Goal: Task Accomplishment & Management: Use online tool/utility

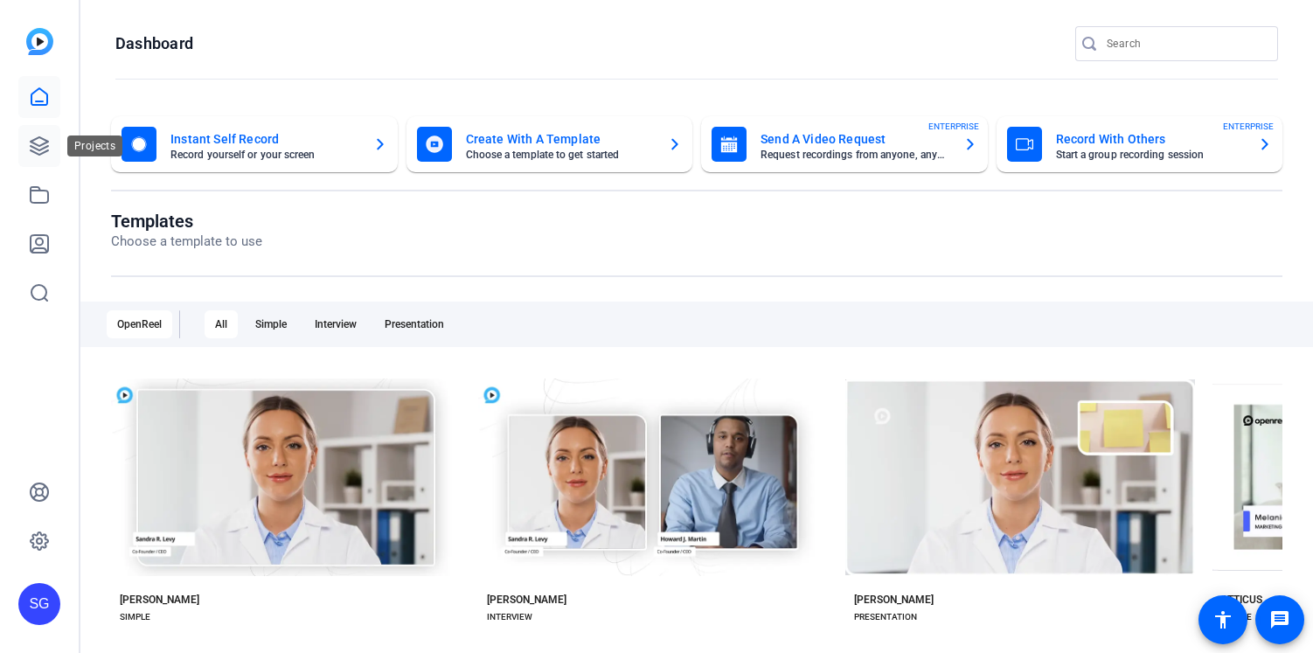
click at [45, 143] on icon at bounding box center [39, 145] width 17 height 17
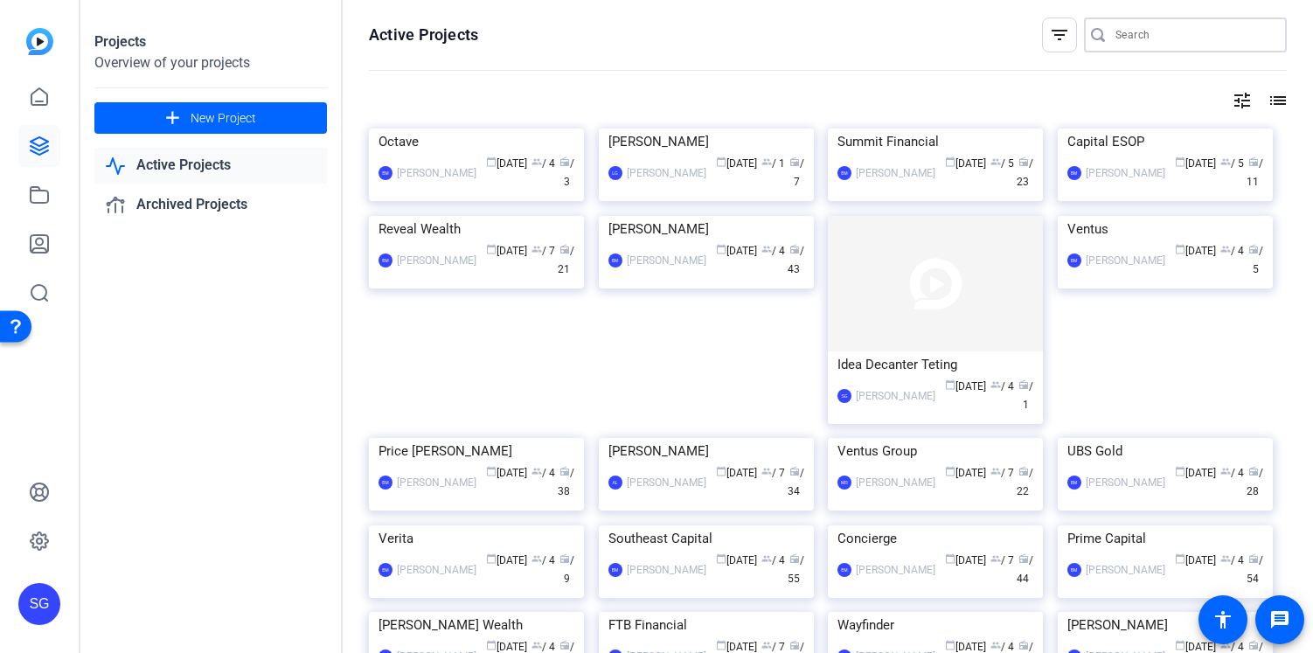
click at [1115, 30] on input "Search" at bounding box center [1193, 34] width 157 height 21
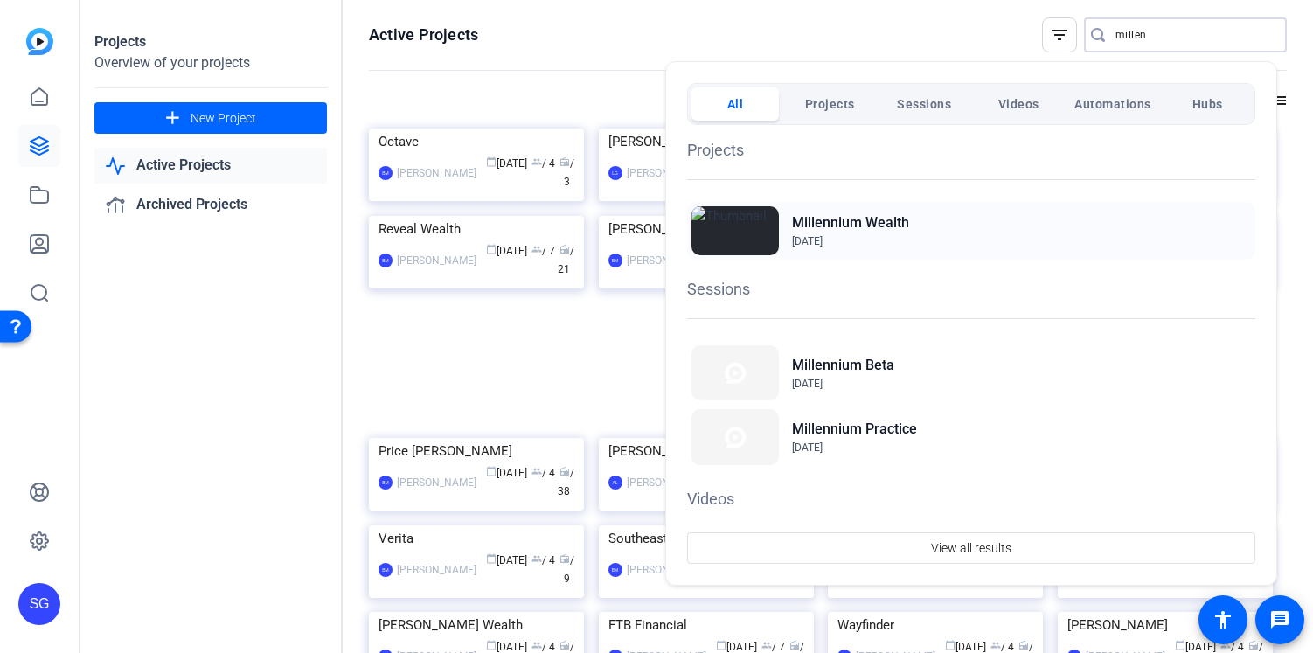
type input "millen"
click at [918, 232] on div "Millennium Wealth Feb 14, 2025" at bounding box center [971, 231] width 568 height 58
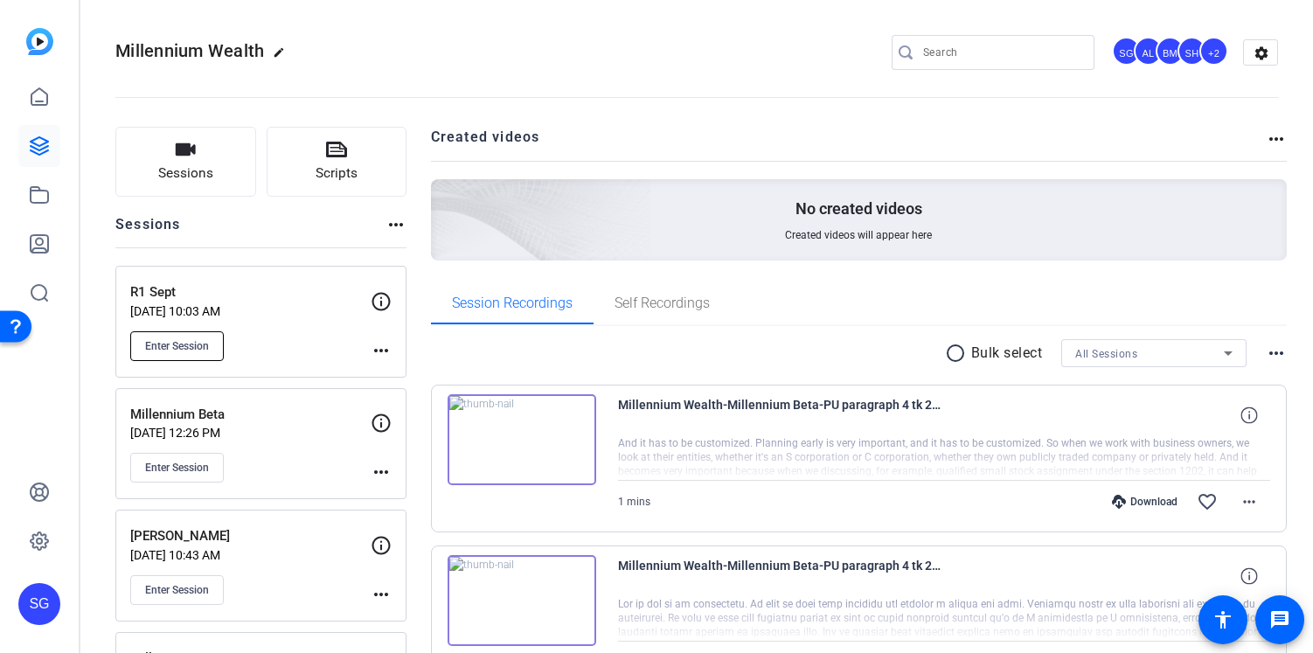
click at [188, 339] on span "Enter Session" at bounding box center [177, 346] width 64 height 14
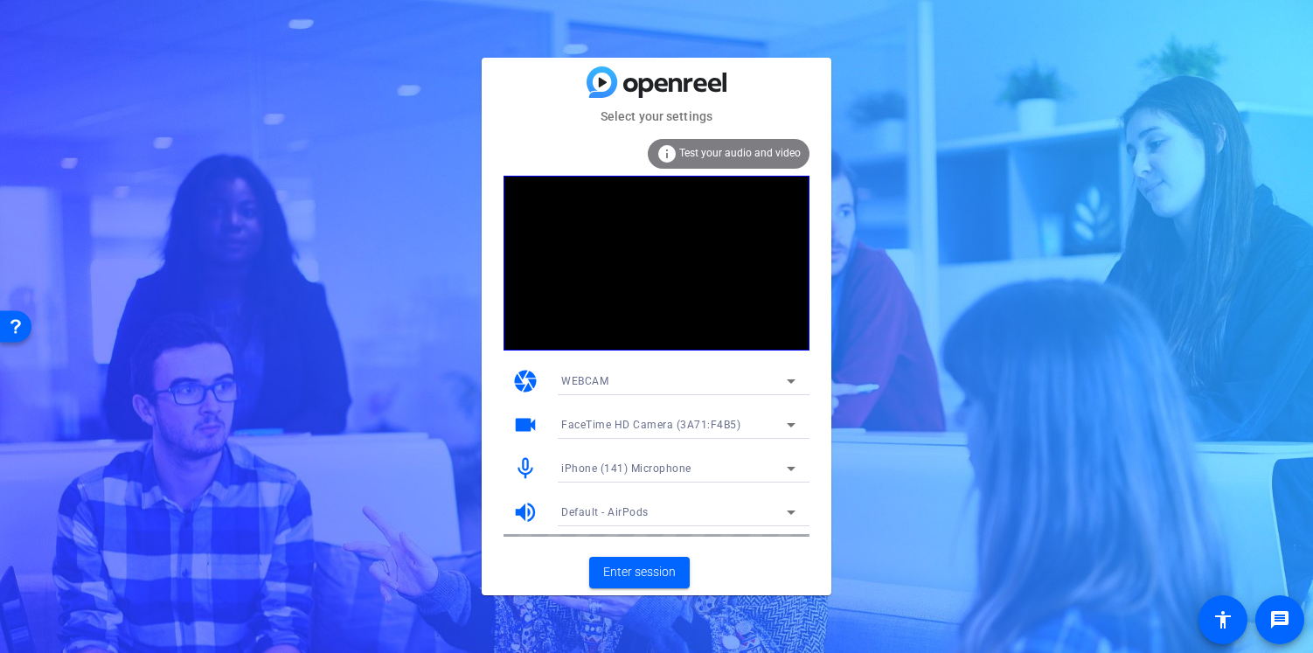
click at [662, 466] on span "iPhone (141) Microphone" at bounding box center [626, 468] width 130 height 12
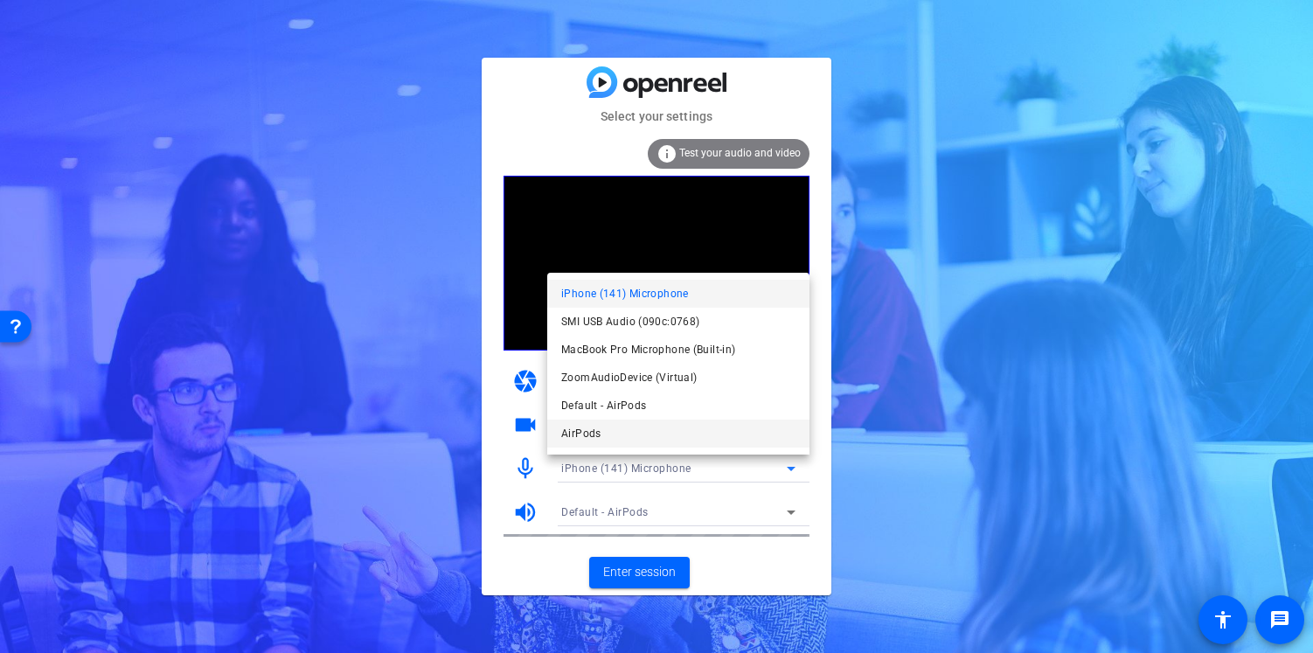
click at [655, 431] on mat-option "AirPods" at bounding box center [678, 433] width 262 height 28
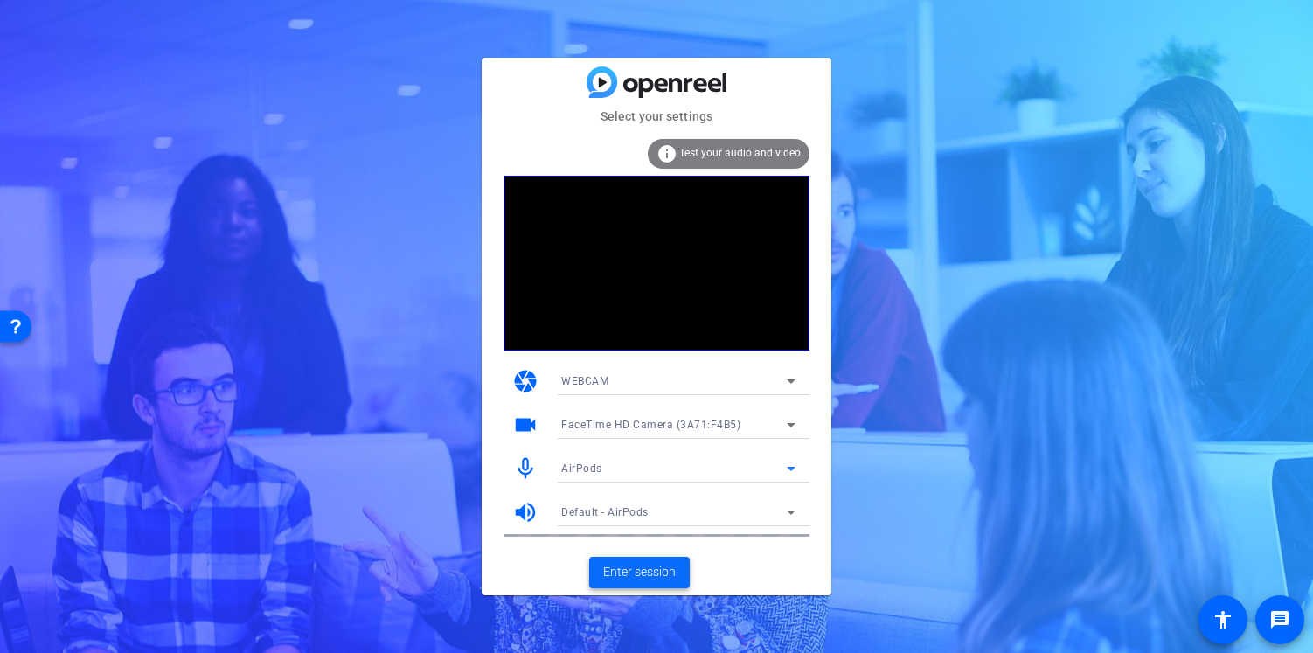
click at [645, 573] on span "Enter session" at bounding box center [639, 572] width 73 height 18
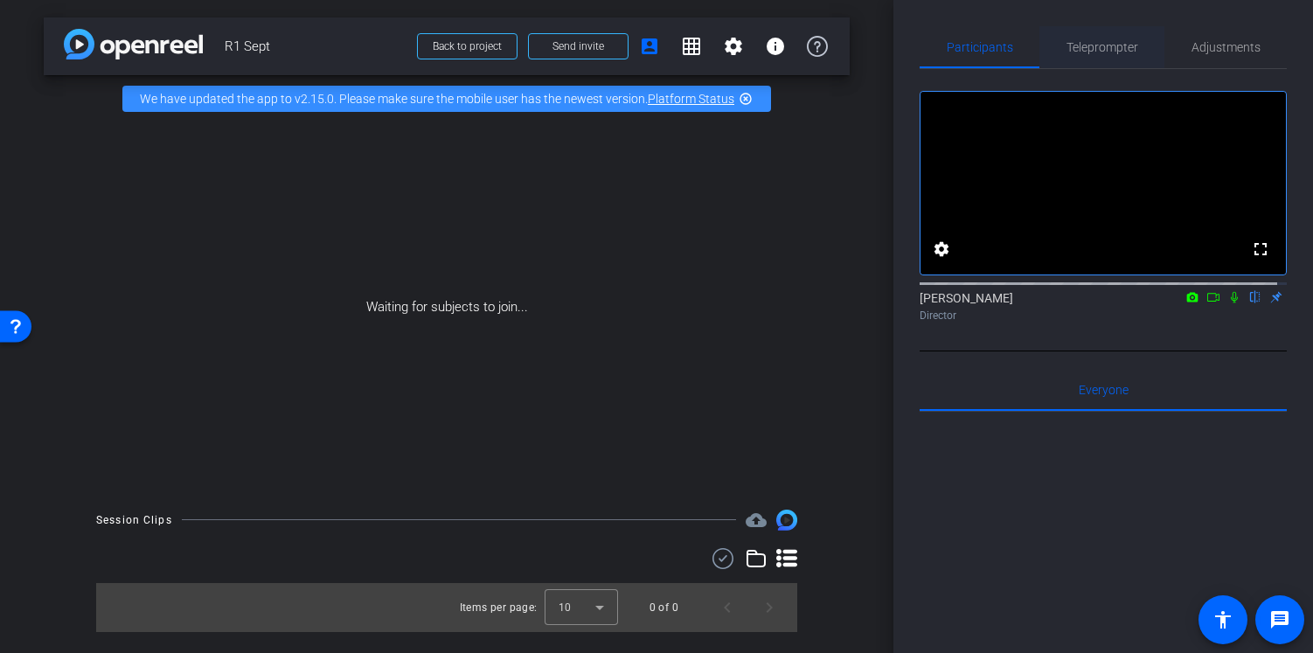
click at [1086, 41] on span "Teleprompter" at bounding box center [1102, 47] width 72 height 12
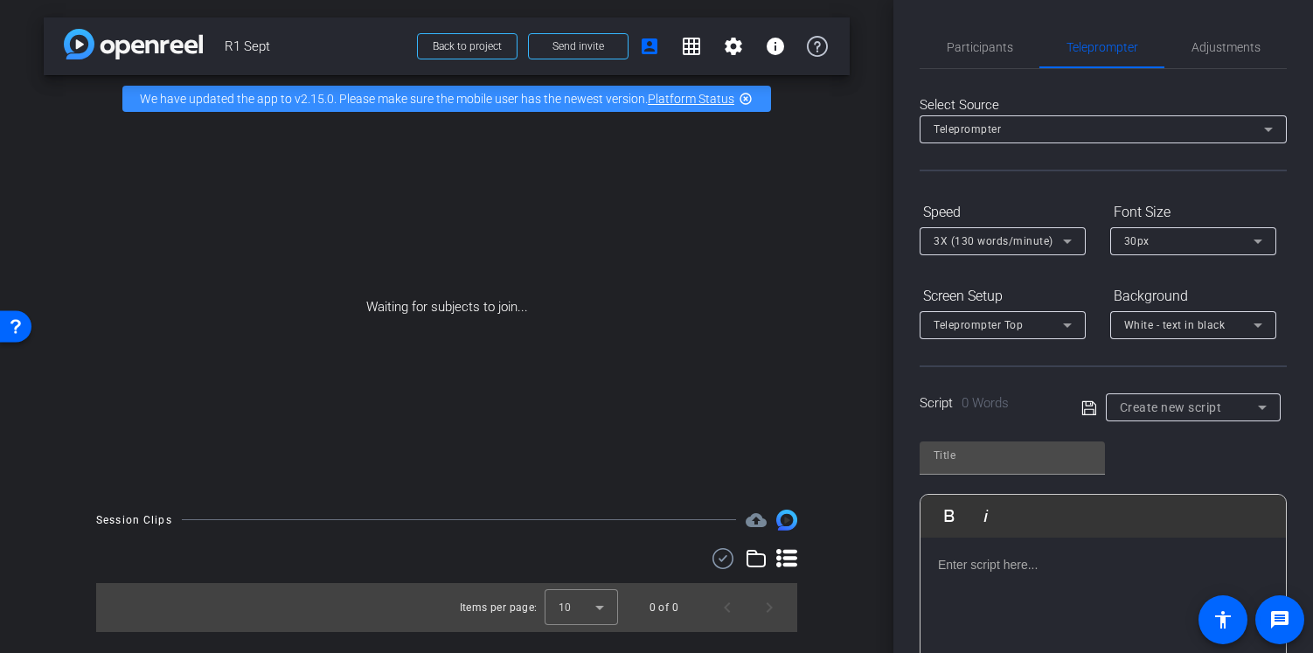
click at [1137, 393] on div "Create new script" at bounding box center [1192, 407] width 147 height 28
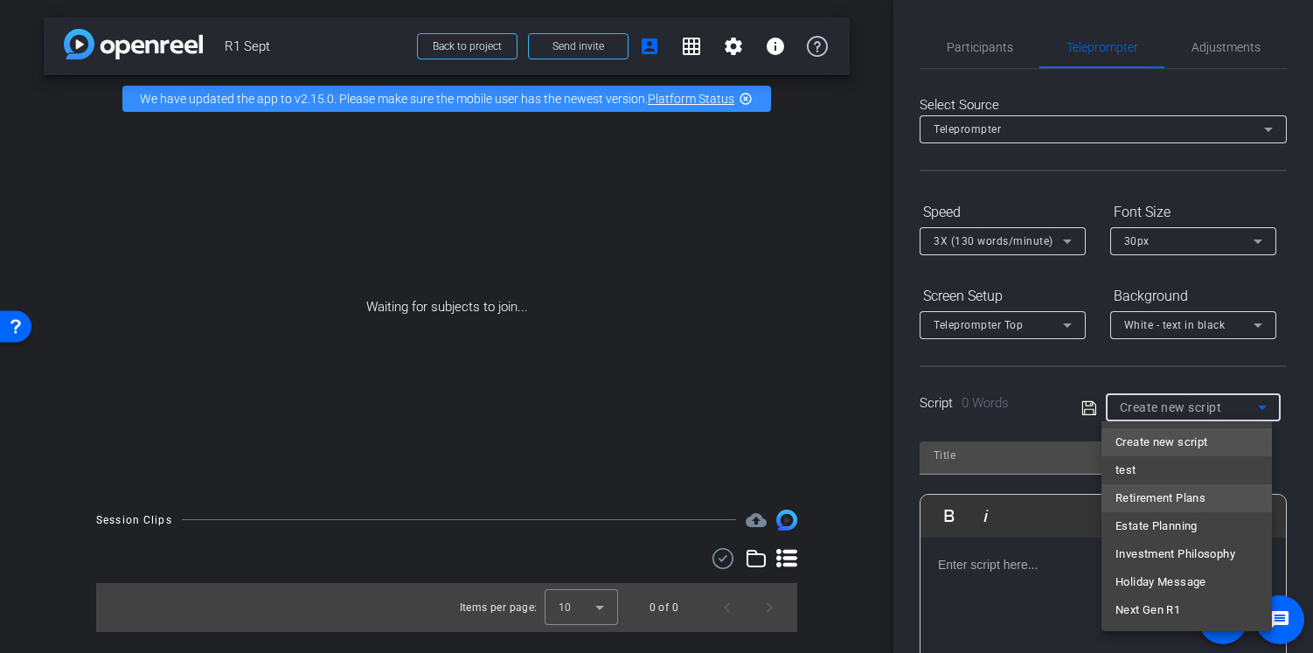
click at [1179, 493] on span "Retirement Plans" at bounding box center [1160, 498] width 90 height 21
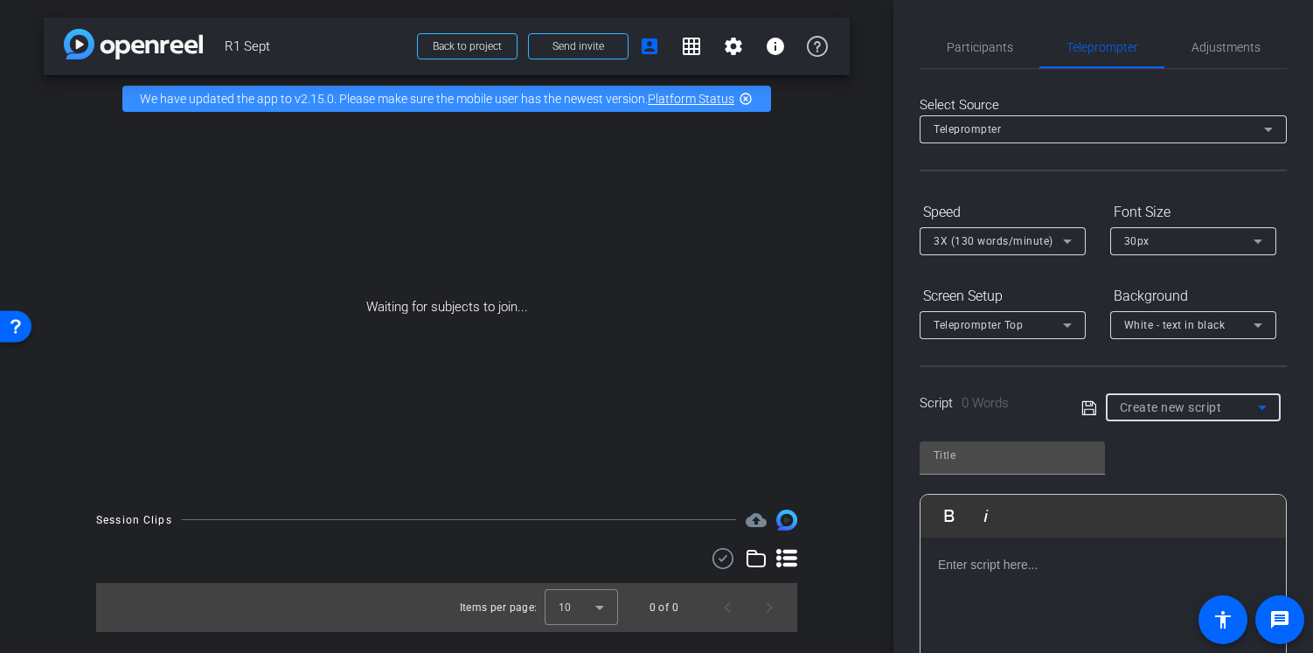
type input "Retirement Plans"
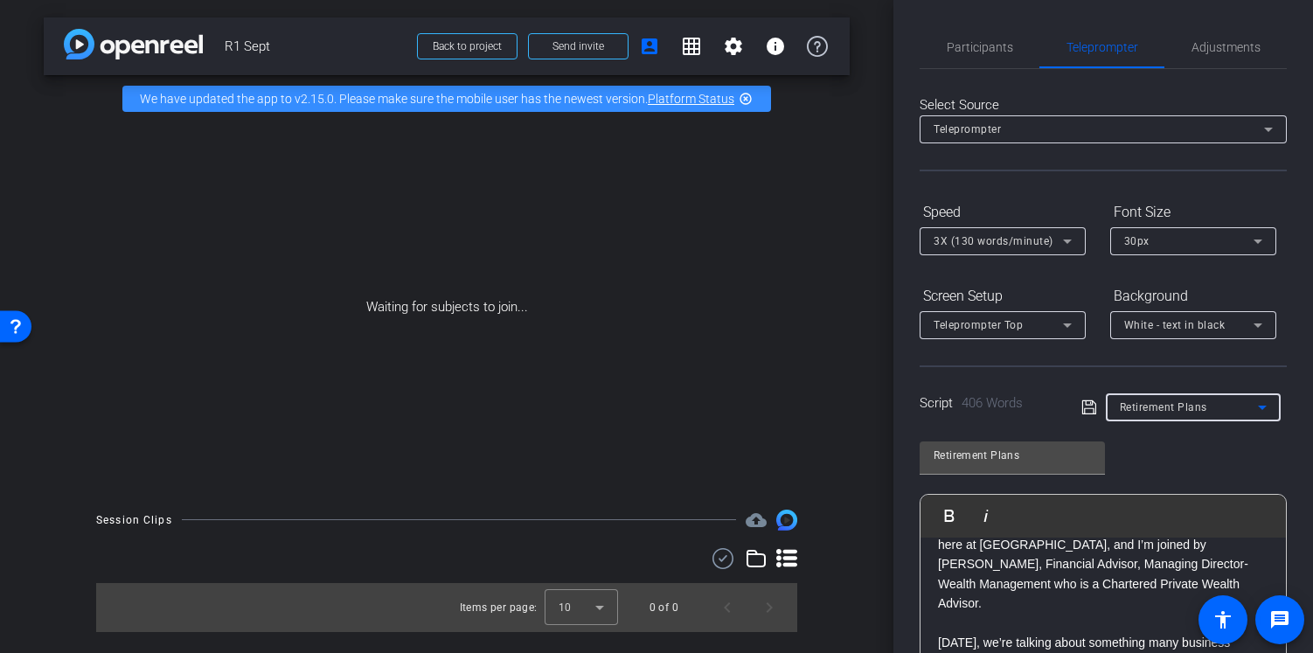
scroll to position [97, 0]
click at [579, 44] on span "Send invite" at bounding box center [578, 46] width 52 height 14
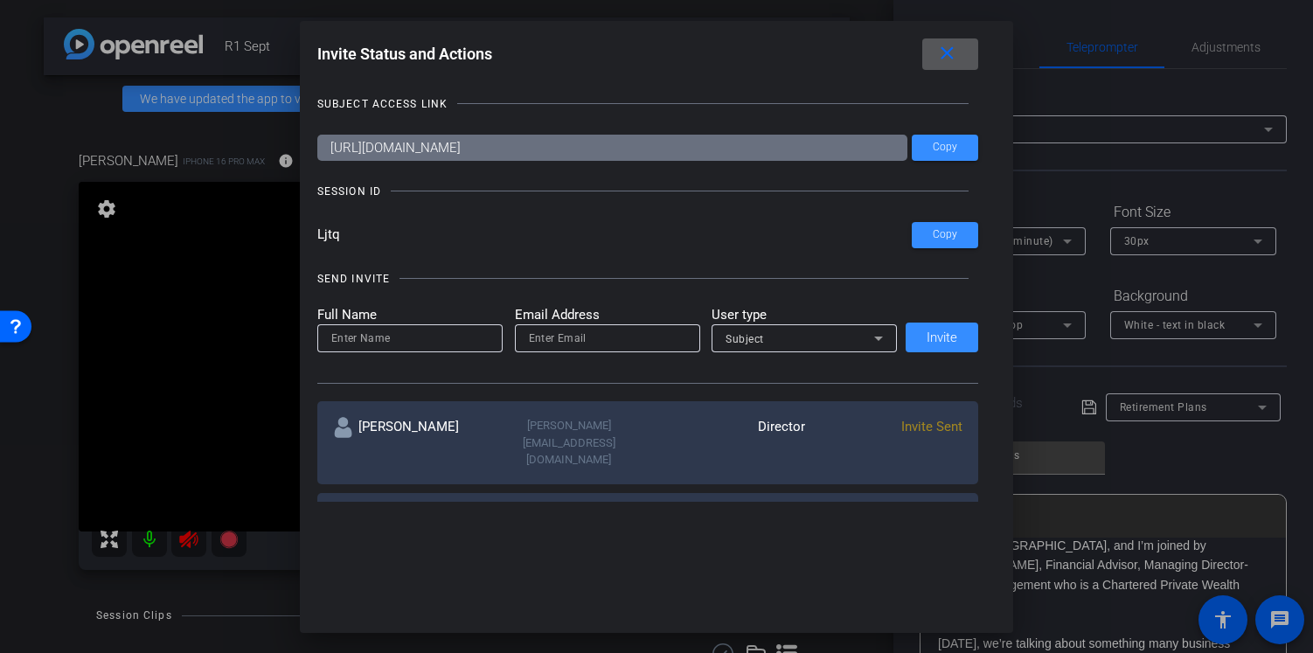
click at [949, 59] on mat-icon "close" at bounding box center [947, 54] width 22 height 22
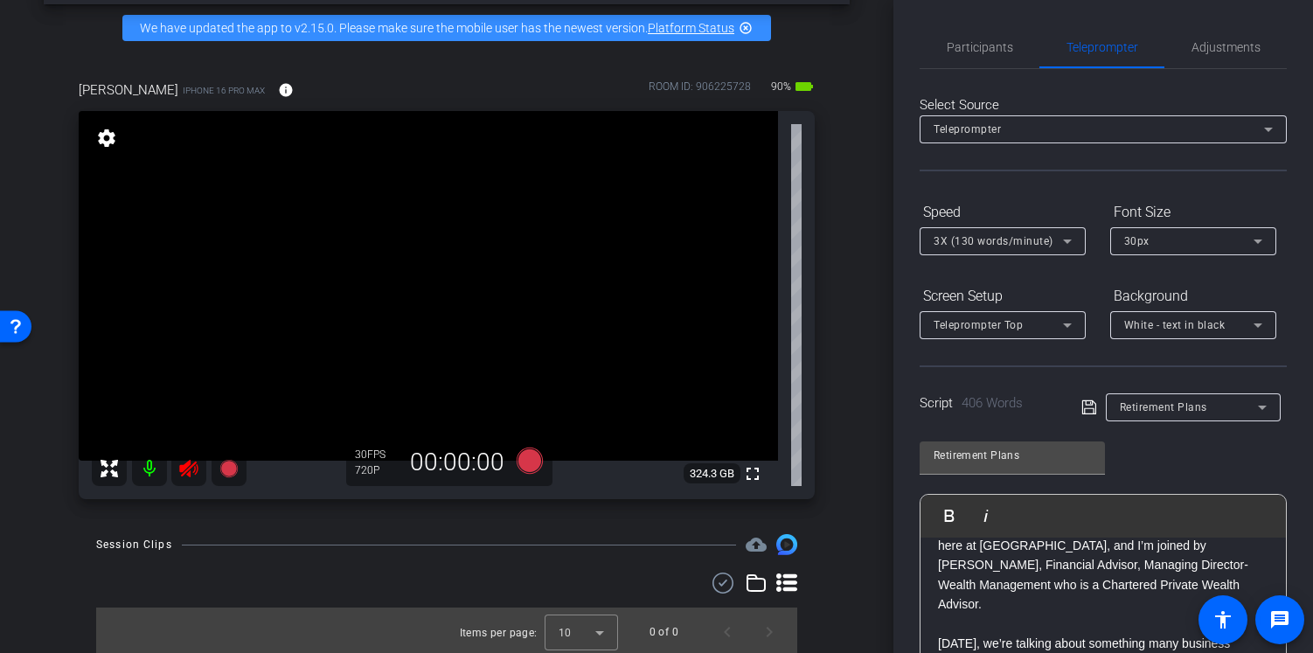
scroll to position [88, 0]
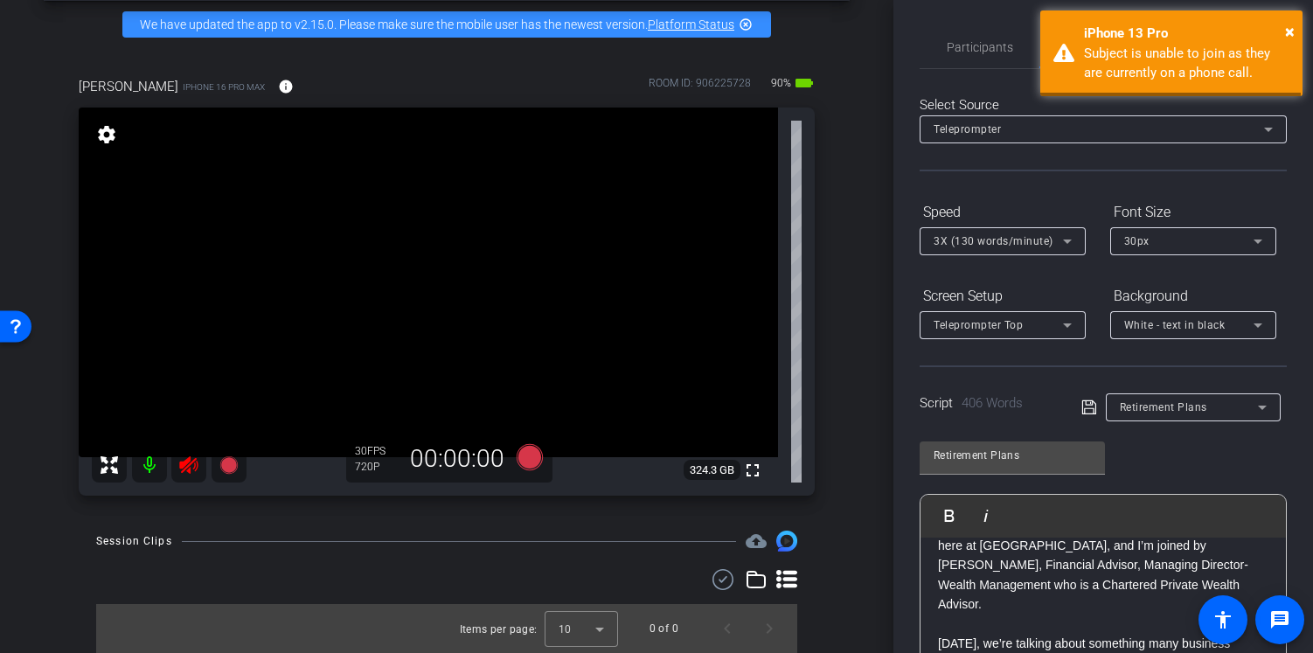
click at [150, 462] on mat-icon at bounding box center [149, 464] width 35 height 35
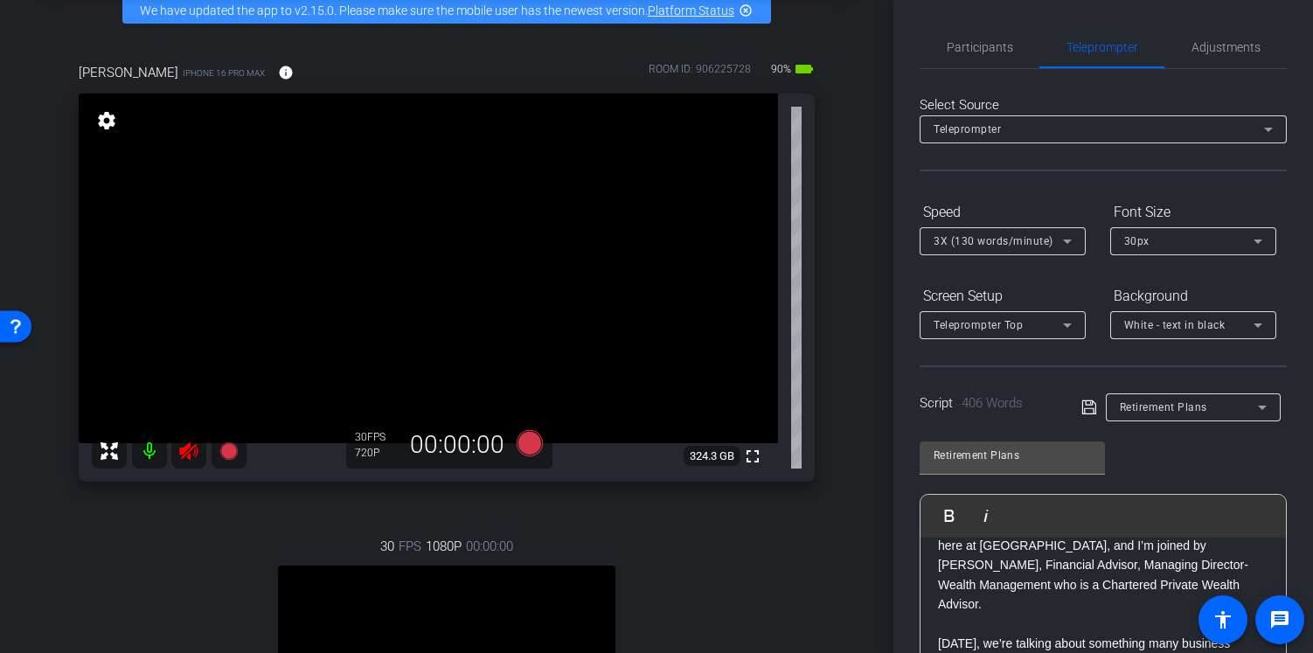
click at [150, 466] on mat-icon at bounding box center [149, 450] width 35 height 35
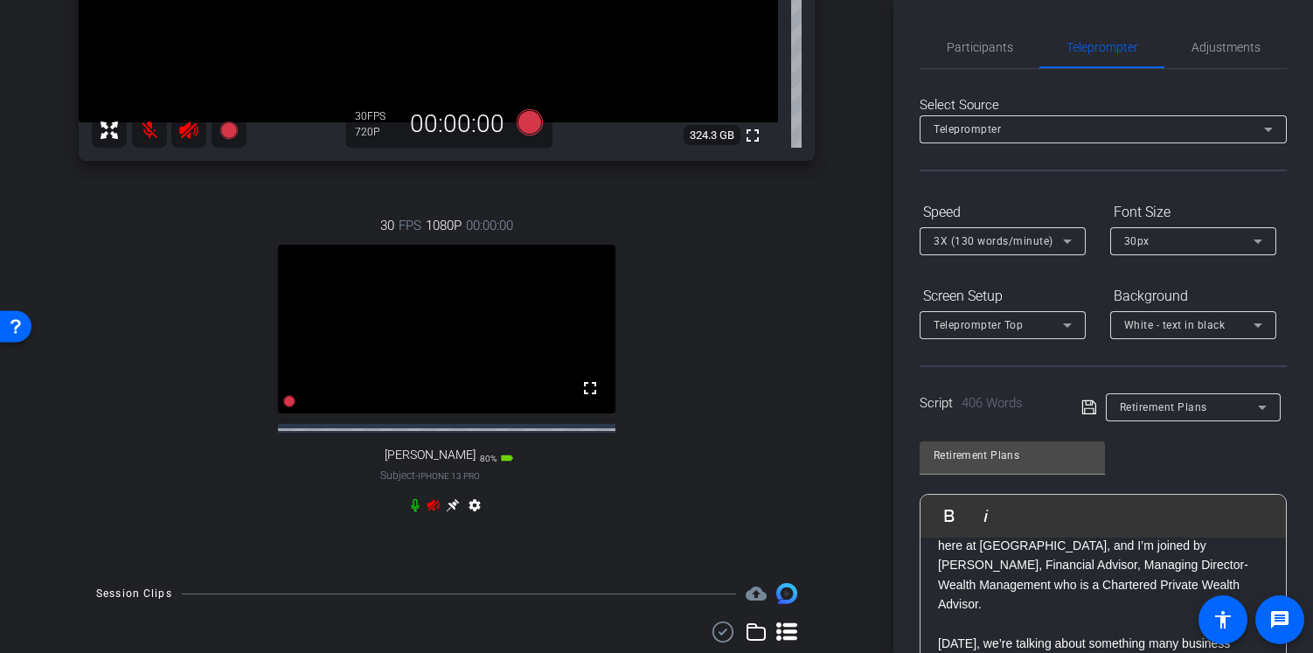
scroll to position [410, 0]
click at [427, 509] on icon at bounding box center [433, 503] width 12 height 11
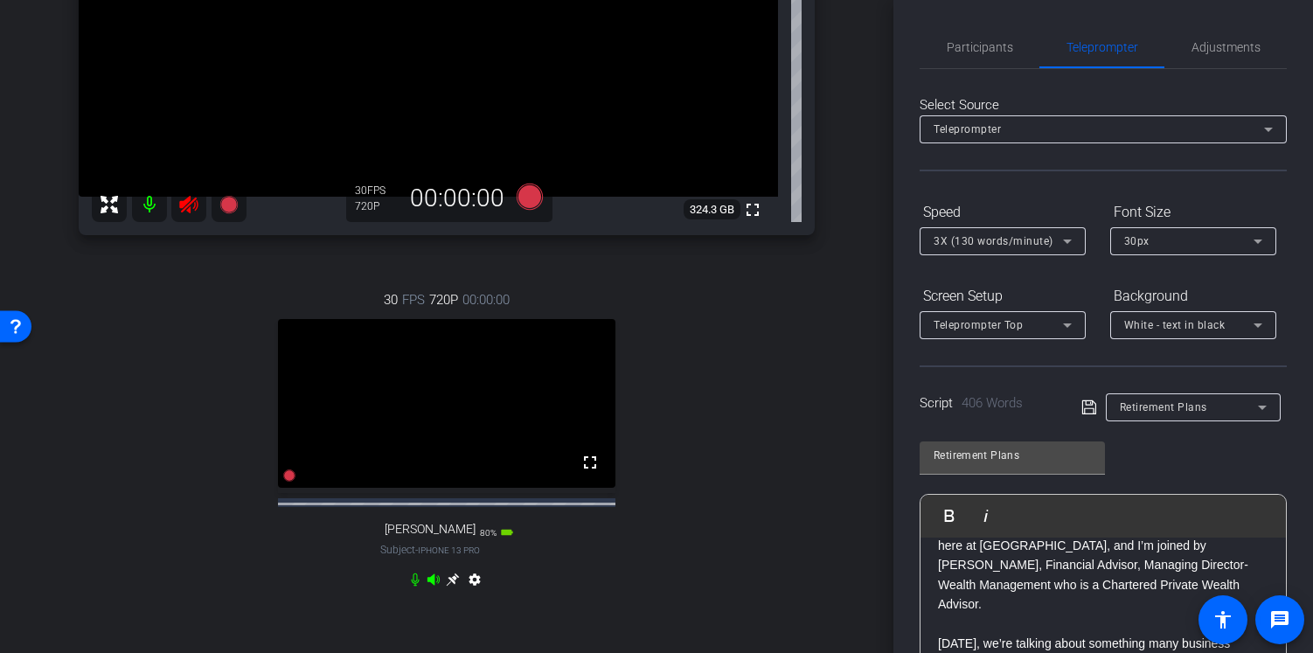
scroll to position [297, 0]
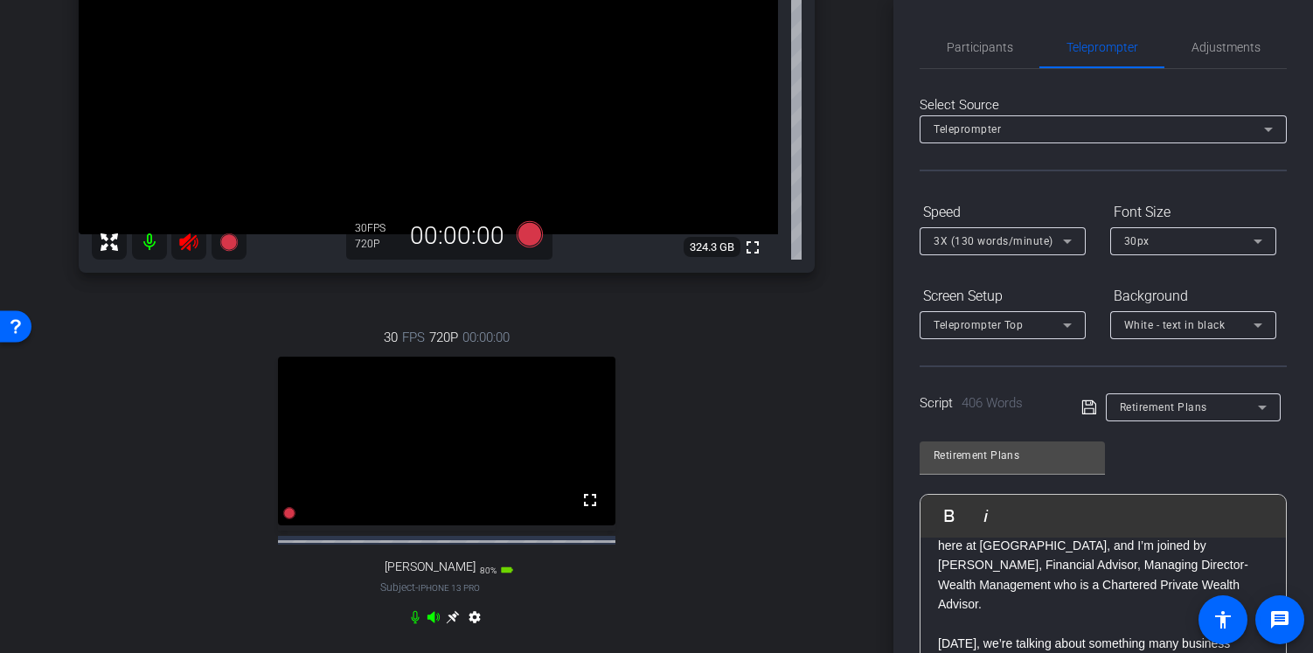
click at [153, 256] on mat-icon at bounding box center [149, 242] width 35 height 35
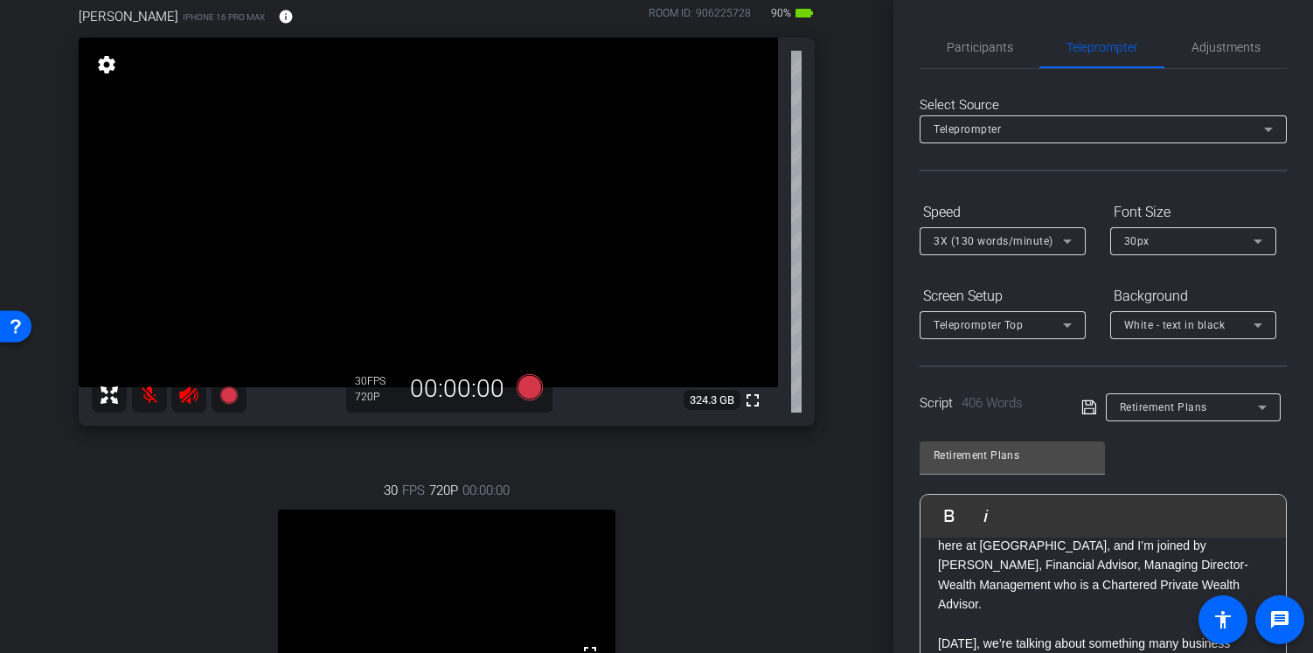
scroll to position [143, 0]
click at [153, 412] on mat-icon at bounding box center [149, 395] width 35 height 35
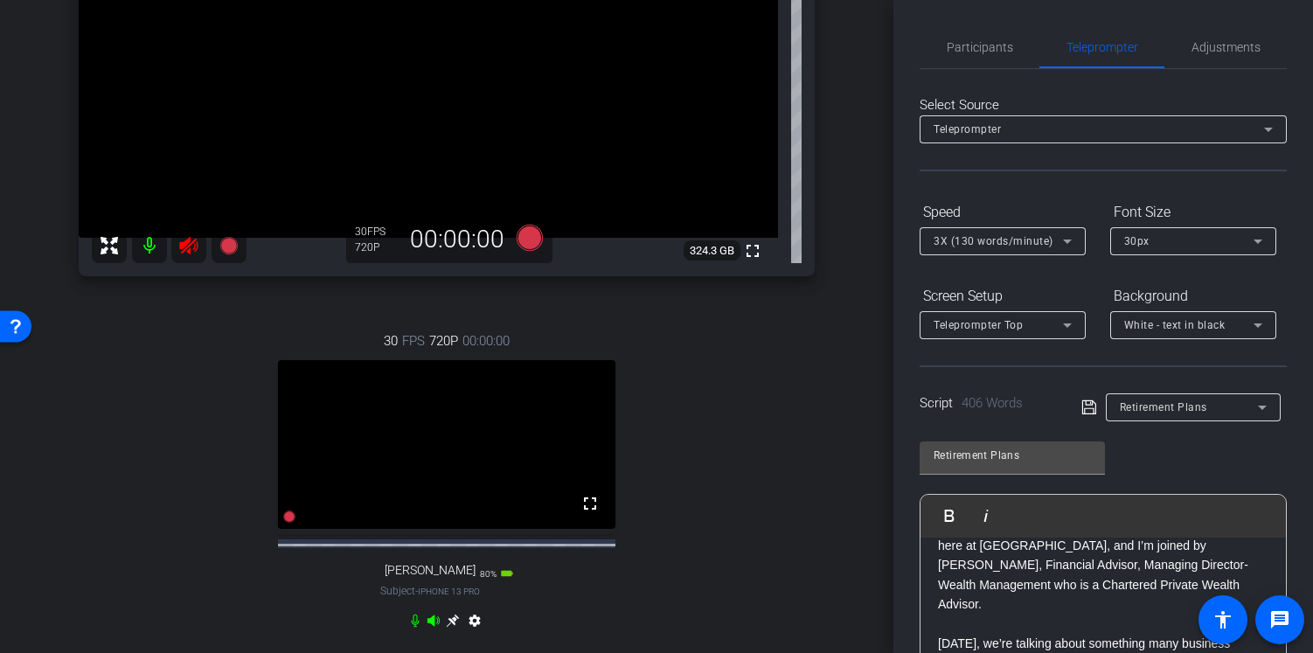
scroll to position [331, 0]
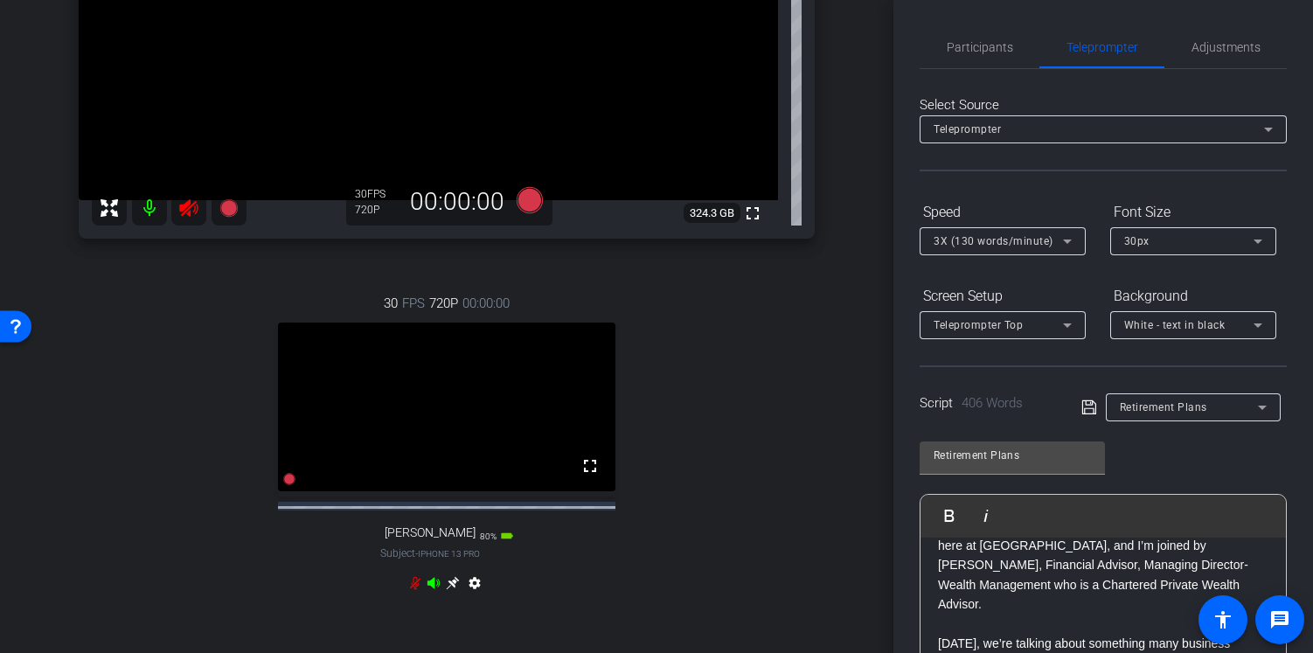
click at [188, 217] on icon at bounding box center [188, 207] width 18 height 17
click at [431, 597] on div "settings" at bounding box center [447, 586] width 78 height 21
click at [432, 590] on icon at bounding box center [433, 583] width 14 height 14
click at [410, 590] on icon at bounding box center [415, 583] width 14 height 14
click at [142, 218] on mat-icon at bounding box center [149, 208] width 35 height 35
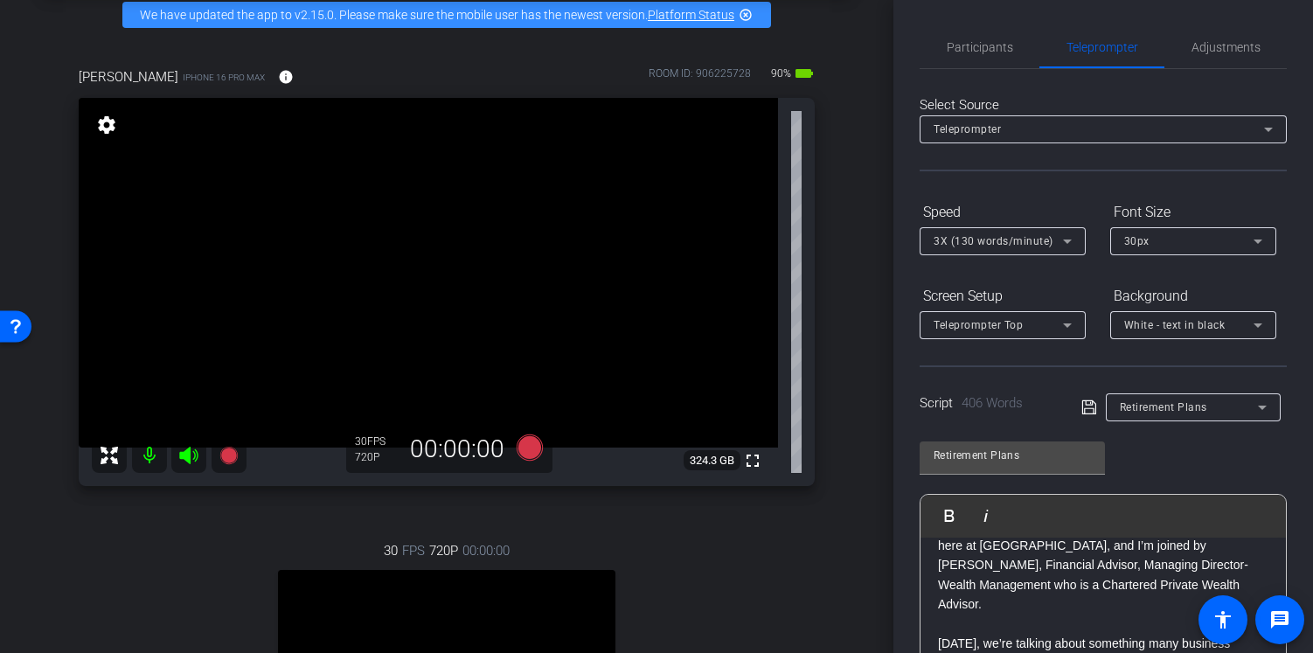
scroll to position [72, 0]
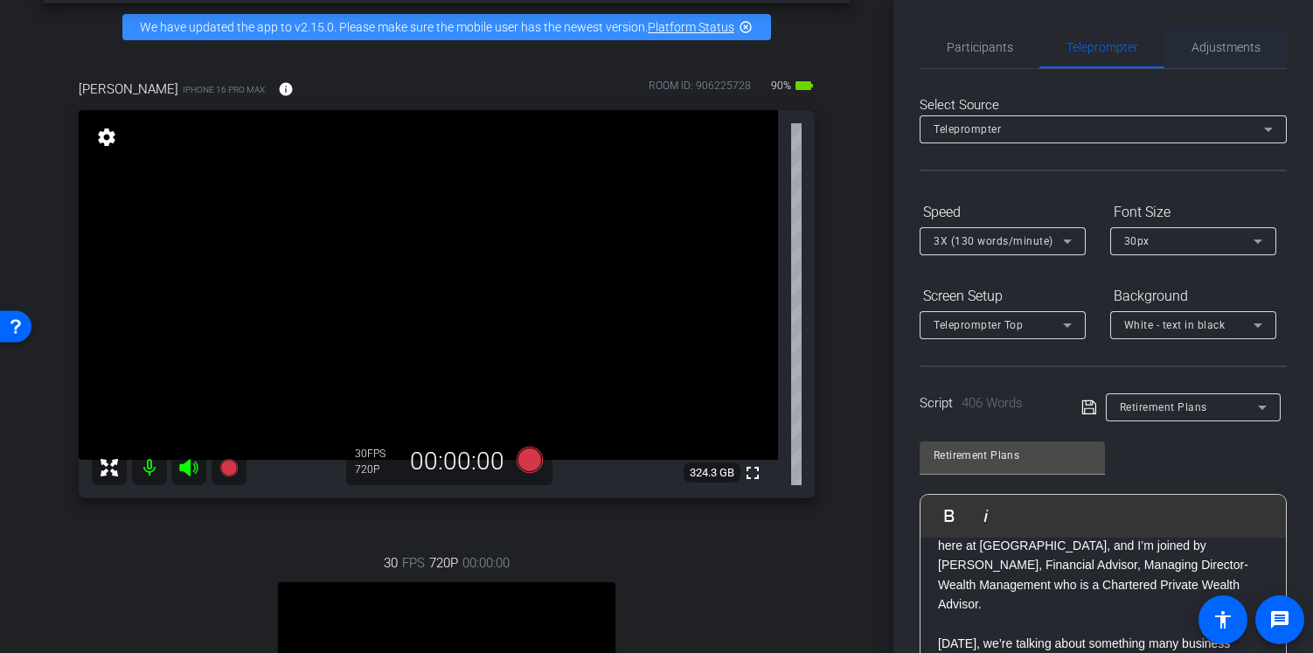
click at [1207, 46] on span "Adjustments" at bounding box center [1225, 47] width 69 height 12
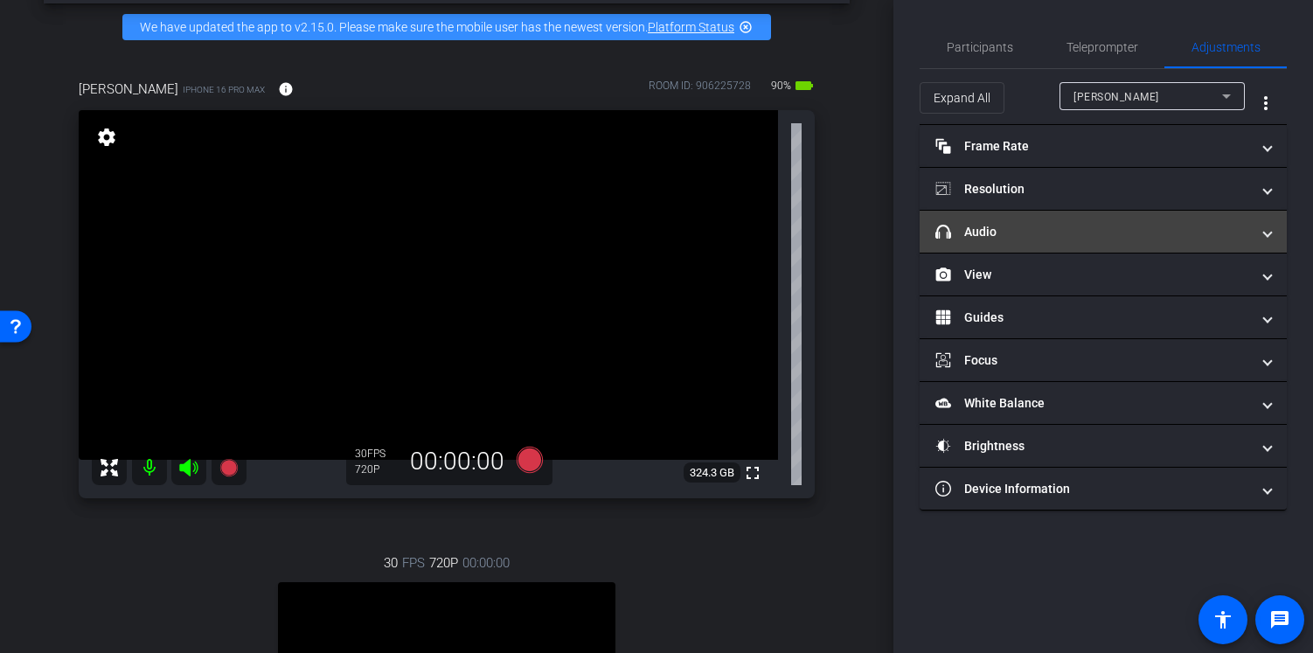
click at [1116, 230] on mat-panel-title "headphone icon Audio" at bounding box center [1092, 232] width 315 height 18
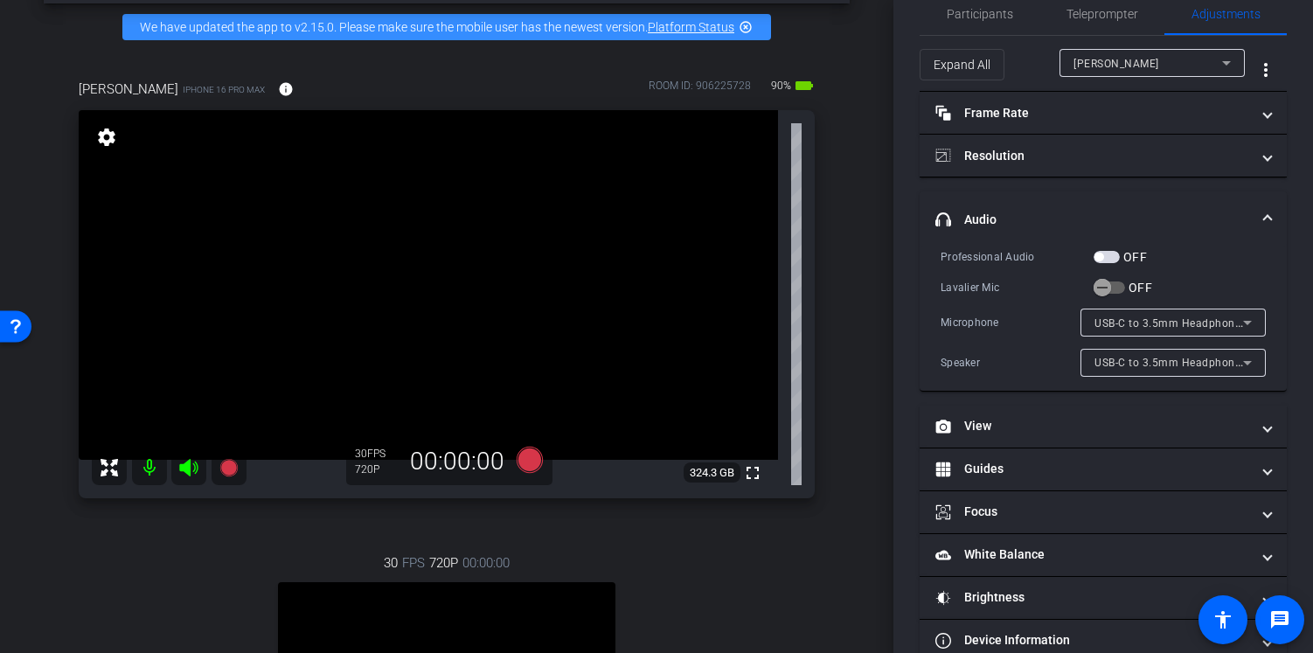
scroll to position [30, 0]
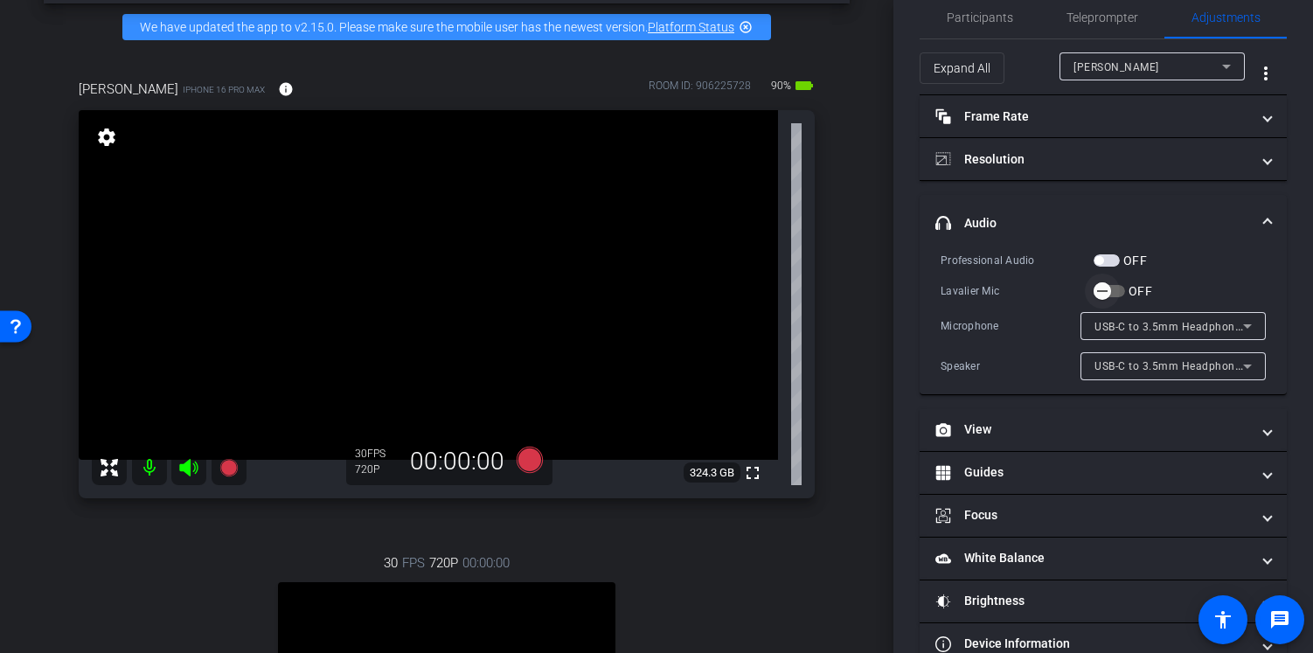
click at [1115, 292] on span "button" at bounding box center [1102, 291] width 35 height 35
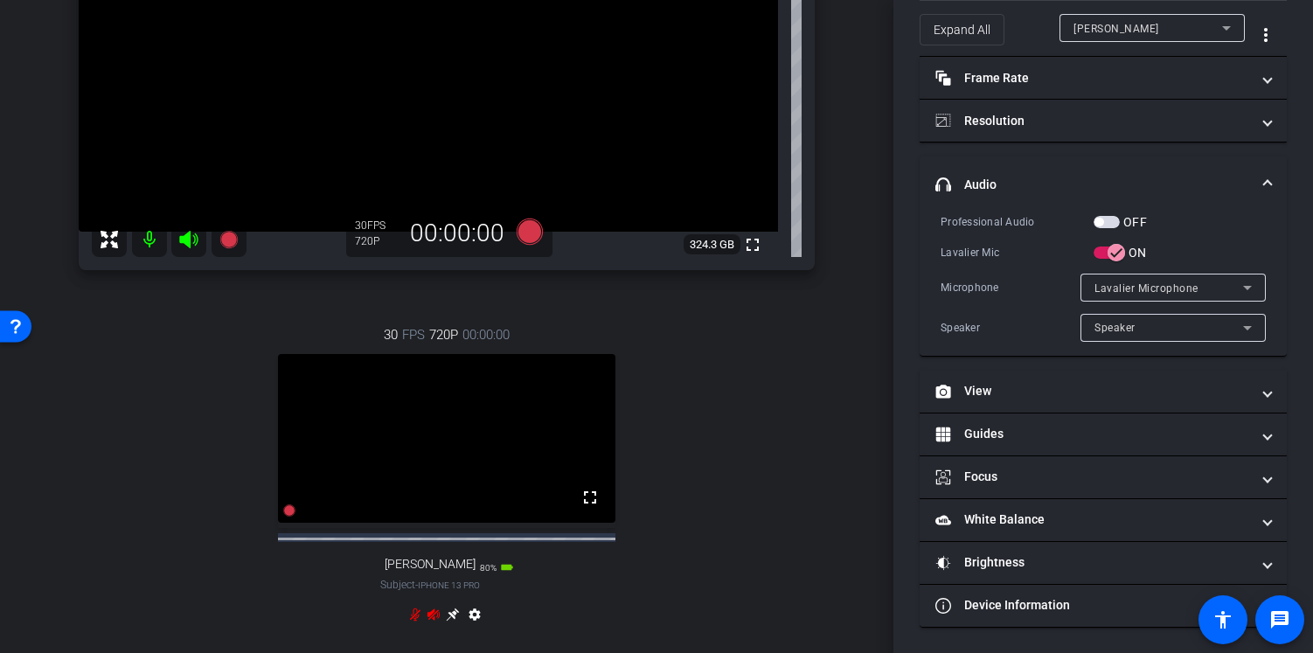
scroll to position [310, 0]
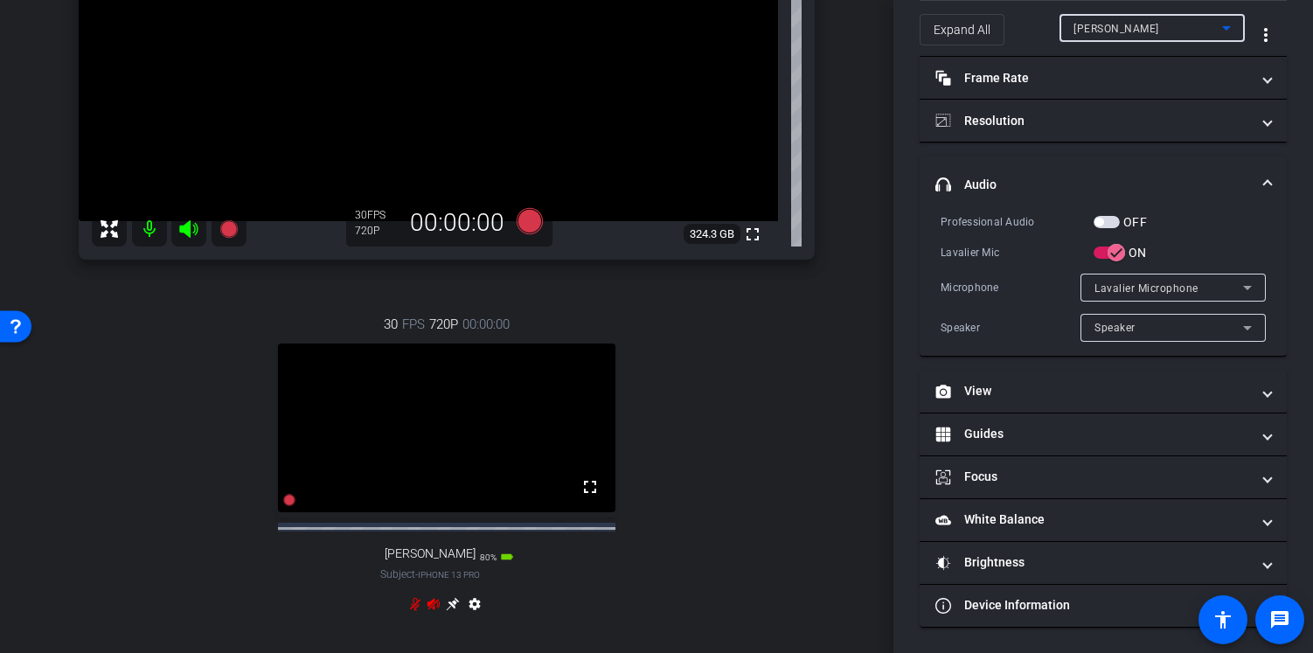
click at [1177, 27] on div "Aleks Nigro" at bounding box center [1147, 28] width 149 height 22
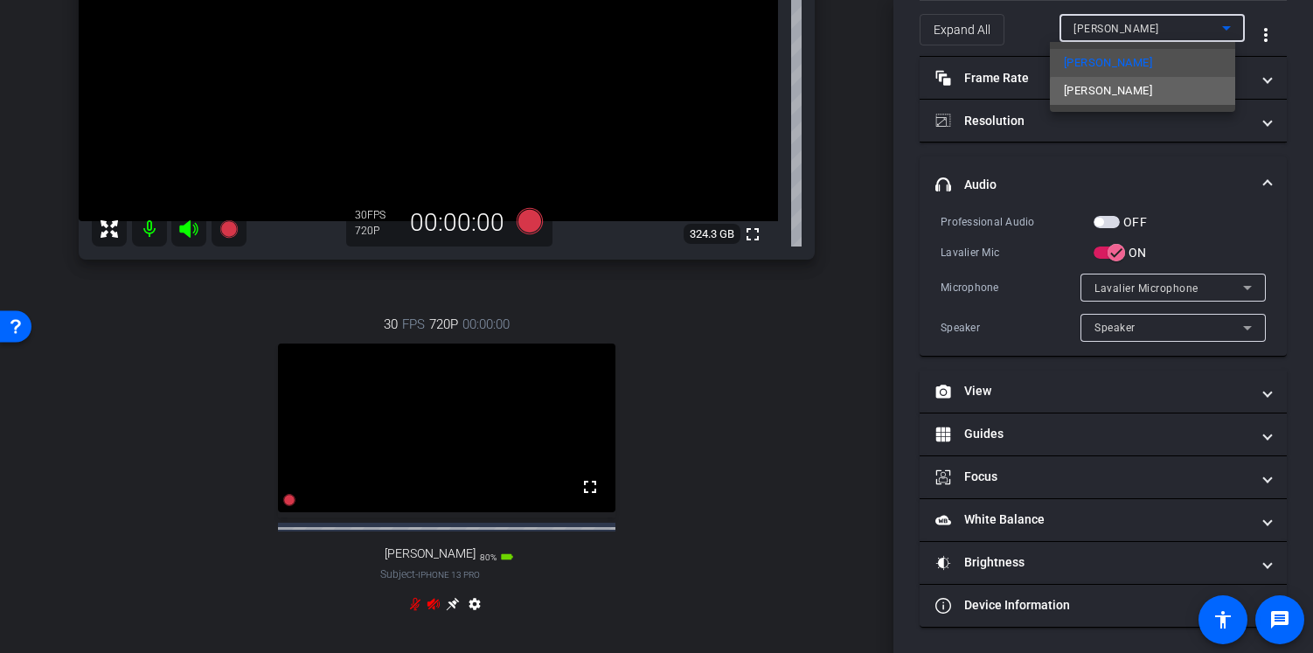
click at [1146, 93] on mat-option "paul" at bounding box center [1142, 91] width 185 height 28
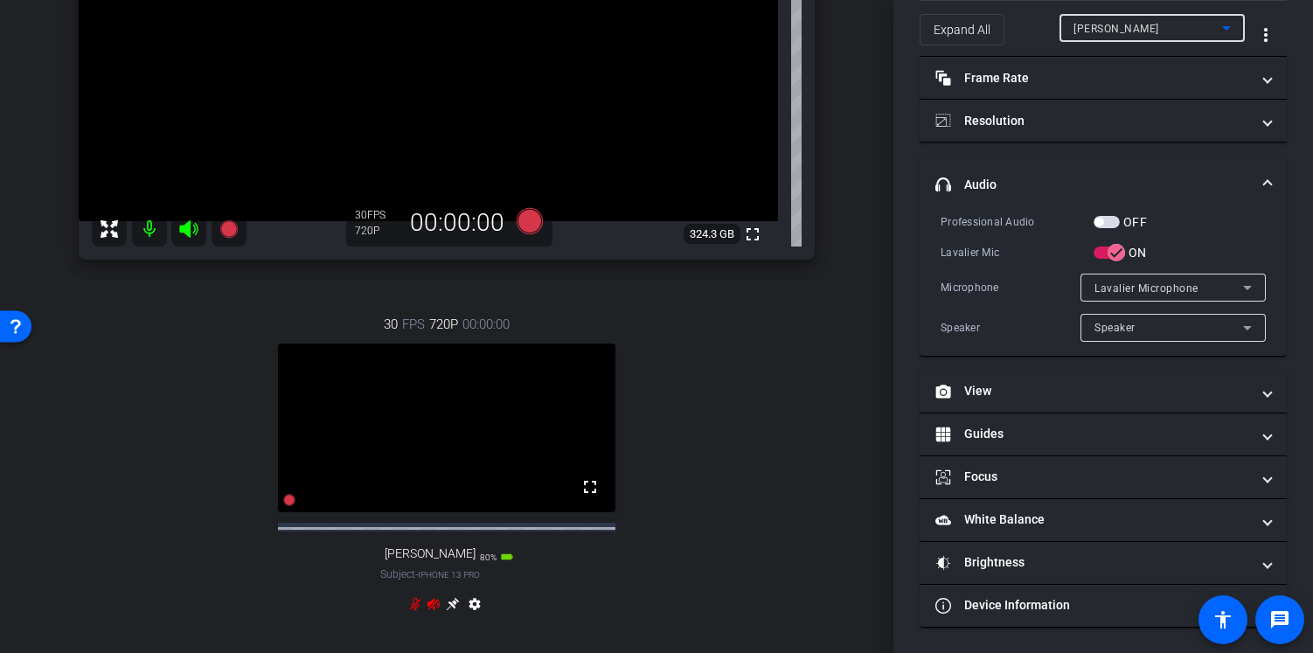
scroll to position [0, 0]
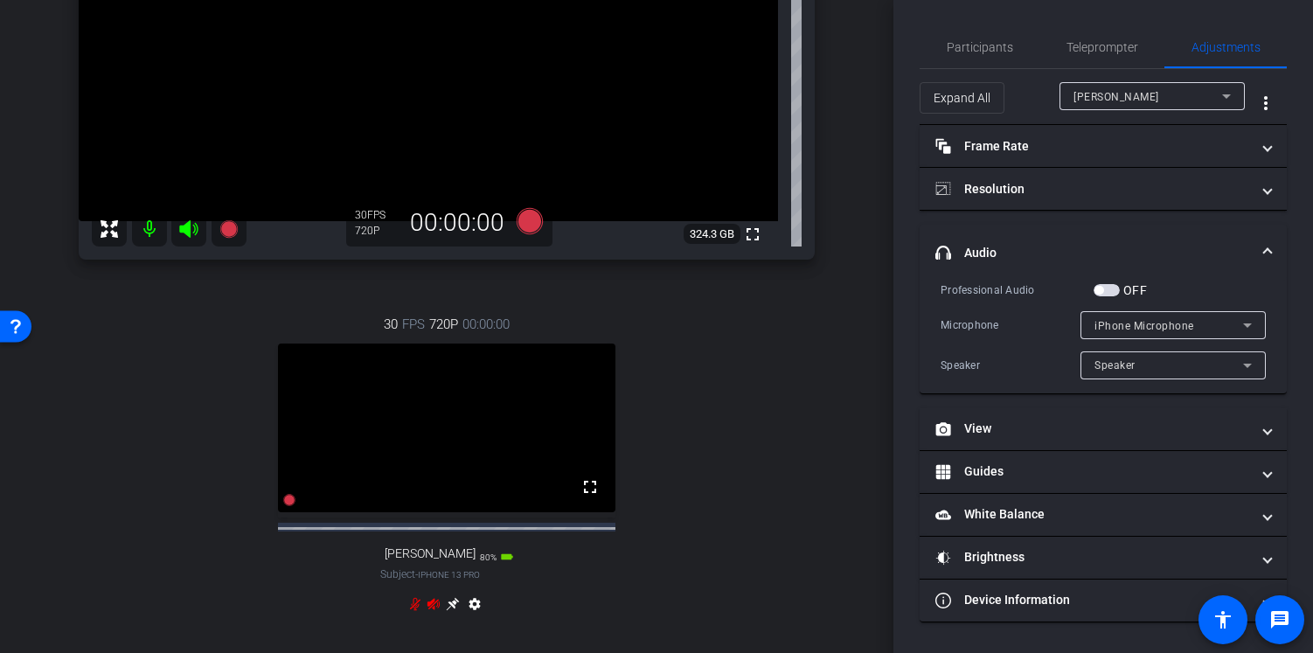
click at [151, 239] on mat-icon at bounding box center [149, 228] width 35 height 35
click at [187, 238] on icon at bounding box center [188, 228] width 18 height 17
click at [417, 618] on div "settings" at bounding box center [447, 607] width 78 height 21
click at [428, 611] on icon at bounding box center [433, 604] width 14 height 14
click at [408, 611] on icon at bounding box center [415, 604] width 14 height 14
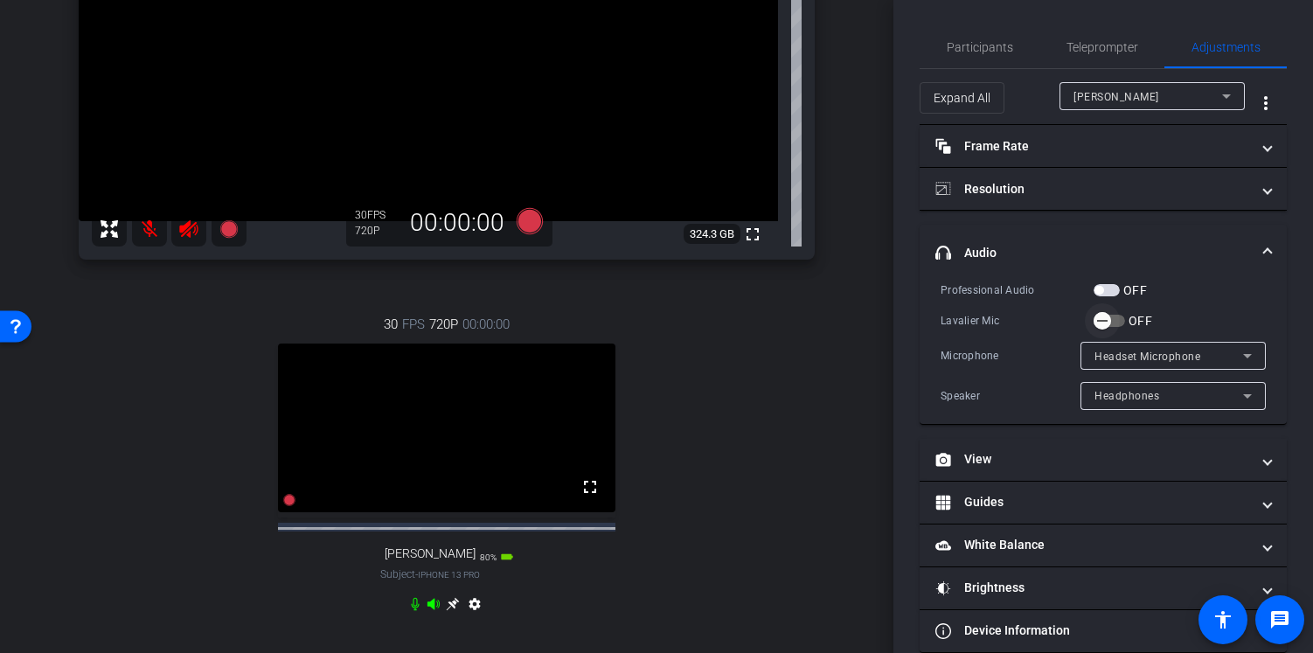
click at [1112, 315] on span "button" at bounding box center [1102, 320] width 35 height 35
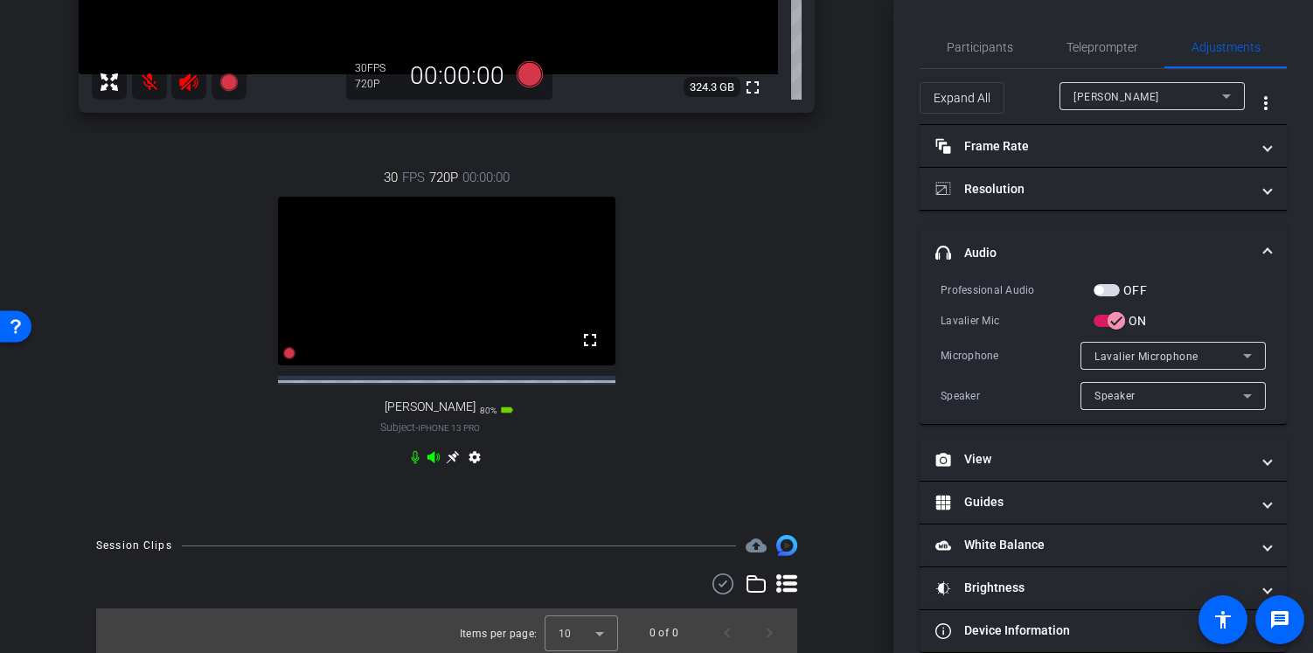
scroll to position [455, 0]
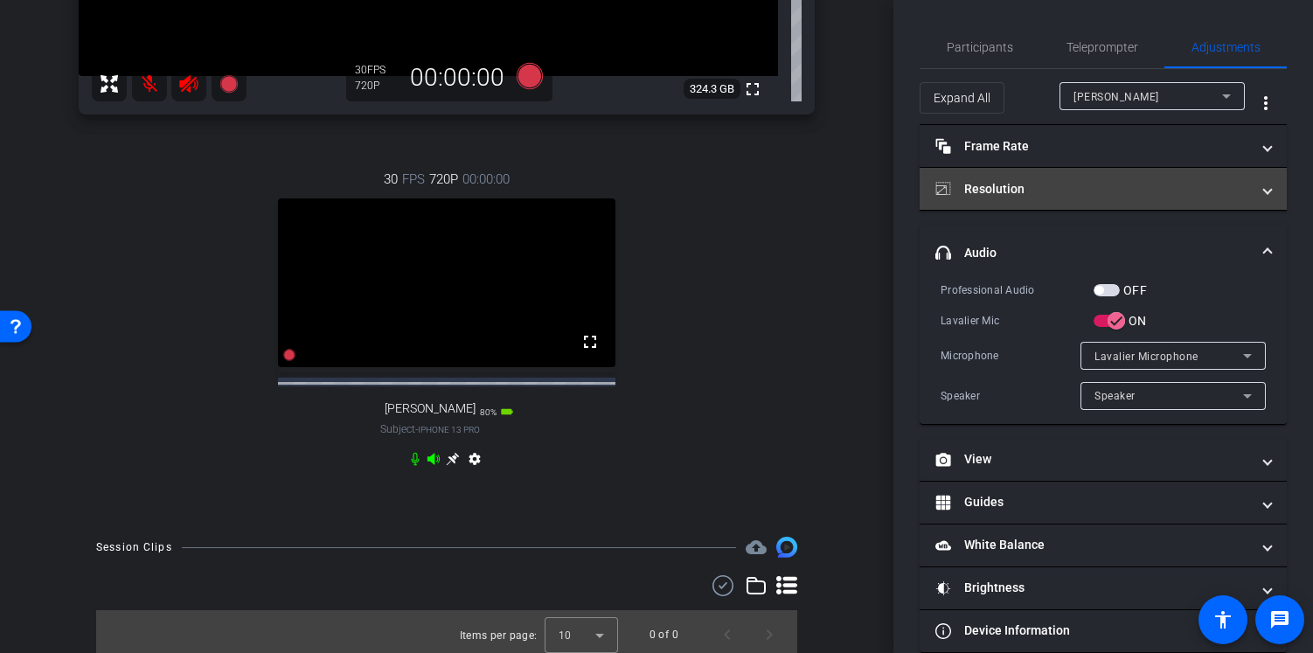
click at [1063, 186] on mat-panel-title "Resolution" at bounding box center [1092, 189] width 315 height 18
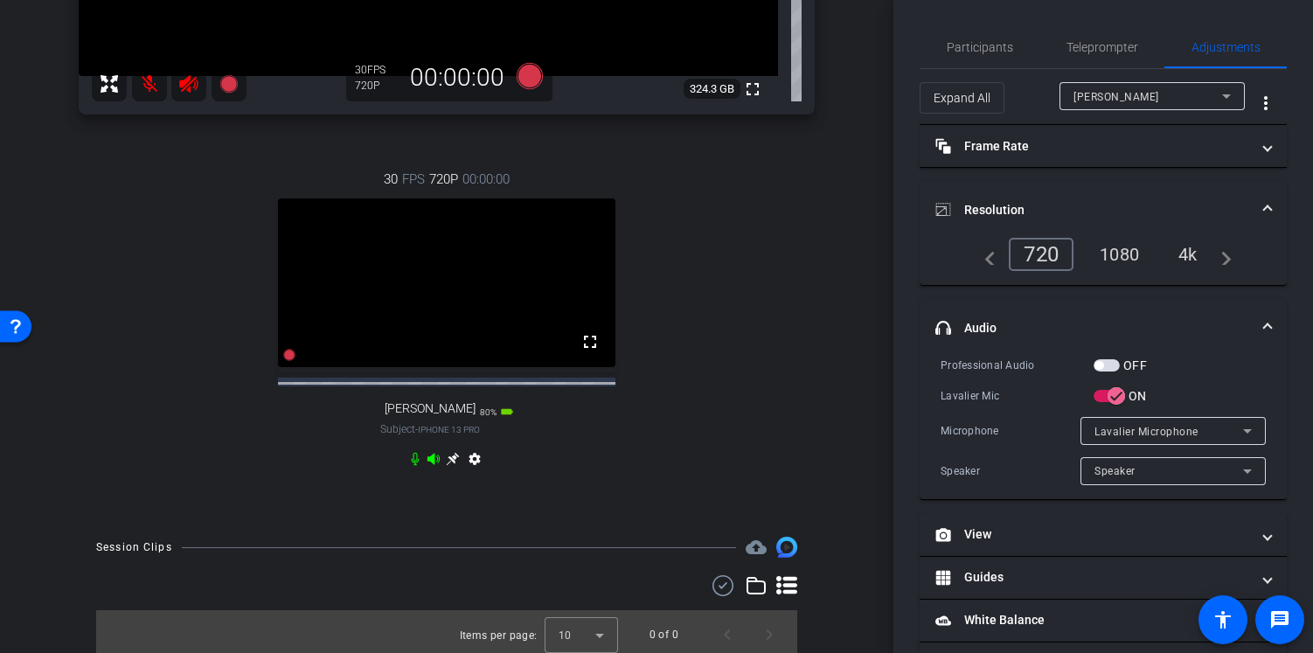
click at [1179, 250] on div "4k" at bounding box center [1187, 254] width 45 height 30
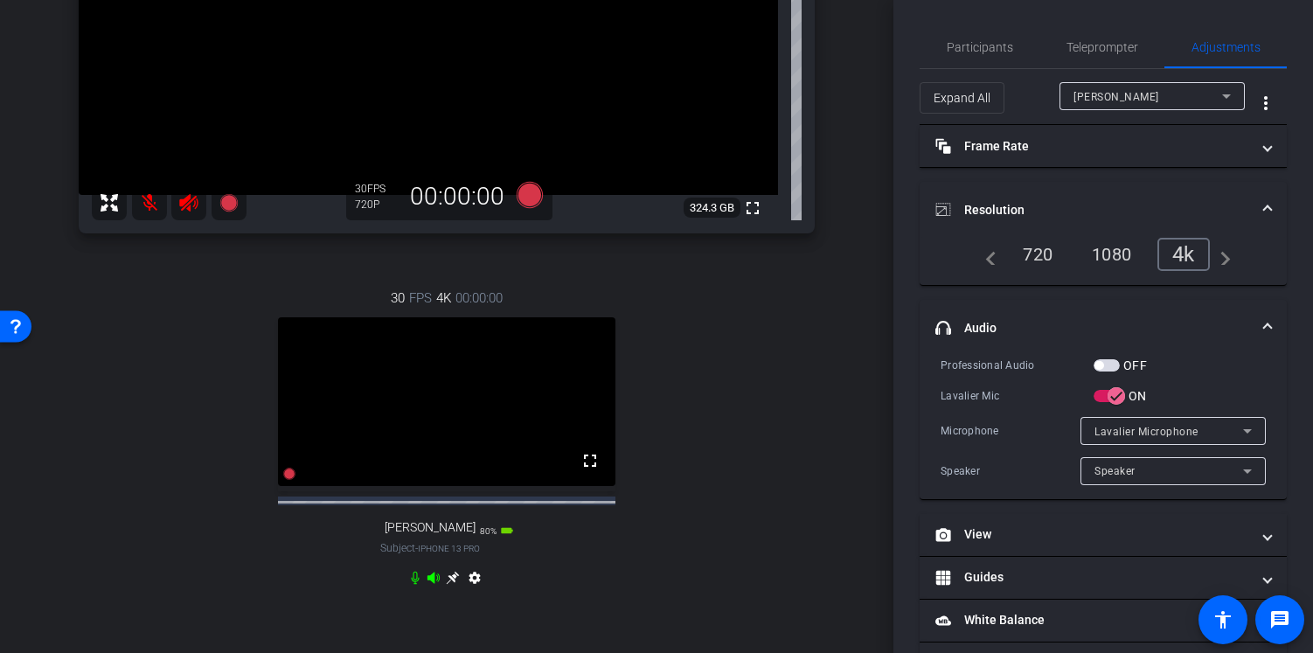
scroll to position [338, 0]
click at [1085, 99] on div "paul" at bounding box center [1147, 97] width 149 height 22
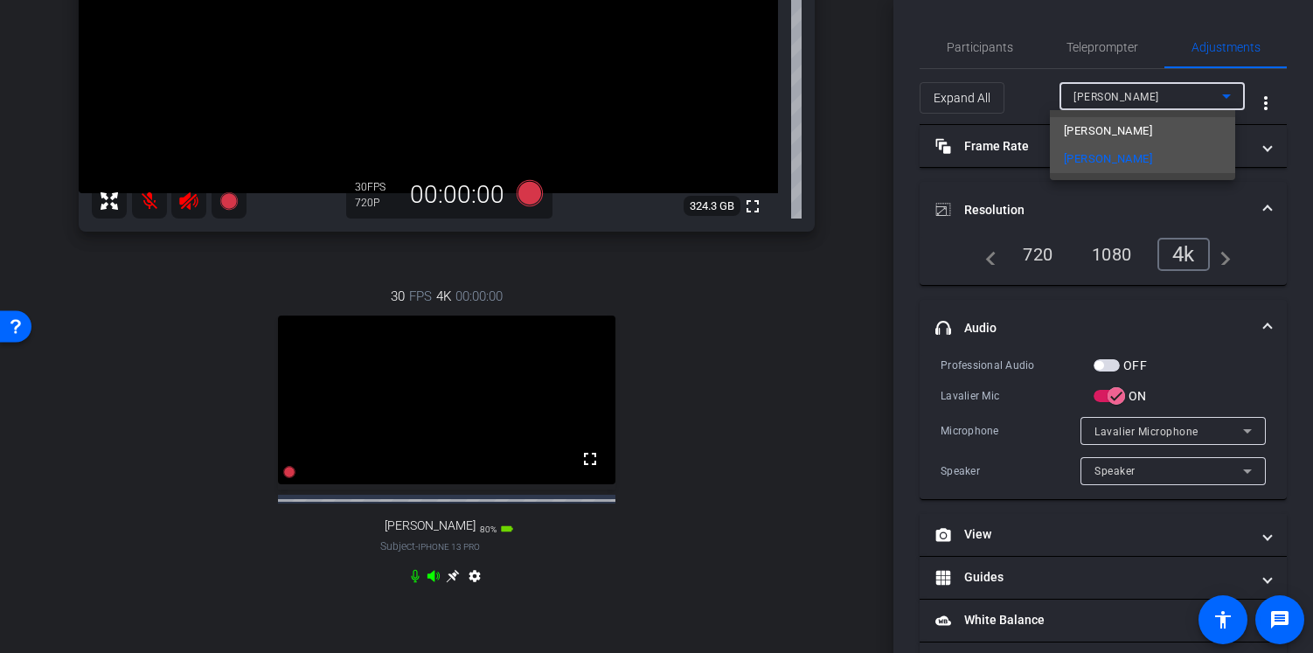
click at [1092, 134] on span "Aleks Nigro" at bounding box center [1108, 131] width 88 height 21
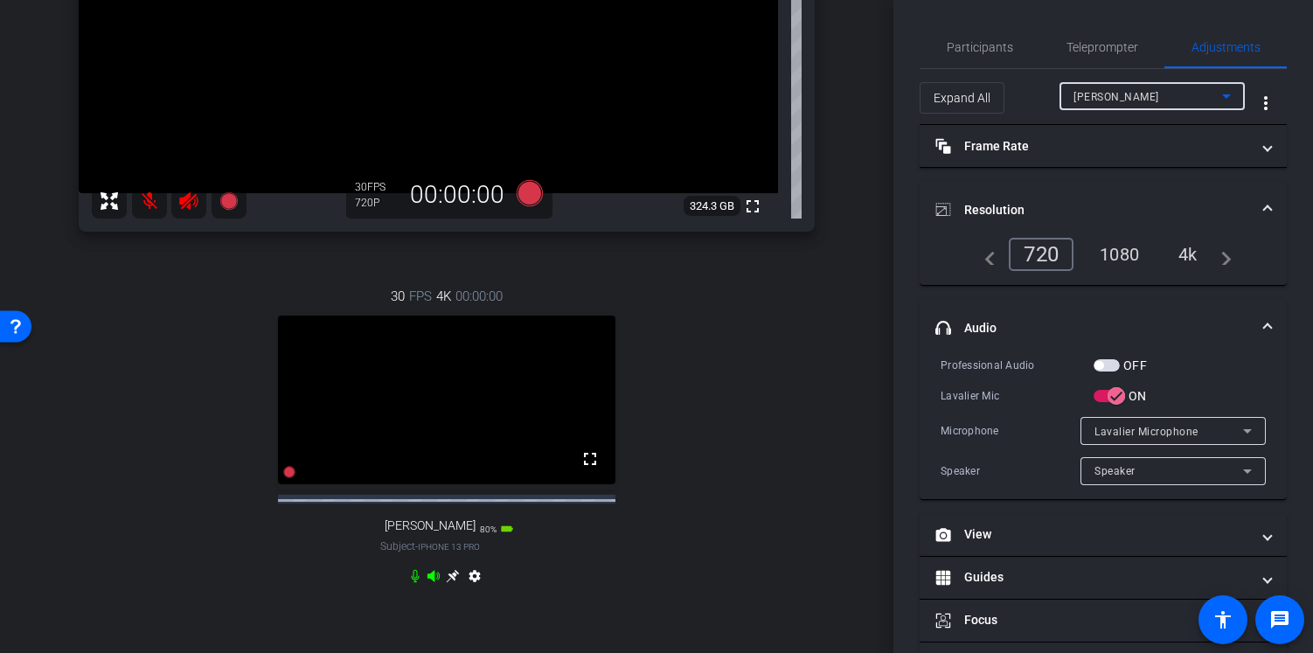
click at [1182, 248] on div "4k" at bounding box center [1187, 254] width 45 height 30
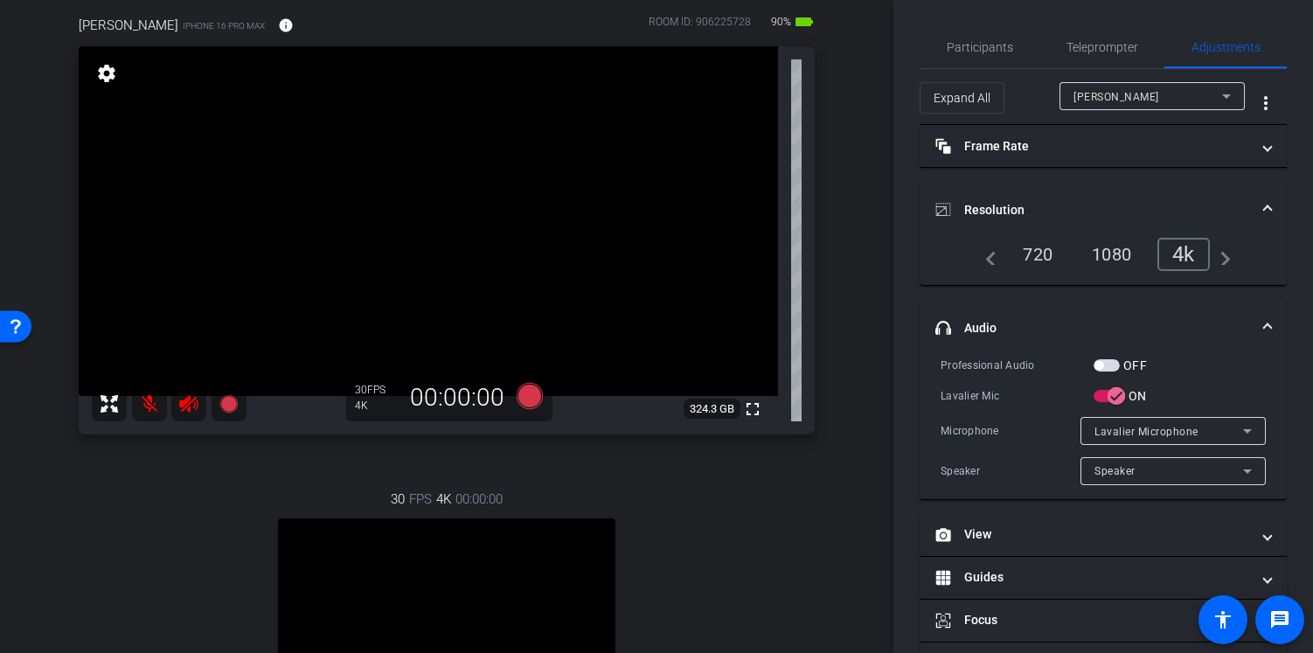
scroll to position [150, 0]
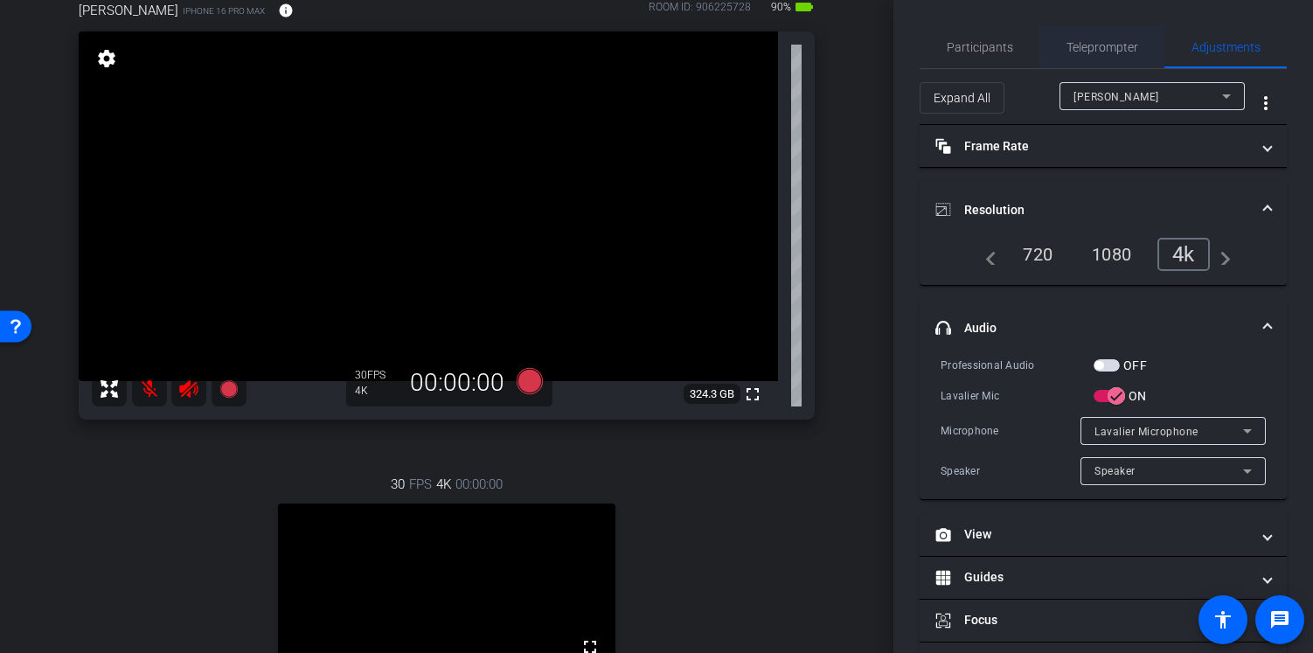
click at [1088, 51] on span "Teleprompter" at bounding box center [1102, 47] width 72 height 12
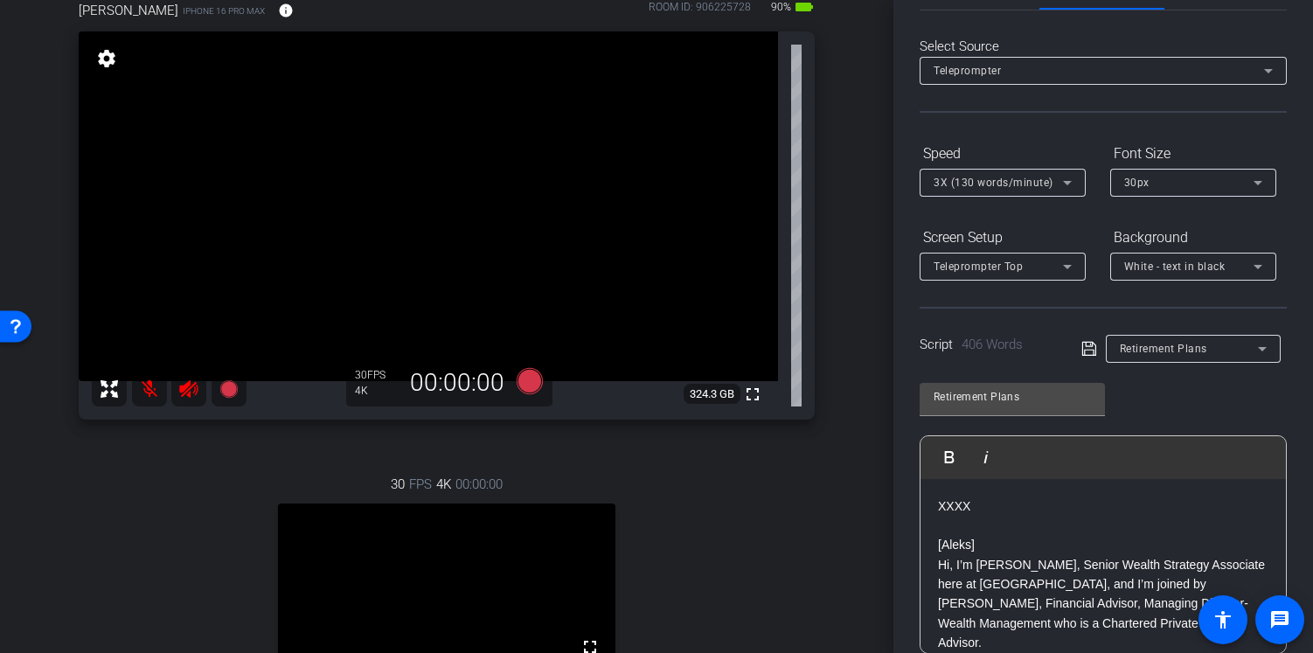
scroll to position [48, 0]
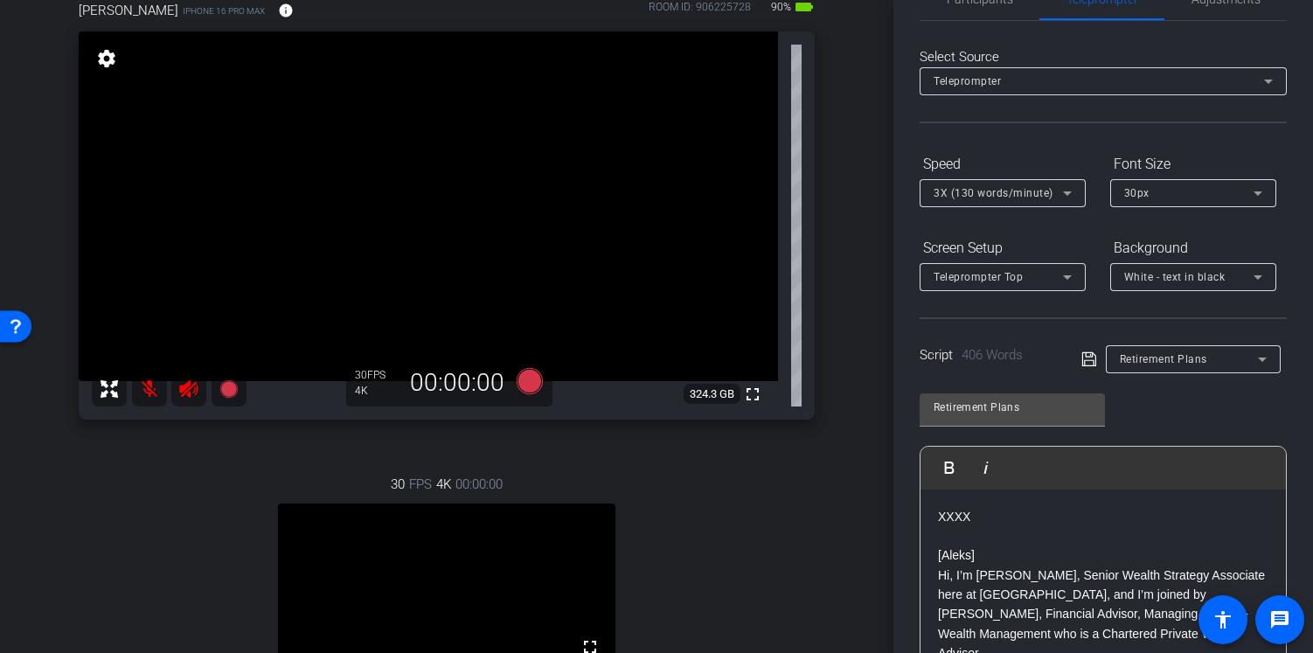
click at [1214, 267] on div "White - text in black" at bounding box center [1188, 277] width 129 height 22
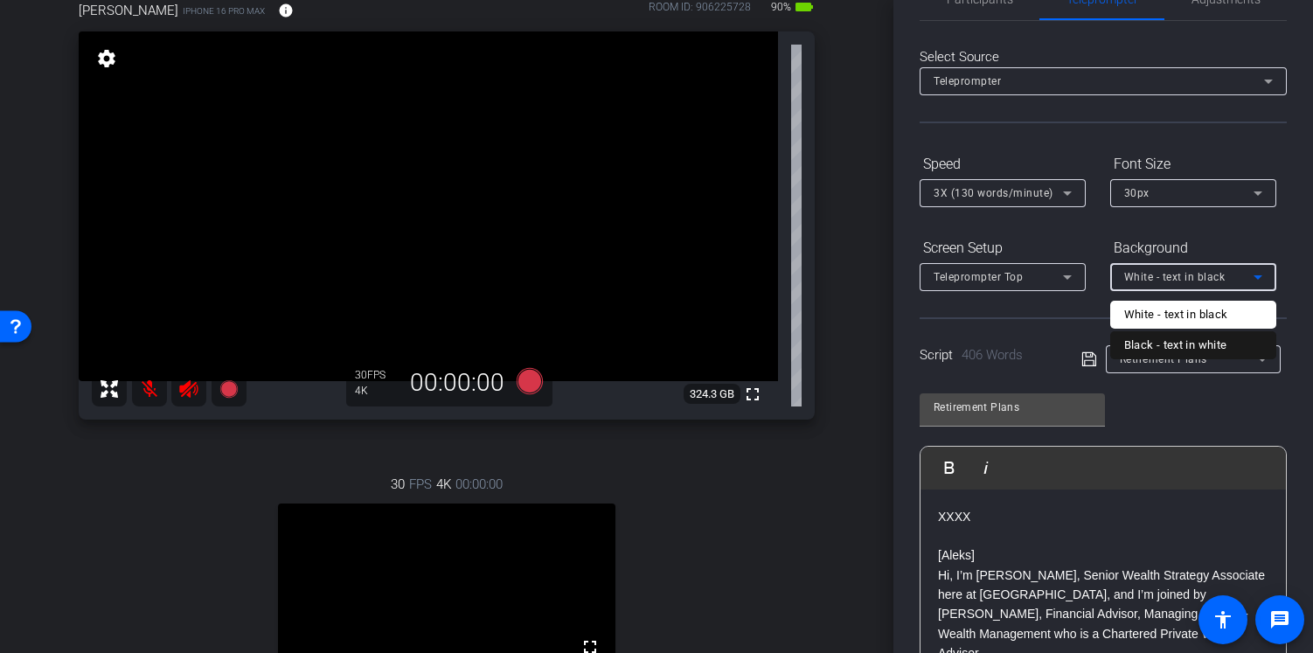
click at [1189, 355] on mat-option "Black - text in white" at bounding box center [1193, 345] width 166 height 28
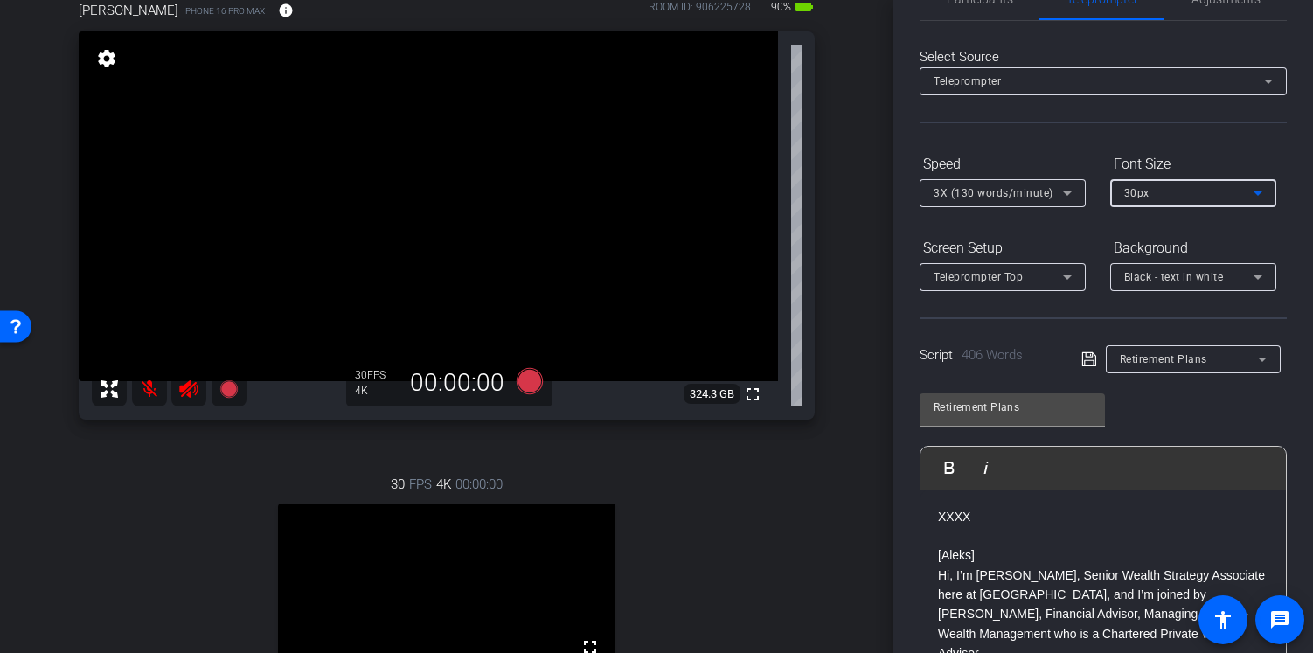
click at [1182, 188] on div "30px" at bounding box center [1188, 193] width 129 height 22
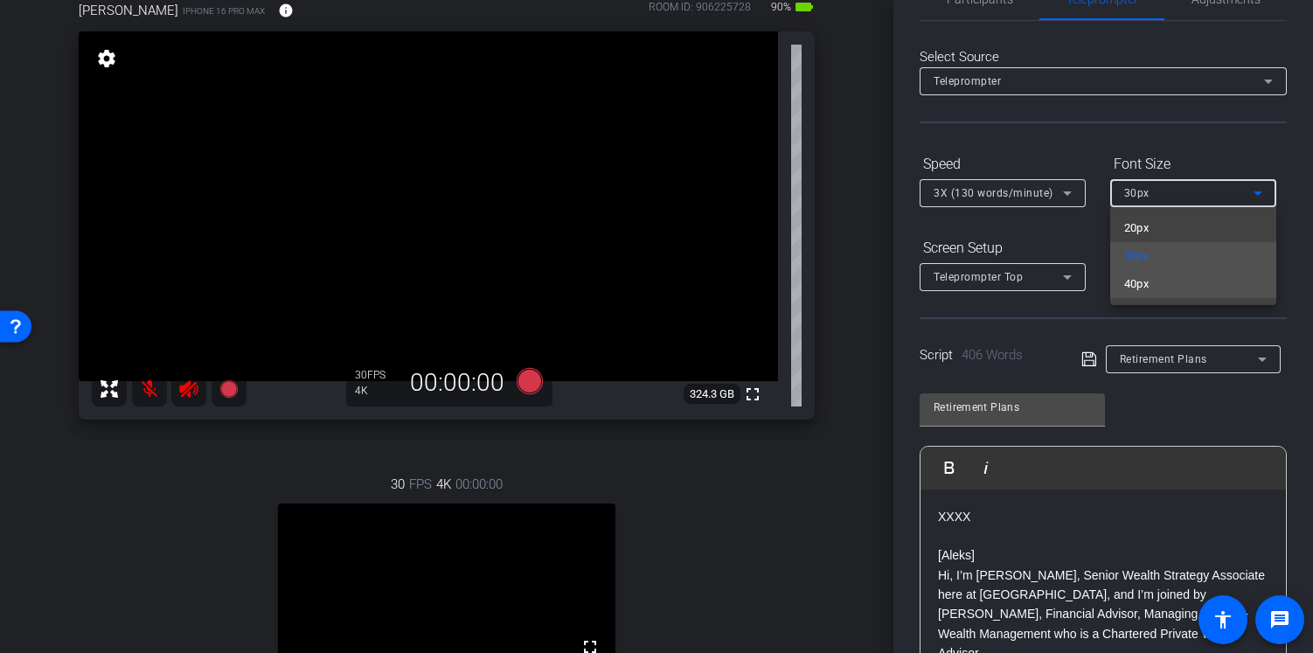
click at [1156, 280] on mat-option "40px" at bounding box center [1193, 284] width 166 height 28
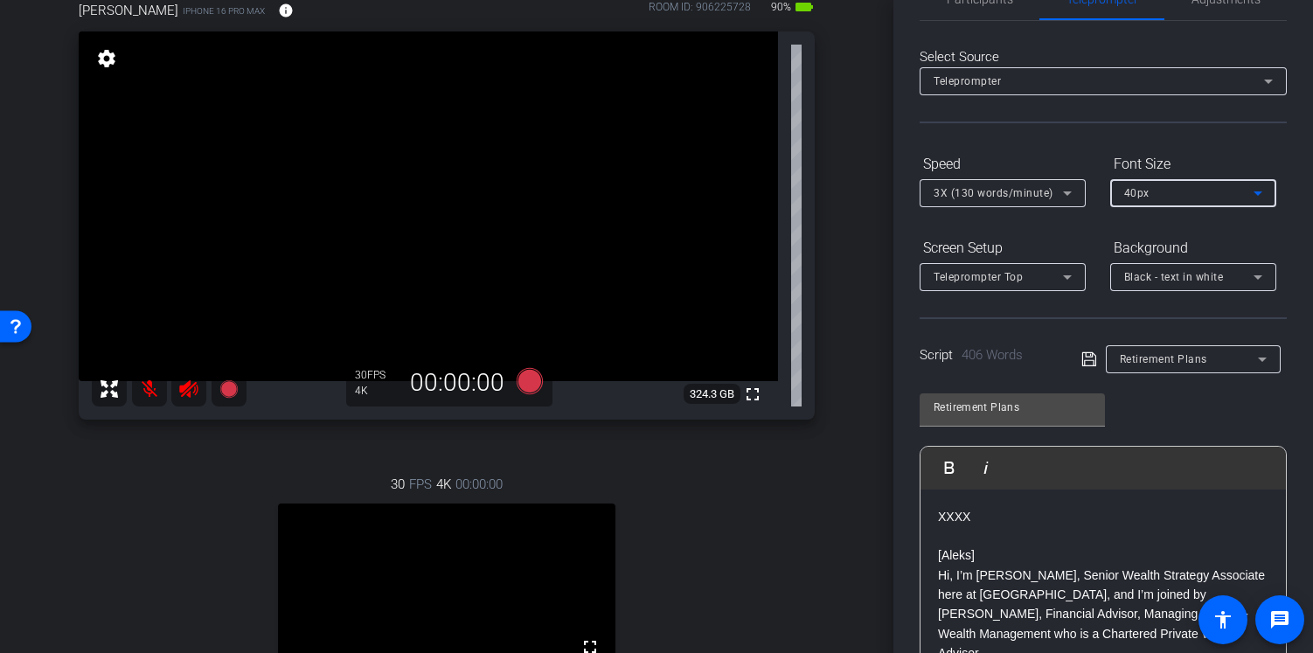
click at [1056, 193] on div "3X (130 words/minute)" at bounding box center [997, 193] width 129 height 22
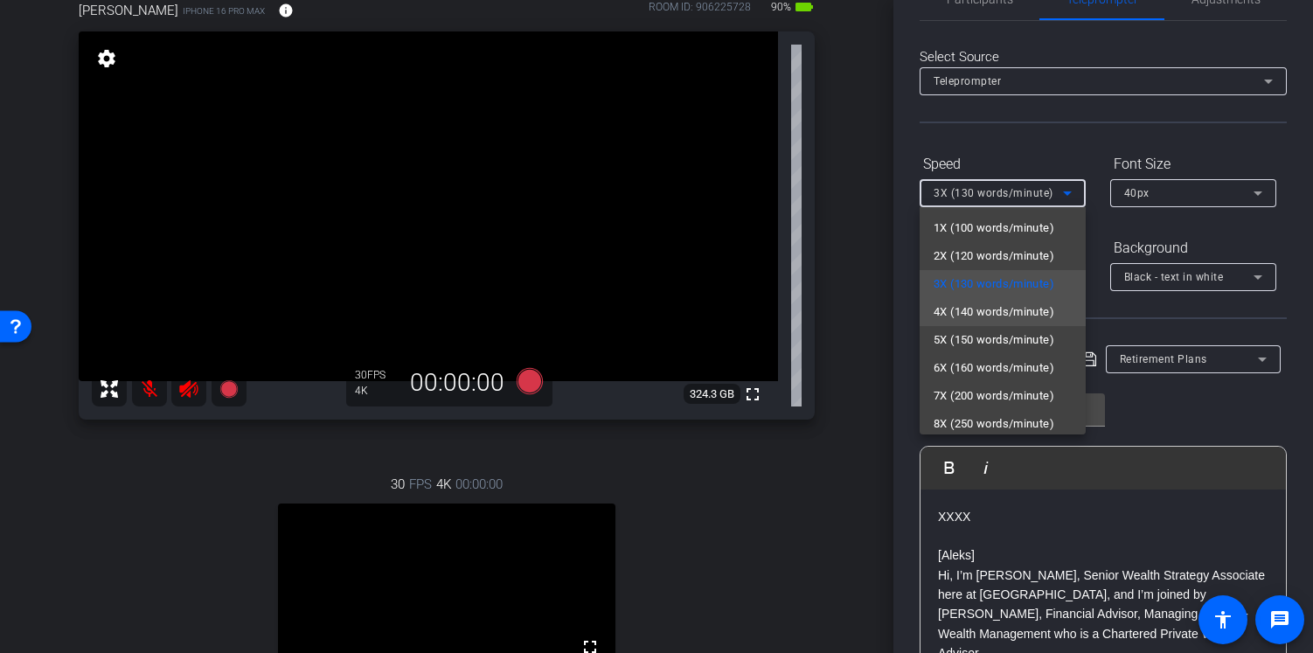
click at [1022, 308] on span "4X (140 words/minute)" at bounding box center [993, 311] width 121 height 21
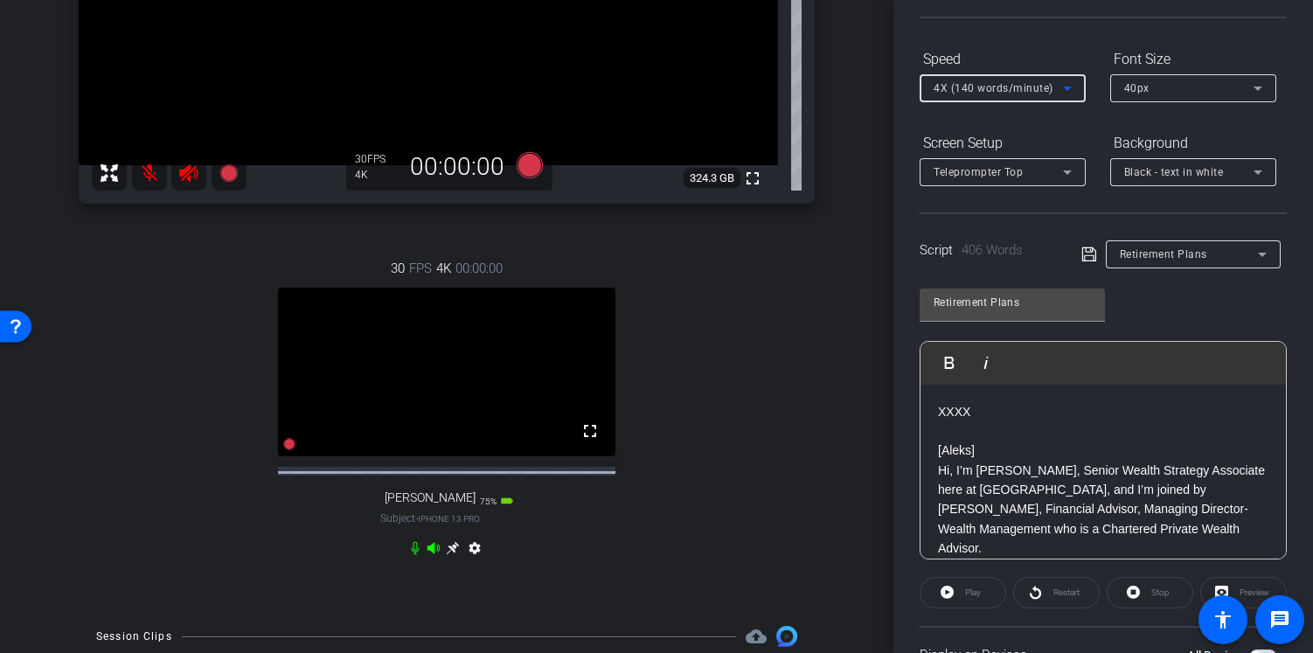
scroll to position [413, 0]
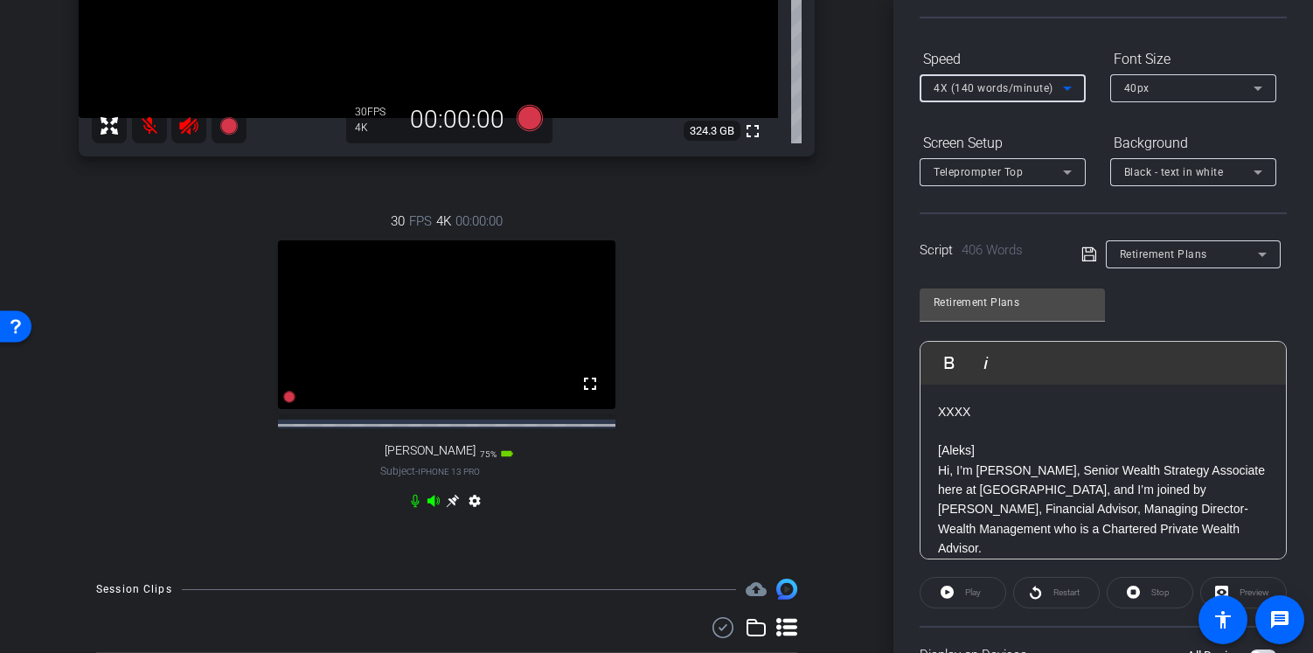
click at [432, 508] on icon at bounding box center [433, 501] width 14 height 14
click at [411, 508] on icon at bounding box center [415, 501] width 14 height 14
click at [155, 134] on mat-icon at bounding box center [149, 125] width 35 height 35
click at [194, 136] on icon at bounding box center [188, 125] width 21 height 21
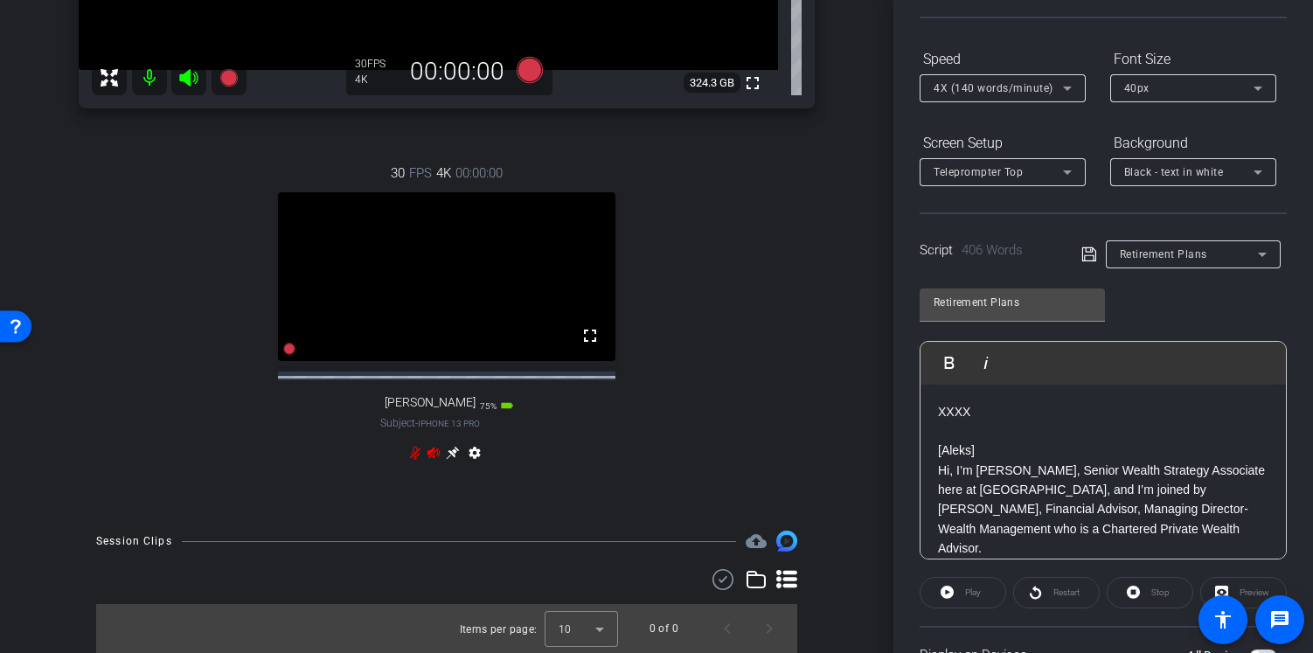
scroll to position [0, 0]
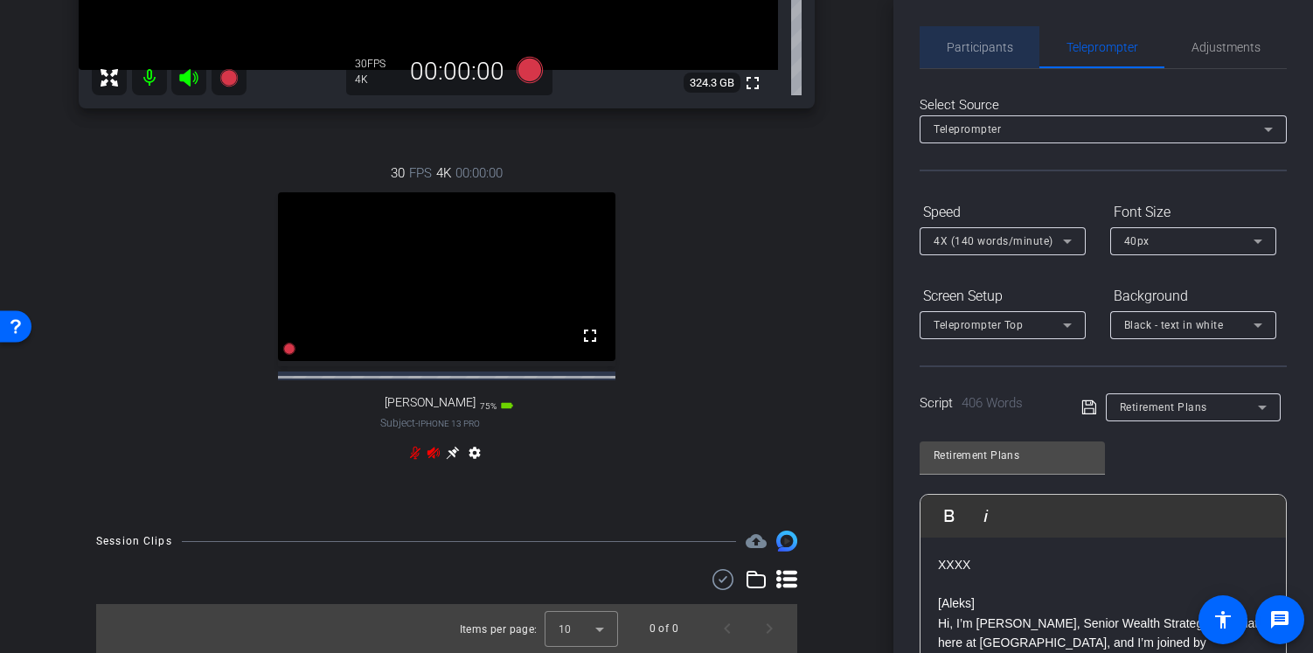
click at [994, 50] on span "Participants" at bounding box center [979, 47] width 66 height 12
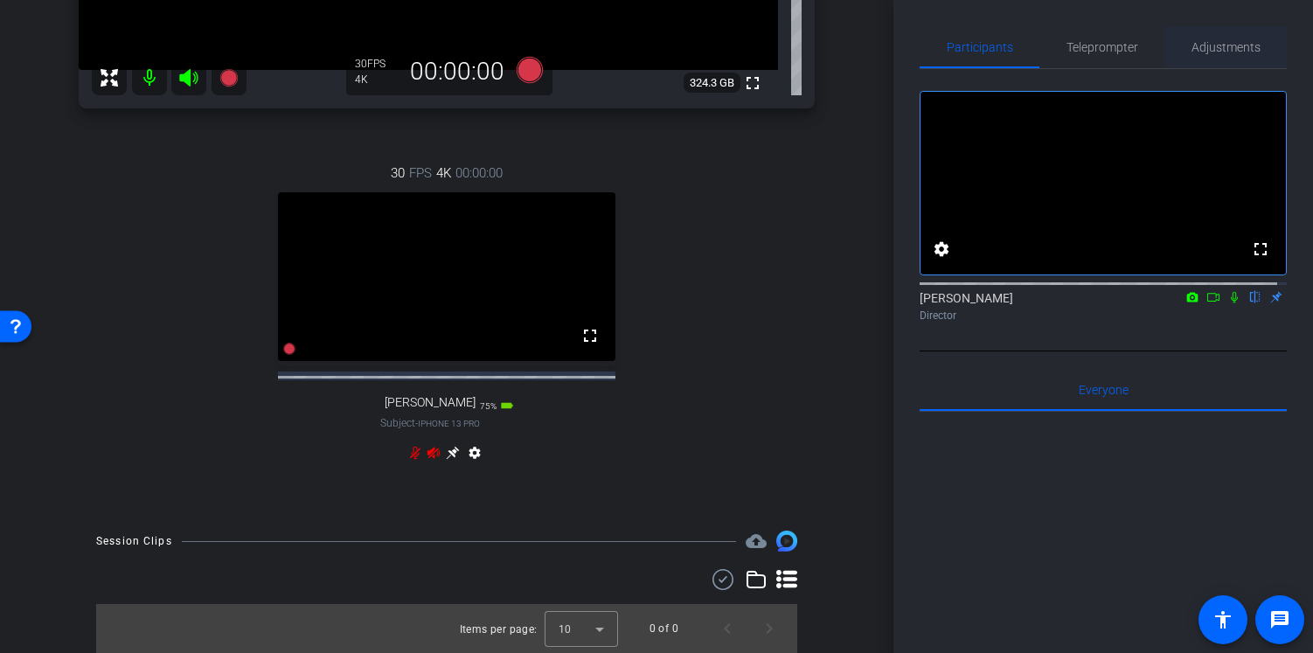
click at [1221, 52] on span "Adjustments" at bounding box center [1225, 47] width 69 height 12
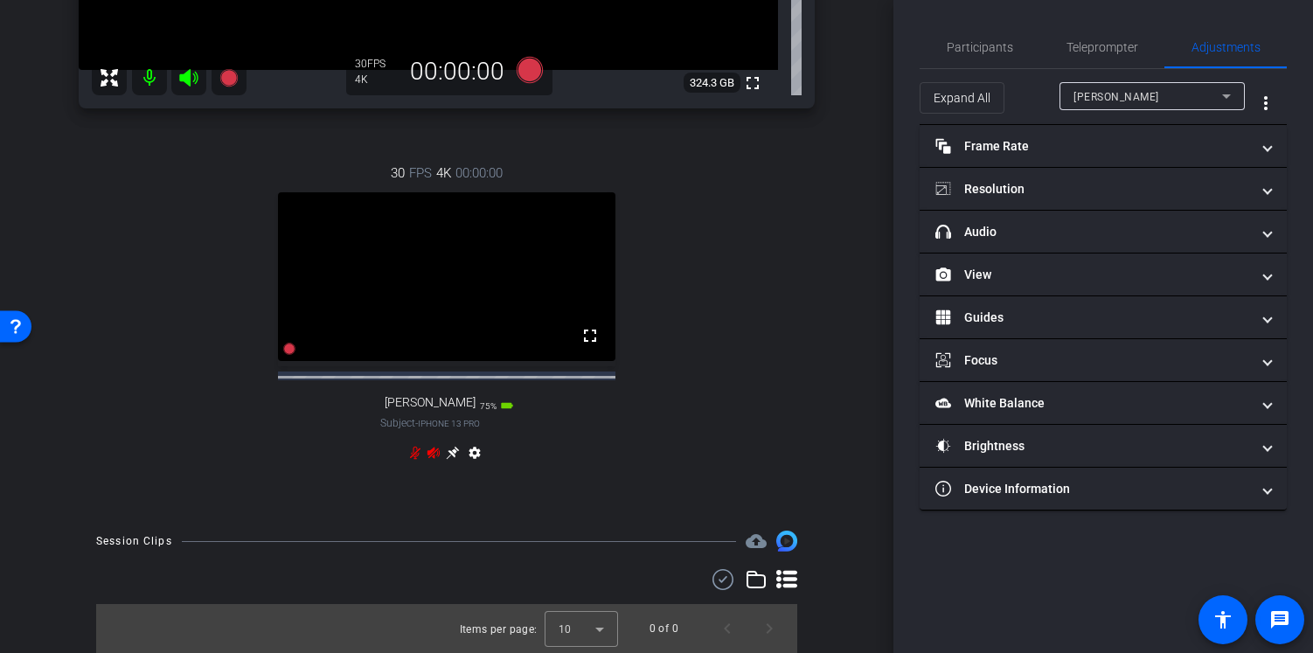
click at [1153, 98] on div "Aleks Nigro" at bounding box center [1147, 97] width 149 height 22
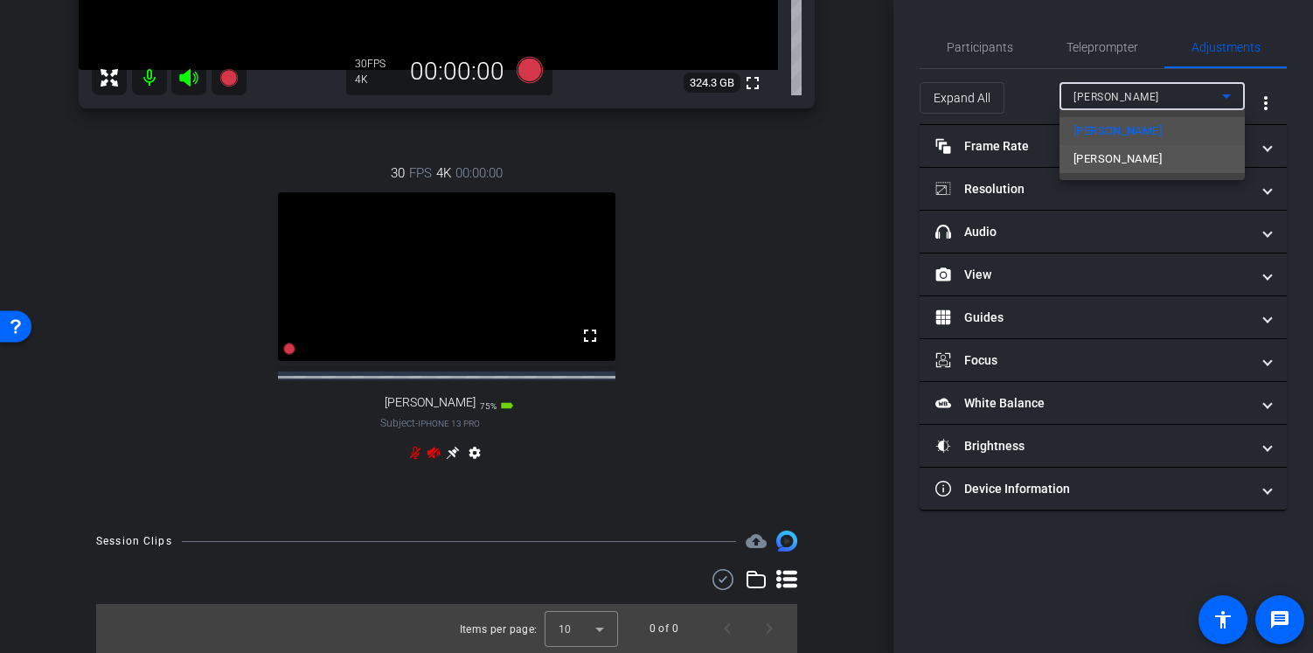
click at [1129, 160] on mat-option "paul" at bounding box center [1151, 159] width 185 height 28
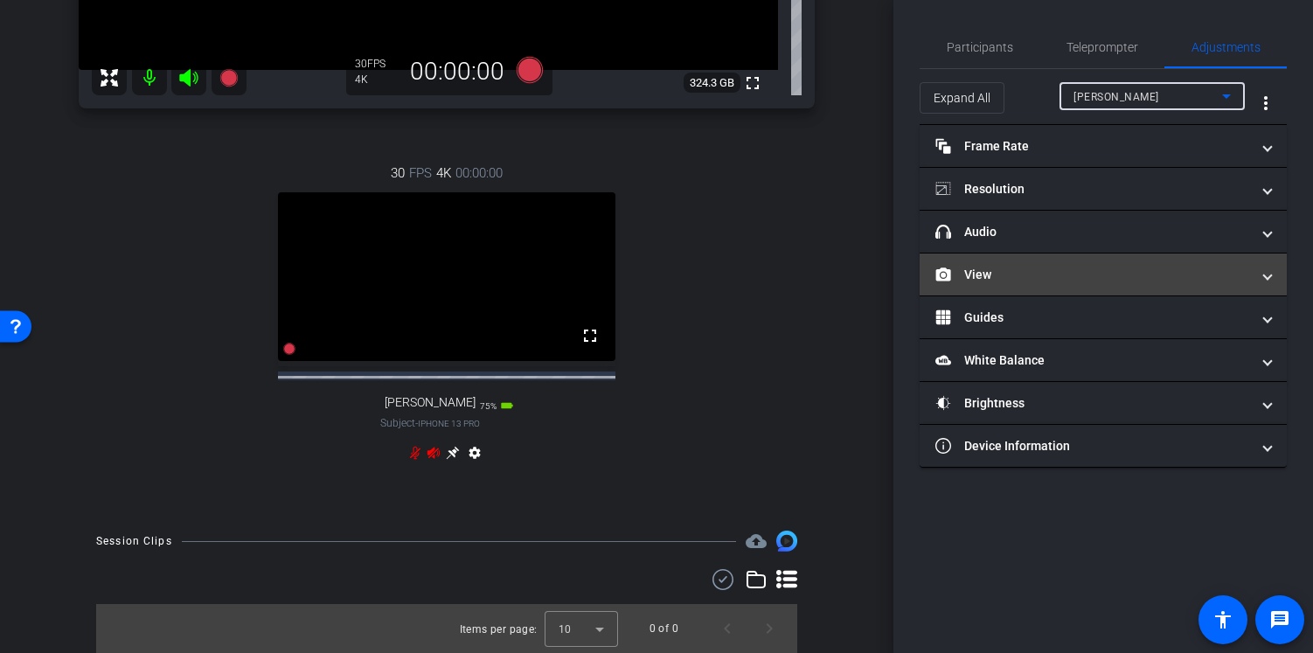
click at [1093, 281] on mat-panel-title "View" at bounding box center [1092, 275] width 315 height 18
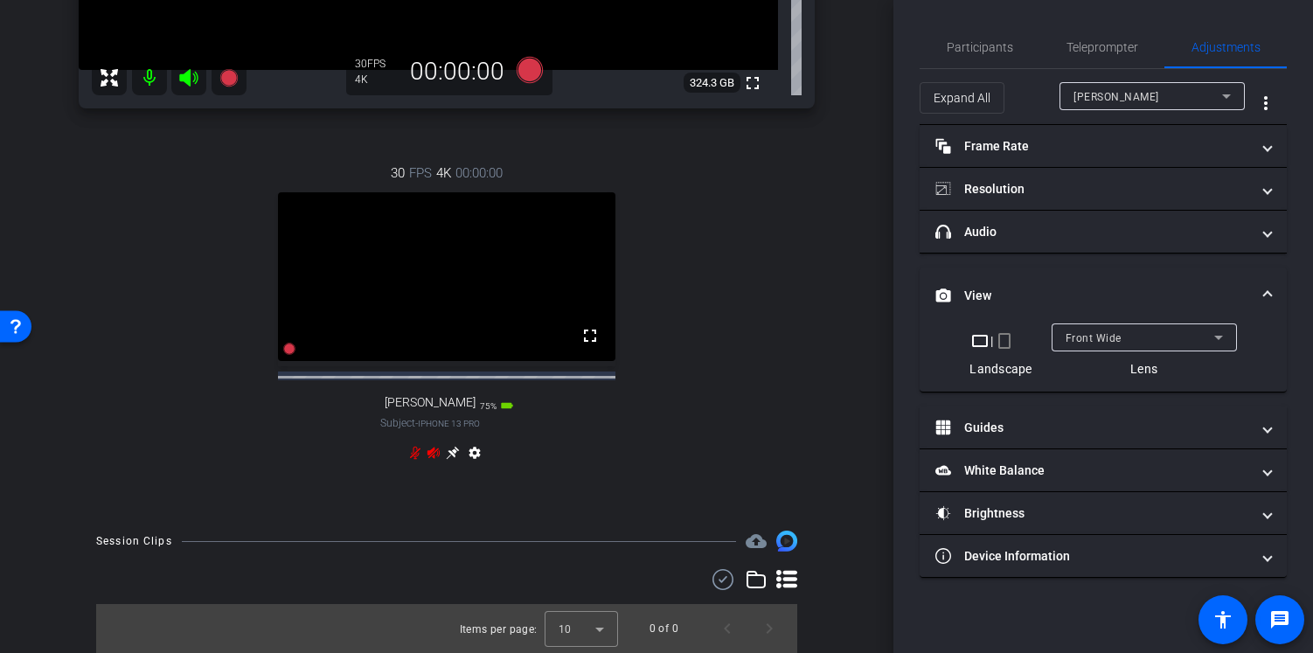
click at [1104, 335] on span "Front Wide" at bounding box center [1093, 338] width 56 height 12
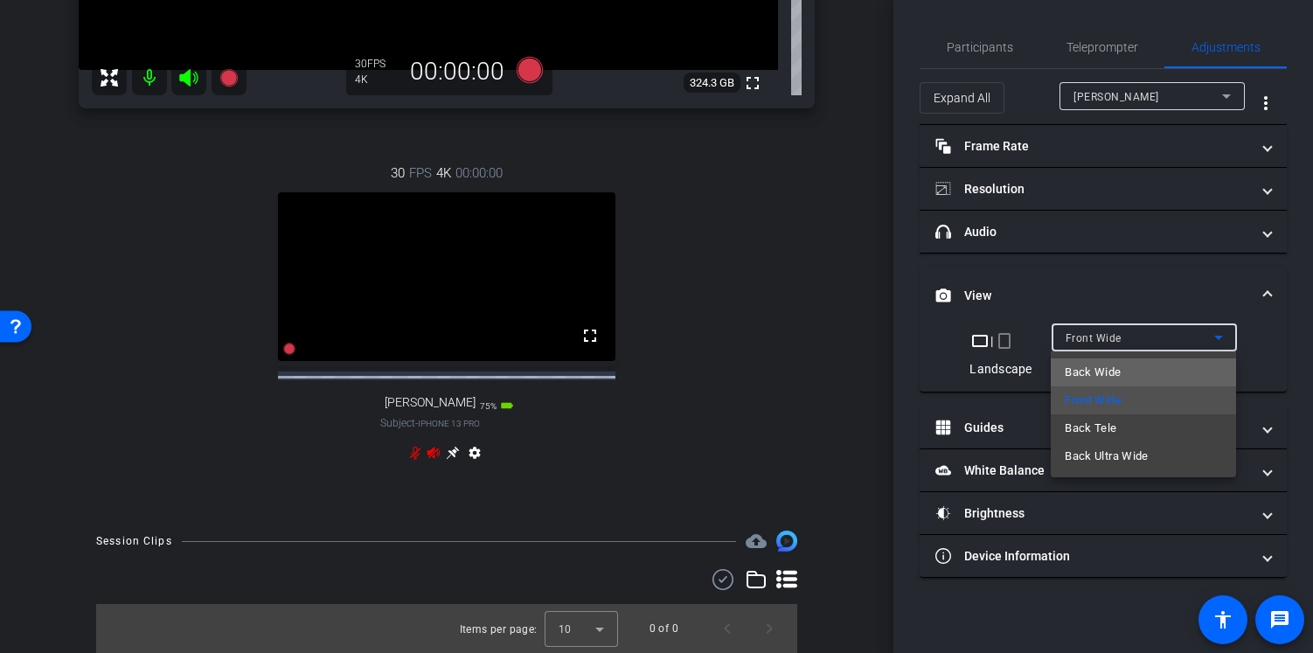
click at [1108, 367] on span "Back Wide" at bounding box center [1092, 372] width 56 height 21
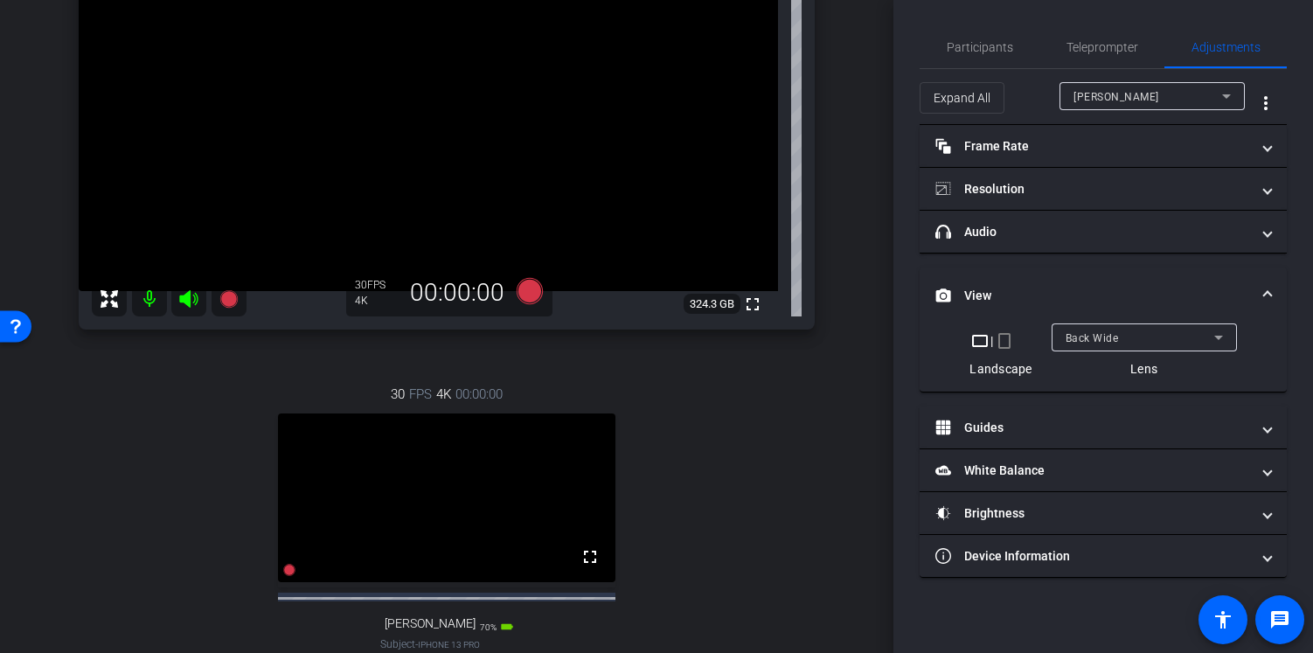
scroll to position [239, 0]
click at [1090, 52] on span "Teleprompter" at bounding box center [1102, 47] width 72 height 12
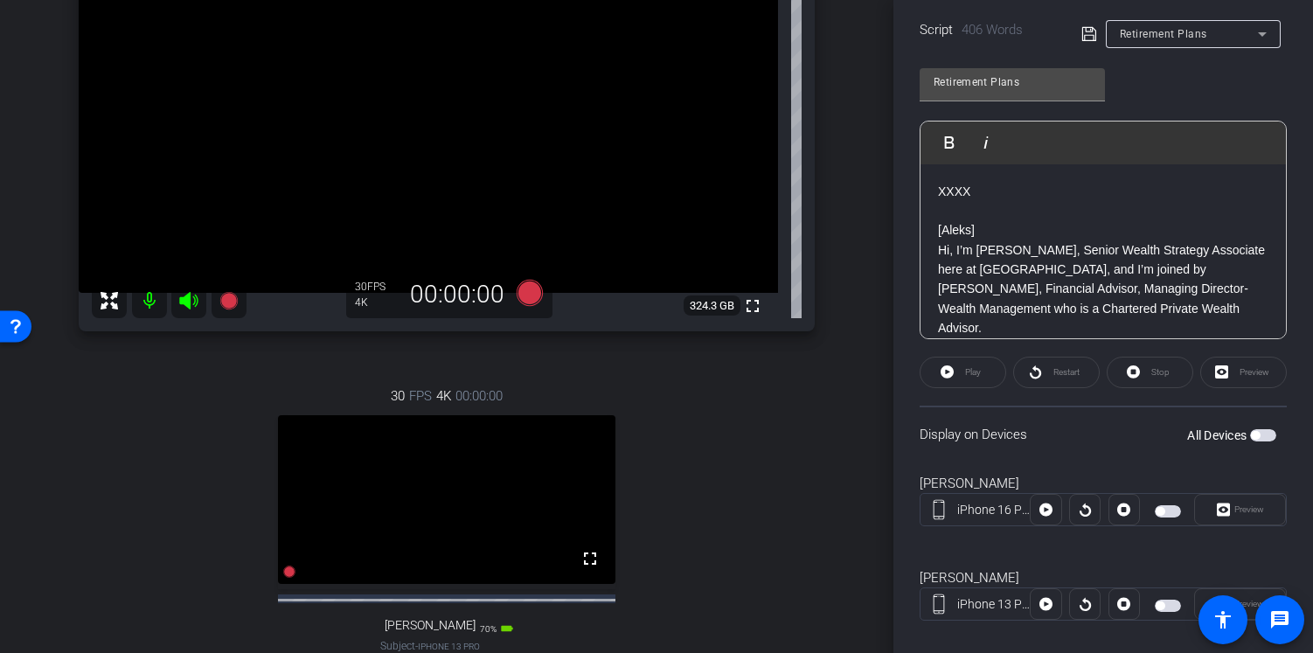
scroll to position [375, 0]
click at [1170, 509] on span "button" at bounding box center [1167, 509] width 26 height 12
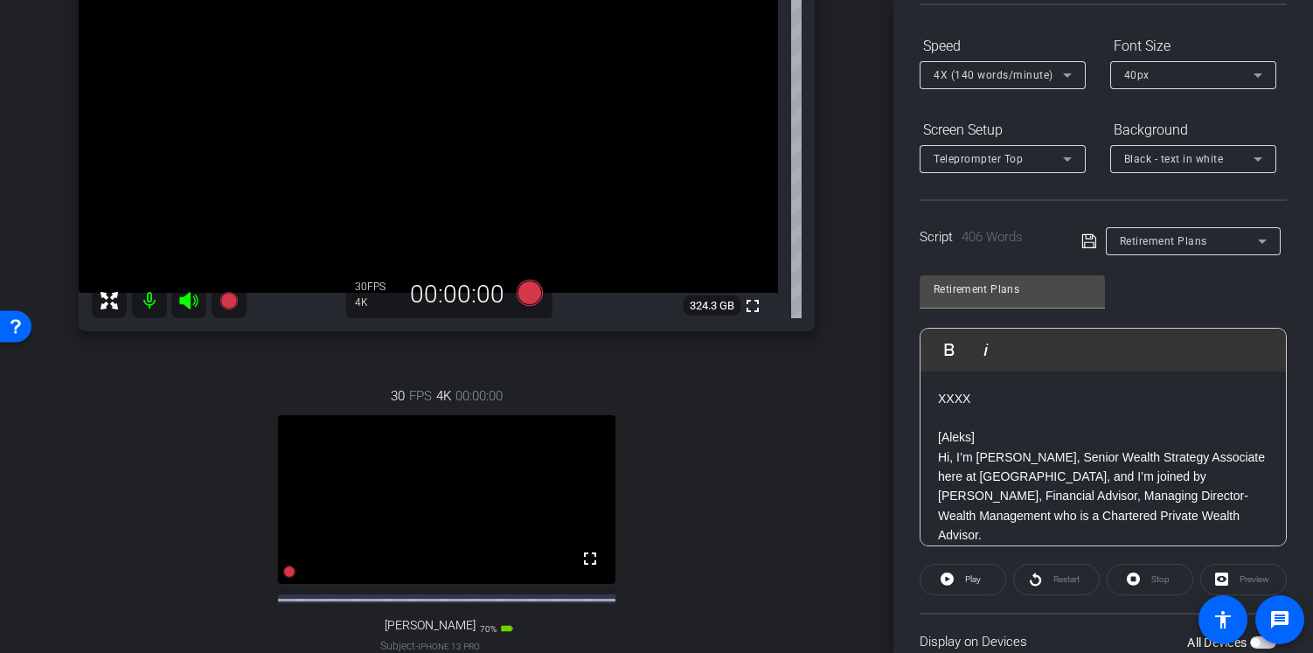
scroll to position [0, 0]
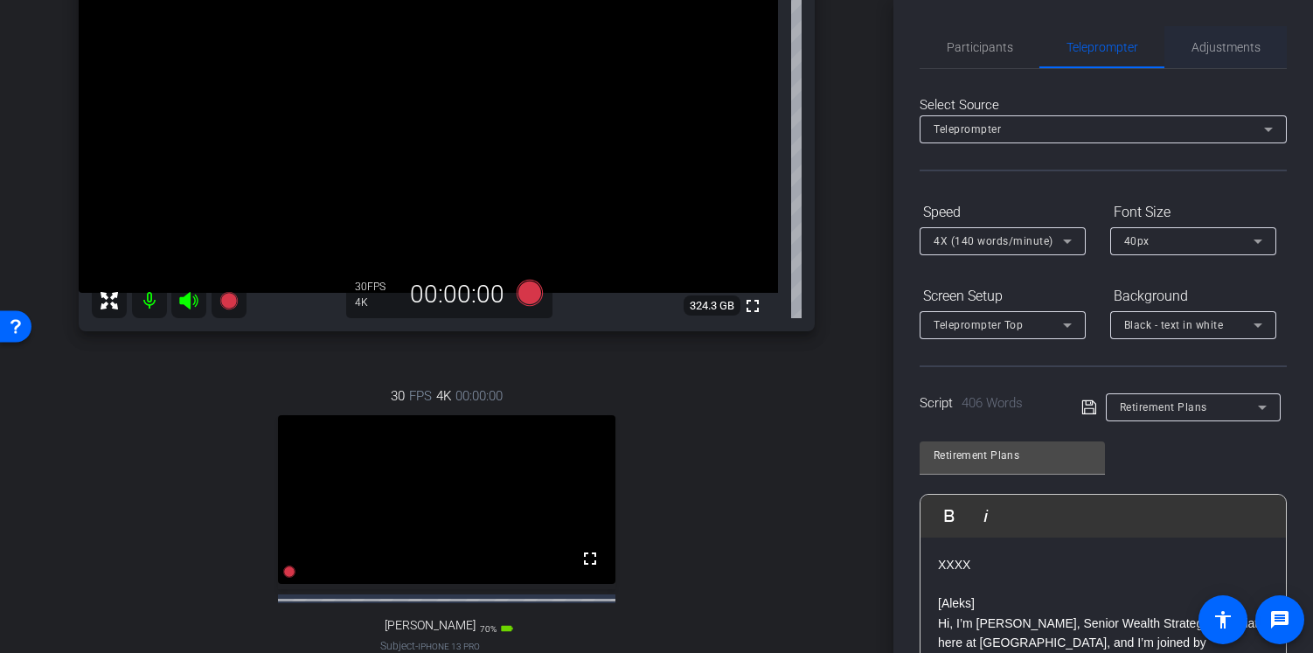
click at [1215, 47] on span "Adjustments" at bounding box center [1225, 47] width 69 height 12
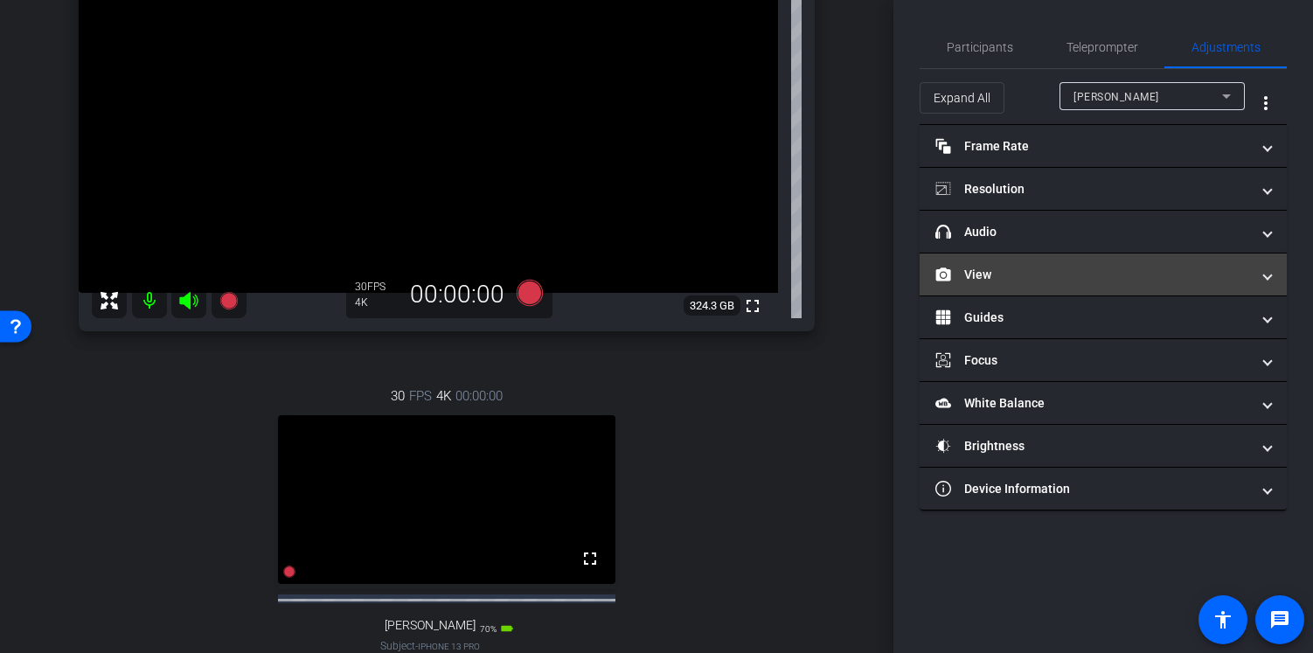
click at [1111, 269] on mat-panel-title "View" at bounding box center [1092, 275] width 315 height 18
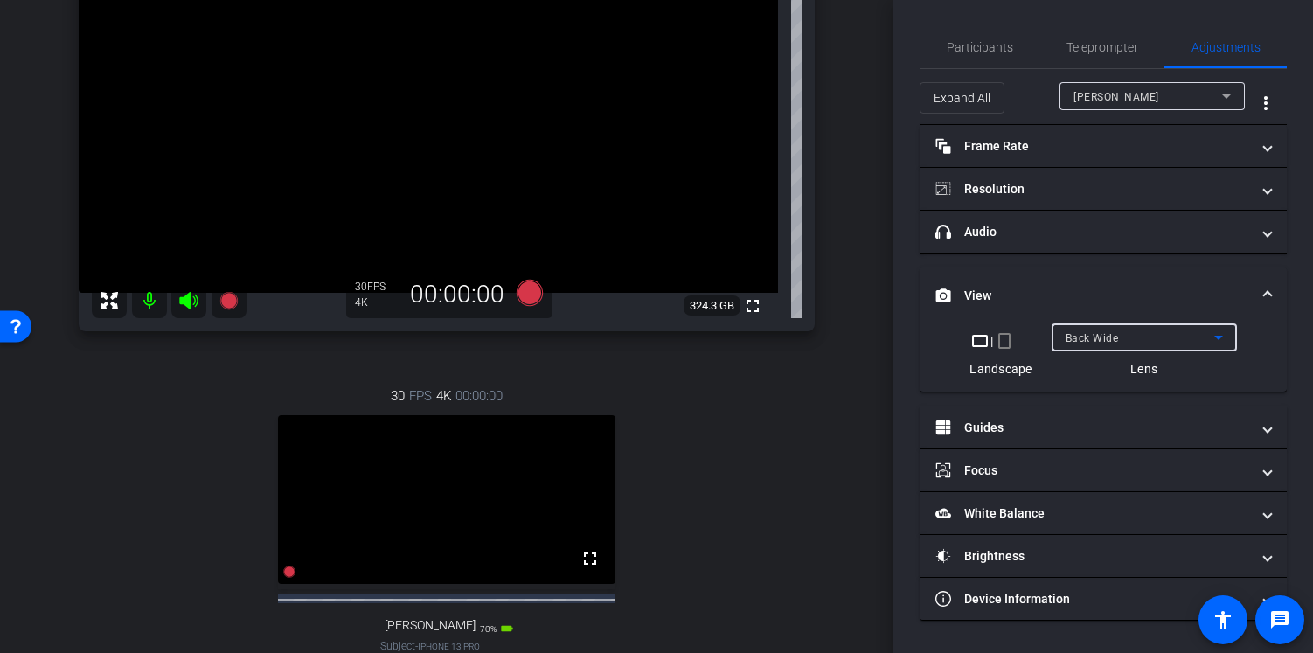
click at [1116, 332] on span "Back Wide" at bounding box center [1091, 338] width 53 height 12
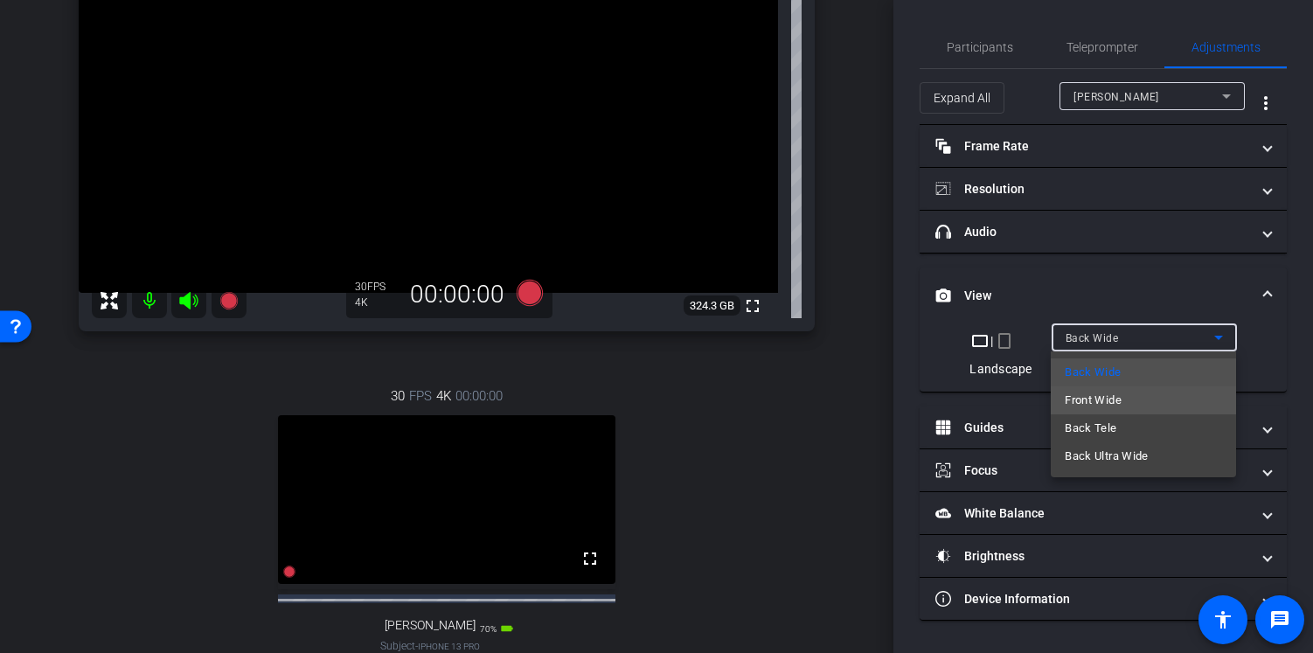
click at [1114, 398] on span "Front Wide" at bounding box center [1092, 400] width 57 height 21
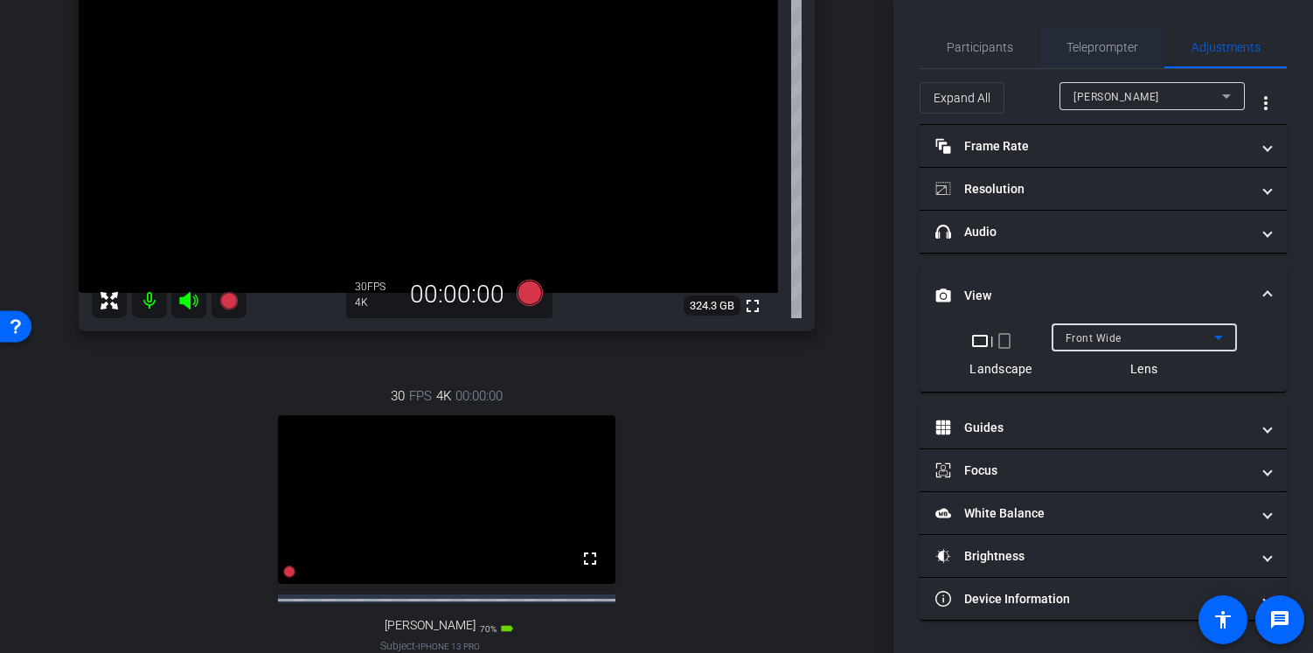
click at [1121, 50] on span "Teleprompter" at bounding box center [1102, 47] width 72 height 12
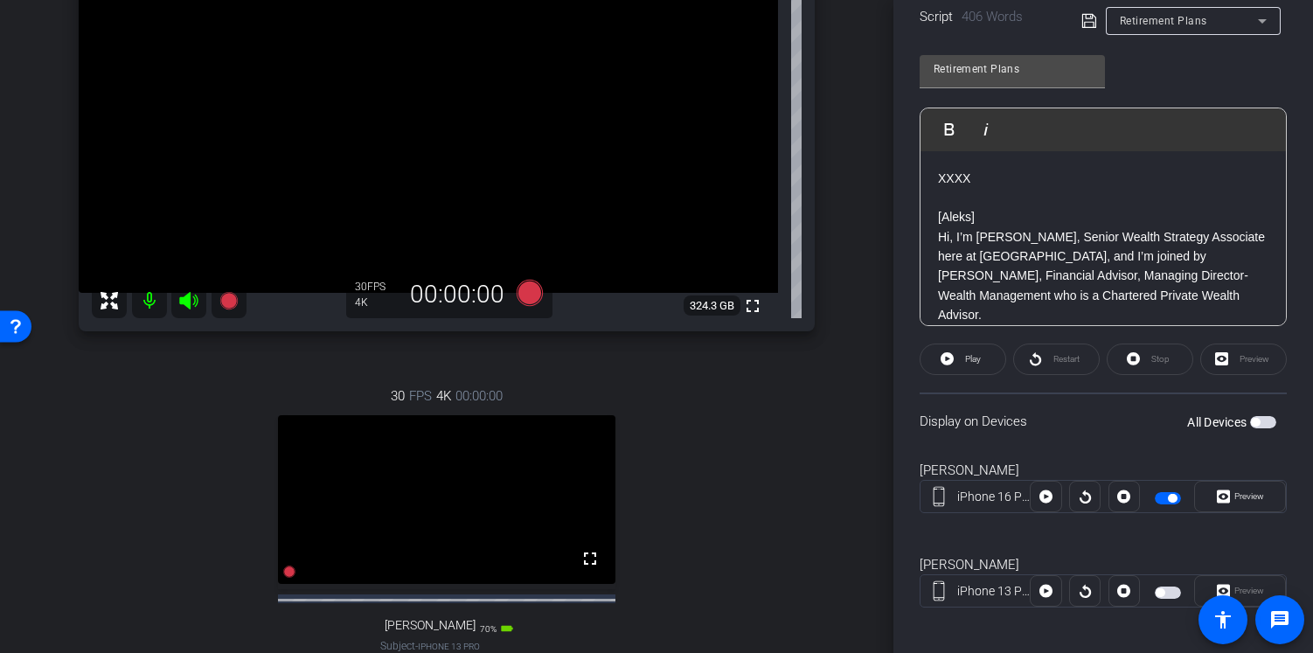
scroll to position [397, 0]
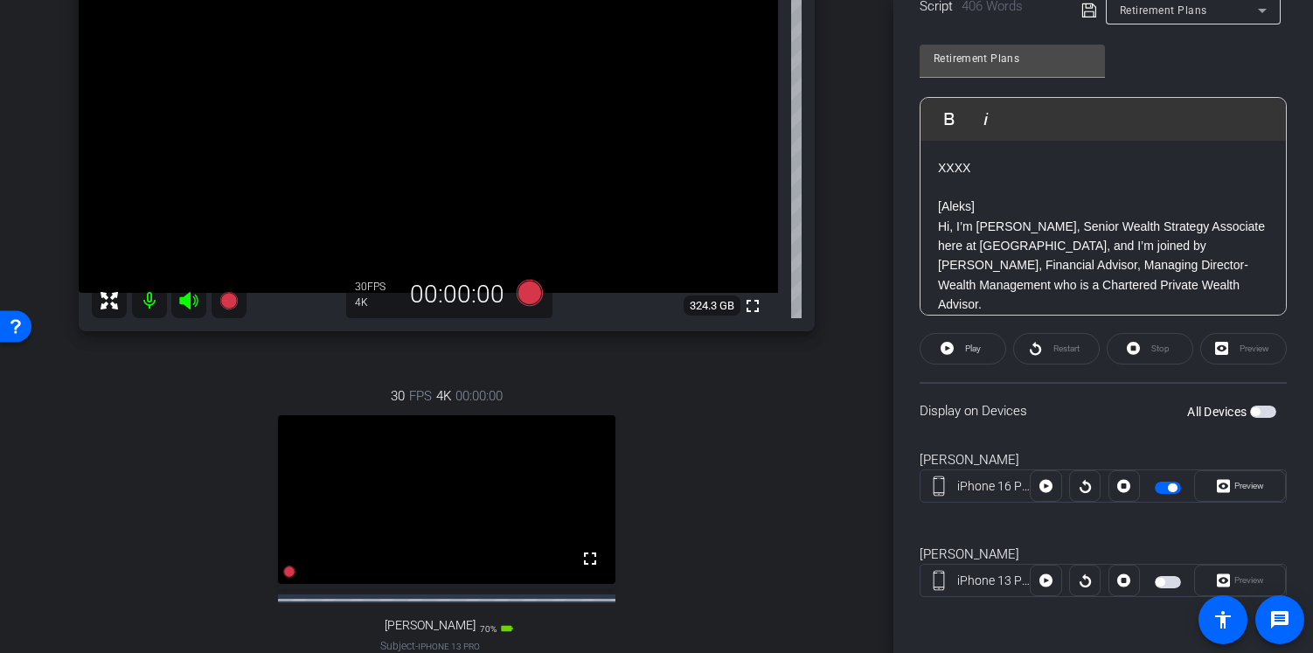
click at [1163, 581] on span "button" at bounding box center [1167, 582] width 26 height 12
click at [1161, 583] on span "button" at bounding box center [1167, 582] width 26 height 12
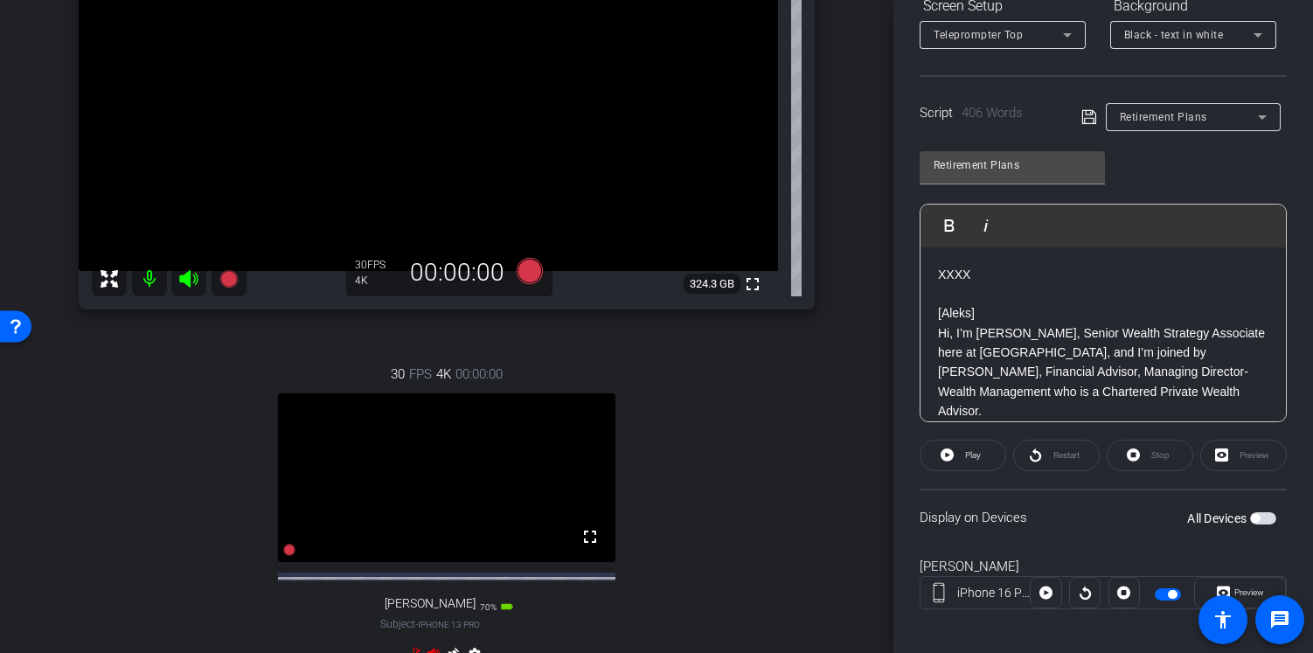
scroll to position [260, 0]
click at [523, 285] on icon at bounding box center [529, 272] width 26 height 26
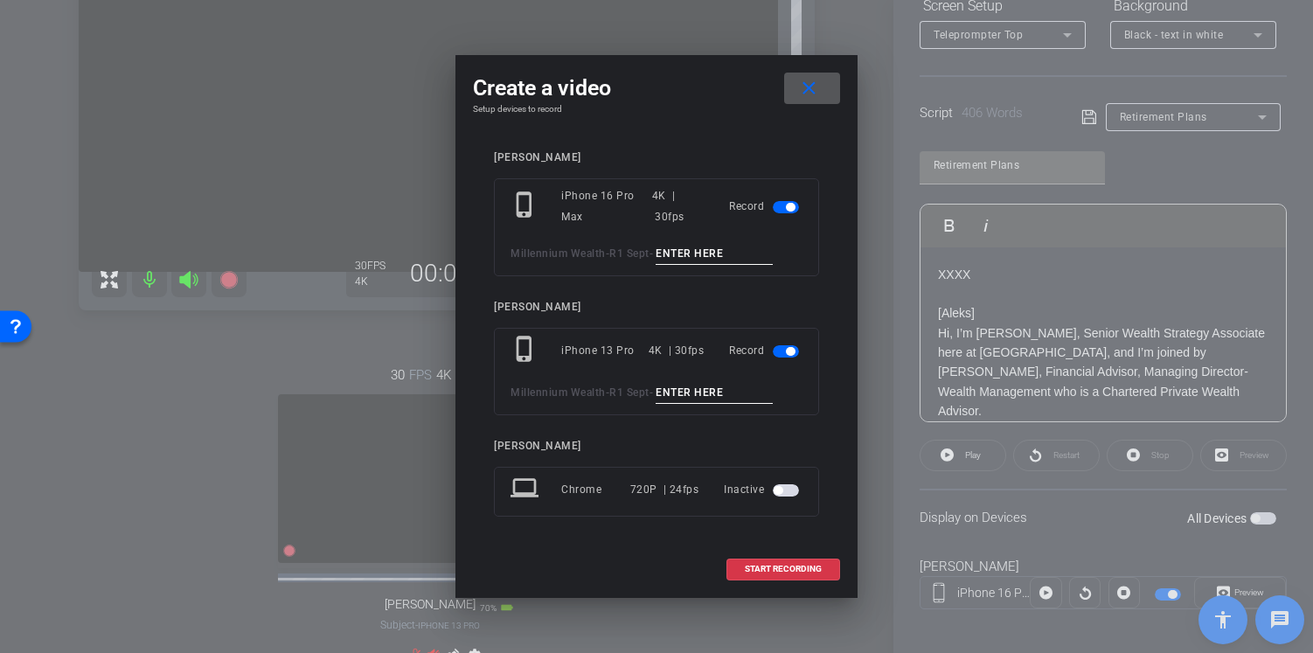
click at [728, 253] on input at bounding box center [713, 254] width 117 height 22
type input "Mic Test 1"
click at [709, 391] on input at bounding box center [713, 393] width 117 height 22
type input "Mic test 1"
click at [794, 567] on span "START RECORDING" at bounding box center [783, 569] width 77 height 9
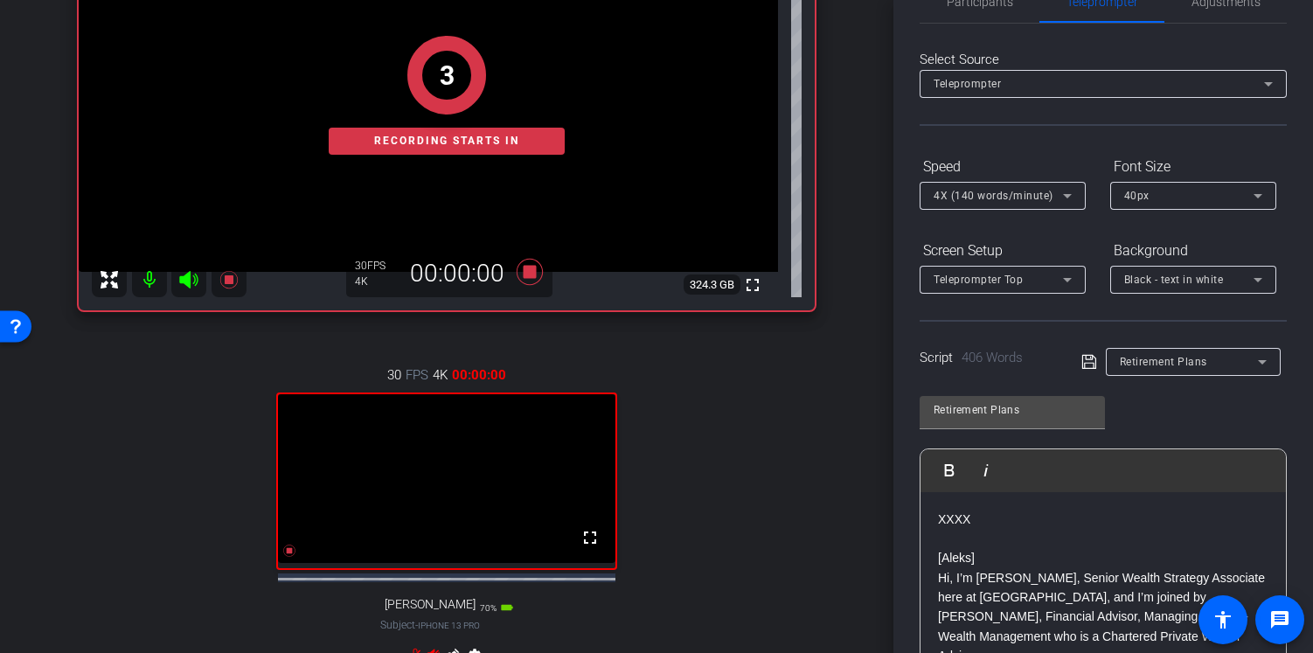
scroll to position [0, 0]
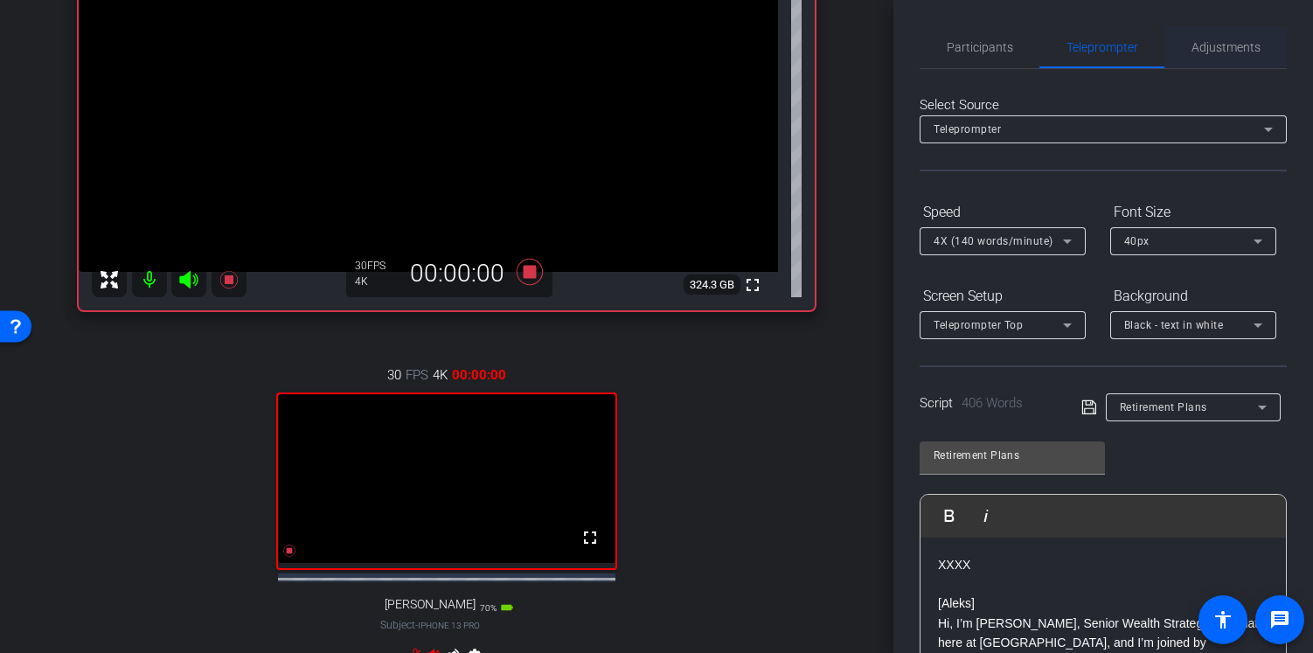
click at [1205, 47] on span "Adjustments" at bounding box center [1225, 47] width 69 height 12
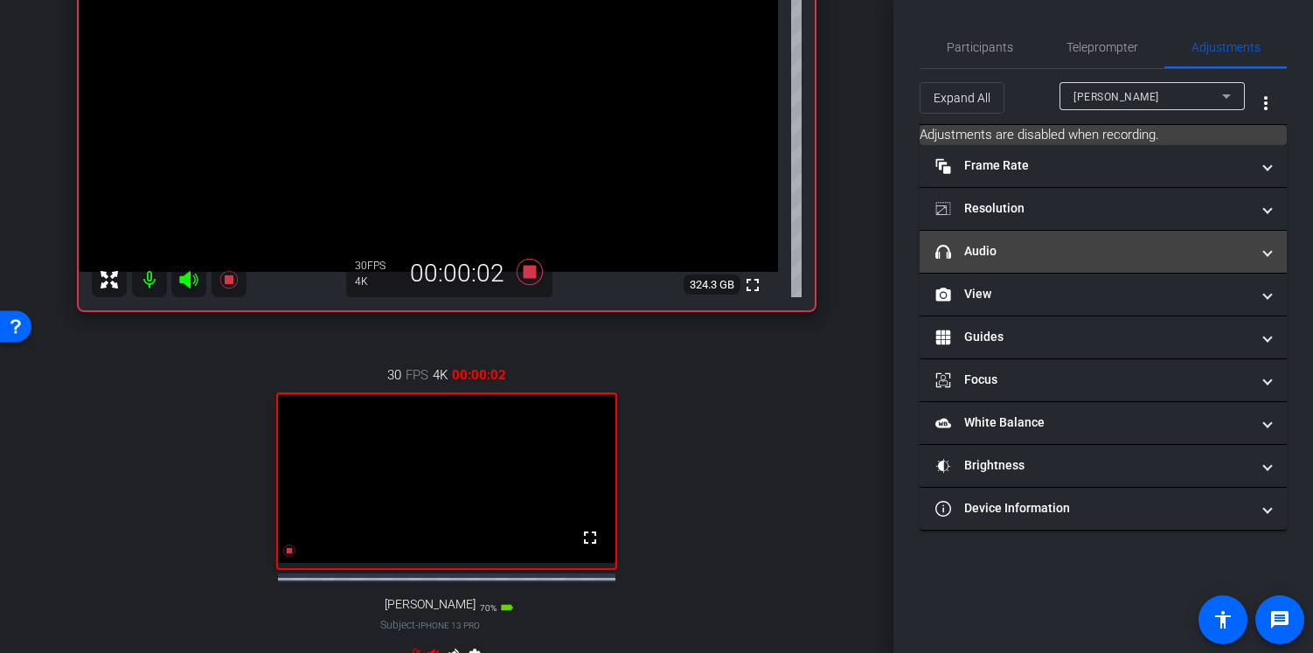
click at [1105, 256] on mat-panel-title "headphone icon Audio" at bounding box center [1092, 251] width 315 height 18
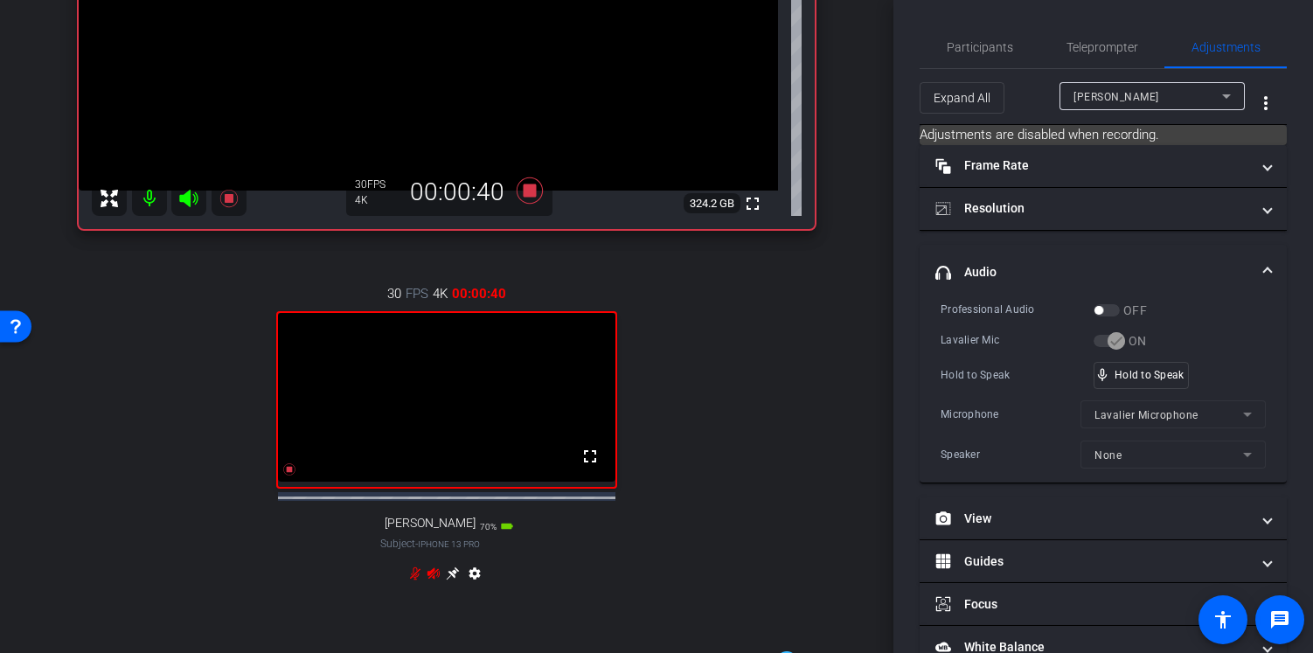
scroll to position [343, 0]
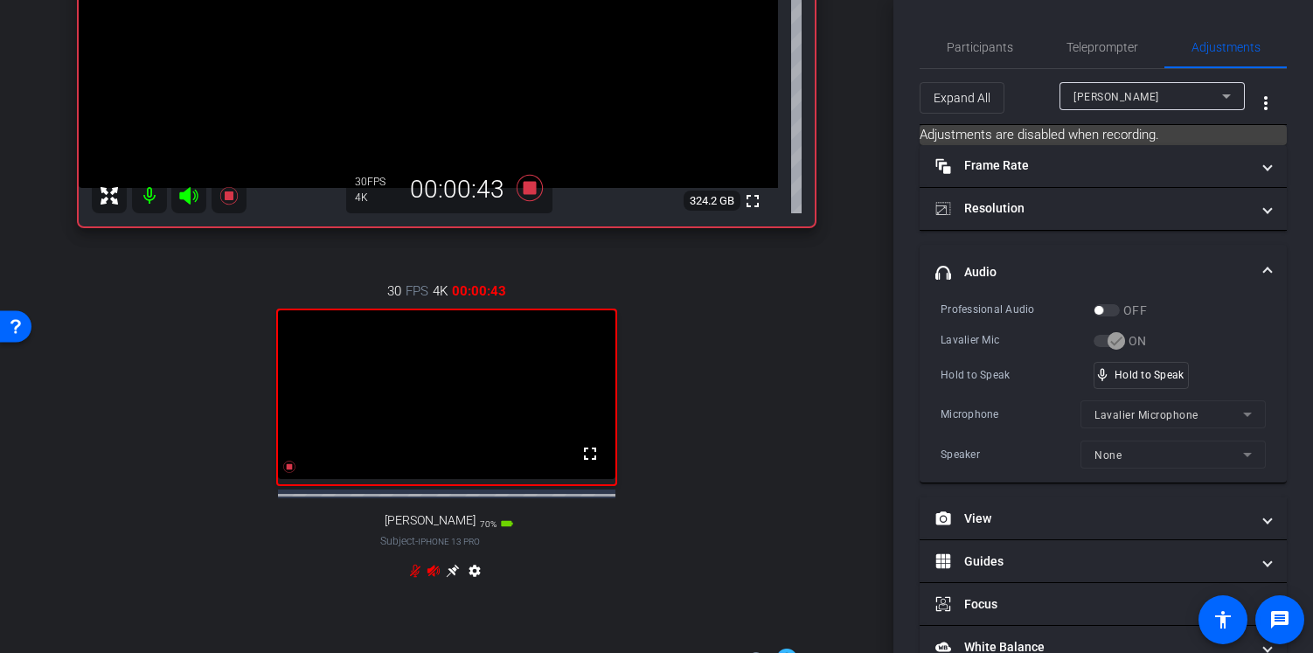
click at [185, 204] on icon at bounding box center [188, 195] width 18 height 17
click at [150, 210] on mat-icon at bounding box center [149, 195] width 35 height 35
click at [409, 578] on icon at bounding box center [415, 571] width 14 height 14
click at [430, 576] on icon at bounding box center [433, 570] width 12 height 11
click at [431, 578] on icon at bounding box center [433, 571] width 14 height 14
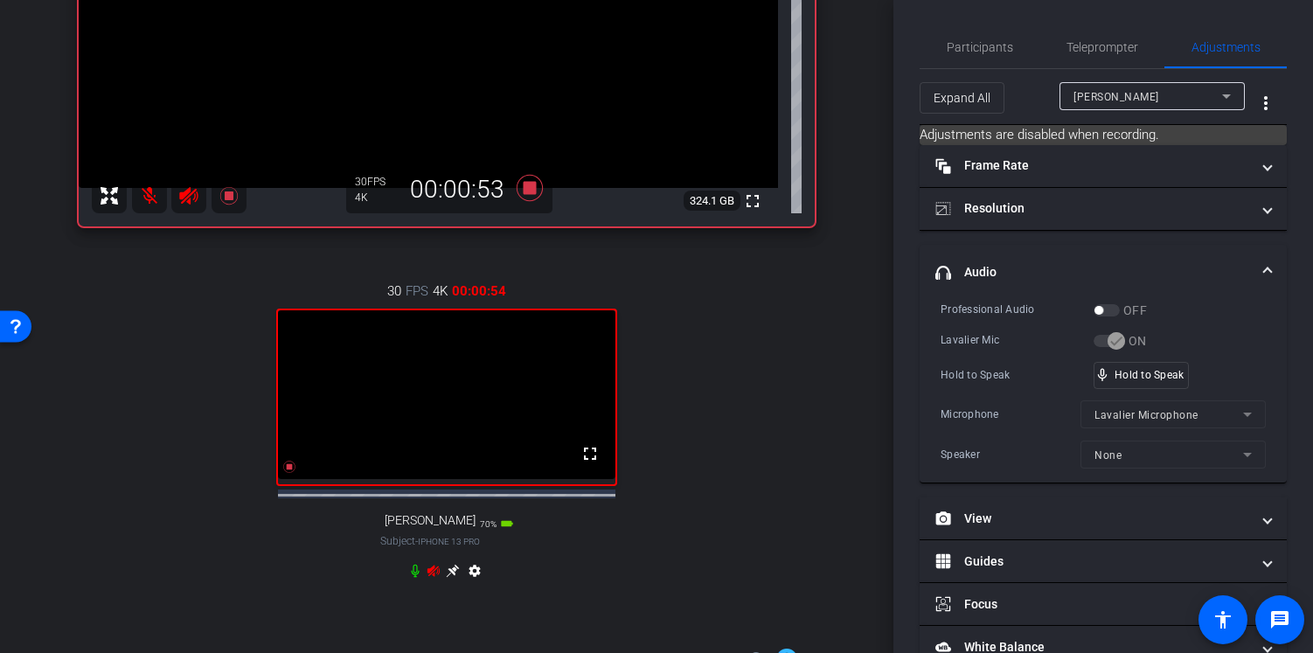
click at [412, 578] on icon at bounding box center [415, 571] width 14 height 14
click at [147, 204] on mat-icon at bounding box center [149, 195] width 35 height 35
click at [184, 204] on icon at bounding box center [188, 195] width 18 height 17
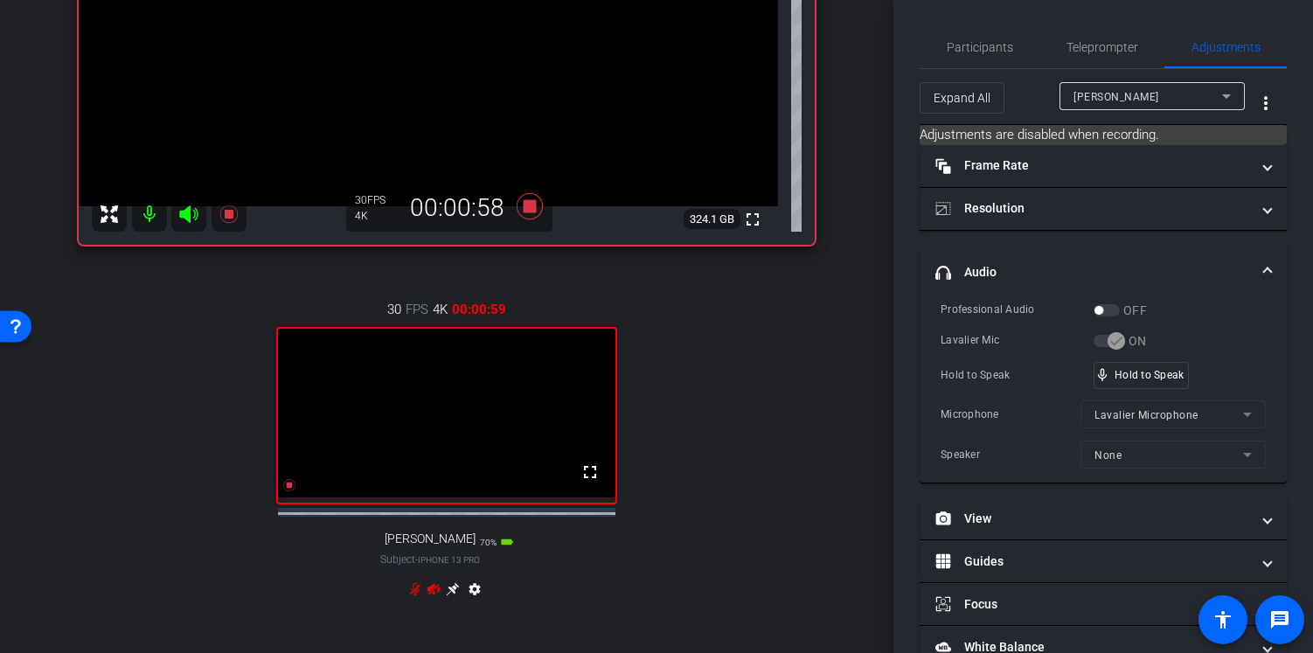
scroll to position [322, 0]
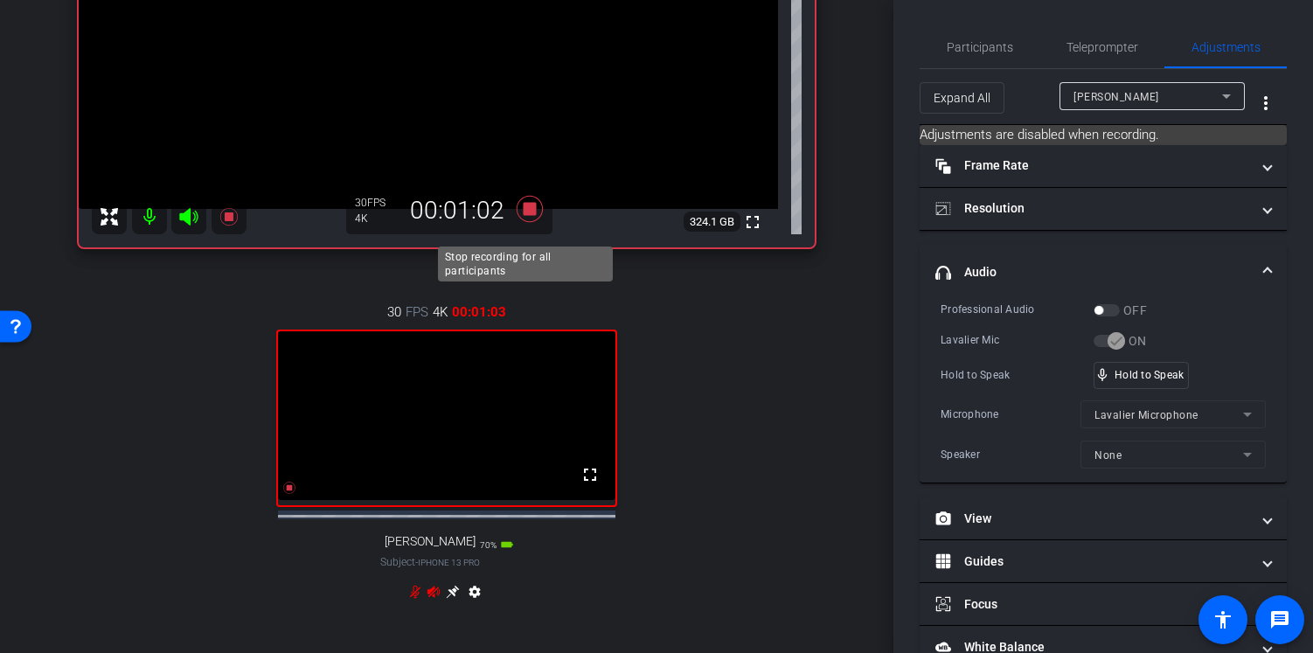
click at [522, 222] on icon at bounding box center [529, 209] width 26 height 26
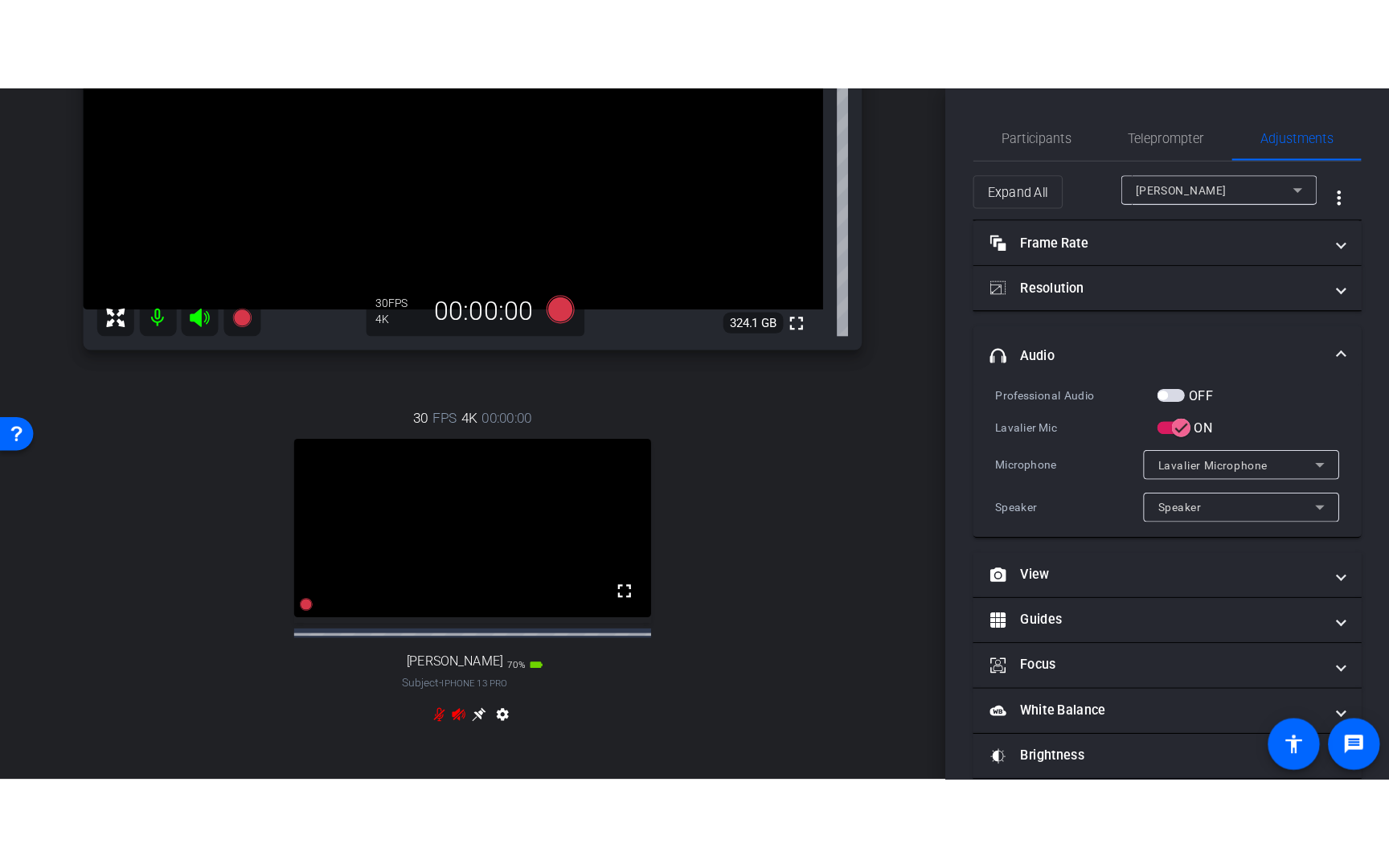
scroll to position [280, 0]
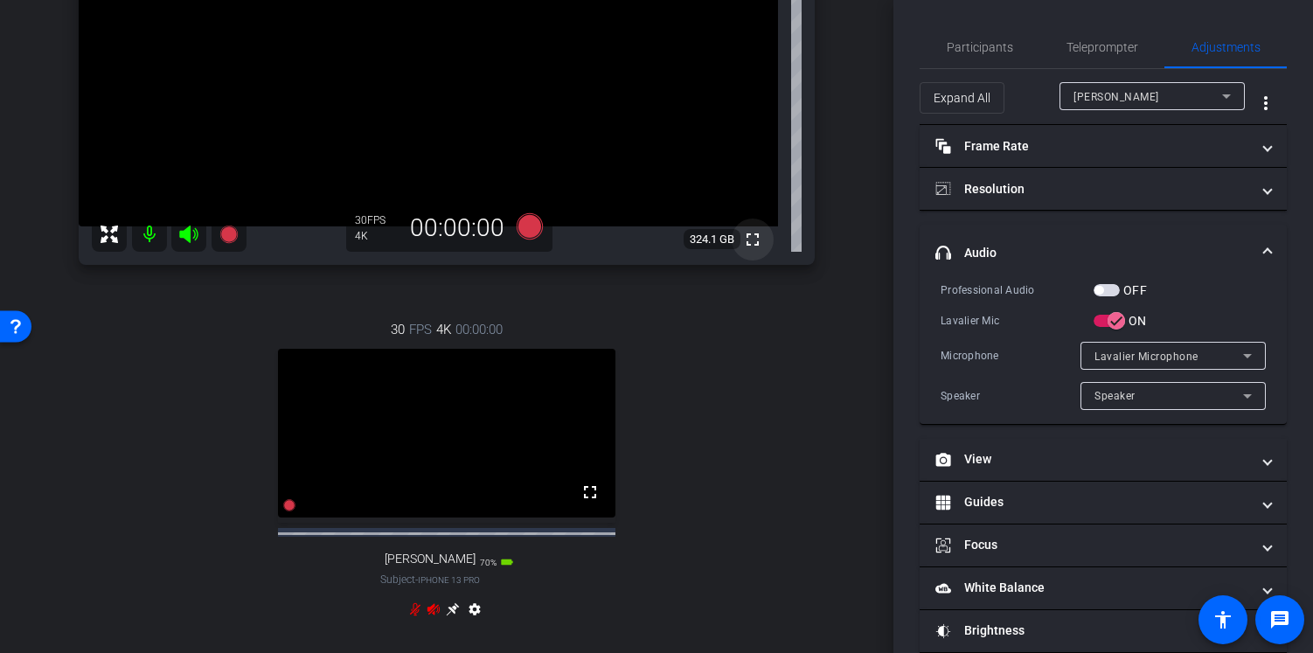
click at [744, 248] on mat-icon "fullscreen" at bounding box center [752, 239] width 21 height 21
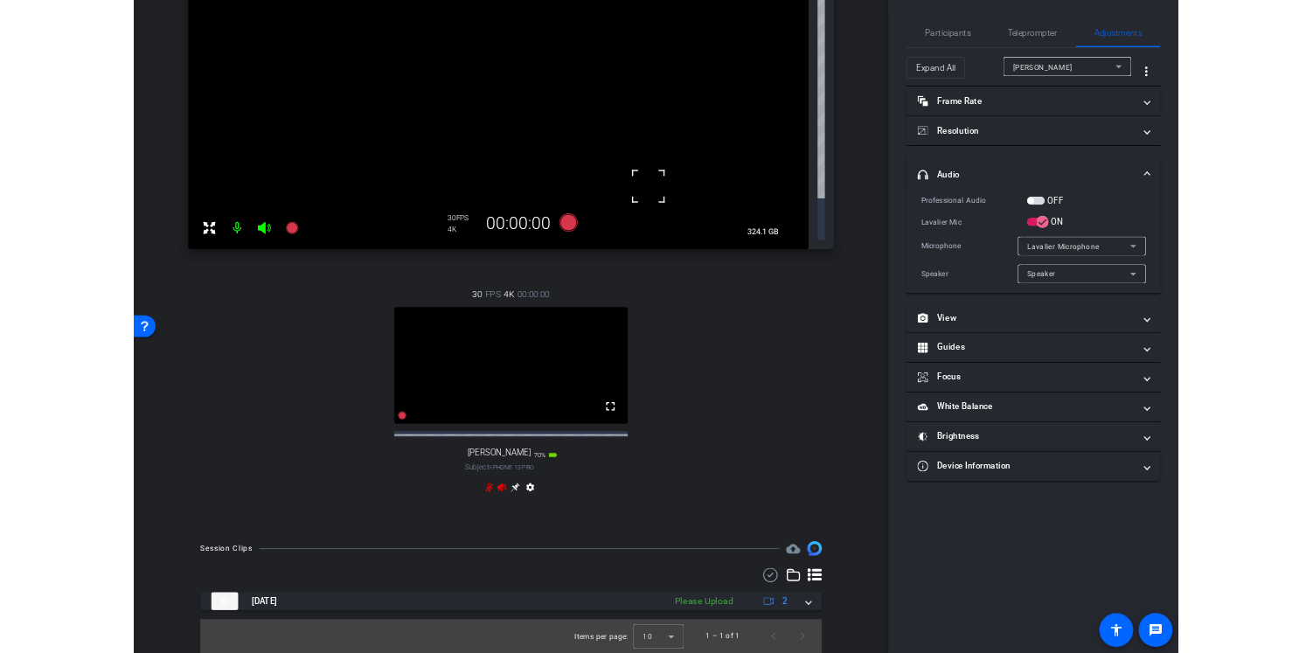
scroll to position [225, 0]
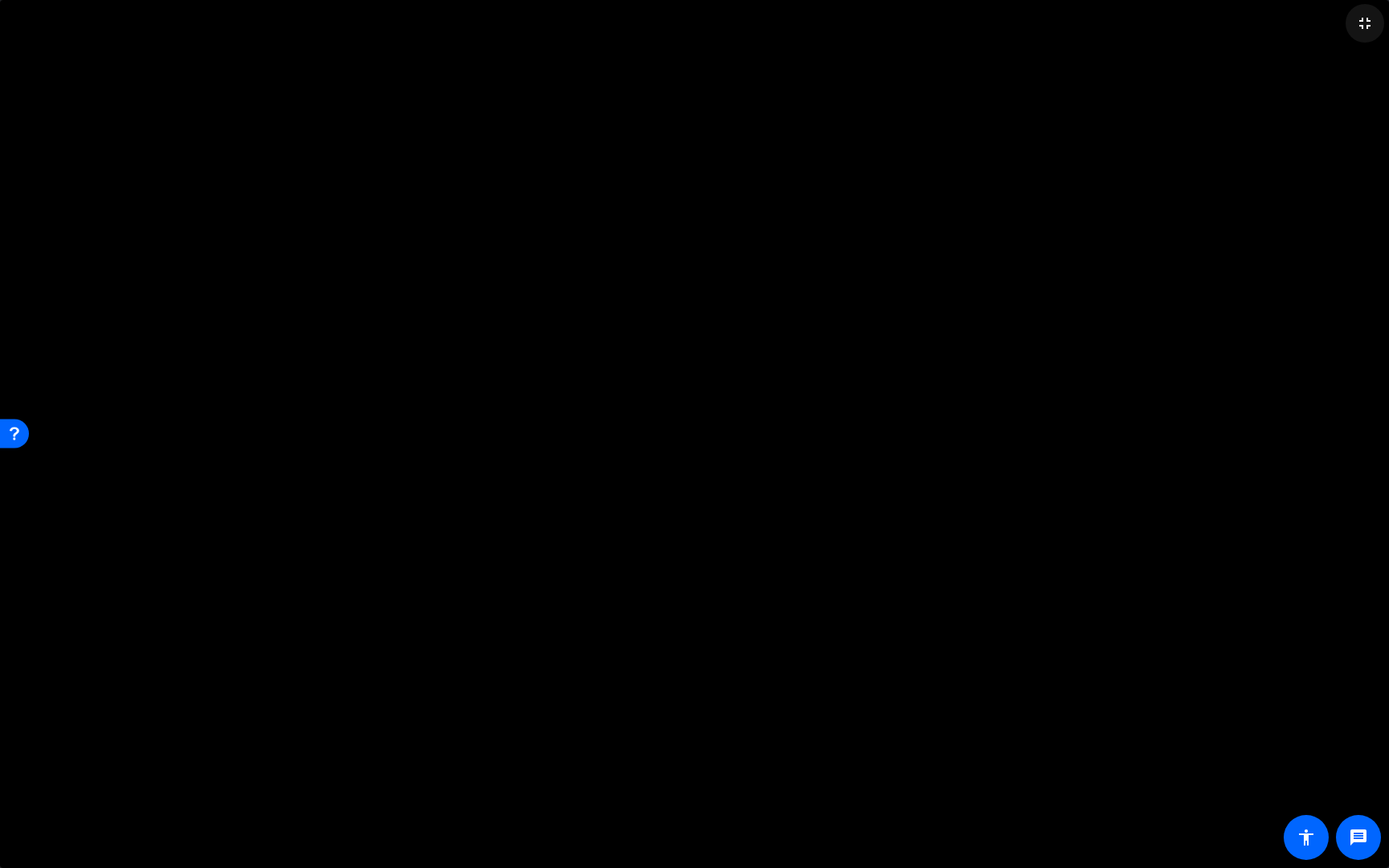
click at [1207, 22] on mat-icon "fullscreen_exit" at bounding box center [1364, 23] width 19 height 19
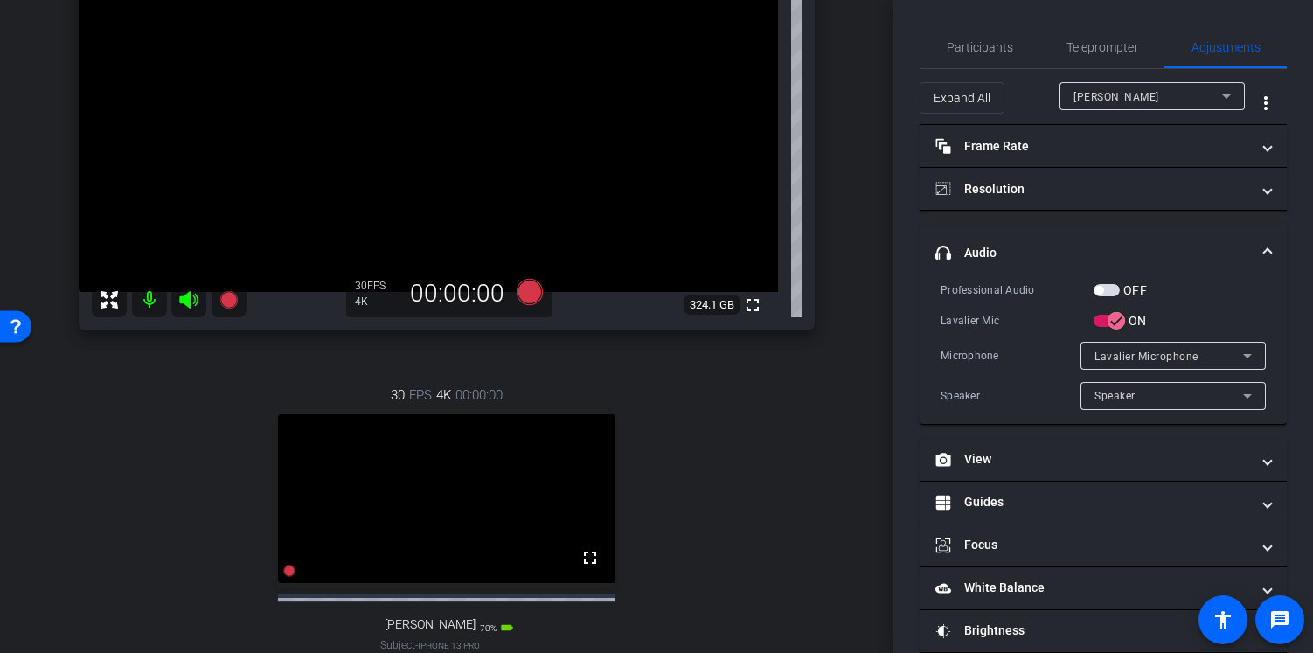
scroll to position [4, 0]
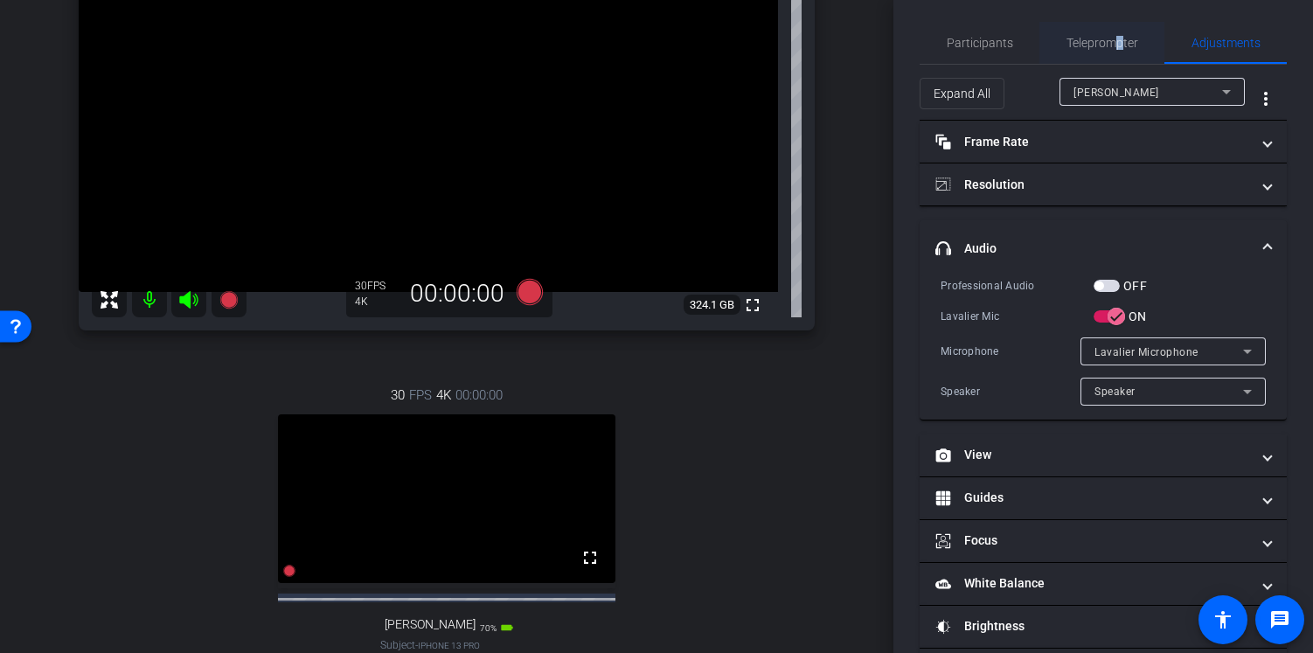
click at [1113, 41] on span "Teleprompter" at bounding box center [1102, 43] width 72 height 12
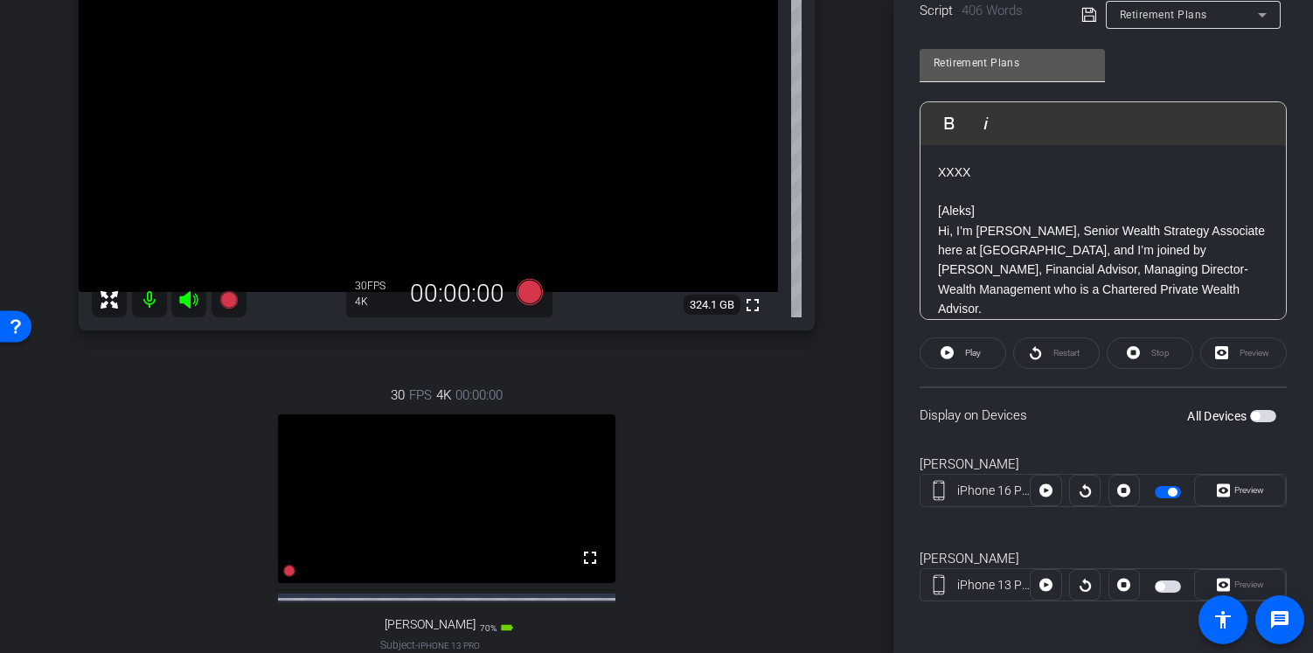
scroll to position [397, 0]
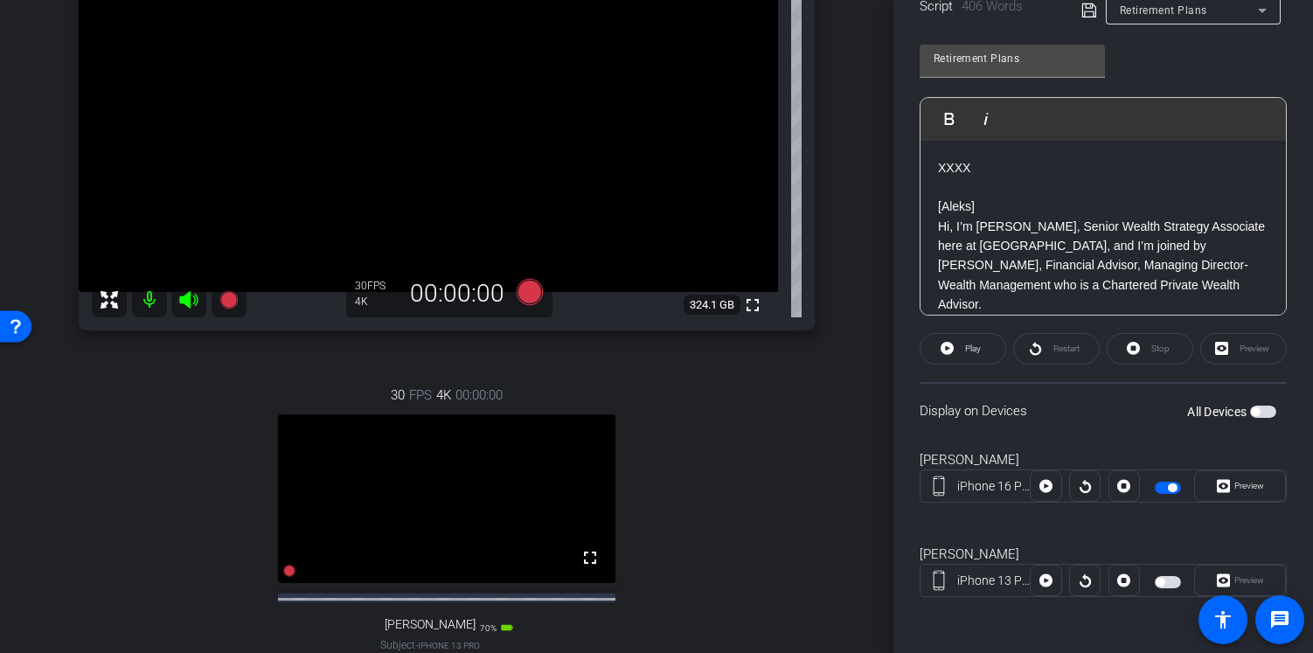
click at [1154, 485] on span "button" at bounding box center [1167, 488] width 26 height 12
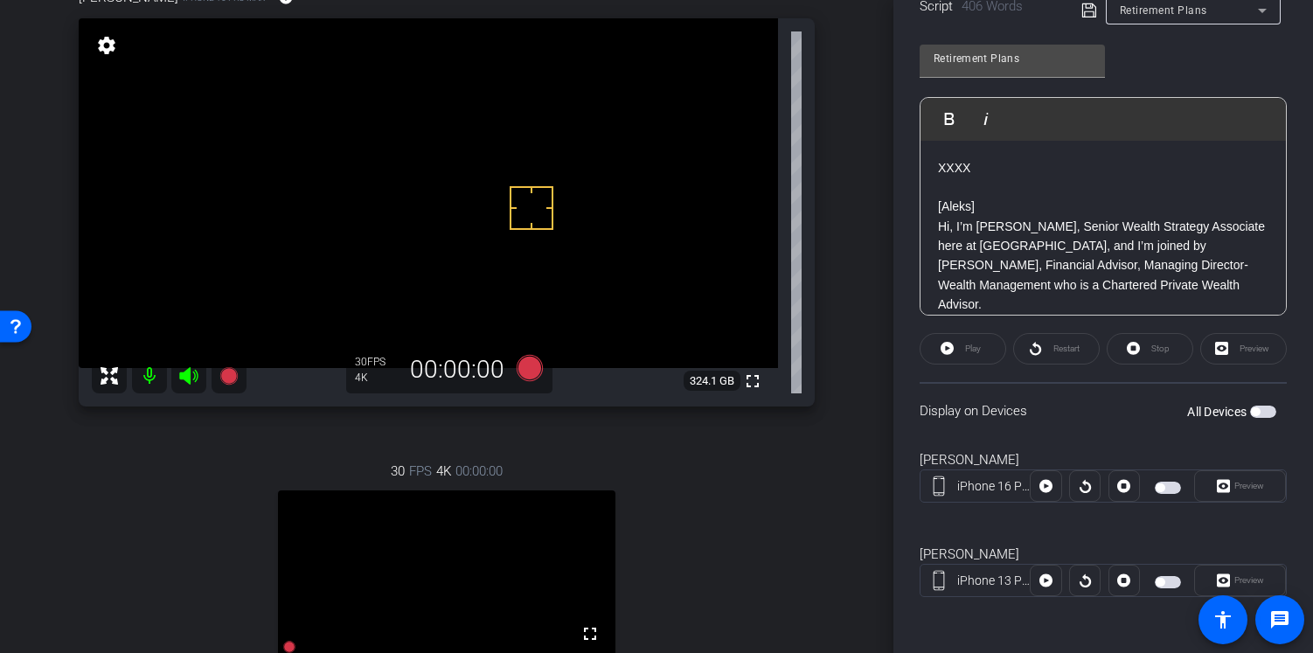
scroll to position [162, 0]
click at [1162, 489] on span "button" at bounding box center [1167, 488] width 26 height 12
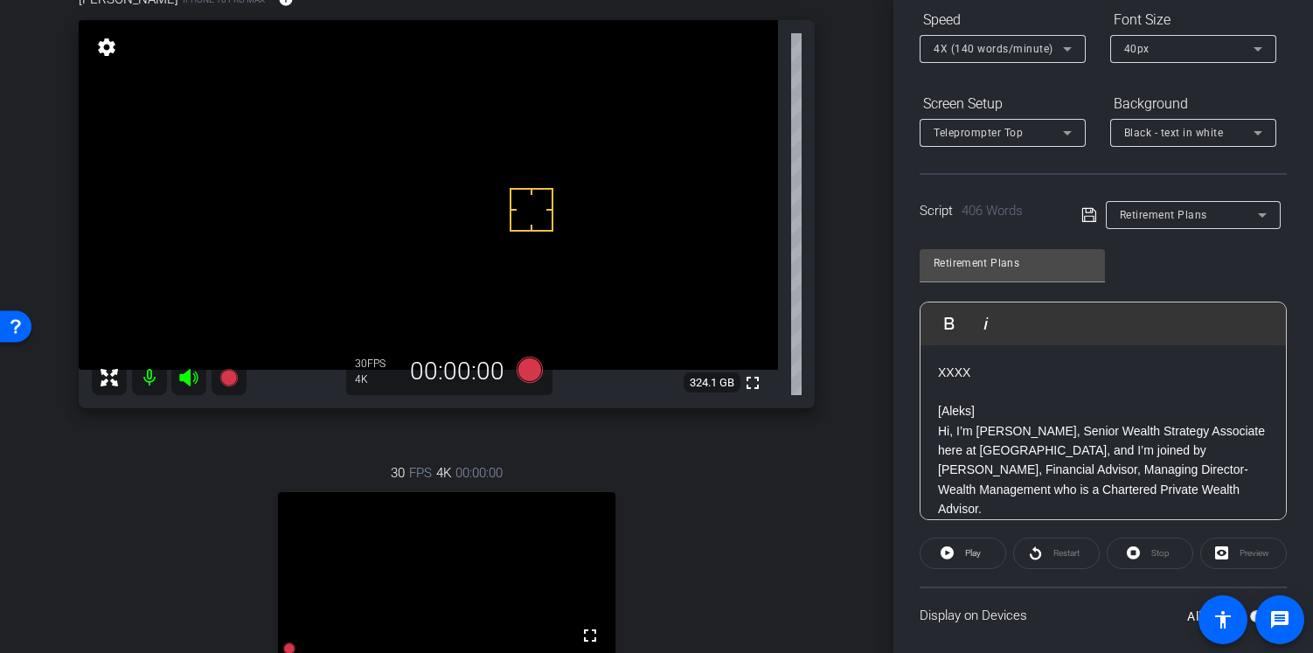
scroll to position [164, 0]
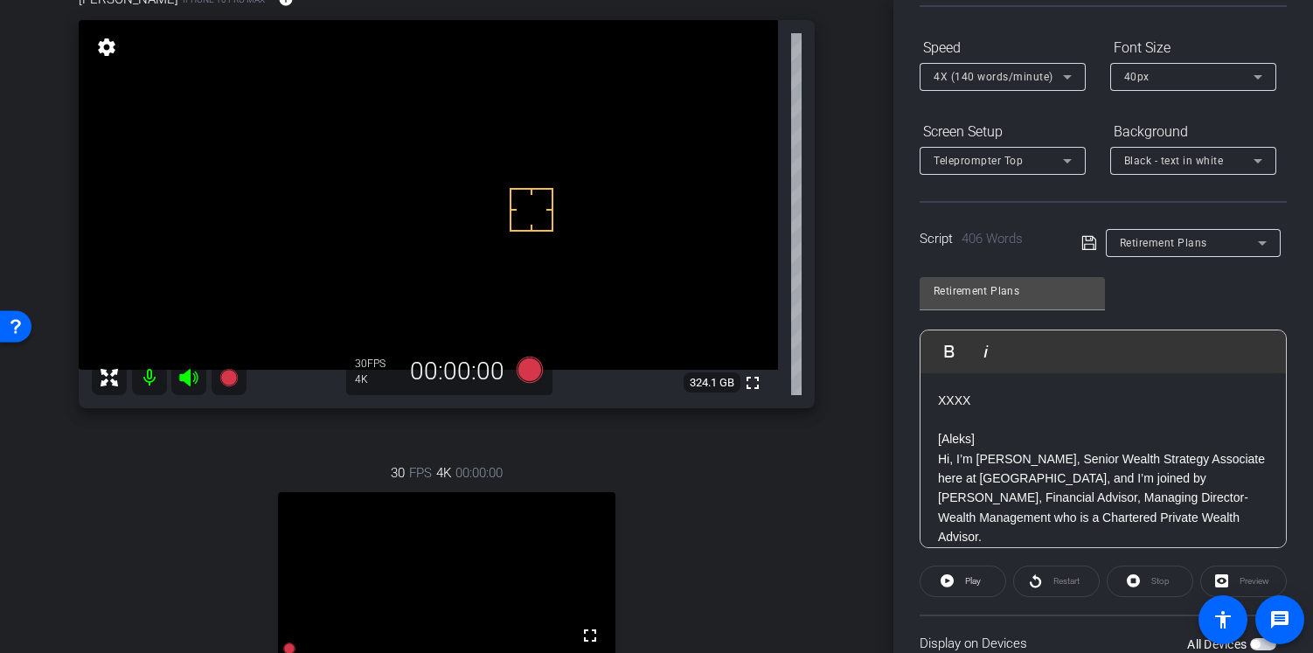
click at [1036, 73] on span "4X (140 words/minute)" at bounding box center [993, 77] width 120 height 12
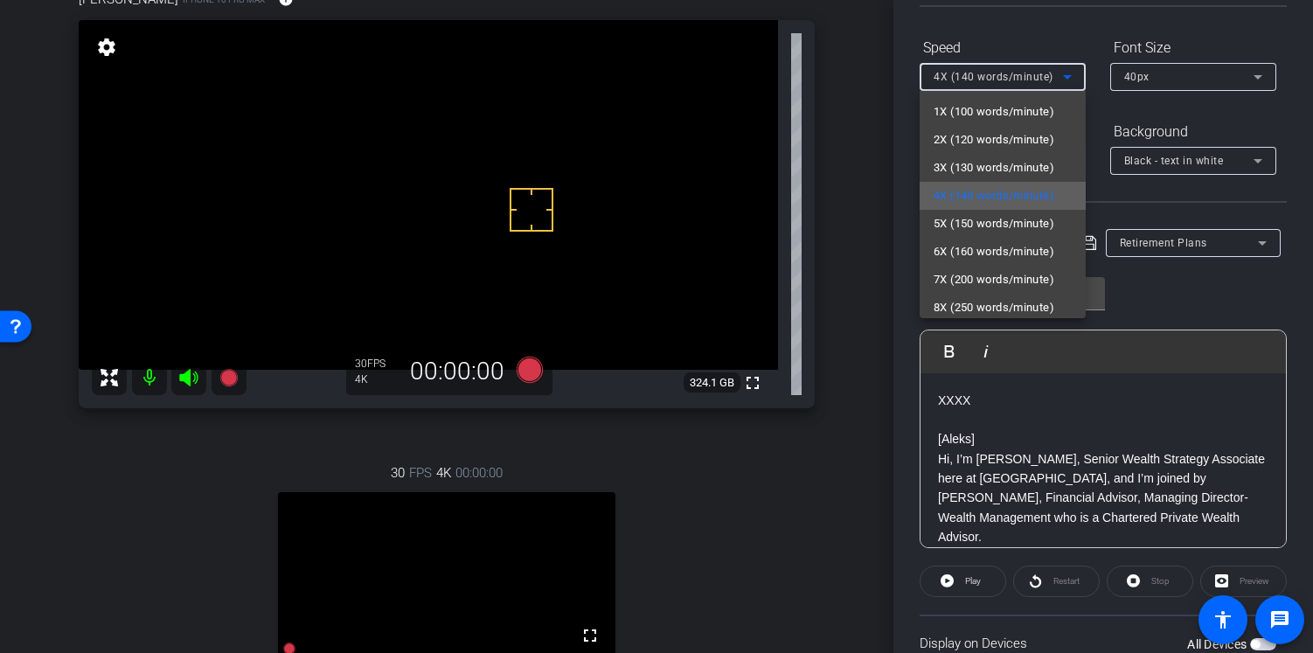
click at [995, 198] on span "4X (140 words/minute)" at bounding box center [993, 195] width 121 height 21
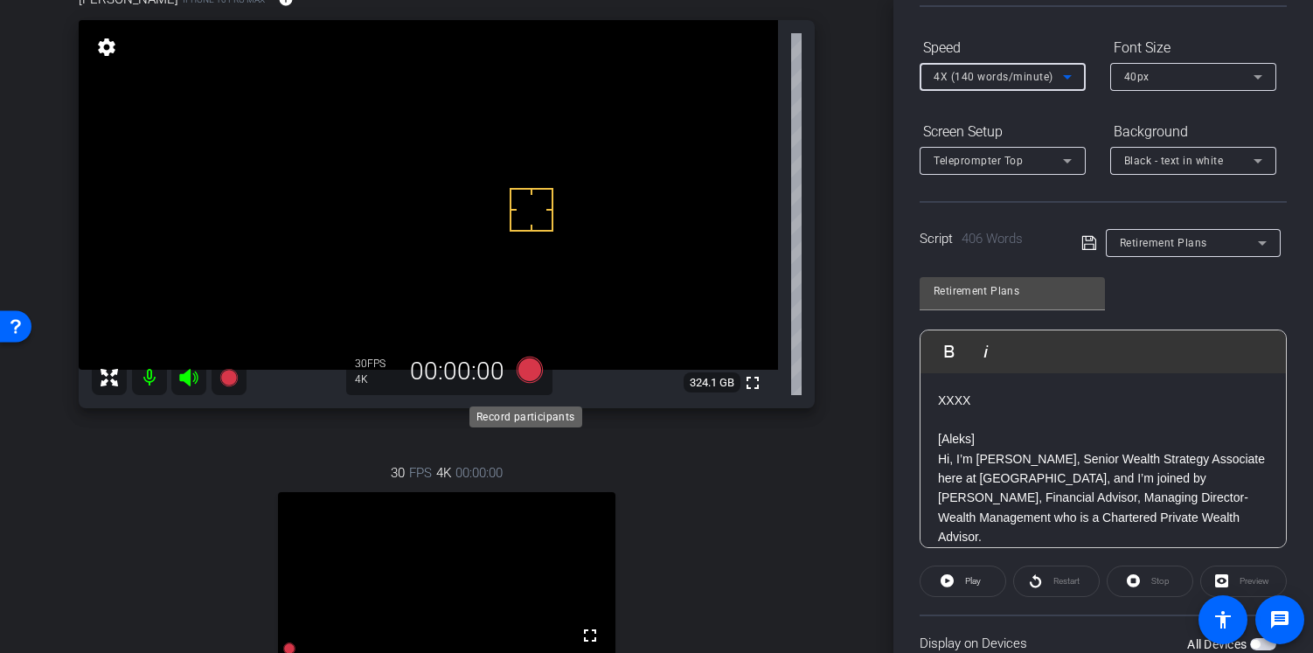
click at [525, 379] on icon at bounding box center [529, 370] width 26 height 26
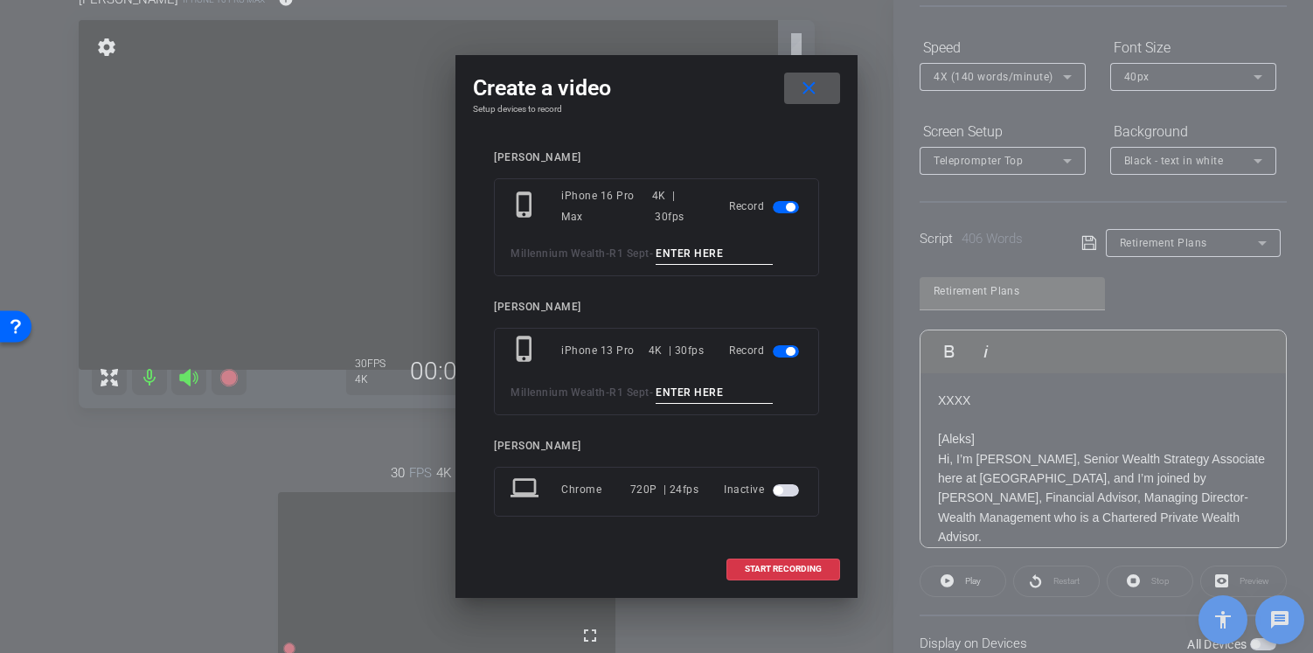
click at [679, 253] on input at bounding box center [713, 254] width 117 height 22
click at [697, 247] on input "Tk 1" at bounding box center [713, 254] width 117 height 22
type input "Tk 1"
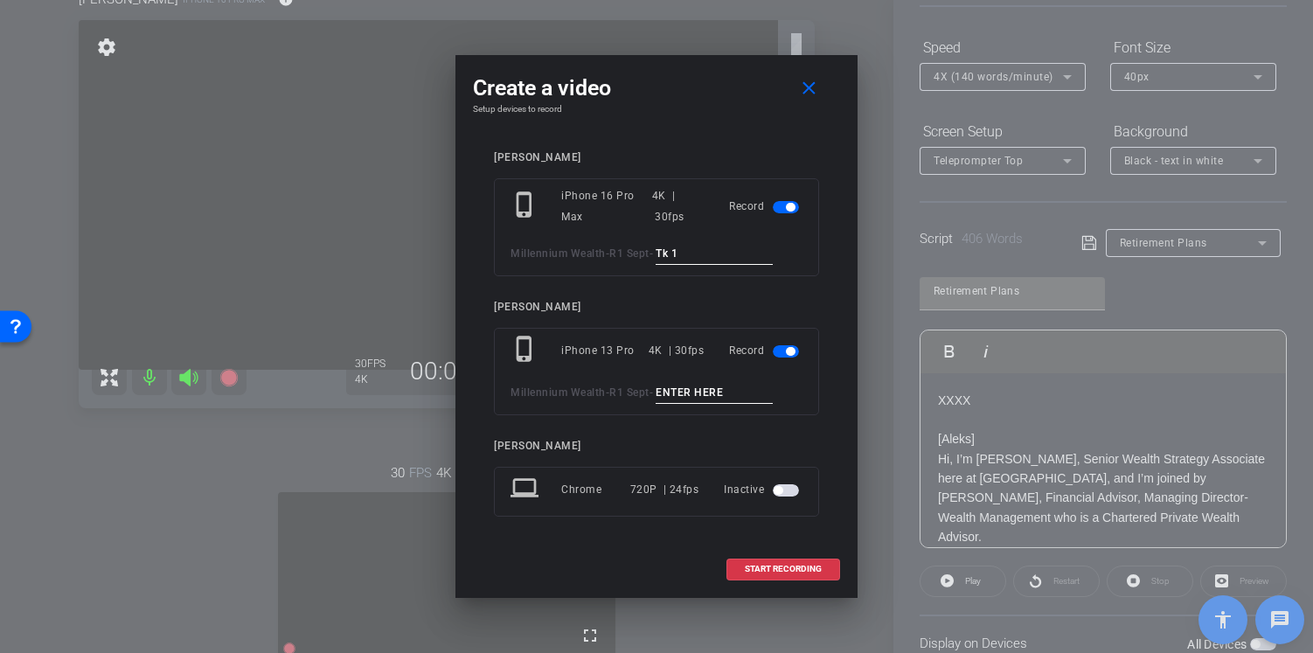
click at [688, 393] on input at bounding box center [713, 393] width 117 height 22
paste input "Tk 1"
type input "Tk 1"
click at [788, 575] on span at bounding box center [783, 569] width 112 height 42
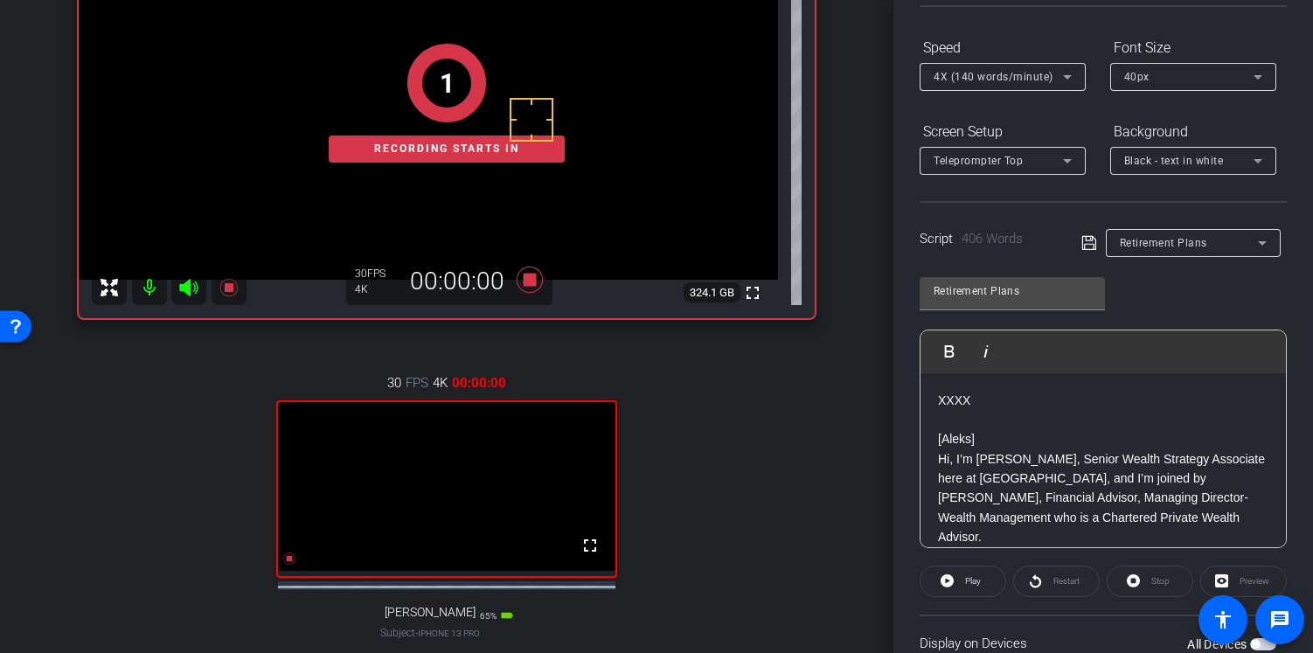
scroll to position [247, 0]
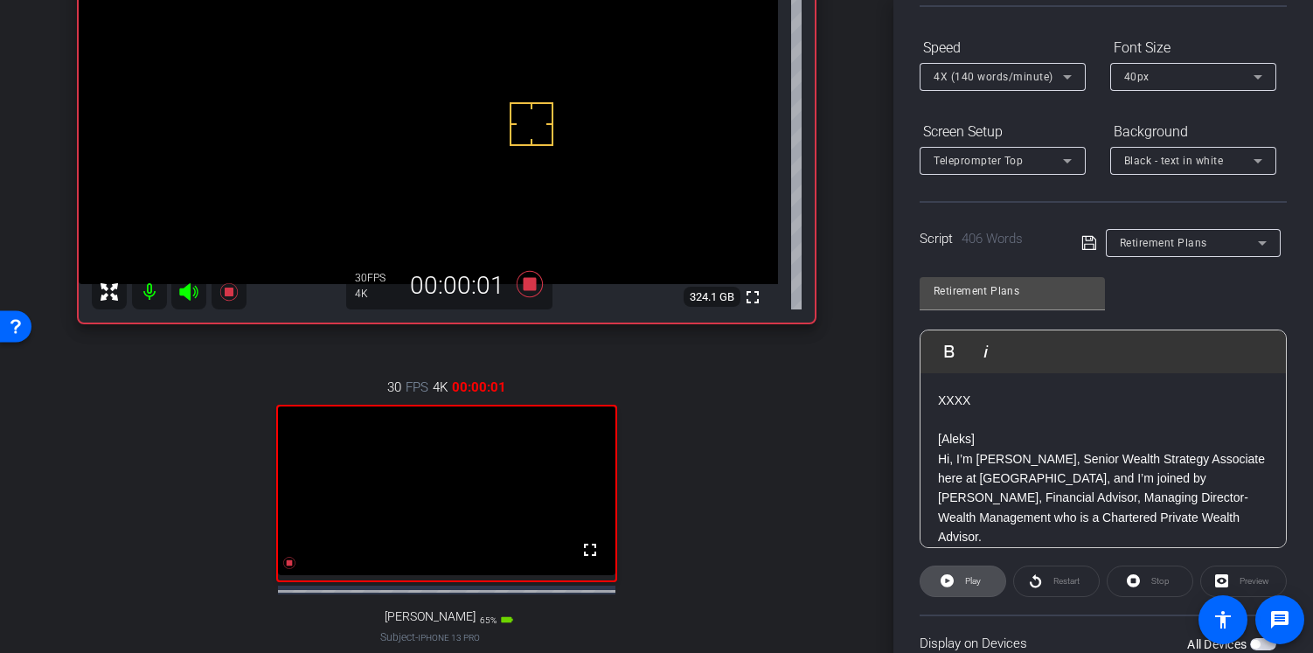
click at [960, 573] on span "Play" at bounding box center [970, 581] width 20 height 24
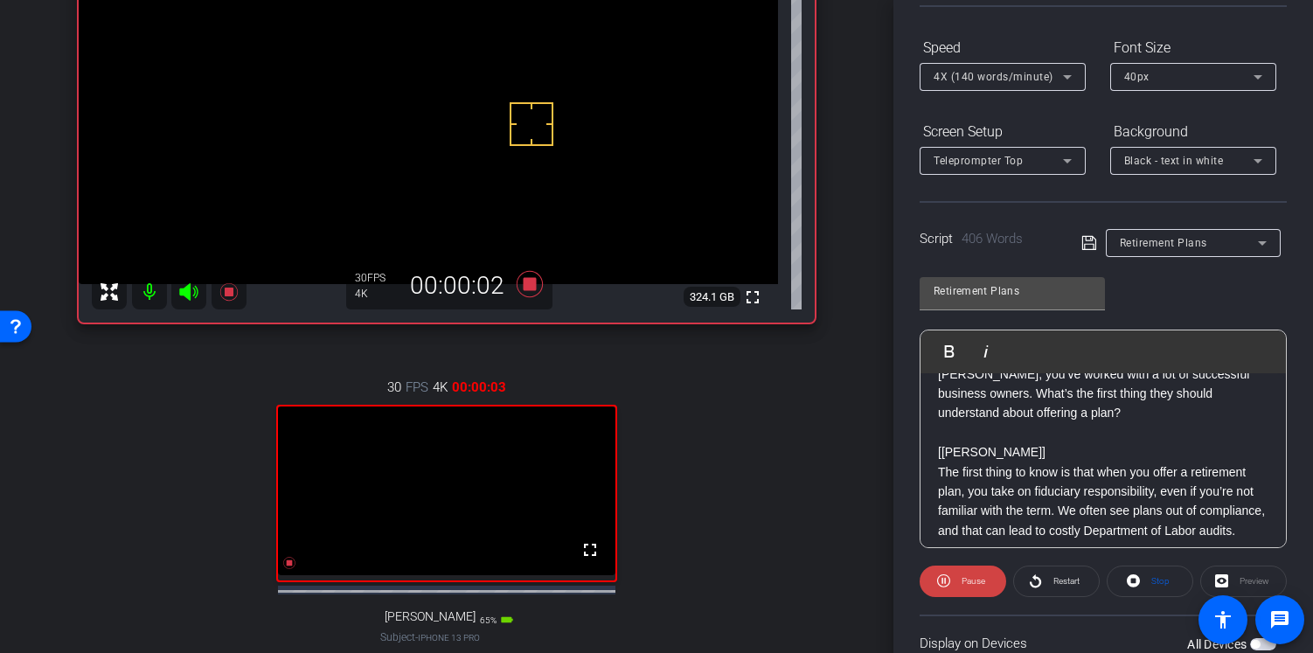
scroll to position [316, 0]
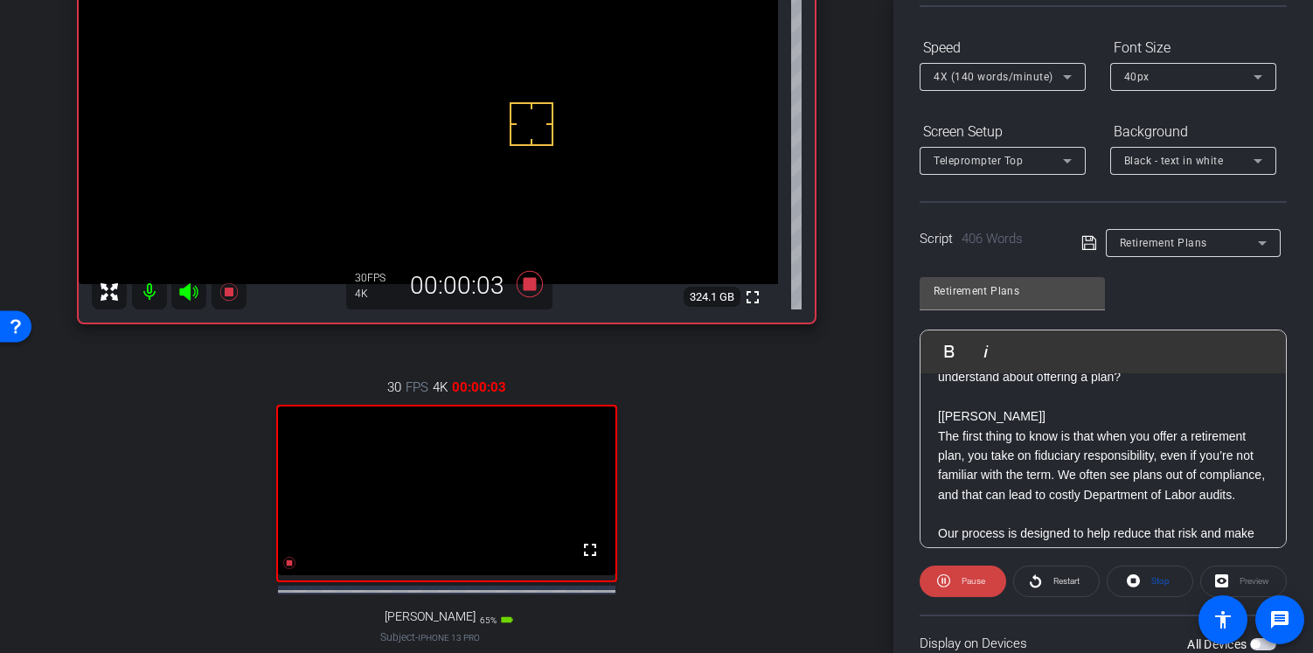
click at [1251, 583] on div "Preview" at bounding box center [1243, 580] width 87 height 31
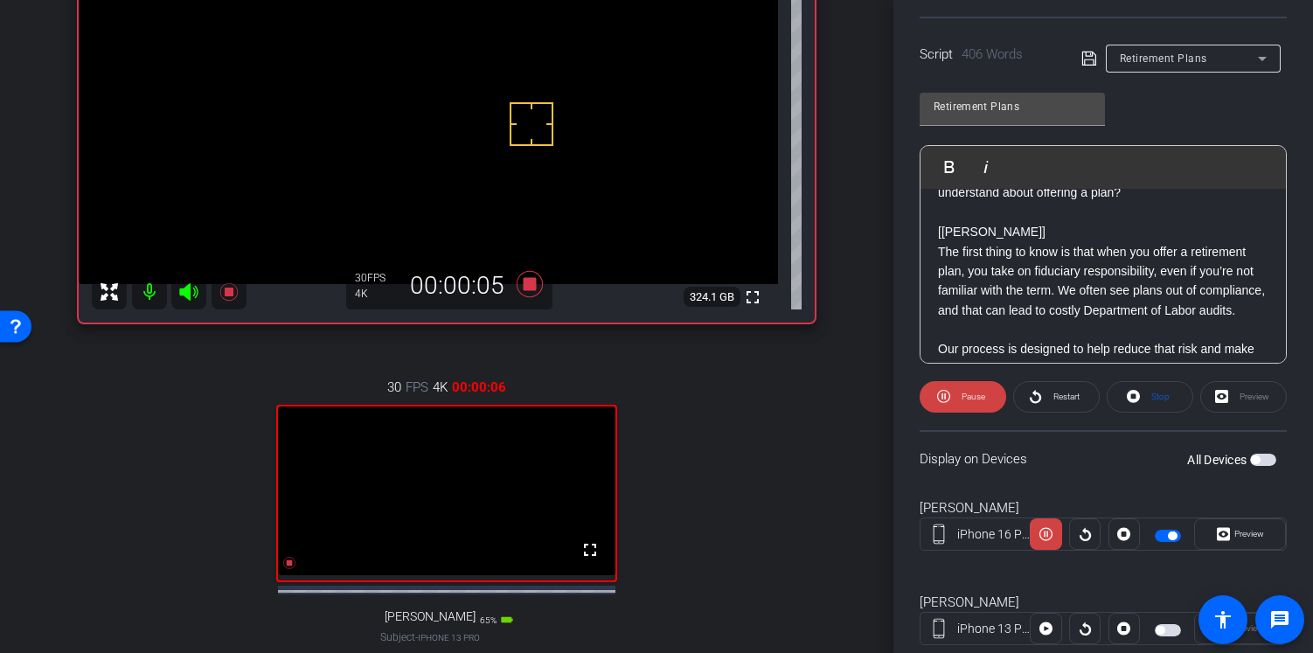
scroll to position [397, 0]
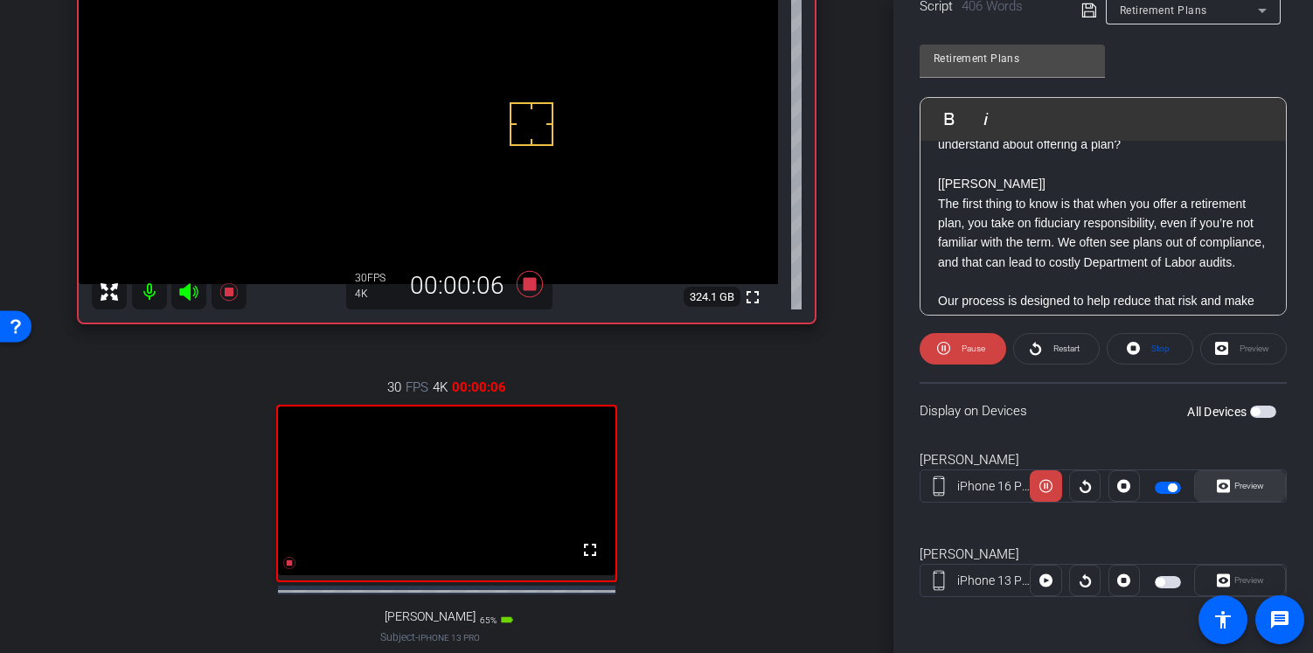
click at [1243, 487] on span "Preview" at bounding box center [1249, 486] width 30 height 10
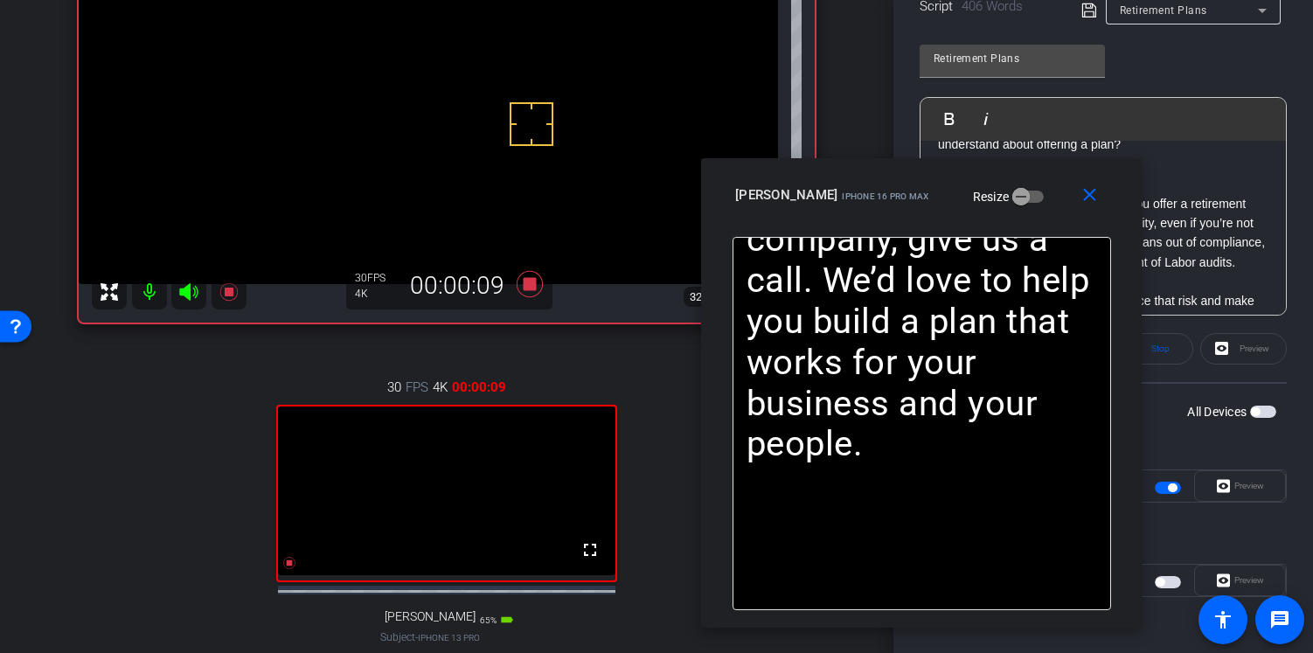
drag, startPoint x: 767, startPoint y: 109, endPoint x: 1032, endPoint y: 176, distance: 273.0
click at [1032, 176] on div "close Aleks Nigro iPhone 16 Pro Max Resize" at bounding box center [921, 197] width 440 height 79
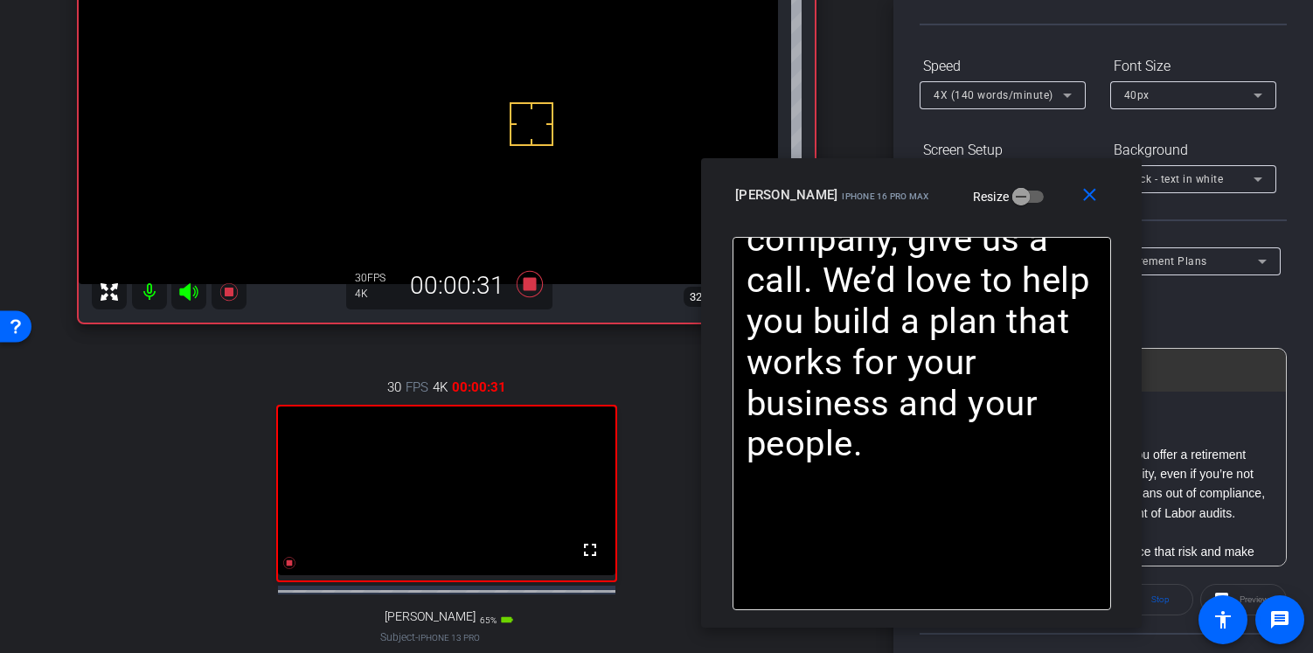
scroll to position [149, 0]
click at [1030, 86] on span "4X (140 words/minute)" at bounding box center [993, 92] width 120 height 12
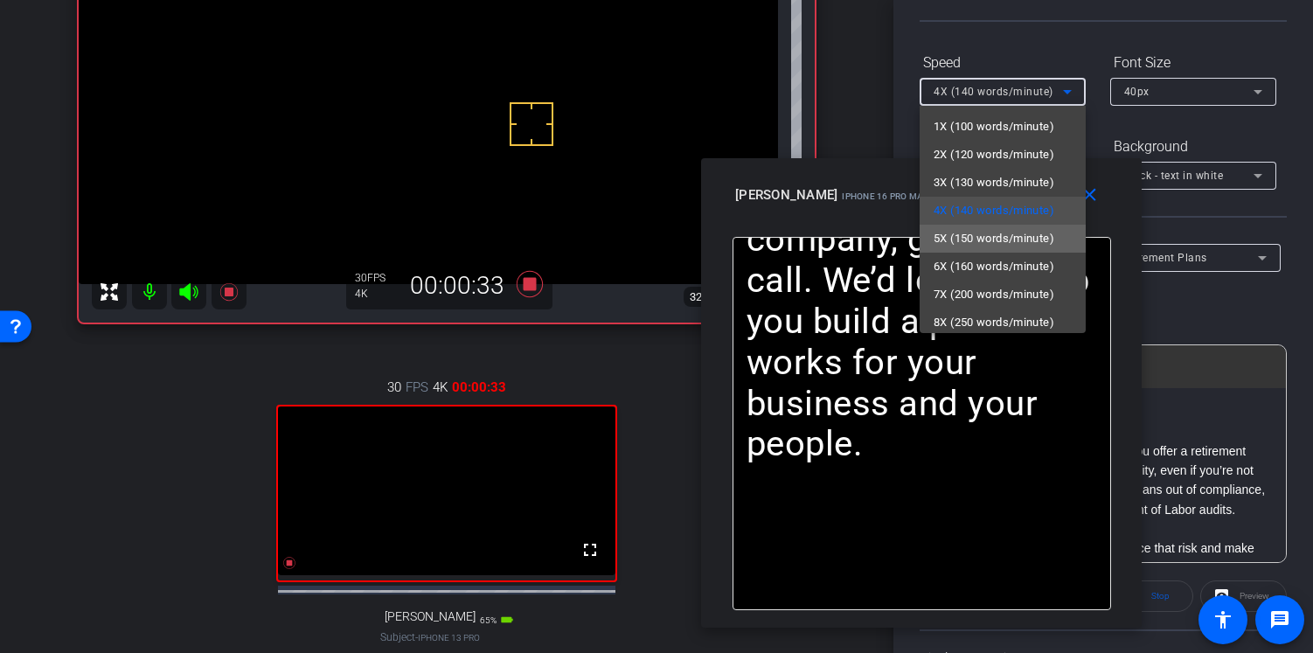
click at [1006, 228] on span "5X (150 words/minute)" at bounding box center [993, 238] width 121 height 21
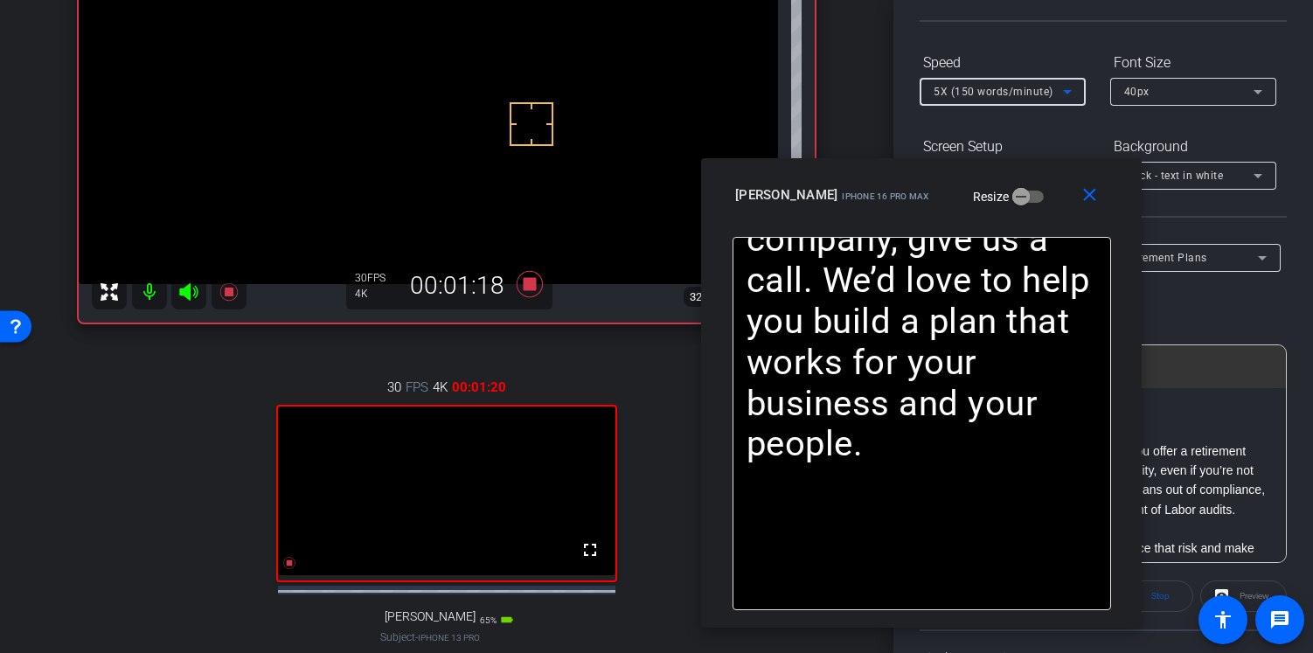
click at [1063, 94] on icon at bounding box center [1067, 91] width 21 height 21
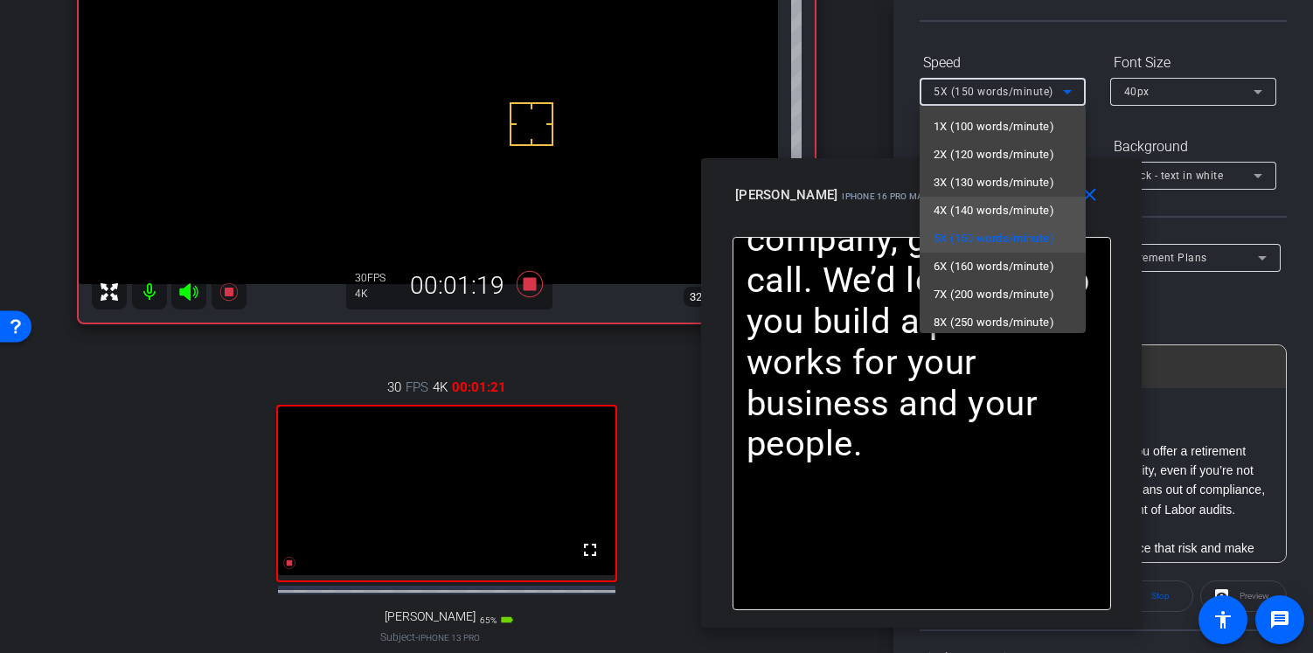
click at [1021, 211] on span "4X (140 words/minute)" at bounding box center [993, 210] width 121 height 21
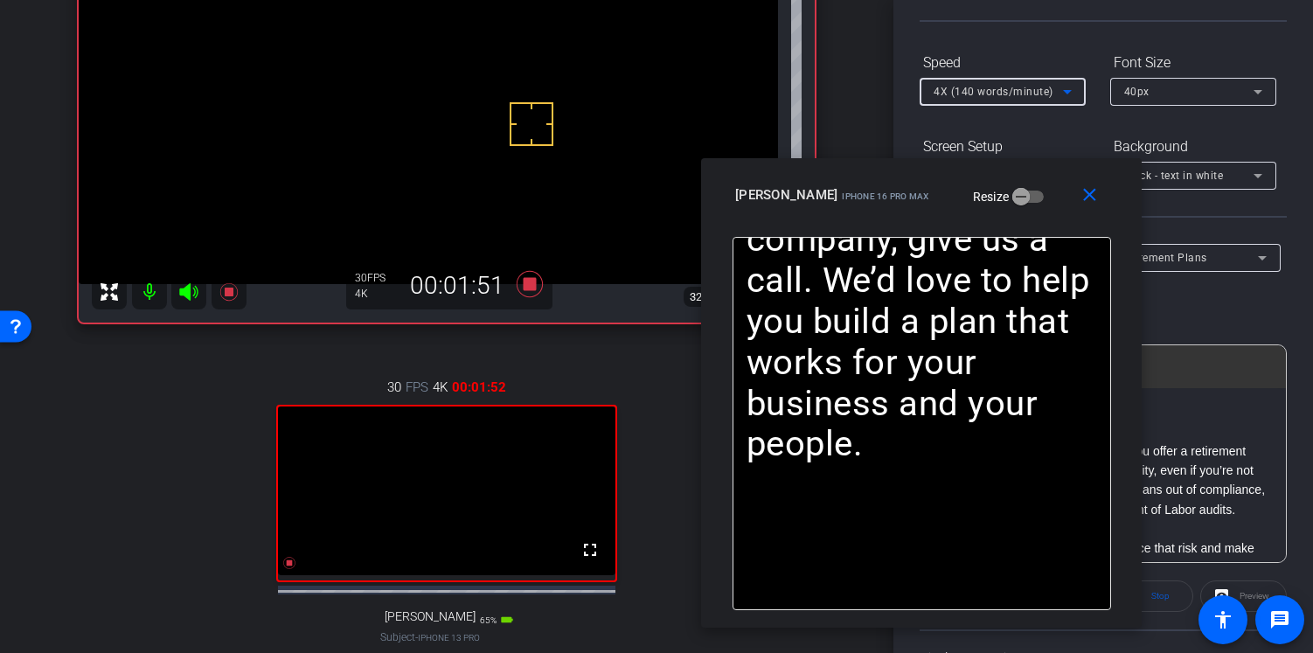
click at [1038, 79] on div "4X (140 words/minute)" at bounding box center [1002, 92] width 138 height 28
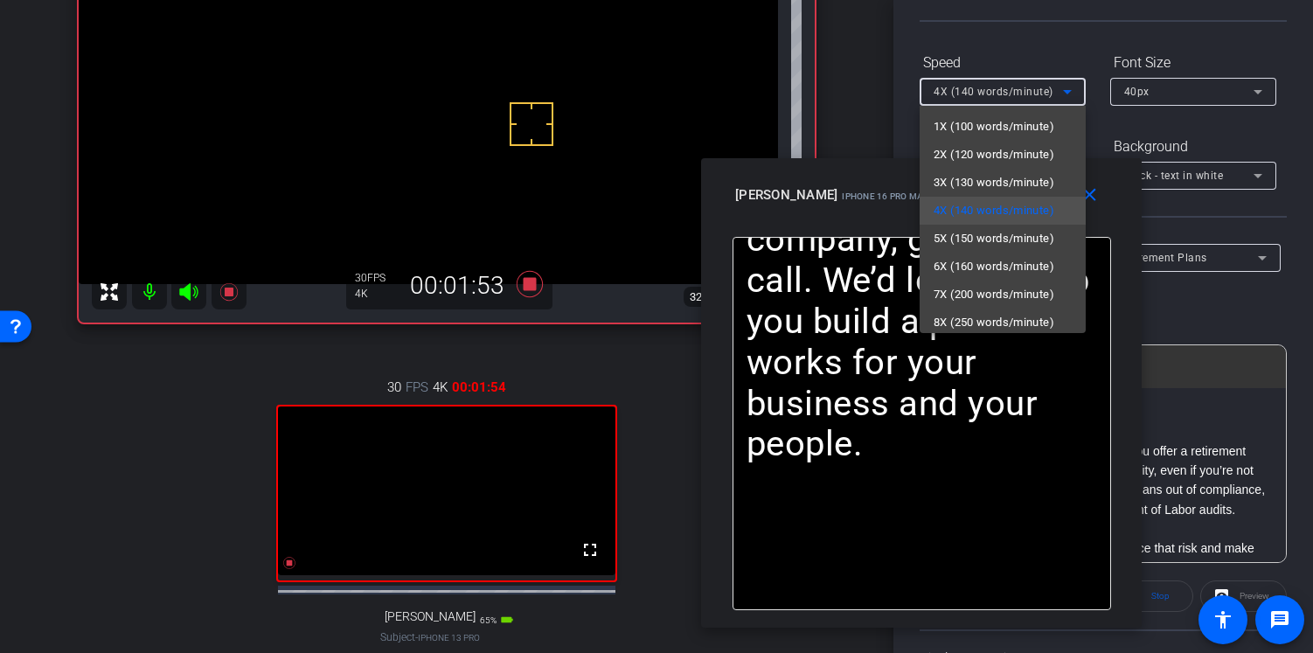
click at [1022, 46] on div at bounding box center [656, 326] width 1313 height 653
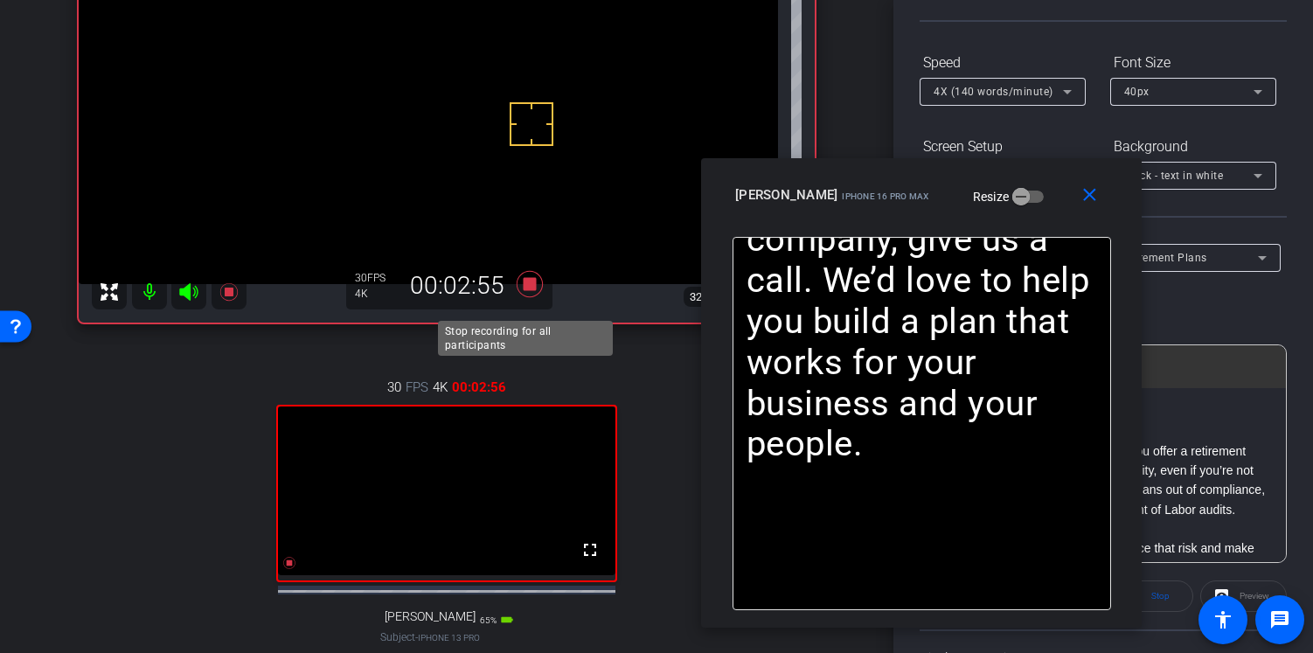
click at [523, 297] on icon at bounding box center [529, 284] width 26 height 26
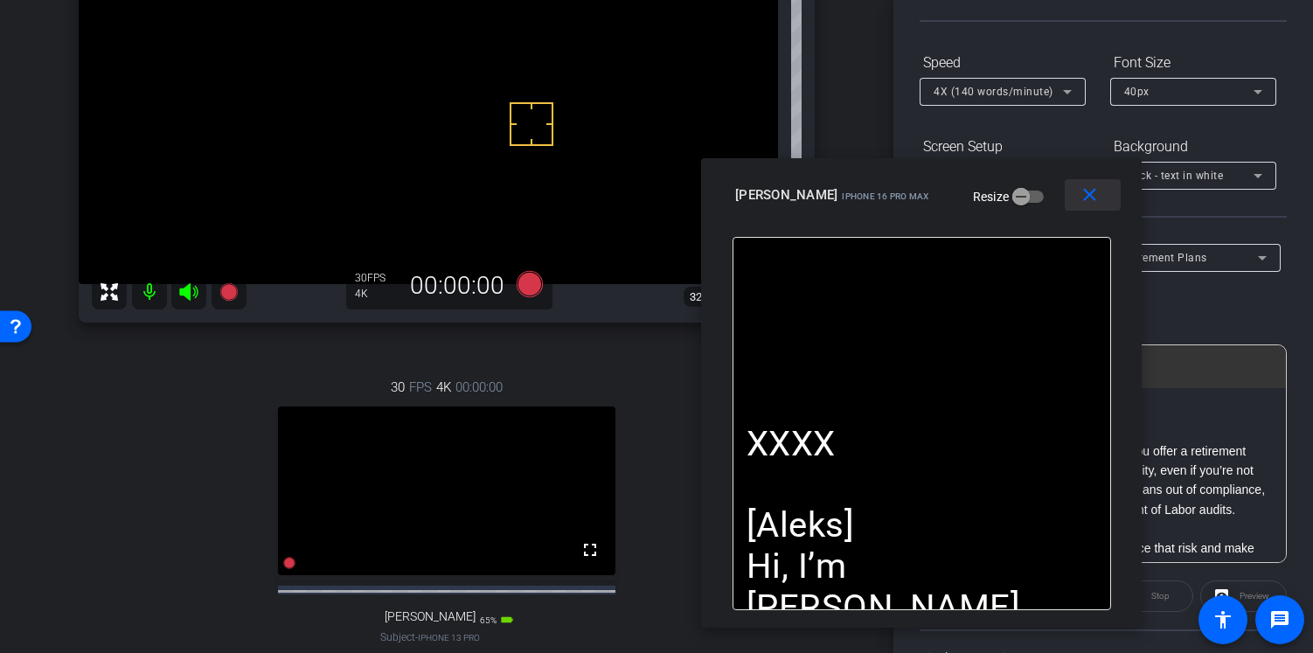
click at [1092, 196] on mat-icon "close" at bounding box center [1089, 195] width 22 height 22
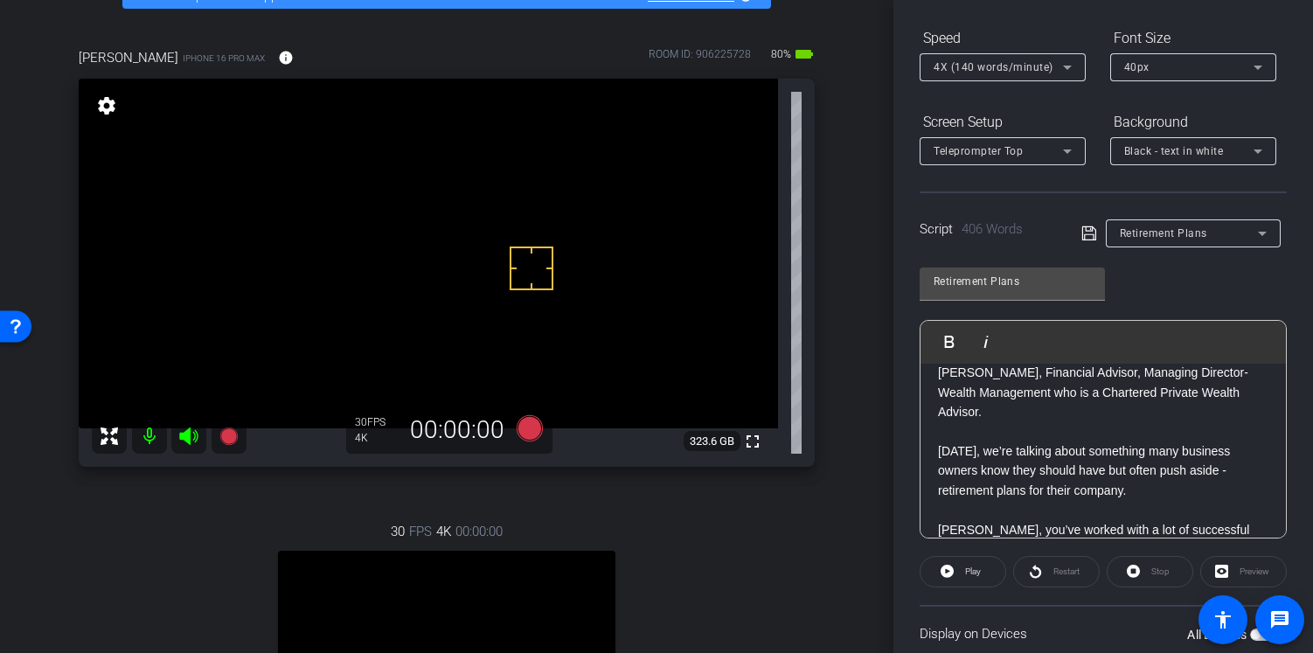
scroll to position [118, 0]
click at [1019, 429] on p at bounding box center [1103, 428] width 330 height 19
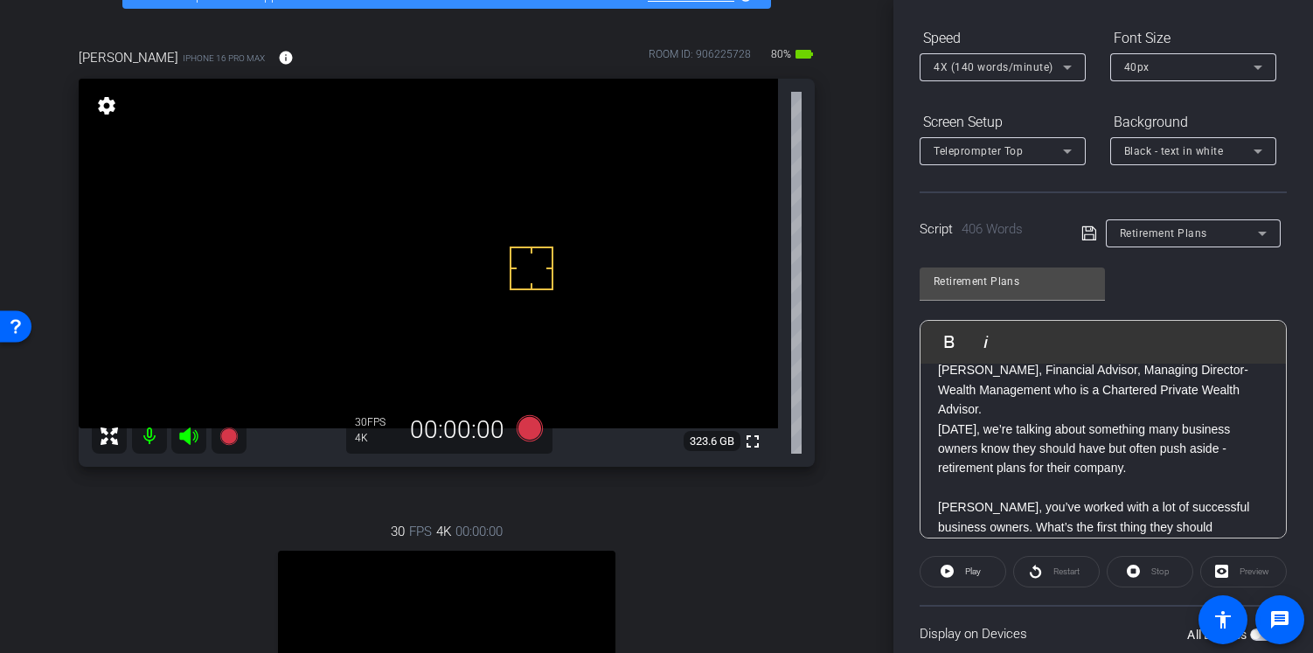
click at [995, 495] on p at bounding box center [1103, 487] width 330 height 19
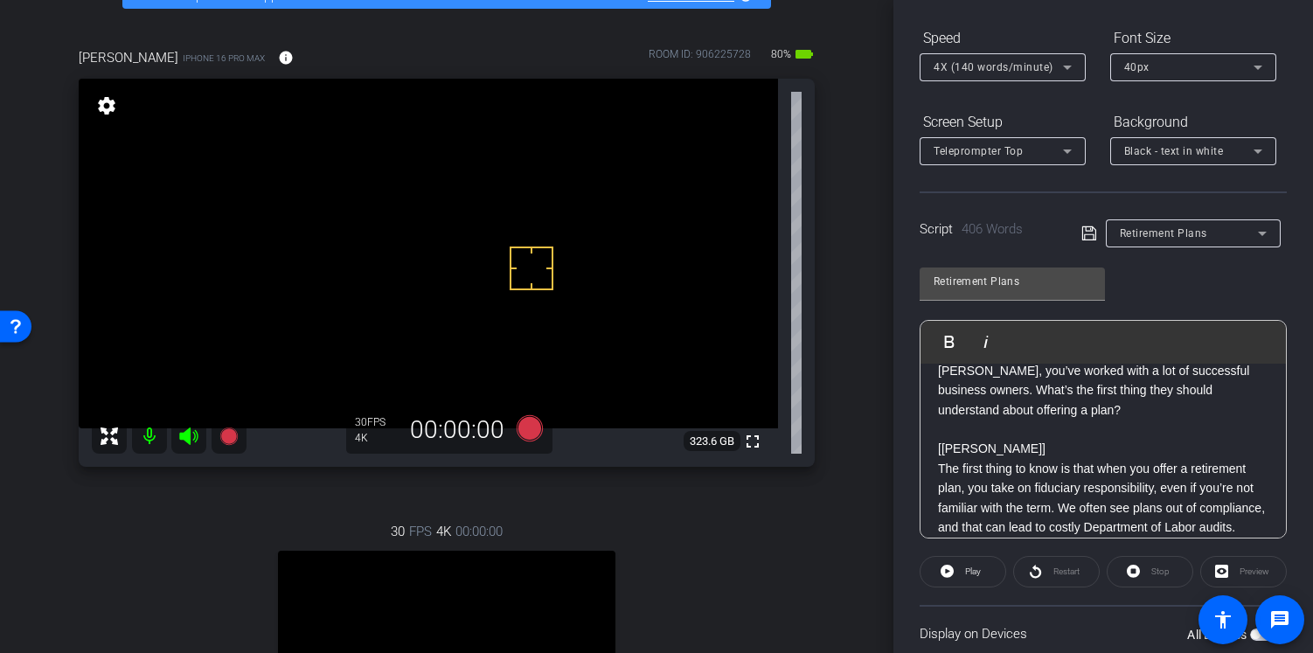
scroll to position [341, 0]
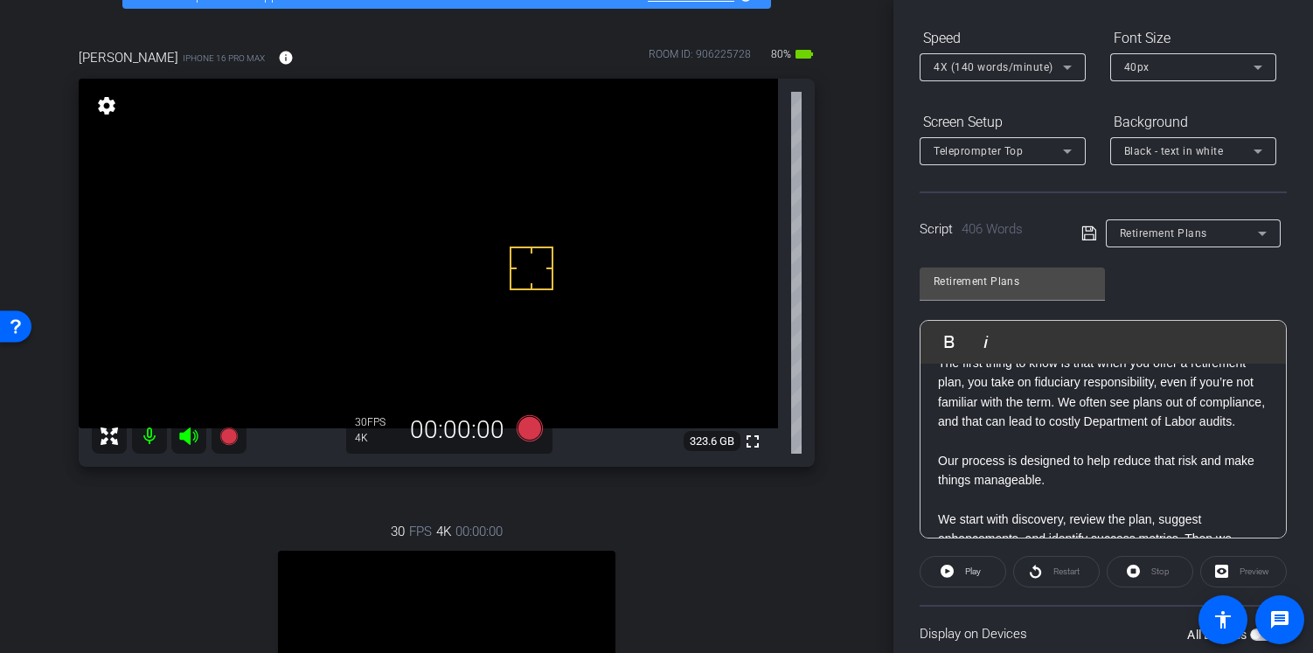
click at [985, 450] on p at bounding box center [1103, 440] width 330 height 19
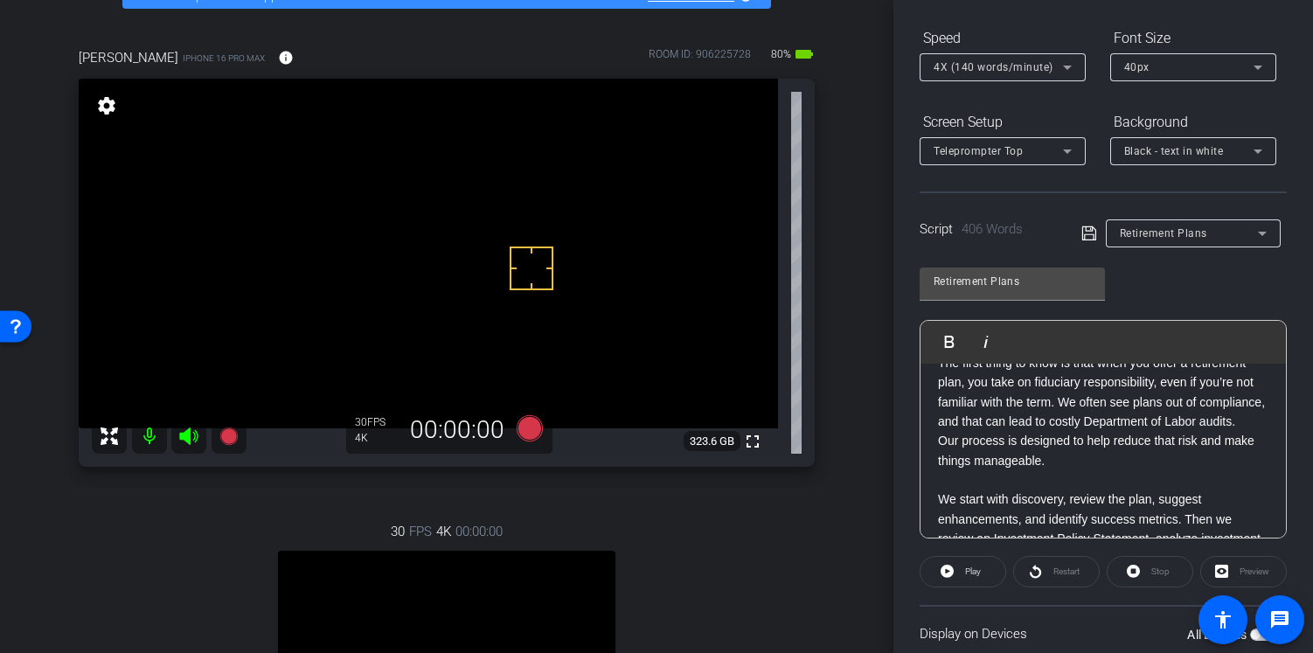
click at [978, 489] on p at bounding box center [1103, 479] width 330 height 19
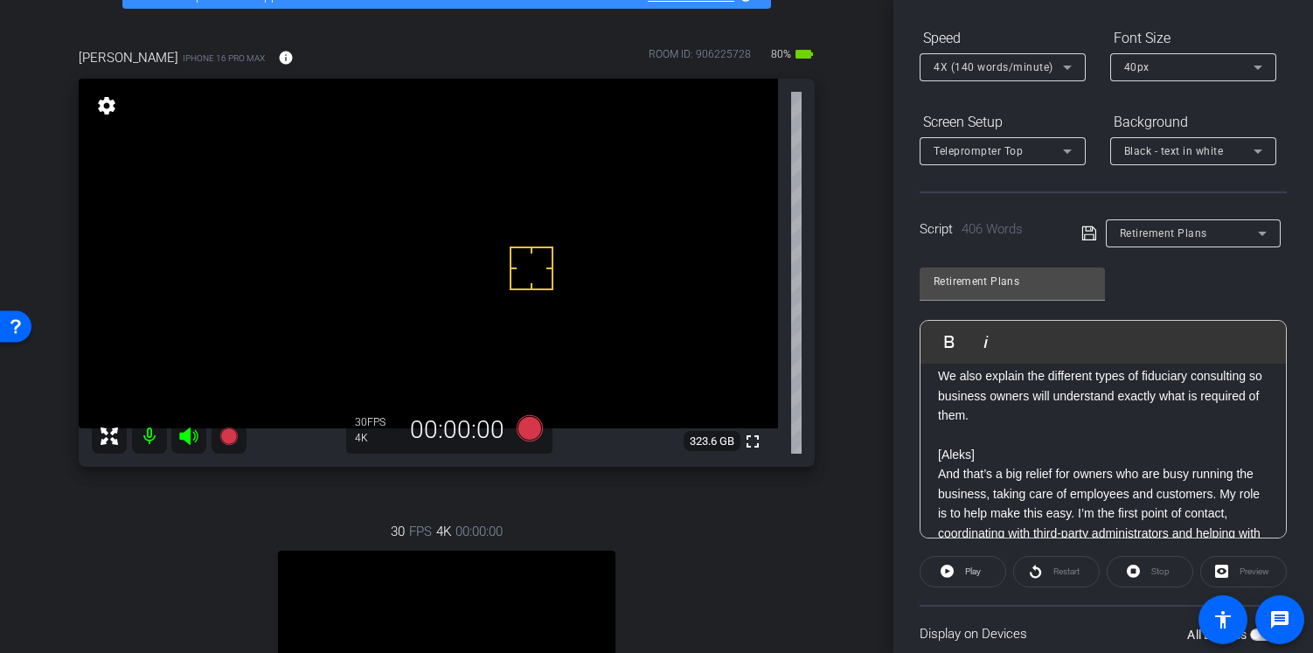
scroll to position [545, 0]
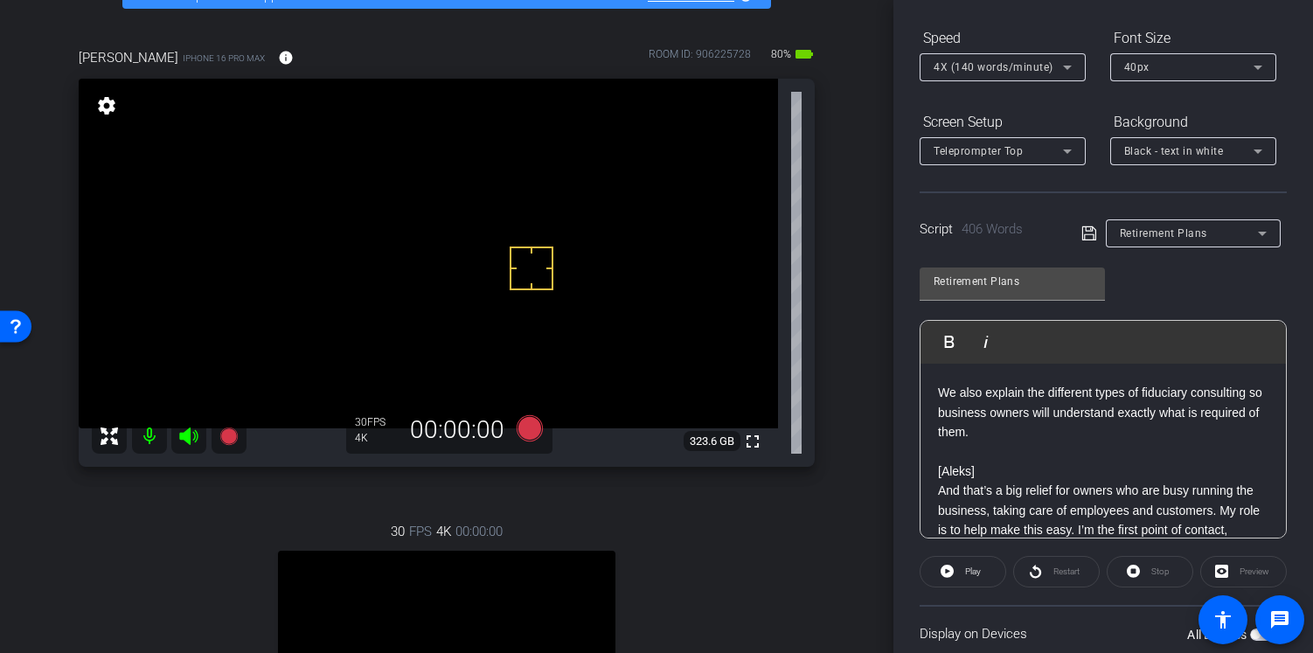
click at [982, 383] on p at bounding box center [1103, 373] width 330 height 19
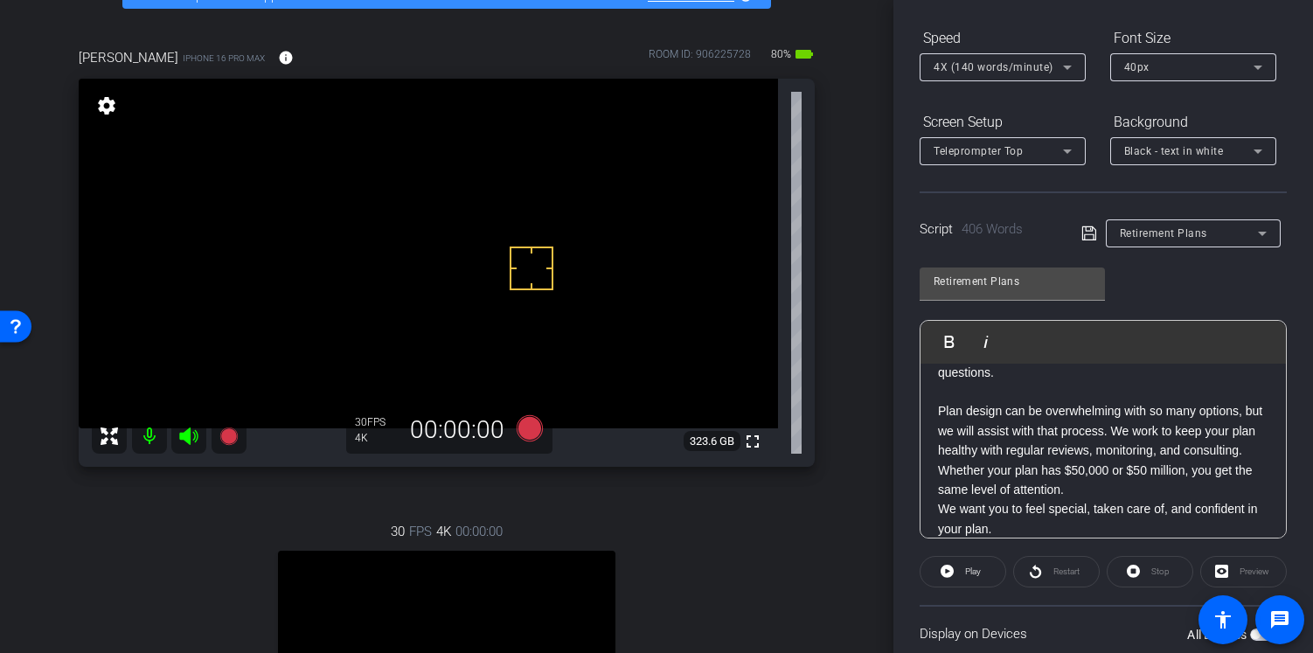
scroll to position [709, 0]
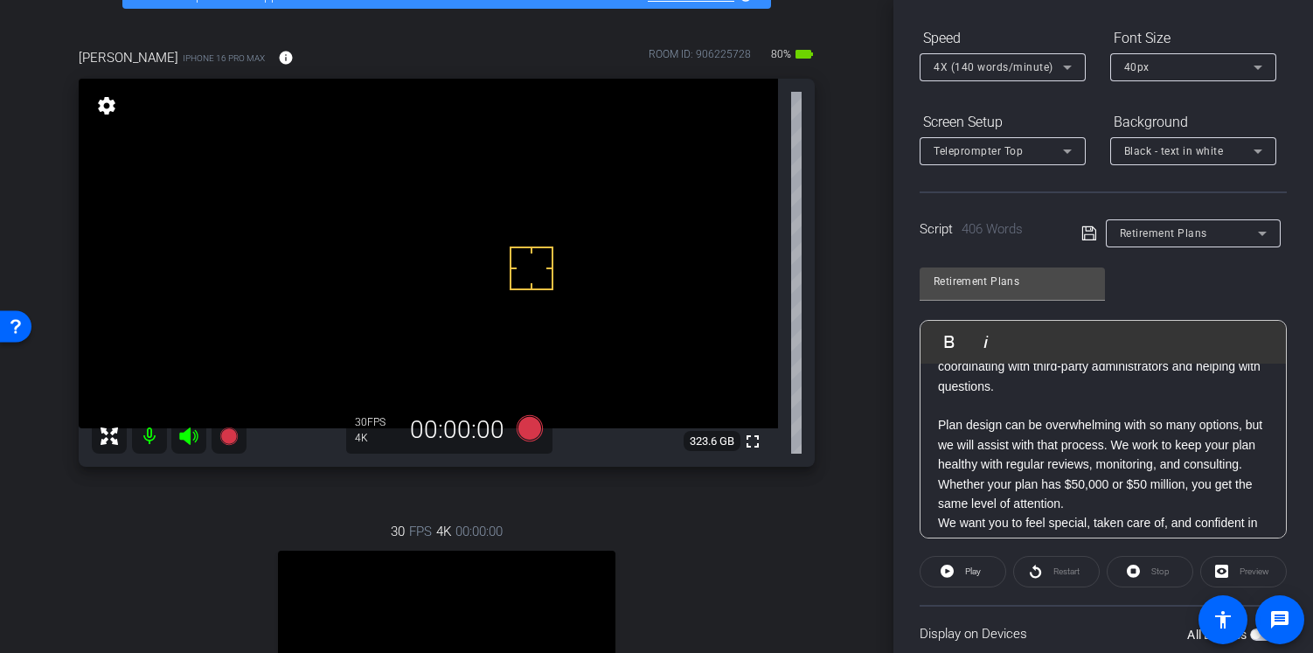
click at [972, 415] on p at bounding box center [1103, 405] width 330 height 19
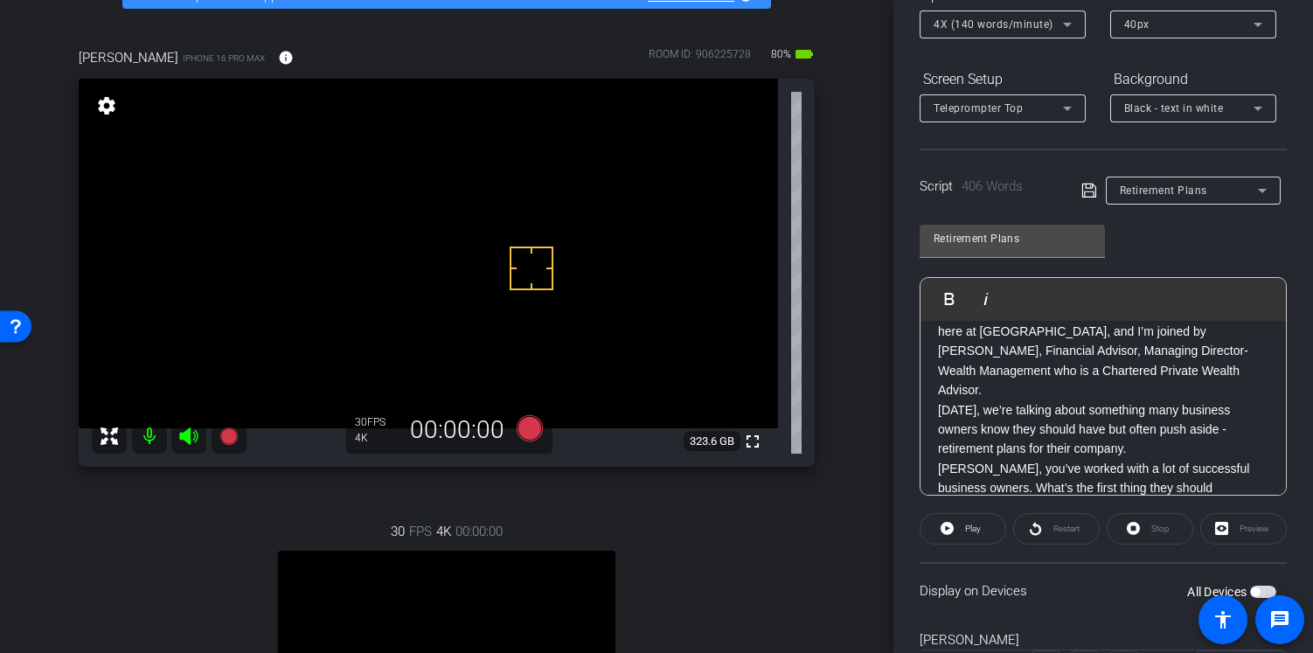
scroll to position [88, 0]
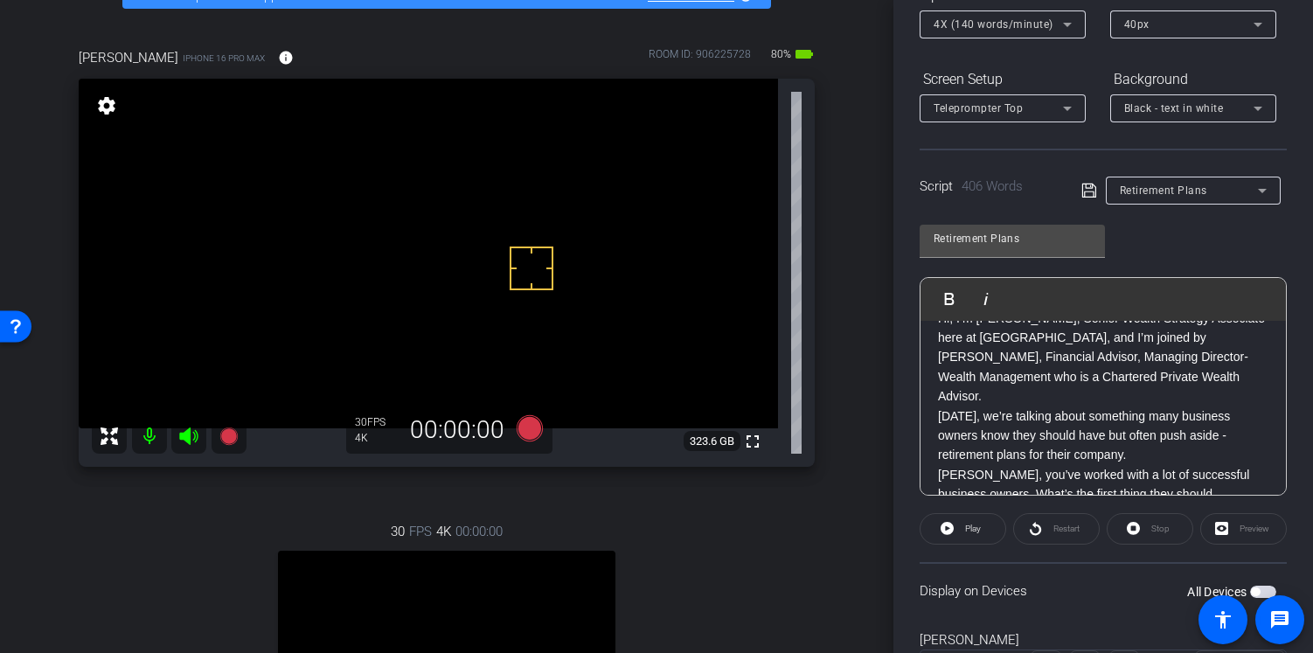
click at [1086, 187] on icon at bounding box center [1089, 190] width 16 height 21
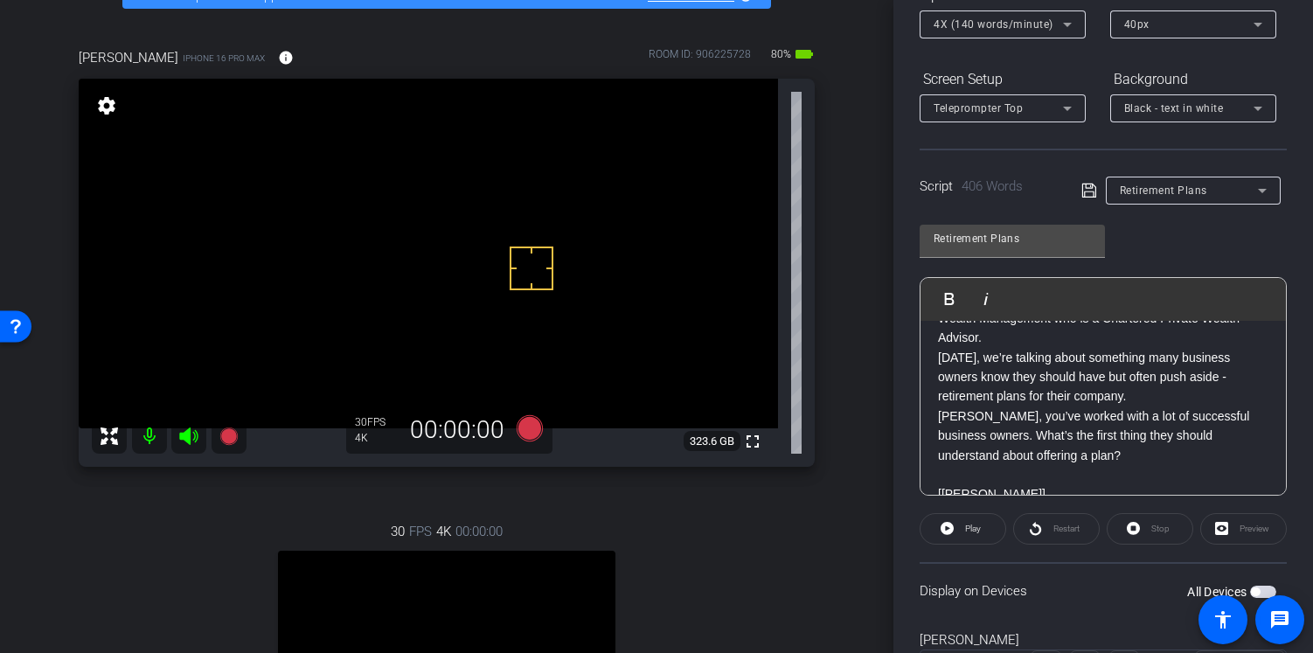
scroll to position [203, 0]
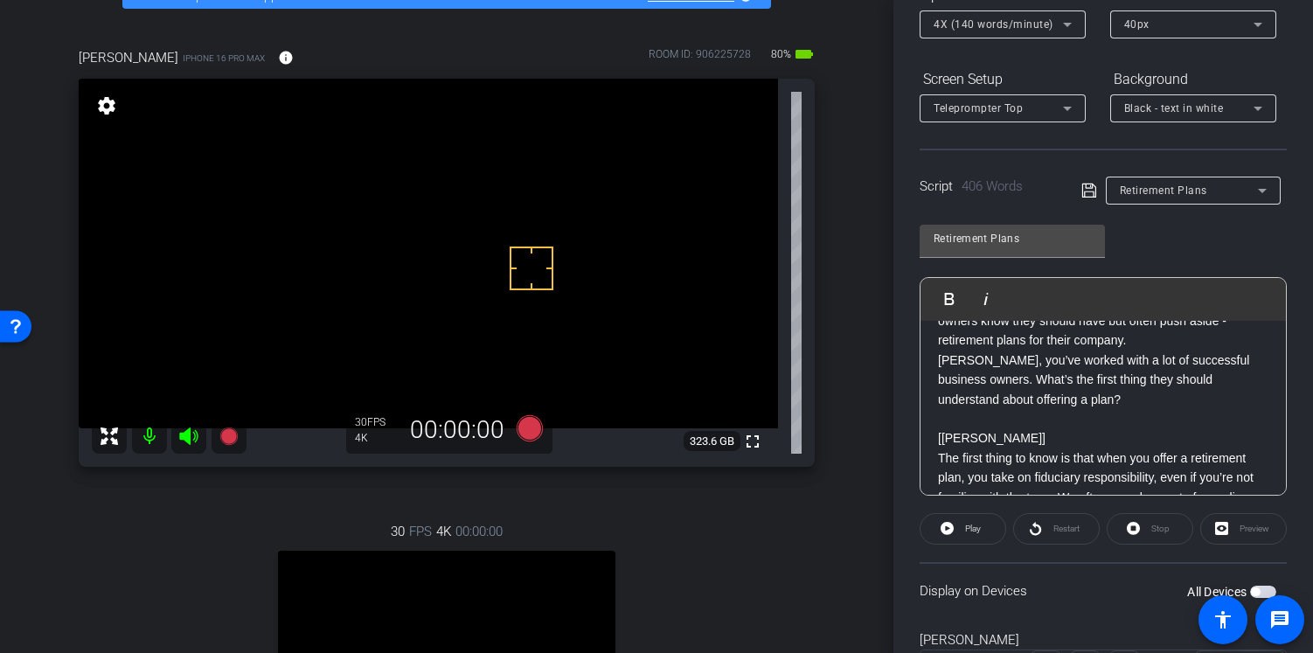
click at [1072, 418] on p at bounding box center [1103, 418] width 330 height 19
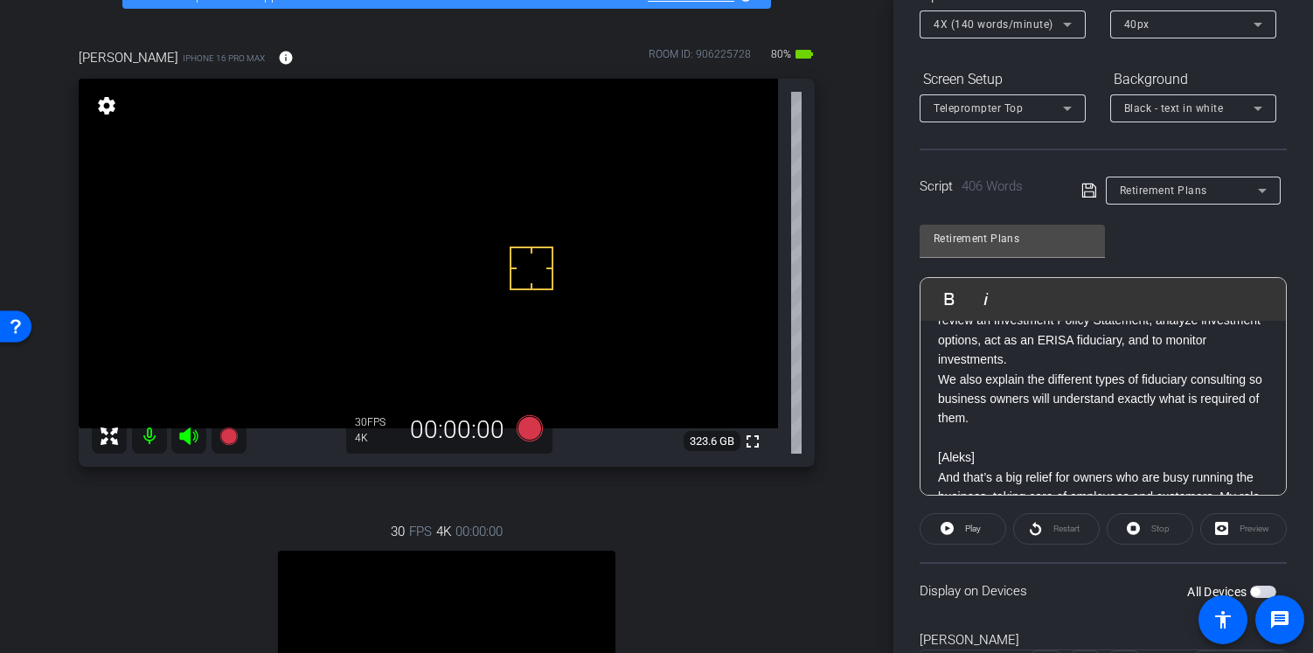
scroll to position [501, 0]
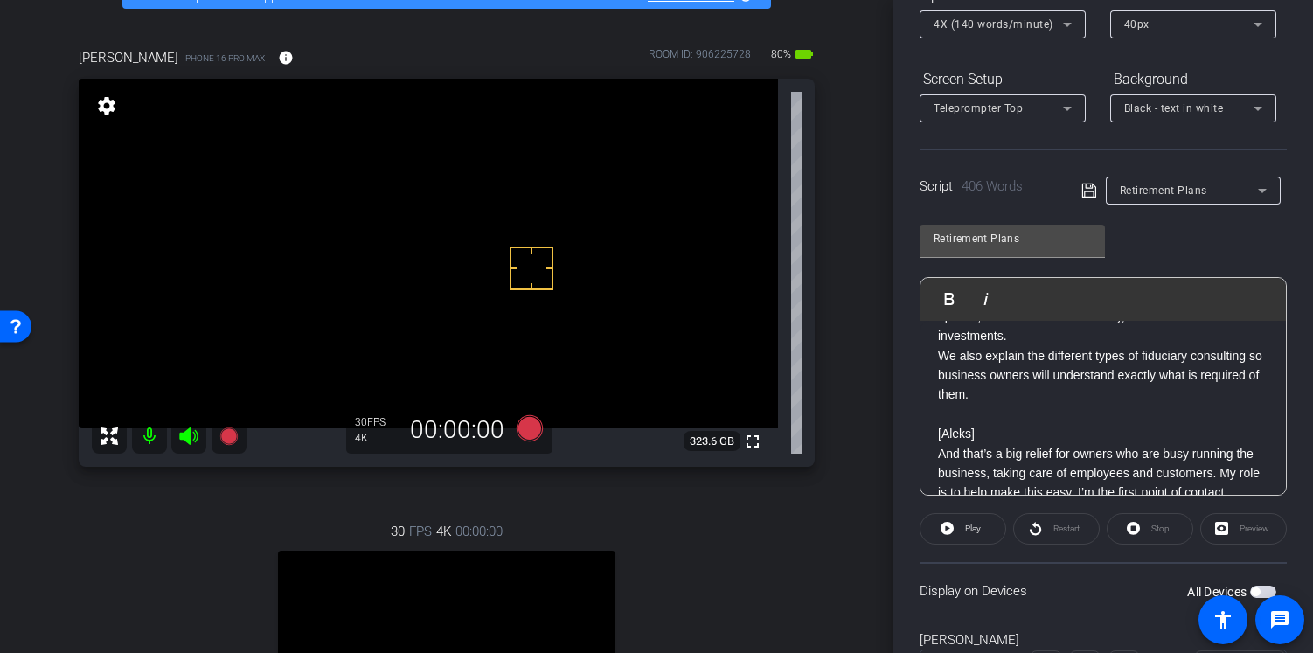
click at [1045, 424] on p at bounding box center [1103, 414] width 330 height 19
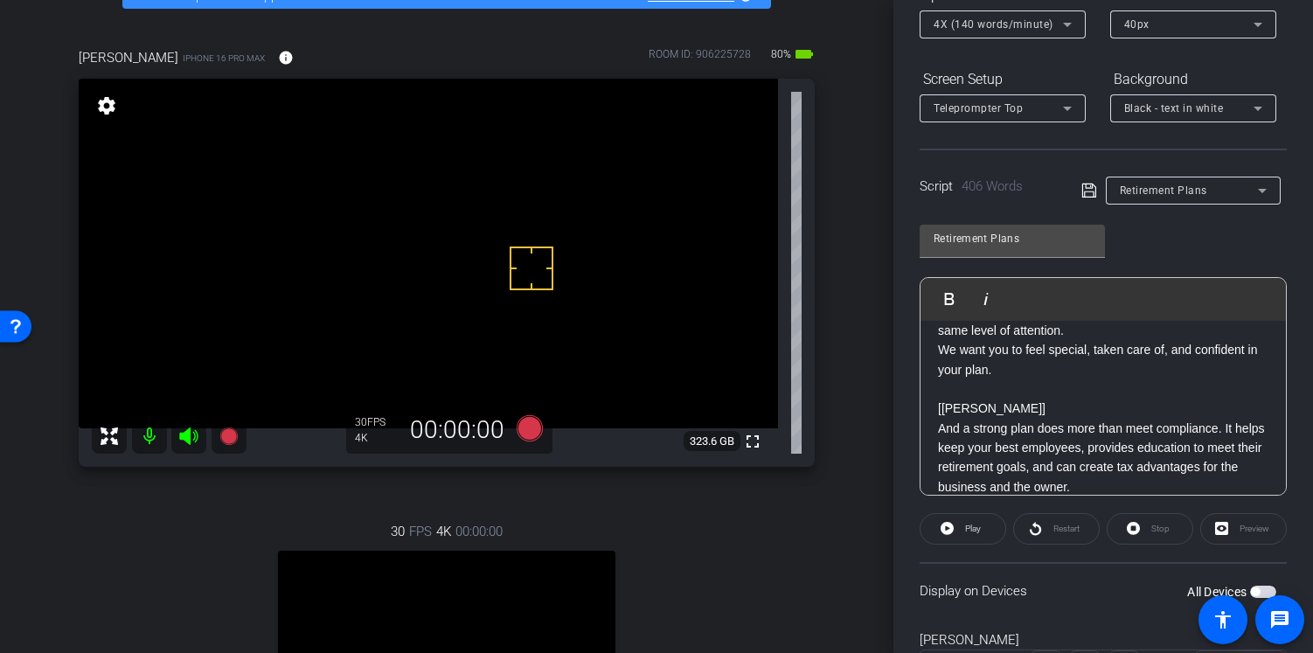
scroll to position [789, 0]
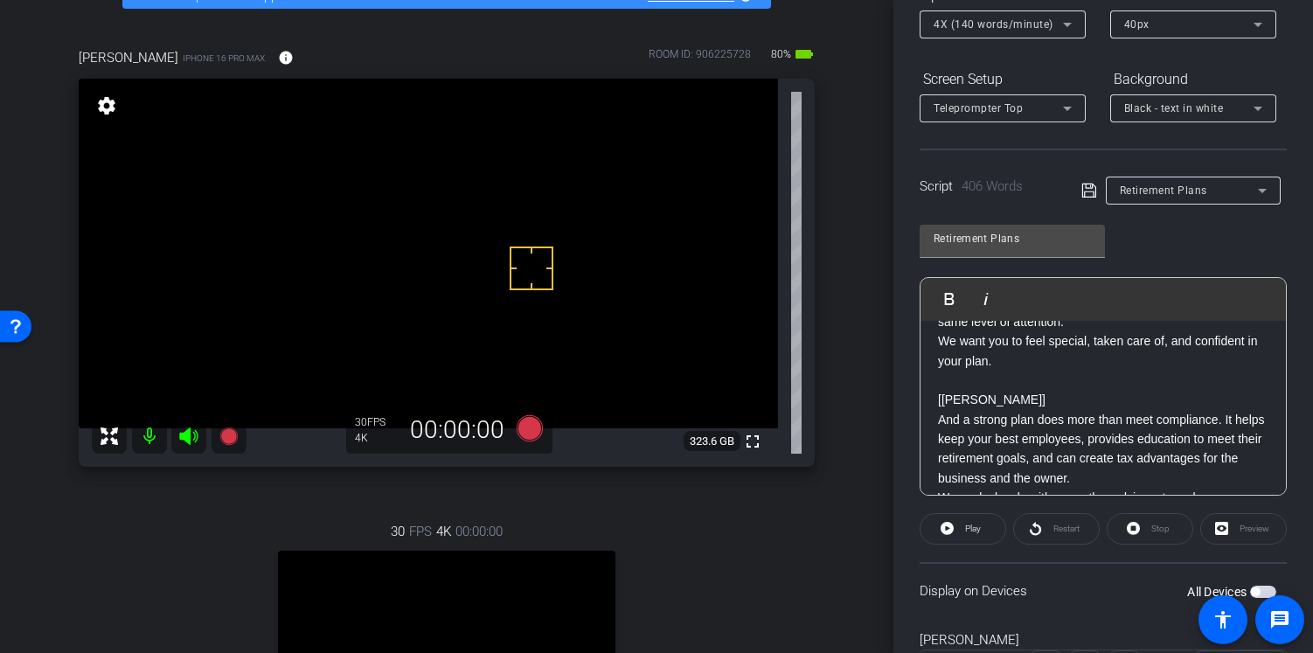
click at [1010, 390] on p at bounding box center [1103, 380] width 330 height 19
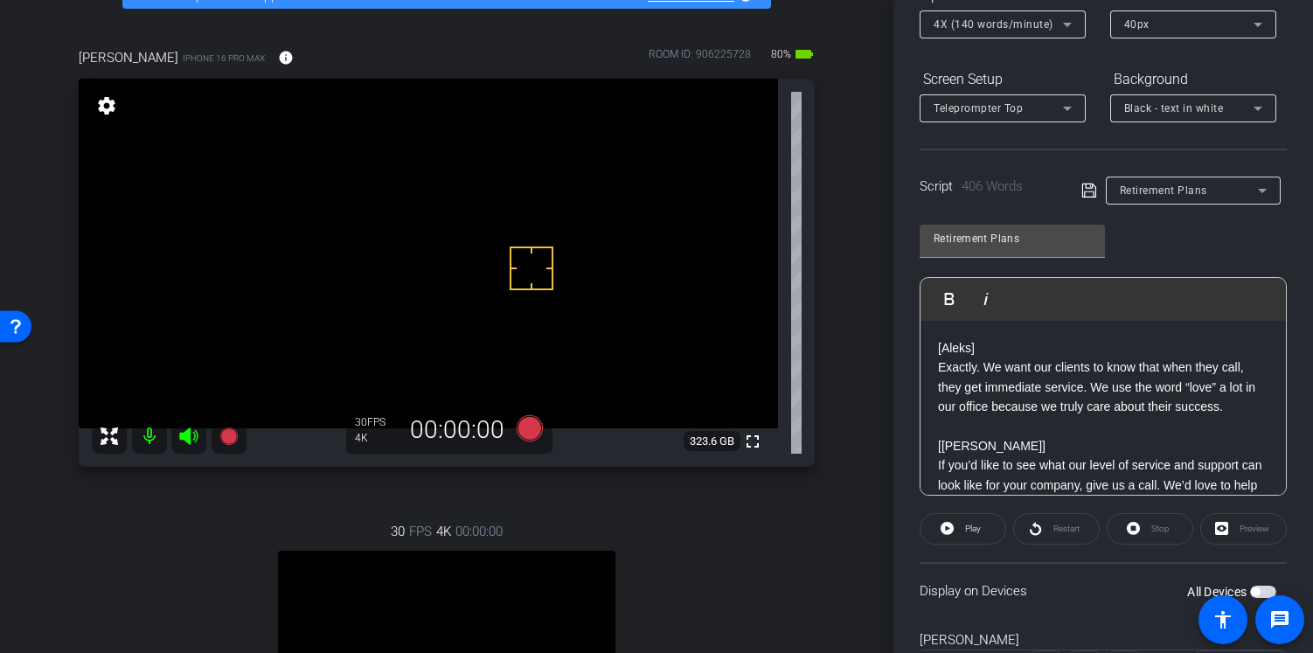
scroll to position [967, 0]
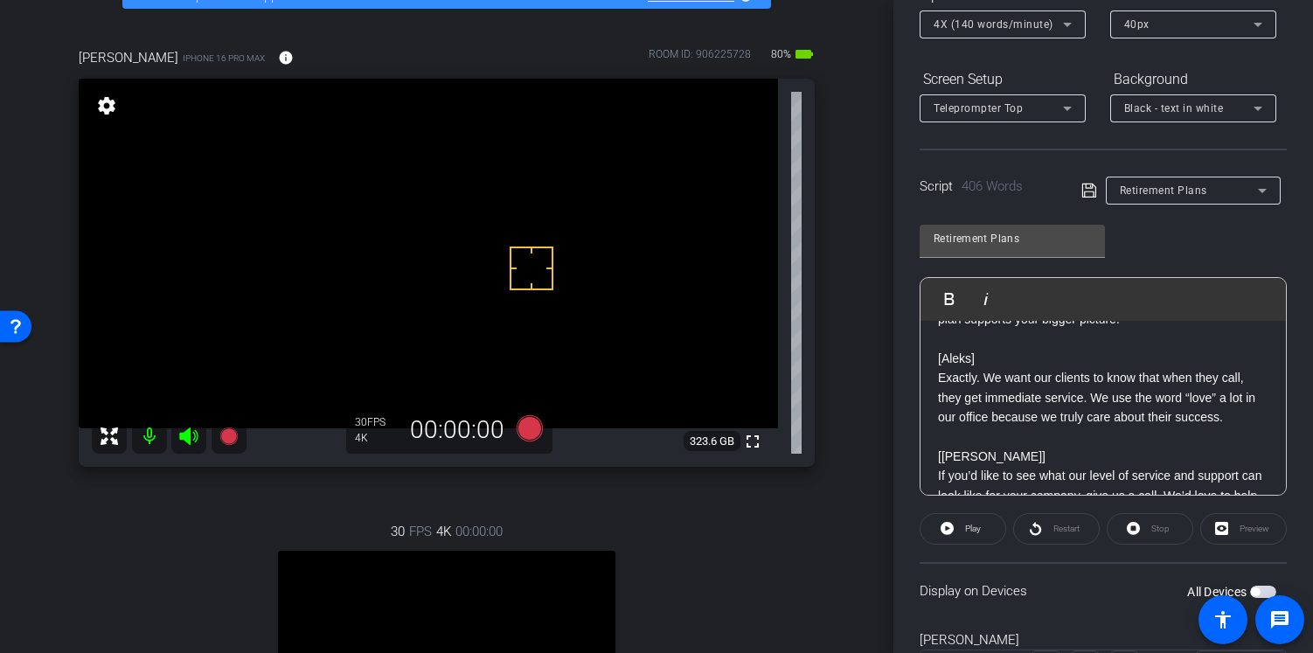
click at [989, 349] on p at bounding box center [1103, 338] width 330 height 19
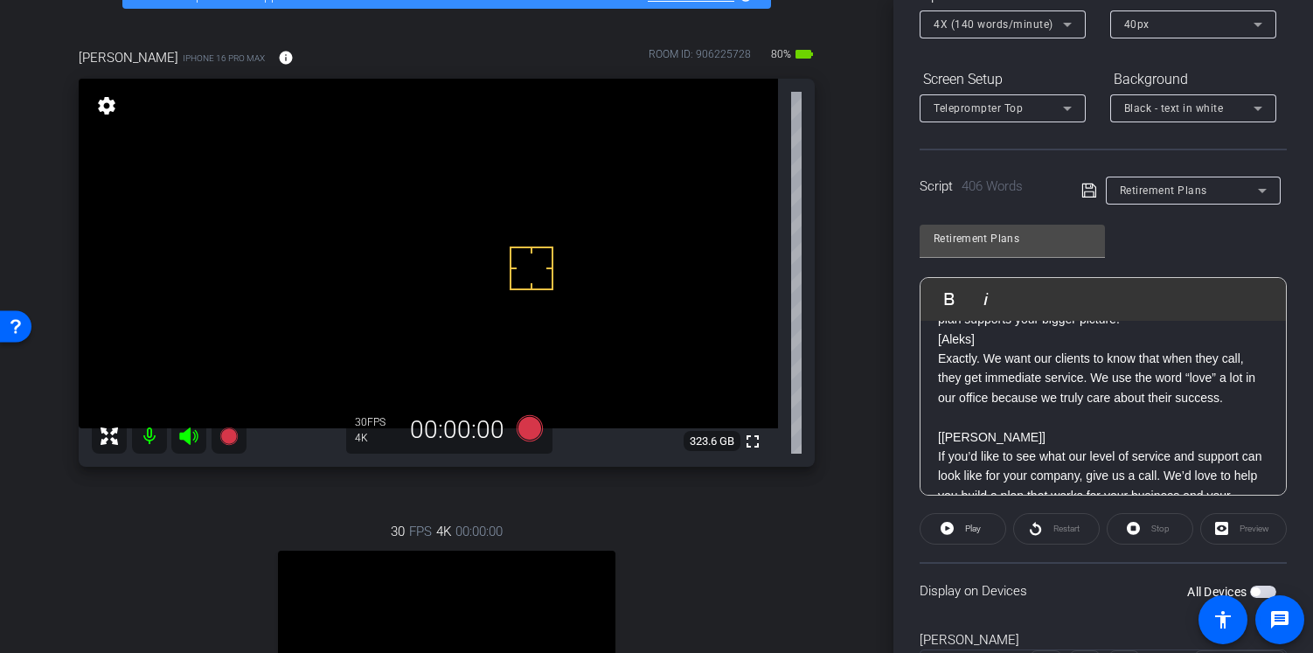
click at [946, 426] on p at bounding box center [1103, 416] width 330 height 19
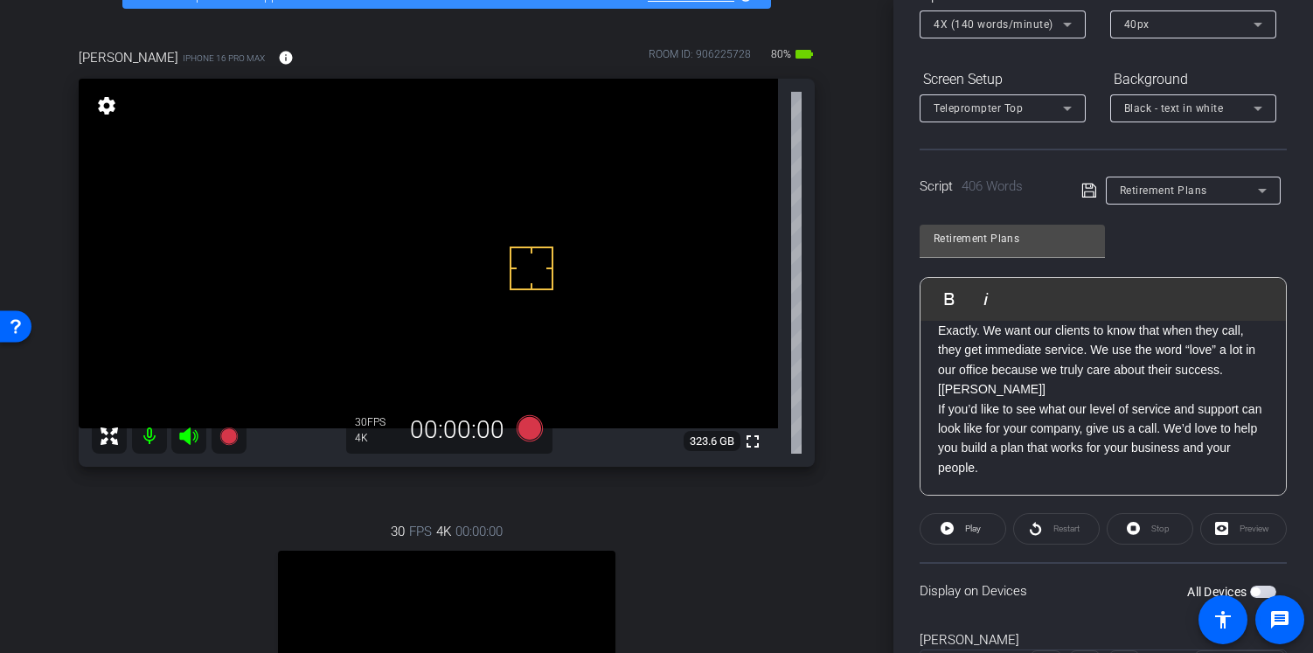
click at [1091, 203] on div "Retirement Plans" at bounding box center [1184, 191] width 206 height 28
click at [1087, 178] on div "Retirement Plans" at bounding box center [1184, 191] width 206 height 28
click at [1087, 187] on icon at bounding box center [1088, 191] width 14 height 14
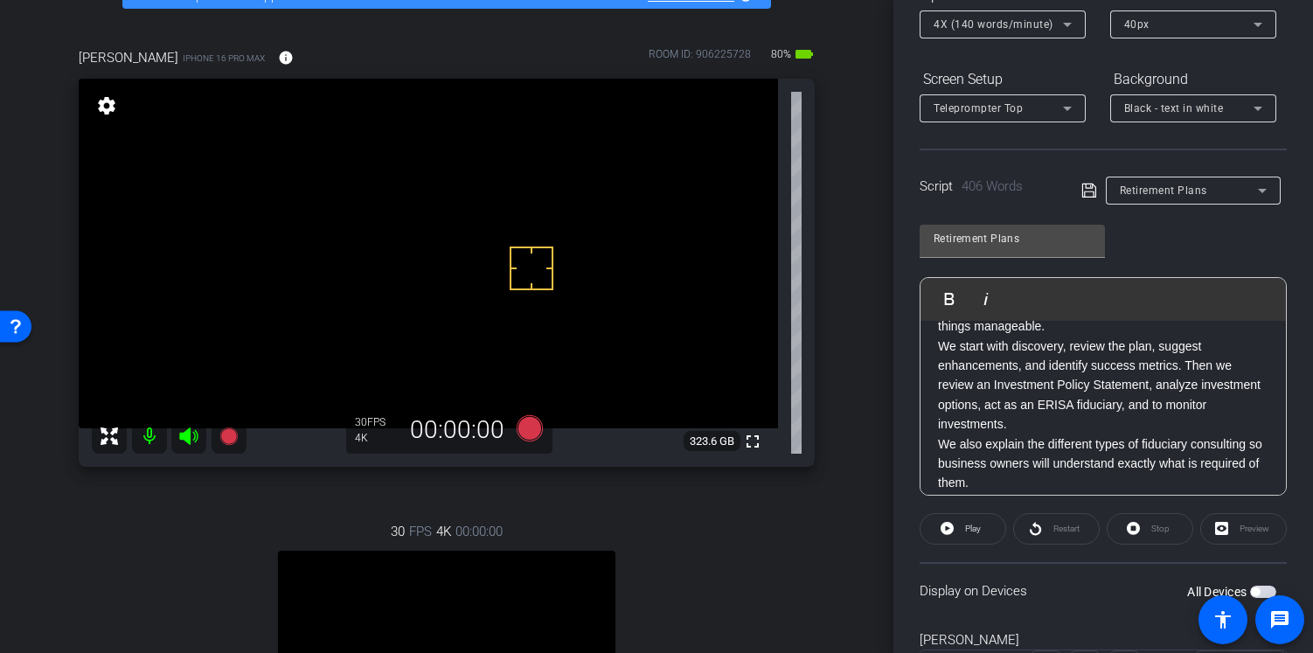
scroll to position [0, 0]
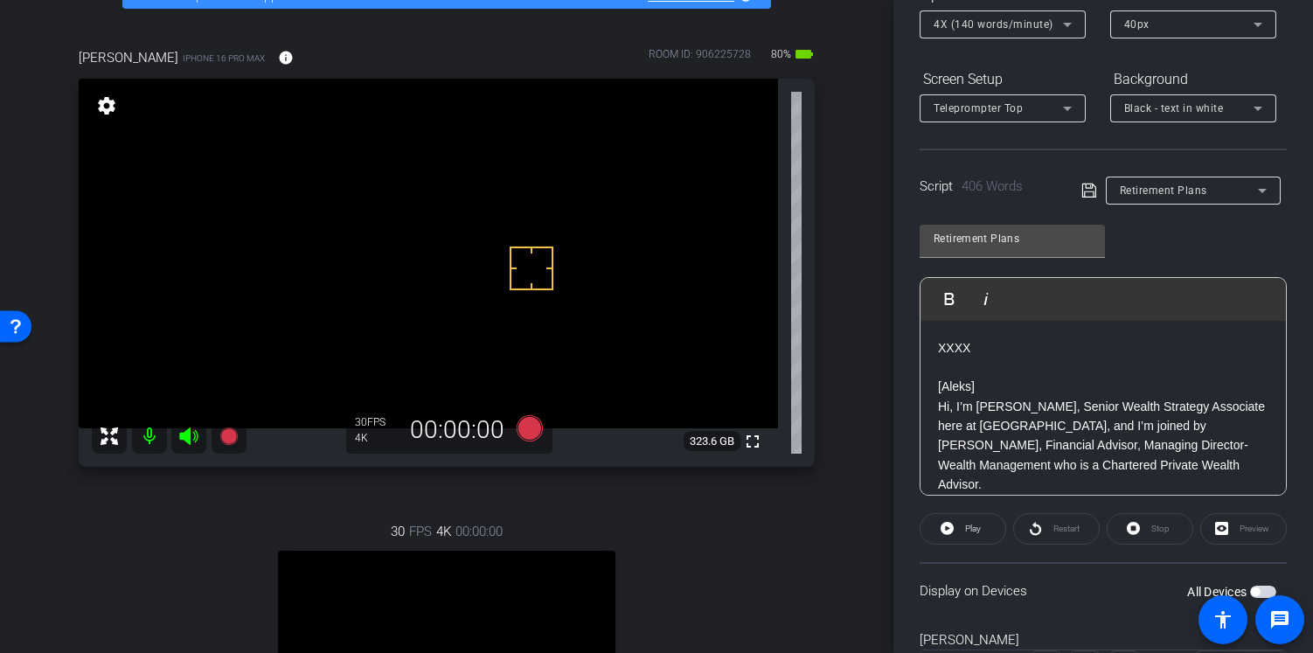
click at [1082, 191] on icon at bounding box center [1088, 191] width 14 height 14
click at [528, 438] on icon at bounding box center [529, 428] width 26 height 26
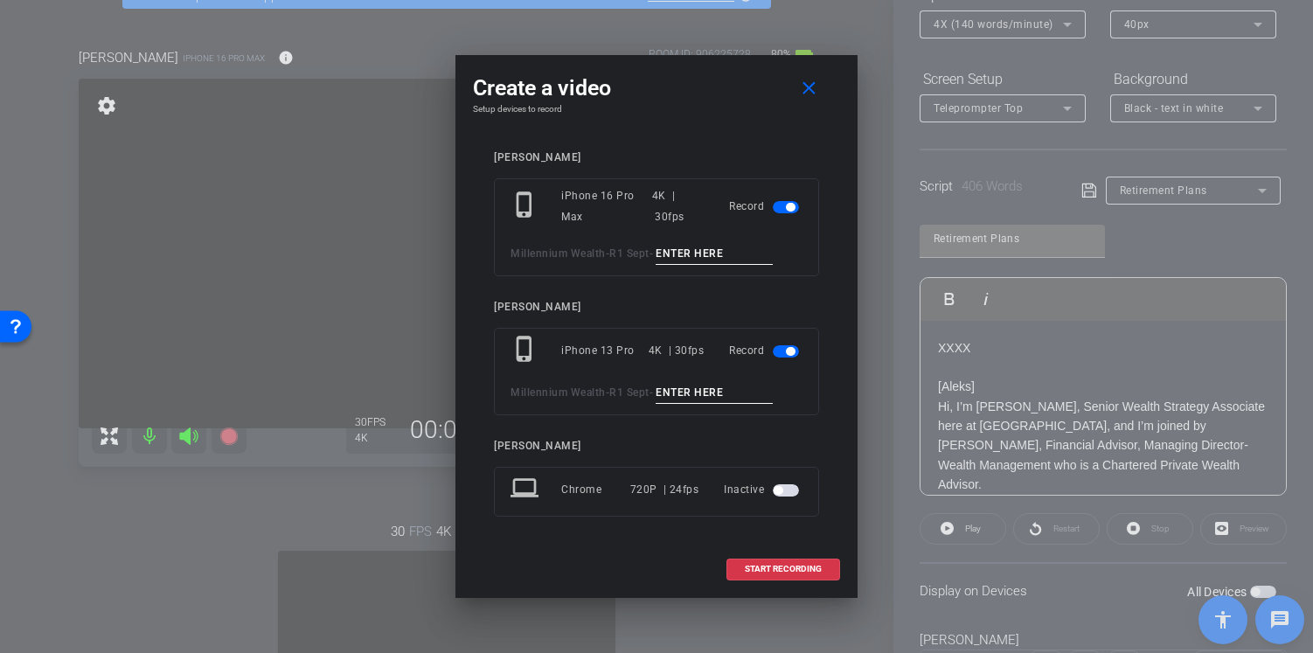
click at [685, 253] on input at bounding box center [713, 254] width 117 height 22
type input "Tk 2"
click at [680, 392] on input at bounding box center [713, 393] width 117 height 22
type input "Tk 2"
click at [790, 565] on span "START RECORDING" at bounding box center [783, 569] width 77 height 9
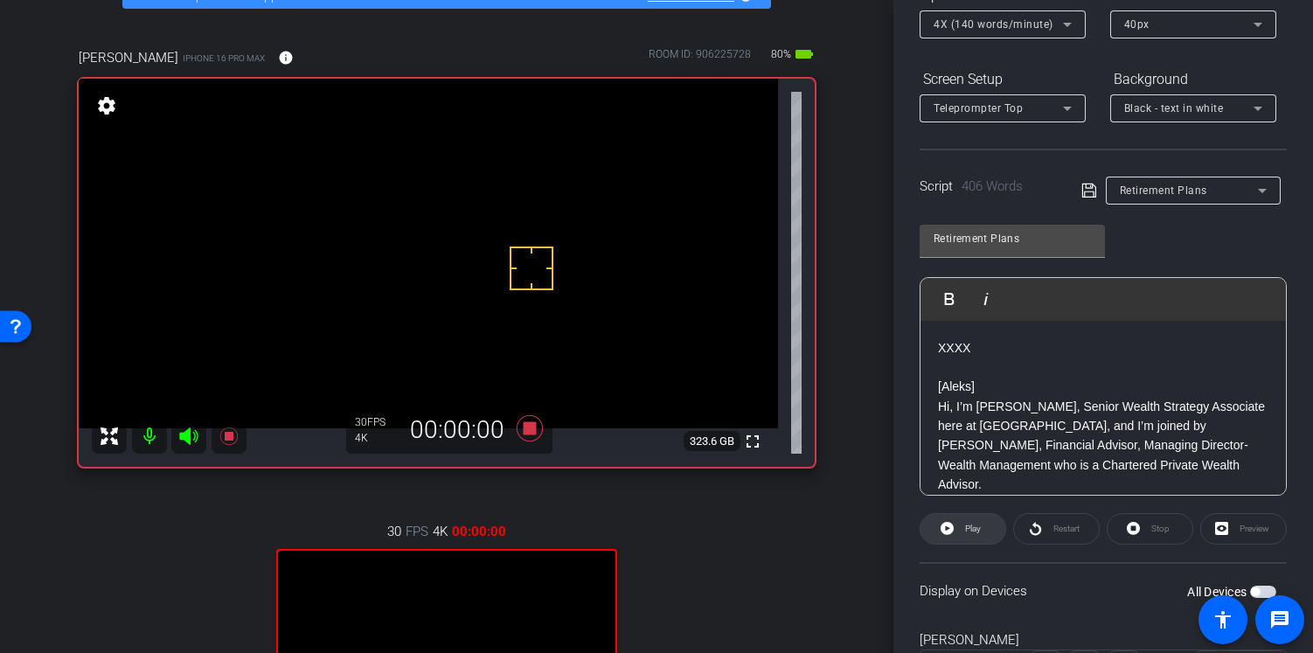
click at [972, 522] on span "Play" at bounding box center [970, 528] width 20 height 24
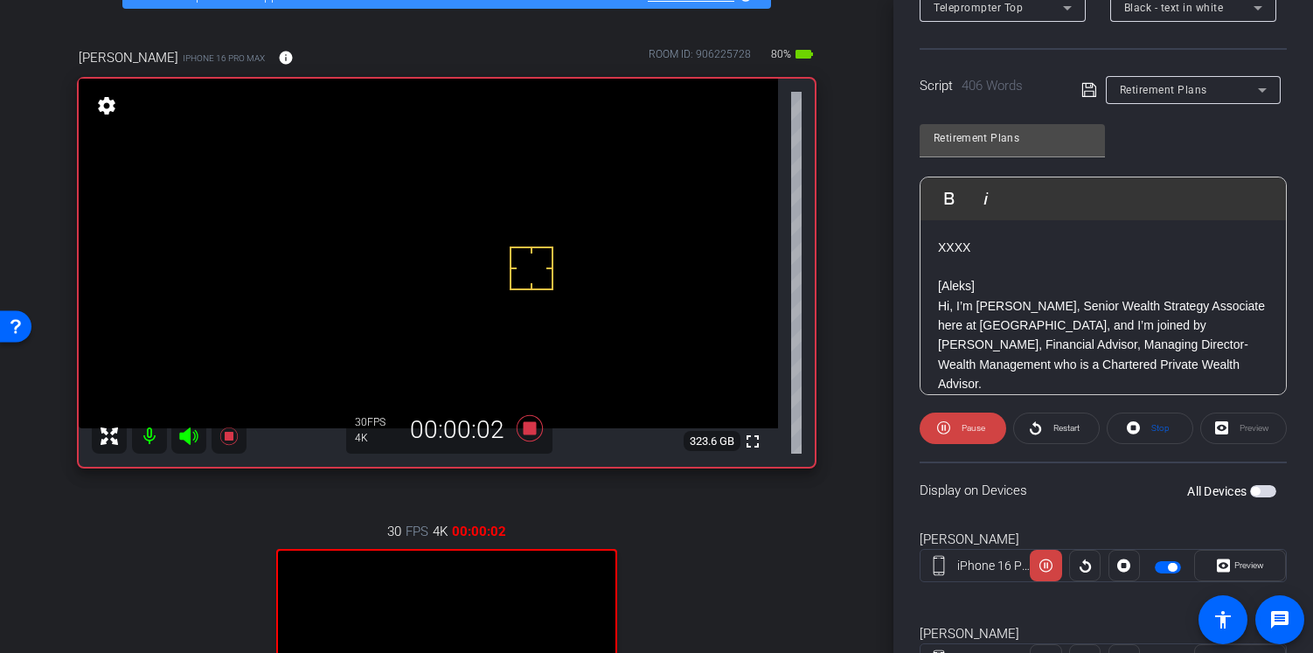
scroll to position [331, 0]
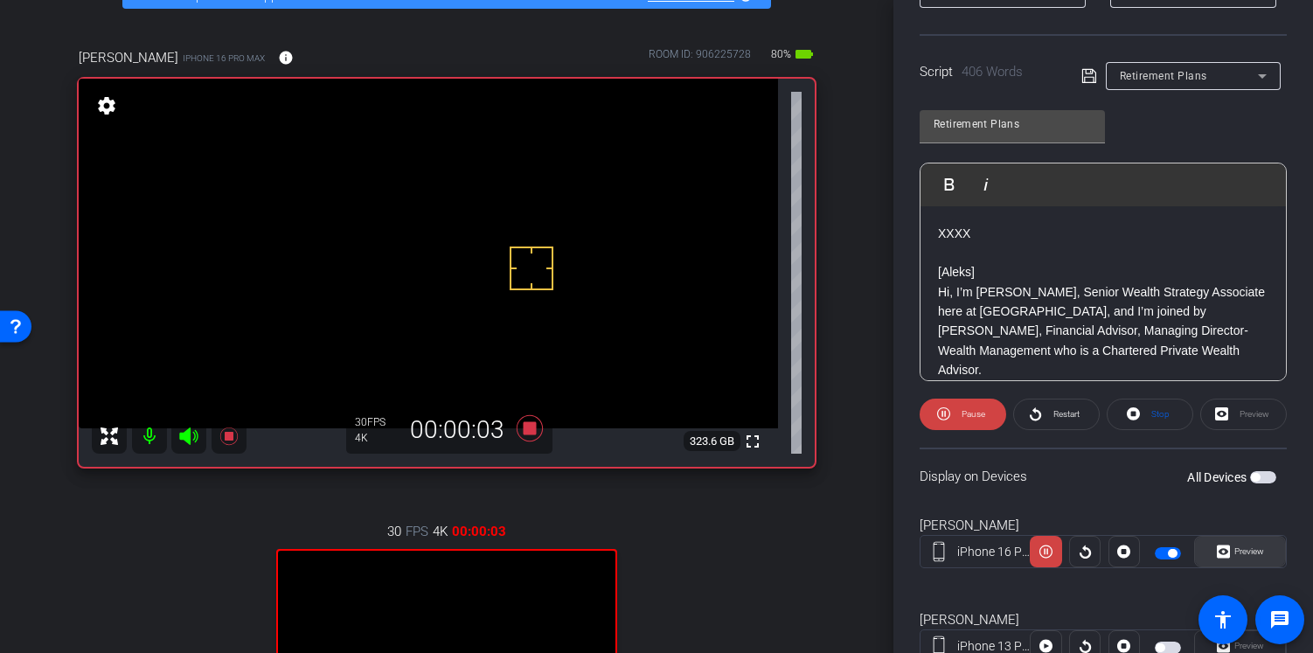
click at [1235, 549] on span "Preview" at bounding box center [1249, 551] width 30 height 10
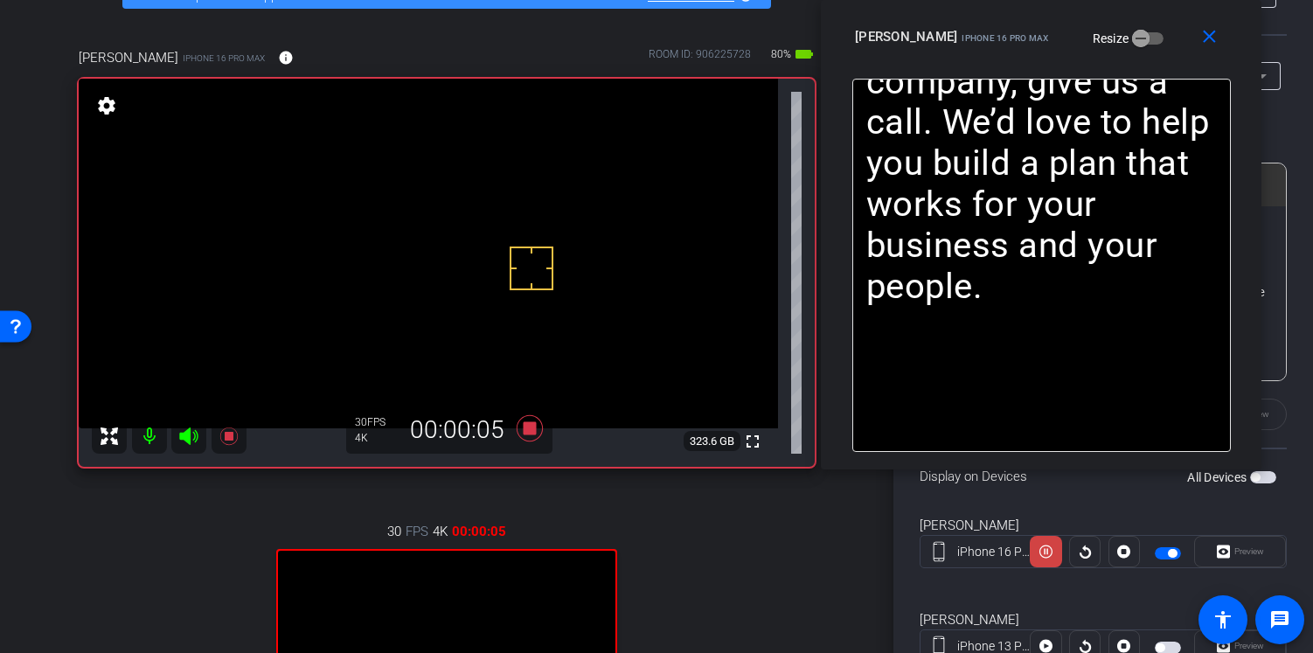
drag, startPoint x: 774, startPoint y: 106, endPoint x: 1164, endPoint y: -3, distance: 404.8
click at [1164, 0] on html "Accessibility Screen-Reader Guide, Feedback, and Issue Reporting | New window m…" at bounding box center [656, 326] width 1313 height 653
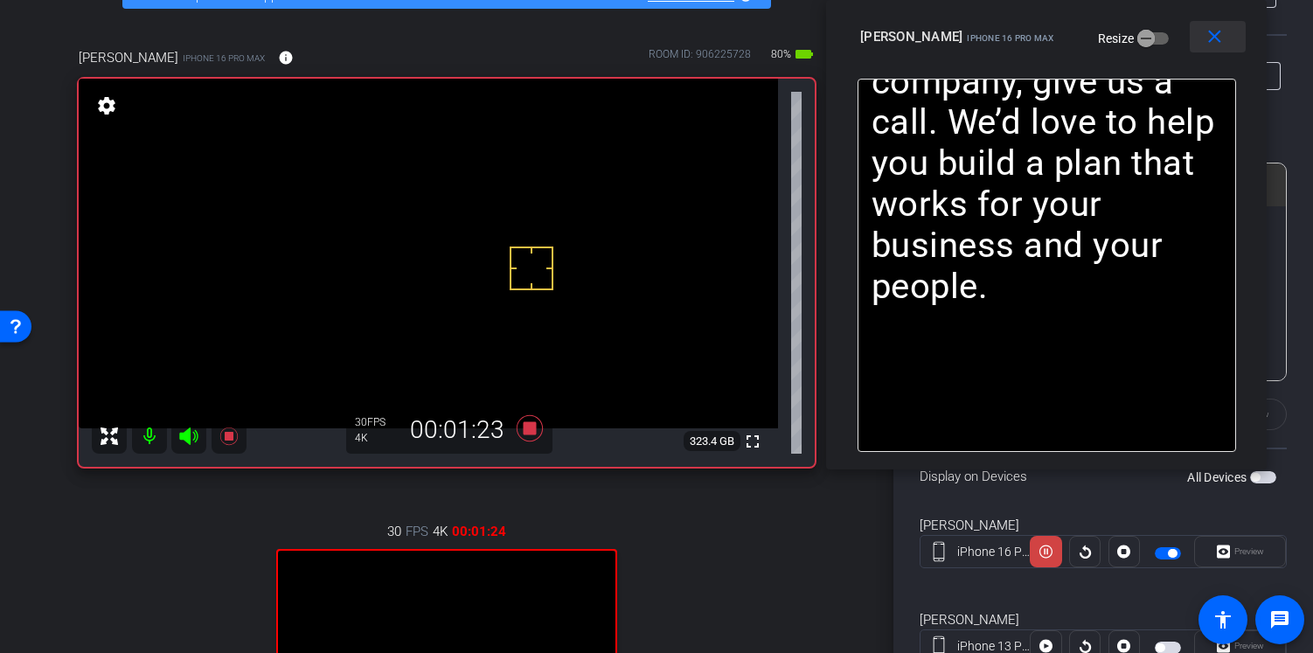
click at [1217, 41] on mat-icon "close" at bounding box center [1214, 37] width 22 height 22
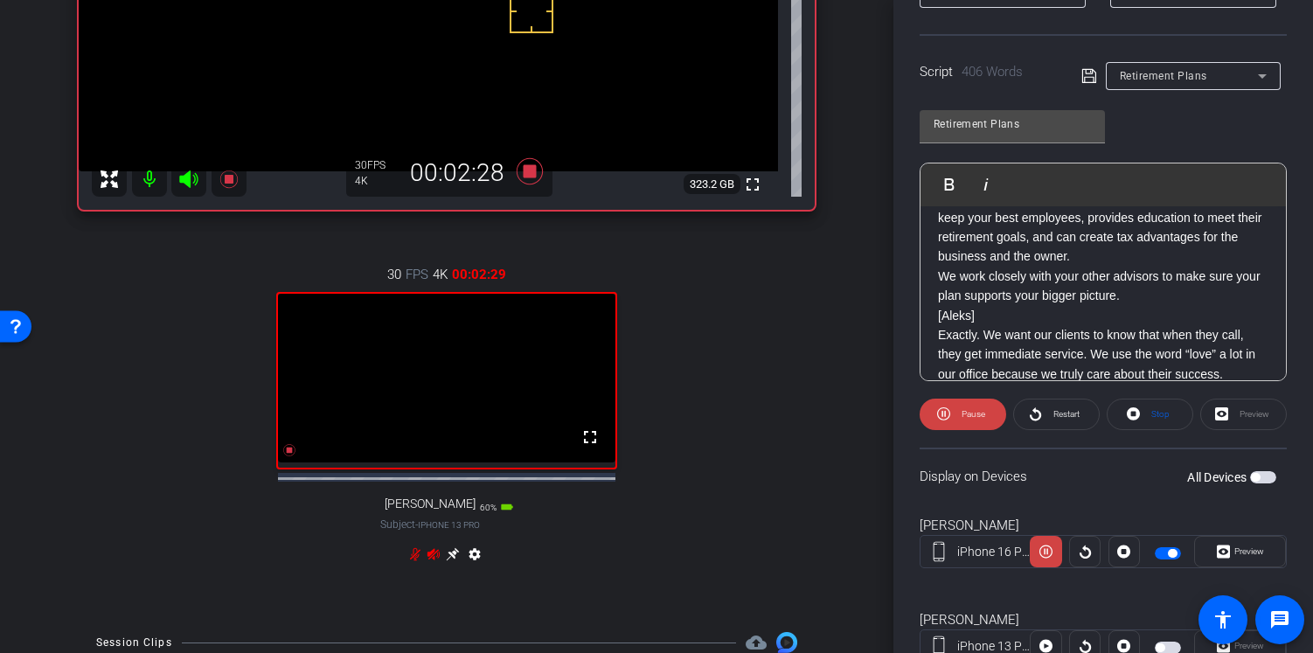
scroll to position [365, 0]
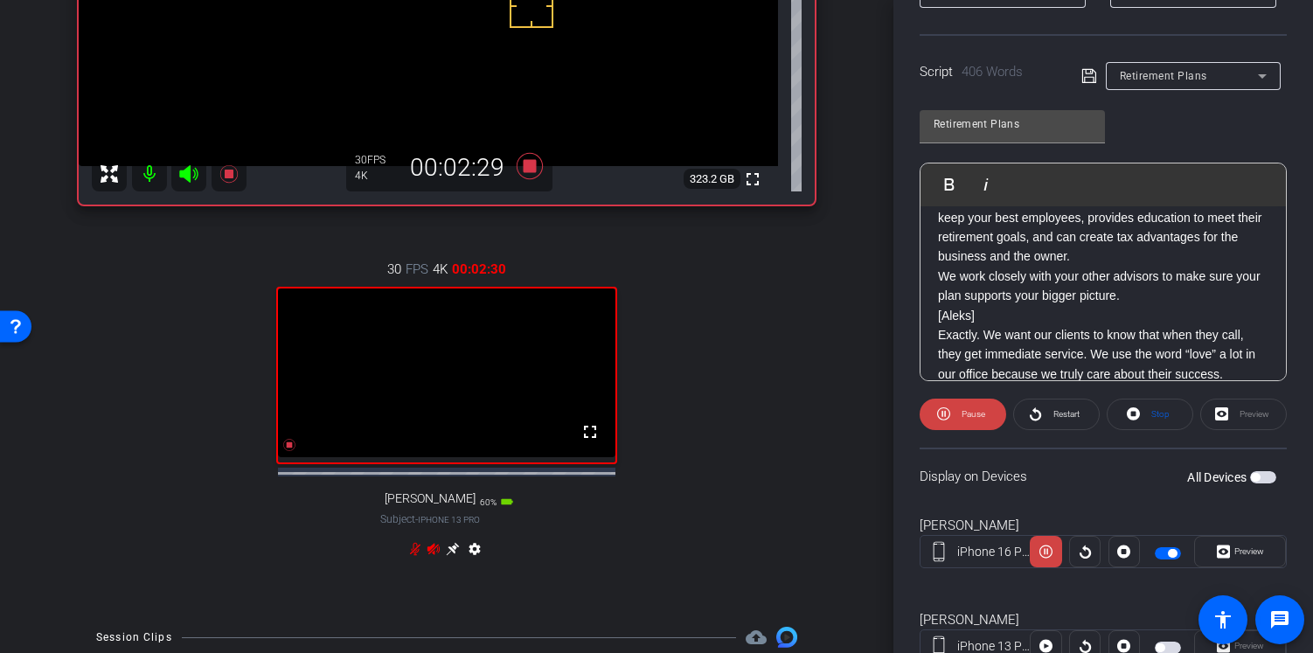
click at [147, 188] on mat-icon at bounding box center [149, 173] width 35 height 35
click at [187, 183] on icon at bounding box center [188, 173] width 18 height 17
click at [409, 556] on icon at bounding box center [415, 549] width 14 height 14
click at [433, 556] on icon at bounding box center [433, 549] width 14 height 14
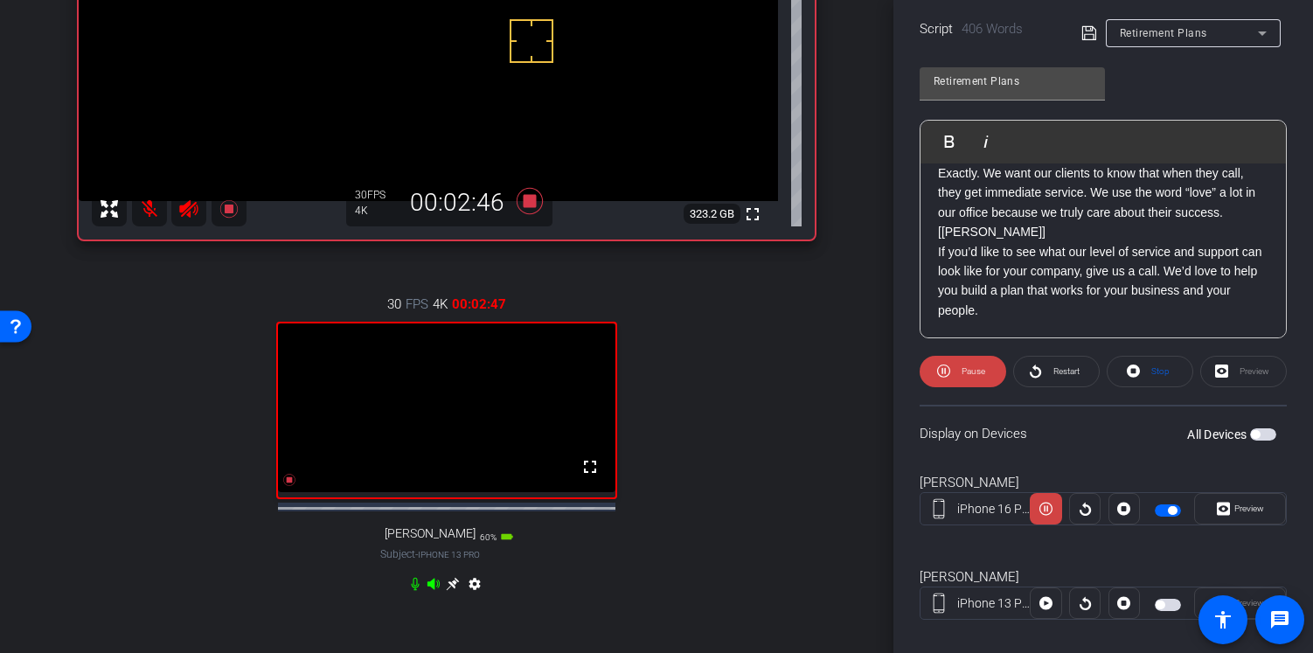
scroll to position [343, 0]
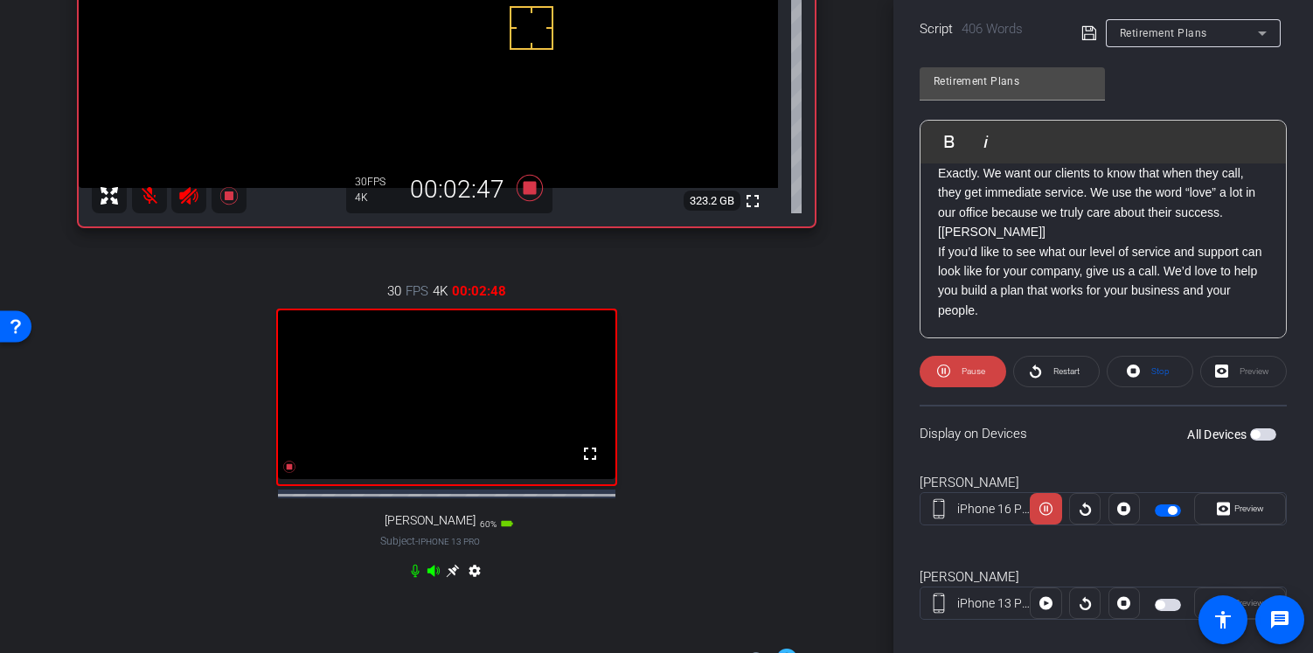
click at [411, 578] on icon at bounding box center [415, 571] width 8 height 13
click at [426, 578] on icon at bounding box center [433, 571] width 14 height 14
click at [150, 211] on mat-icon at bounding box center [149, 195] width 35 height 35
click at [190, 204] on icon at bounding box center [188, 195] width 18 height 17
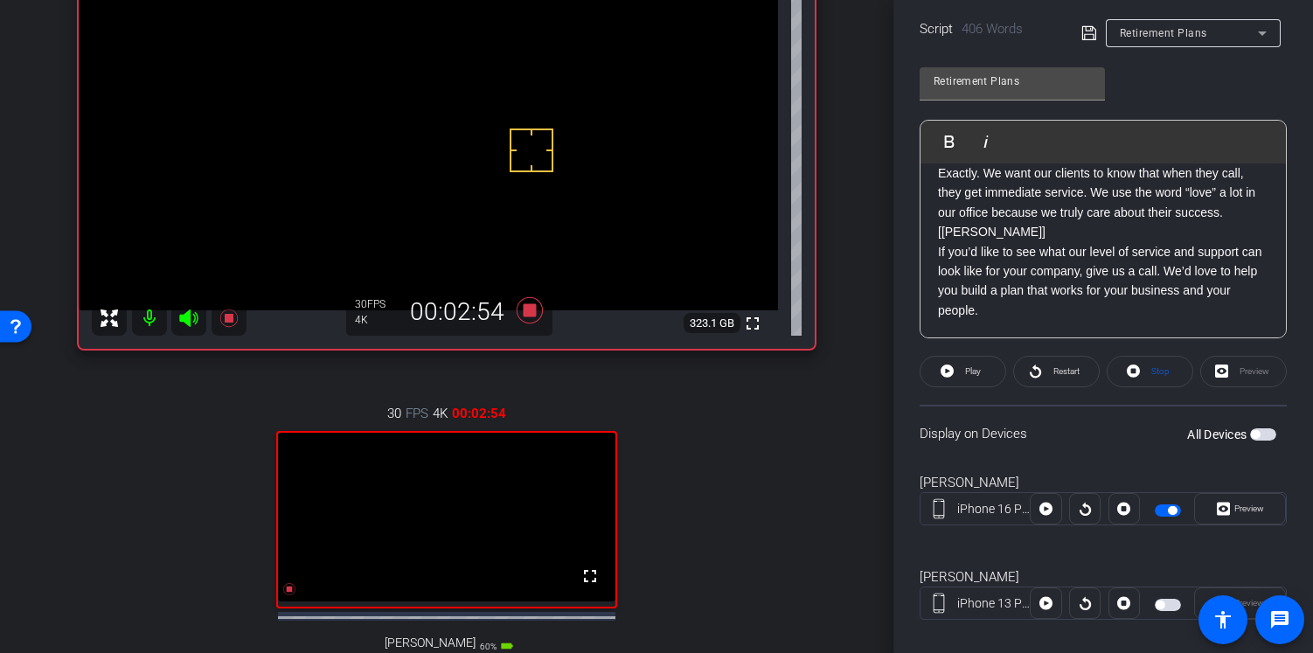
scroll to position [218, 0]
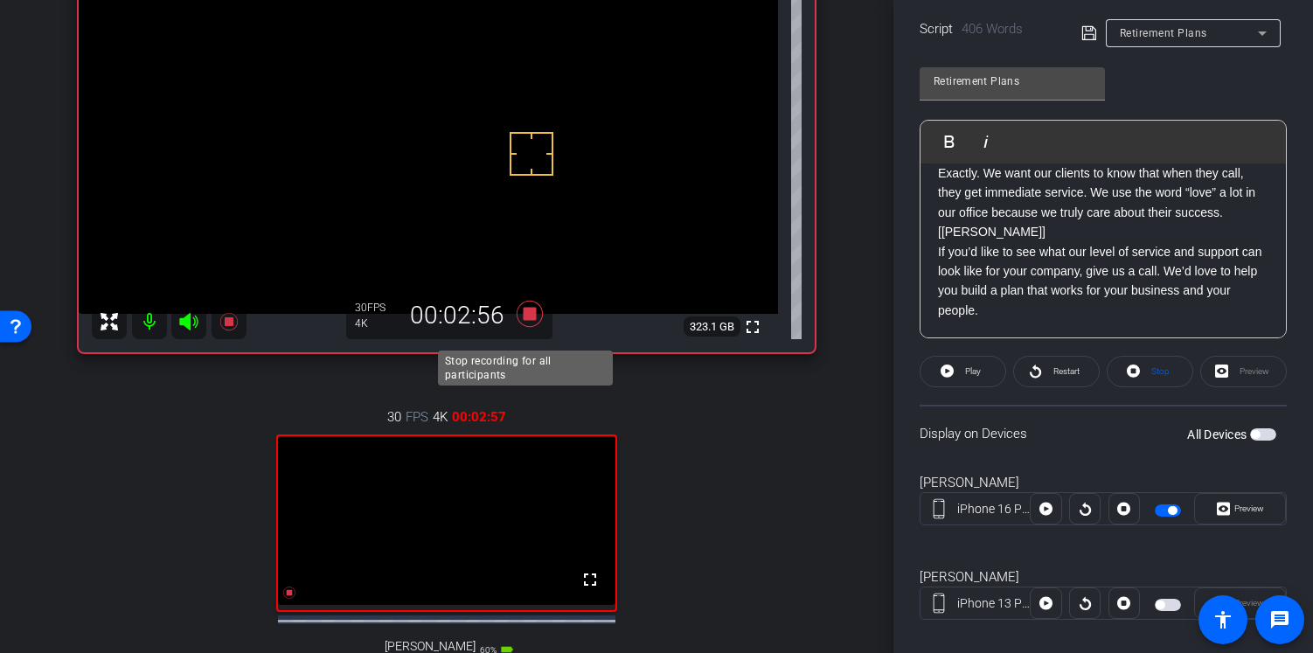
click at [522, 327] on icon at bounding box center [529, 314] width 26 height 26
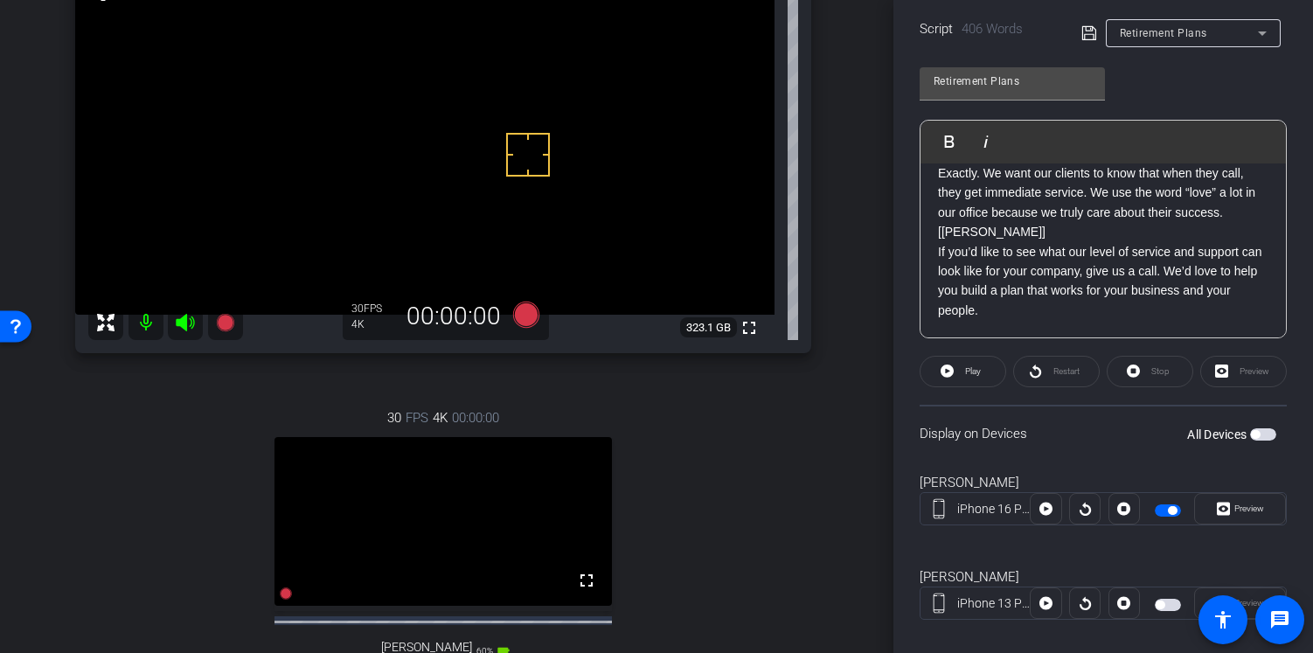
scroll to position [217, 6]
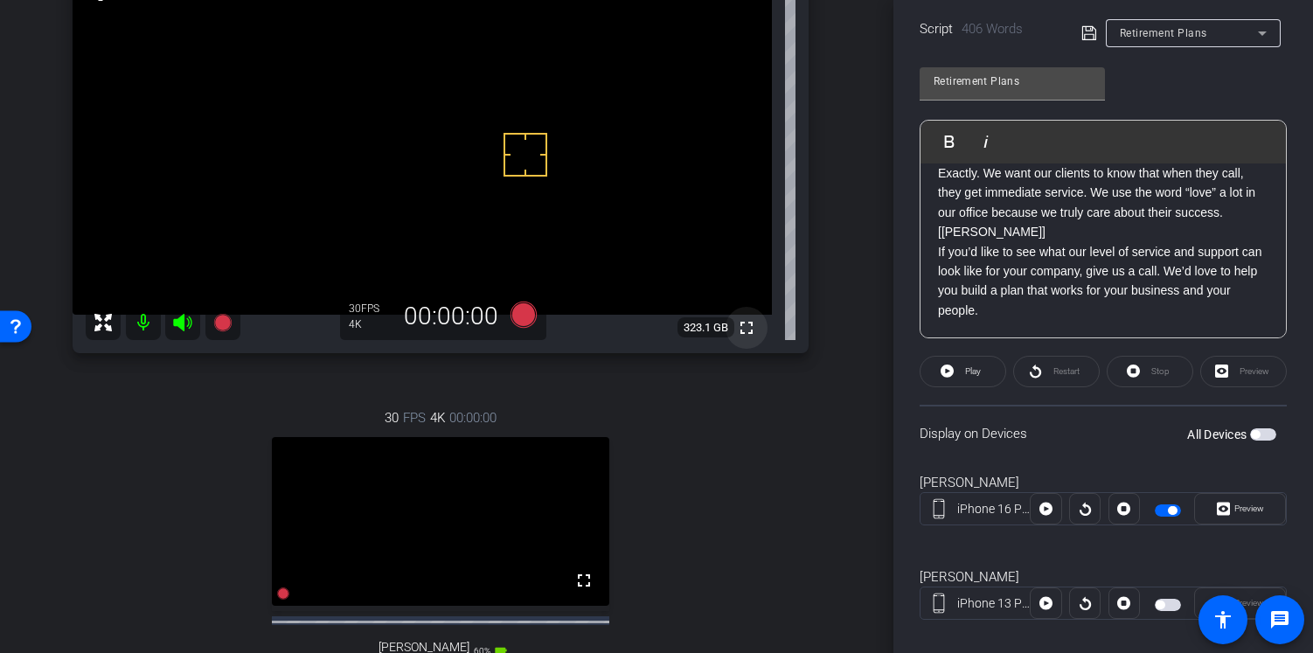
click at [736, 337] on mat-icon "fullscreen" at bounding box center [746, 327] width 21 height 21
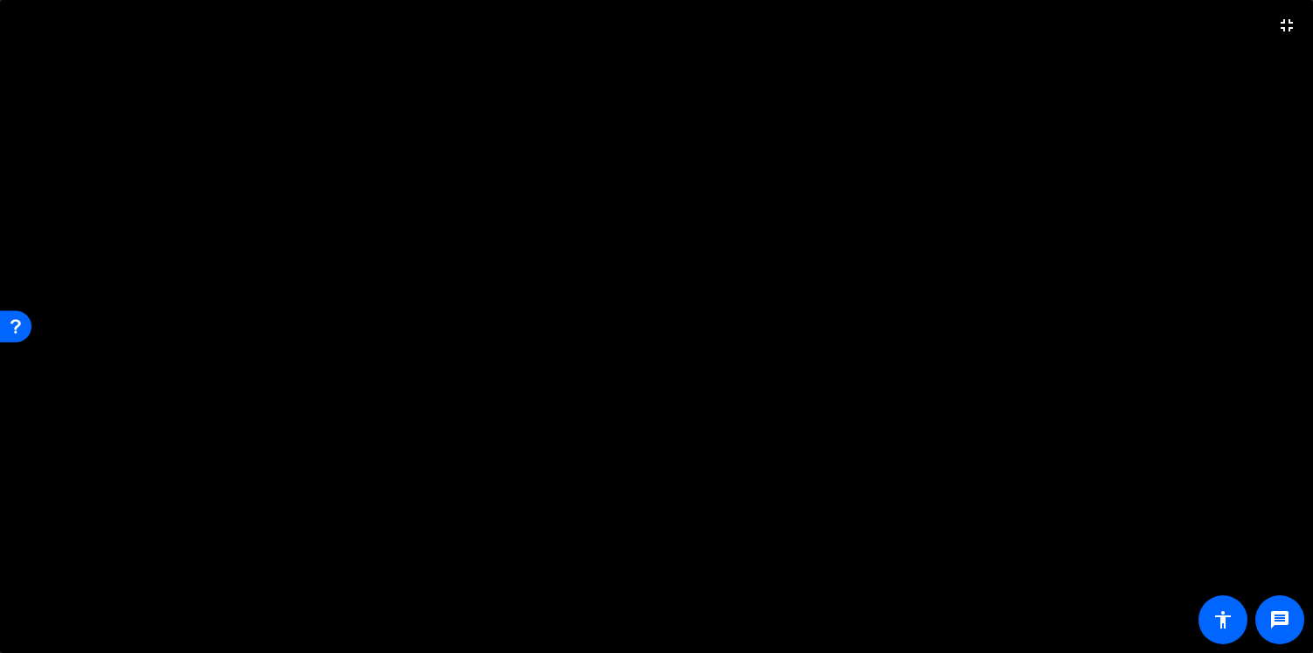
scroll to position [106, 0]
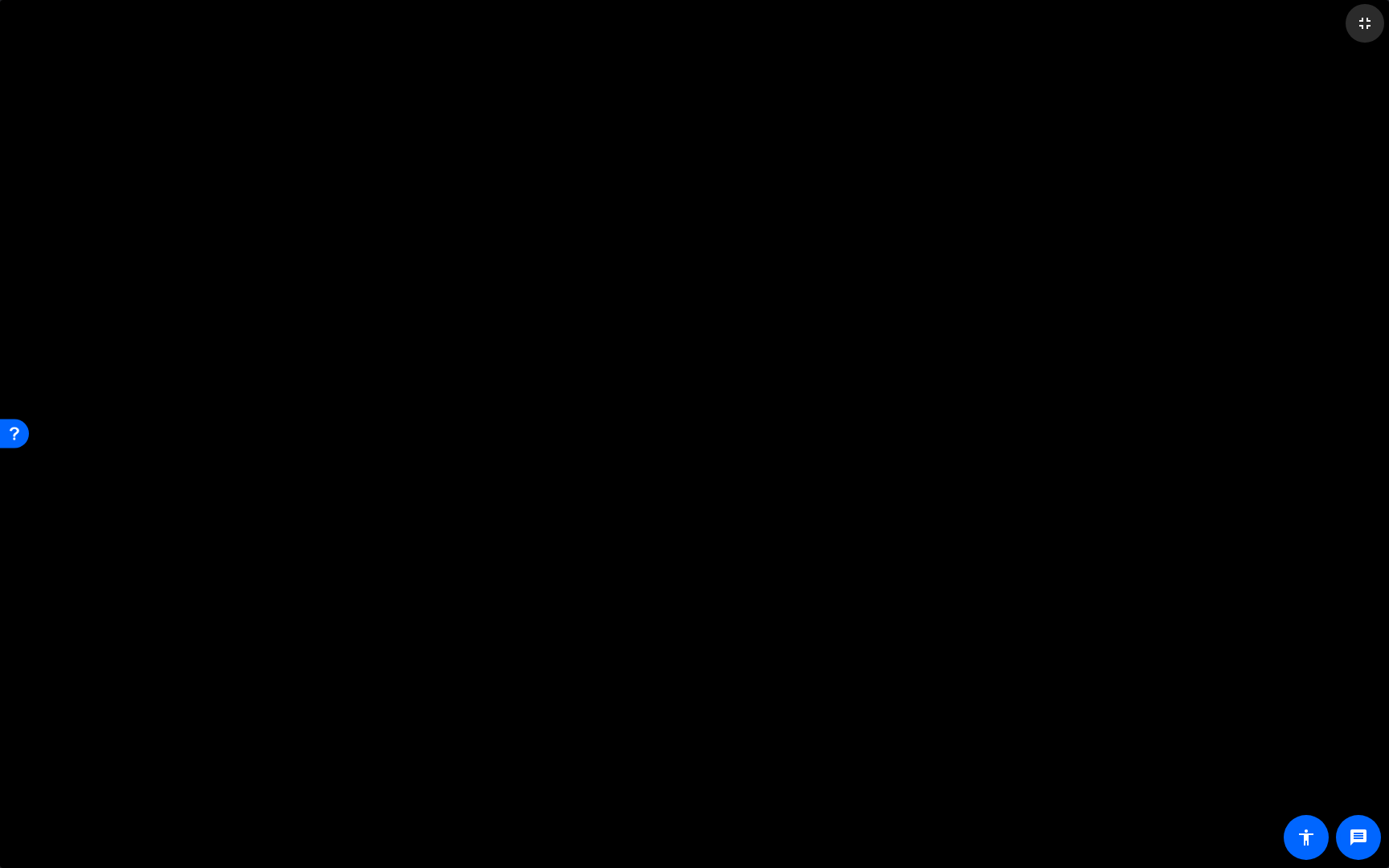
click at [1207, 20] on mat-icon "fullscreen_exit" at bounding box center [1364, 23] width 19 height 19
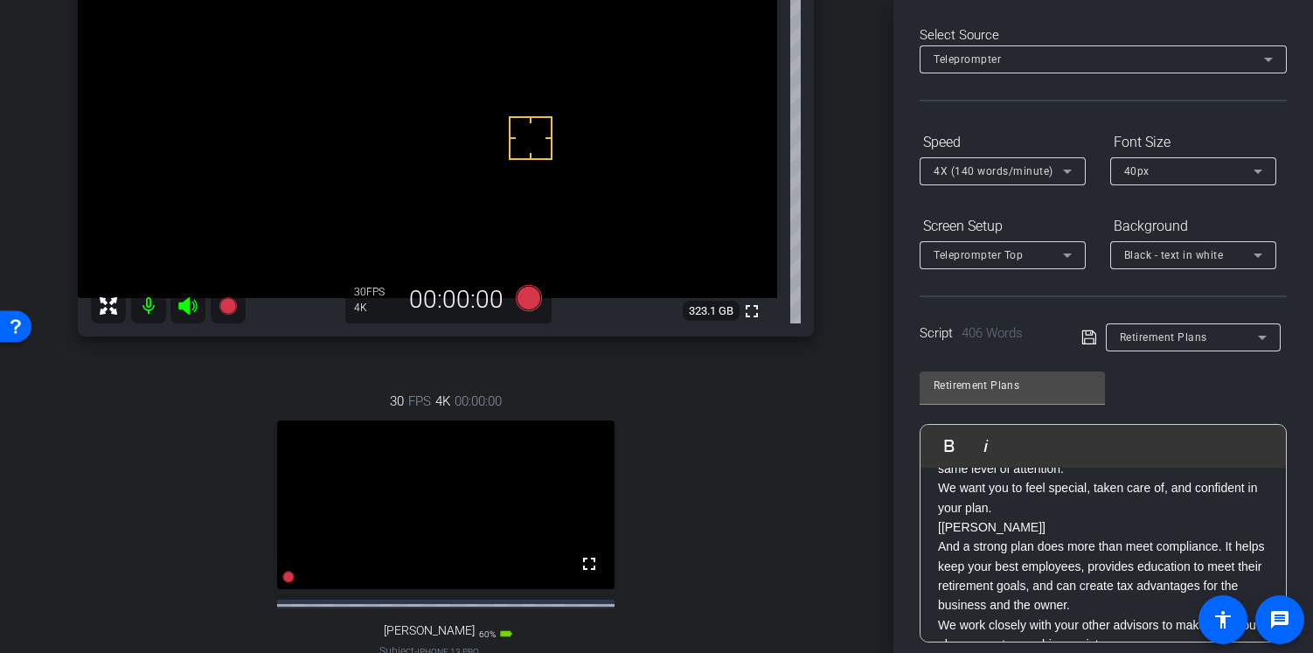
scroll to position [240, 1]
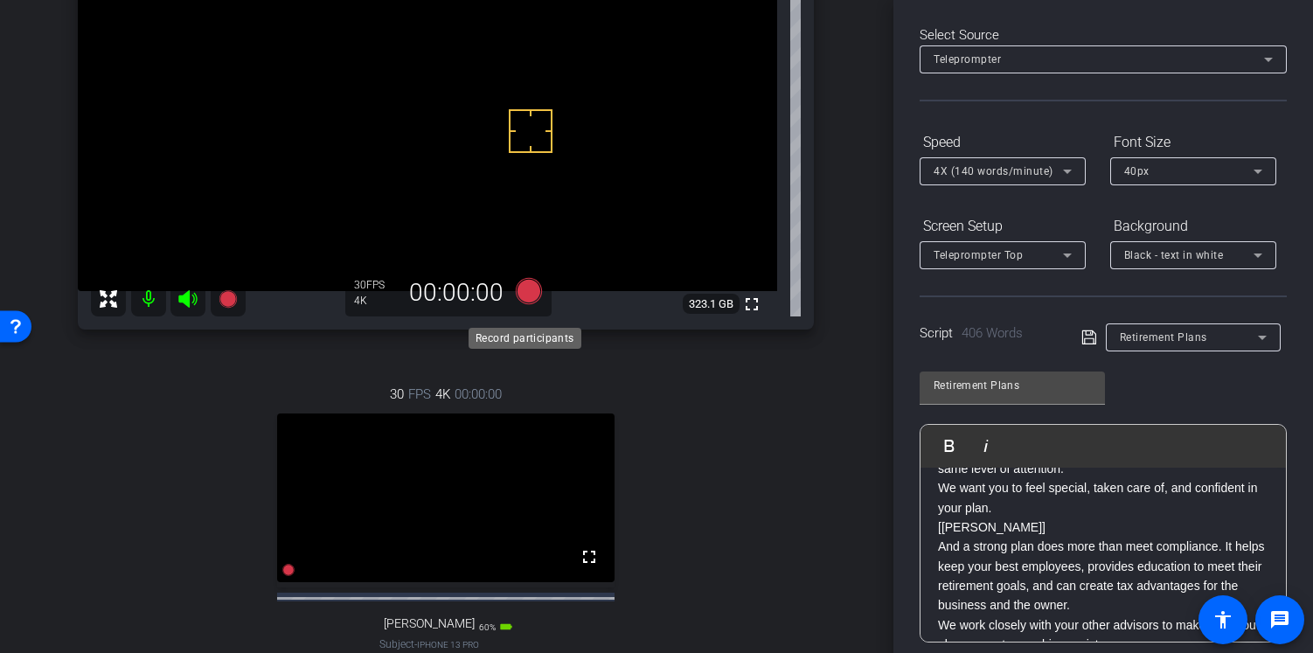
click at [525, 300] on icon at bounding box center [529, 291] width 26 height 26
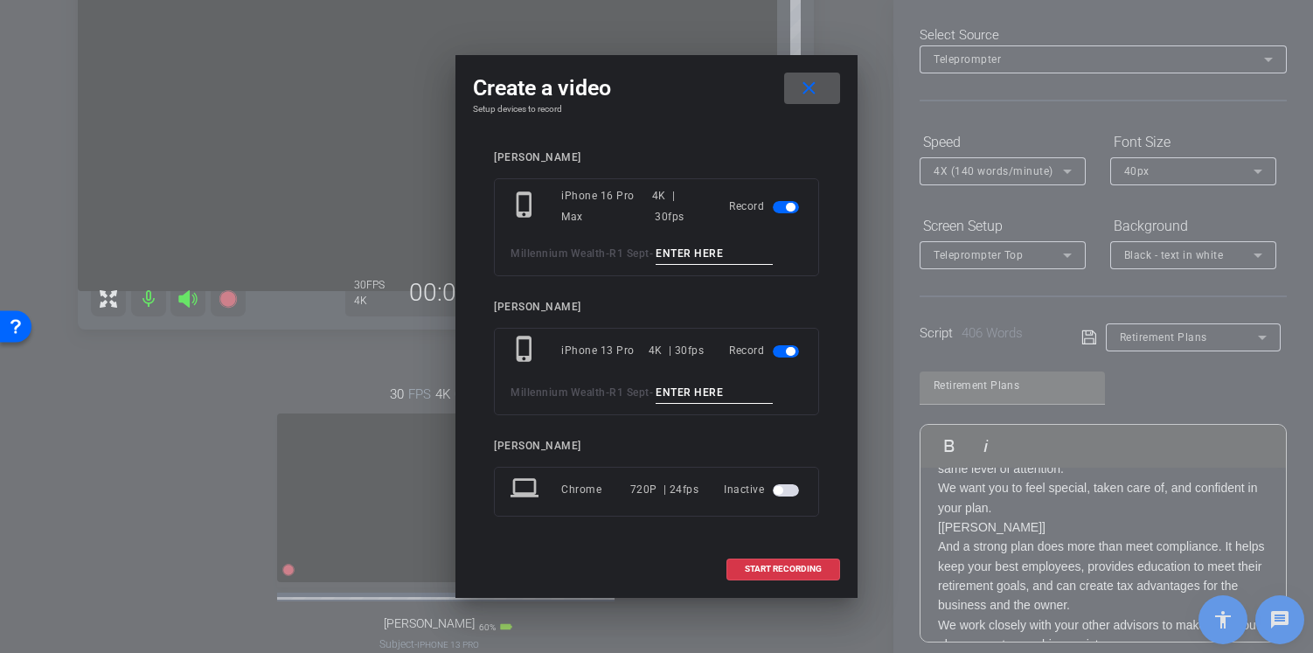
click at [695, 250] on input at bounding box center [713, 254] width 117 height 22
type input "Tk 3"
click at [689, 386] on input at bounding box center [713, 393] width 117 height 22
type input "Tk 3"
click at [793, 563] on span at bounding box center [783, 569] width 112 height 42
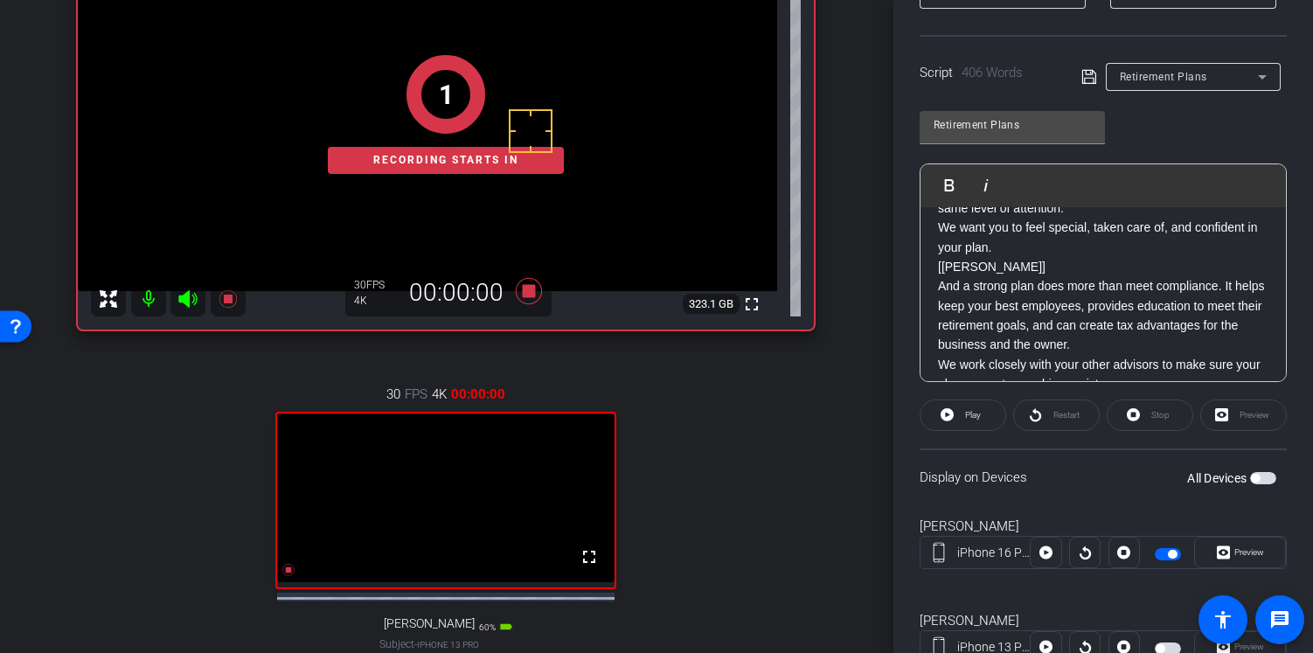
scroll to position [392, 0]
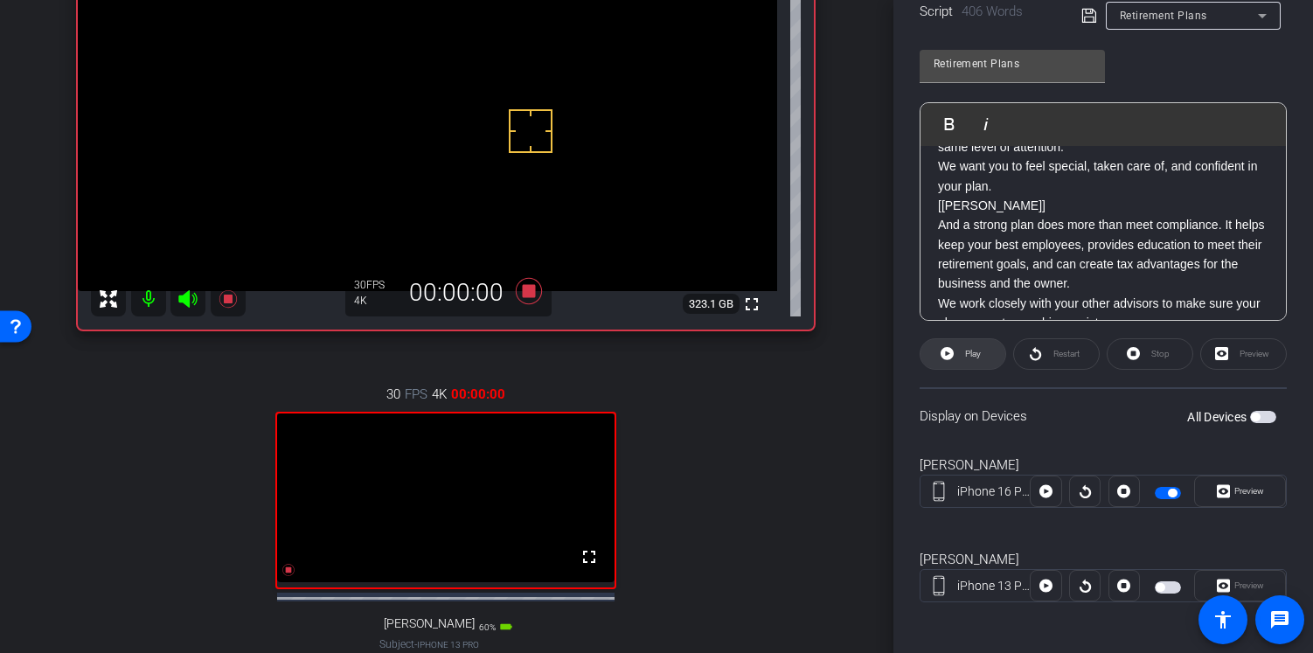
click at [967, 351] on span "Play" at bounding box center [973, 354] width 16 height 10
click at [1253, 489] on span "Preview" at bounding box center [1249, 491] width 30 height 10
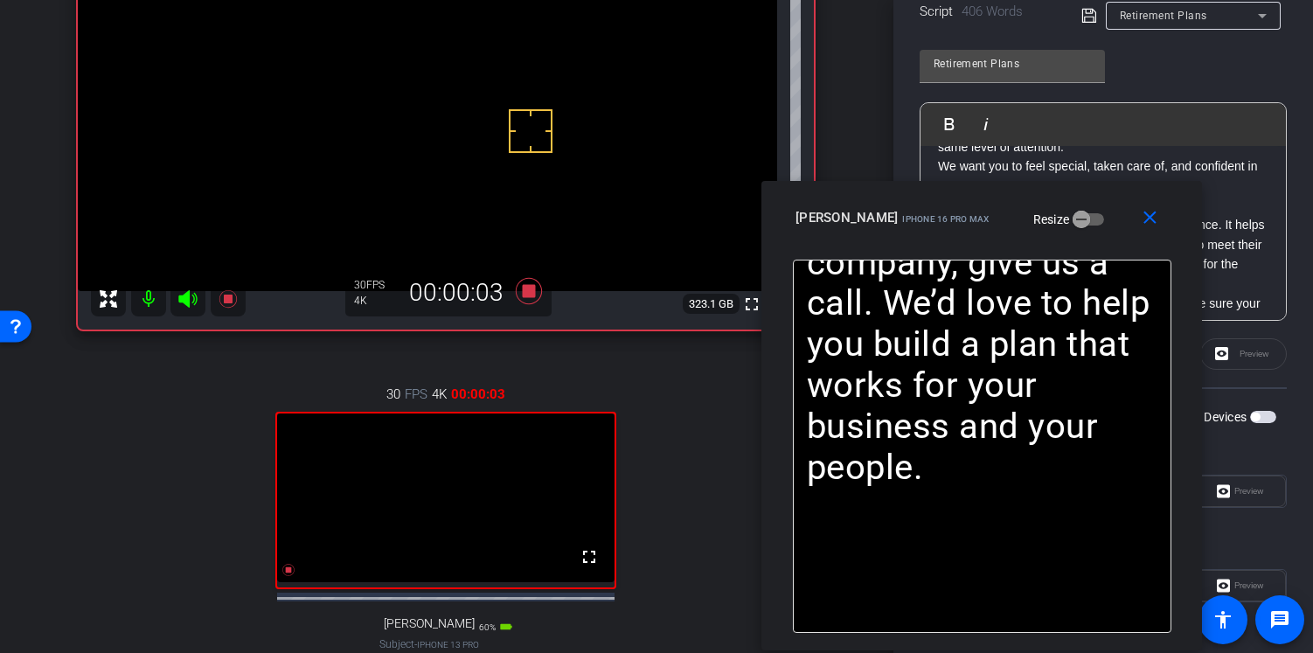
drag, startPoint x: 768, startPoint y: 126, endPoint x: 1093, endPoint y: 215, distance: 337.1
click at [1093, 215] on div "Aleks Nigro iPhone 16 Pro Max Resize" at bounding box center [987, 217] width 385 height 31
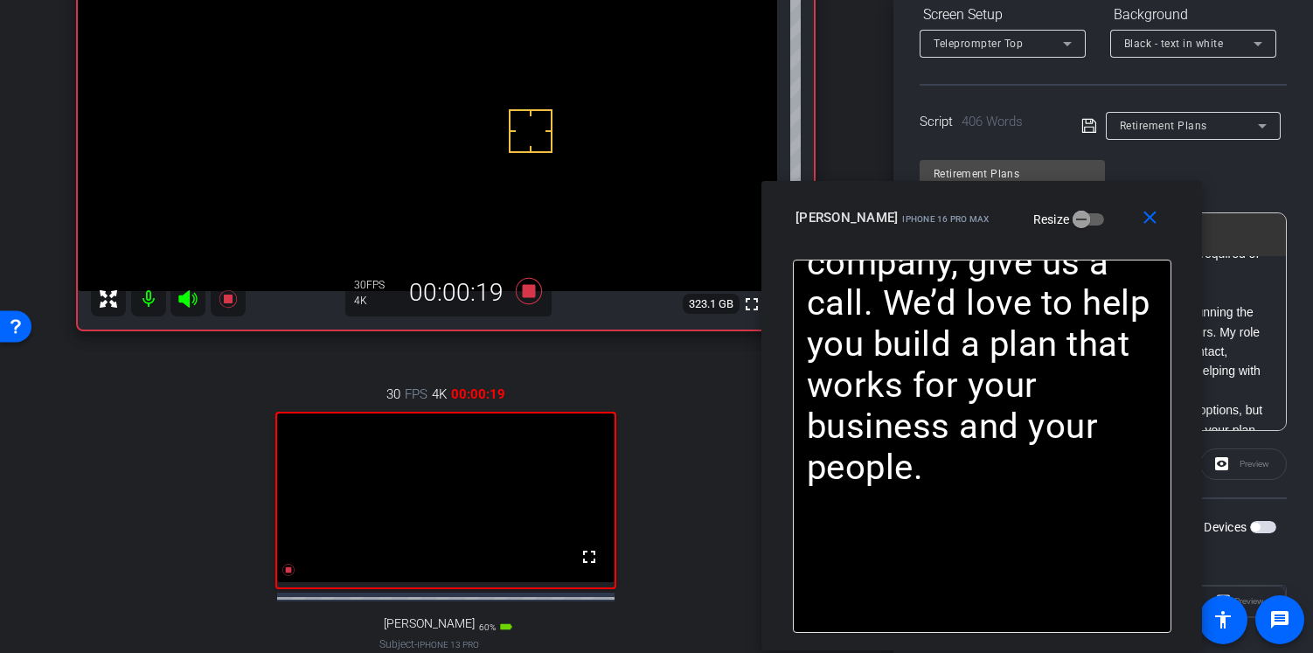
scroll to position [522, 0]
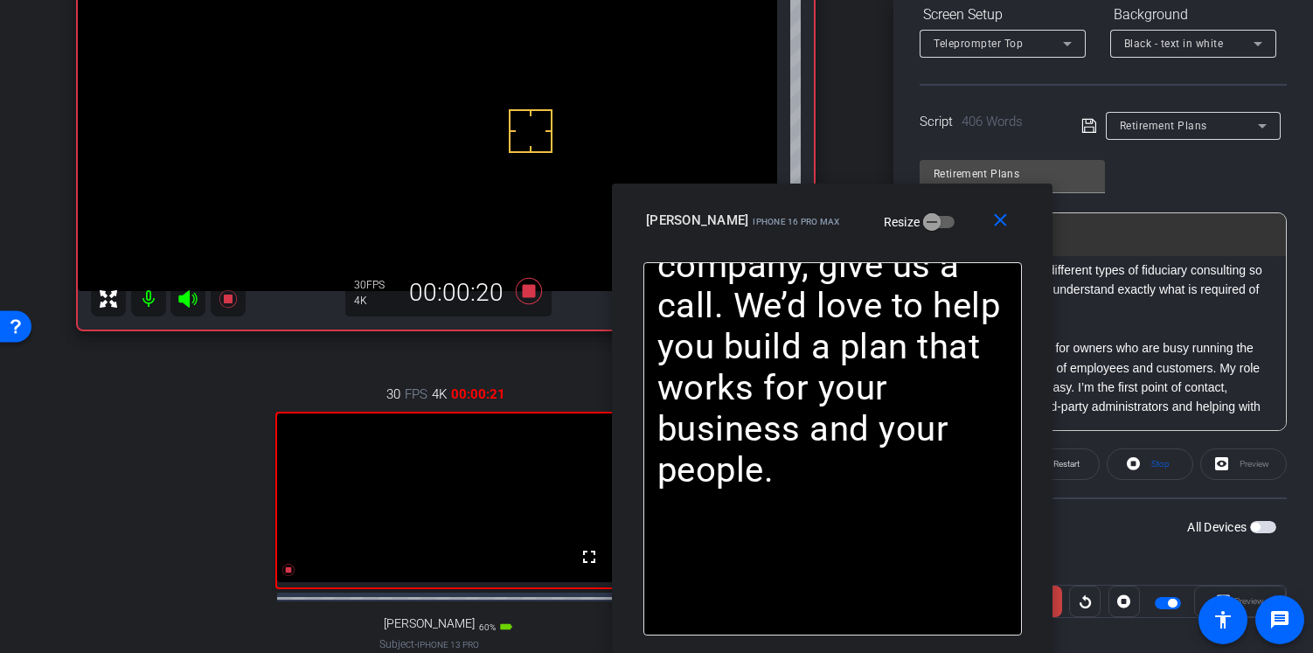
drag, startPoint x: 1112, startPoint y: 200, endPoint x: 964, endPoint y: 325, distance: 194.1
click at [964, 325] on div "close Aleks Nigro iPhone 16 Pro Max Resize XXXX [Aleks] Hi, I’m Aleksandra Nigr…" at bounding box center [832, 418] width 440 height 469
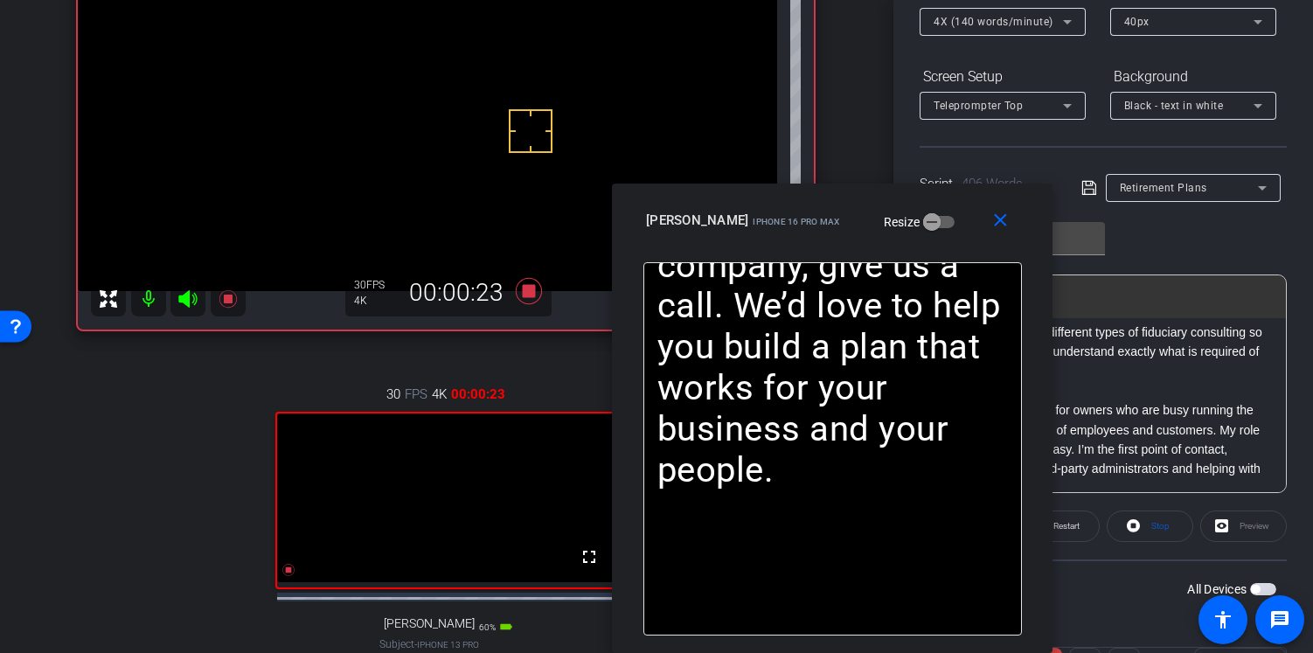
scroll to position [221, 0]
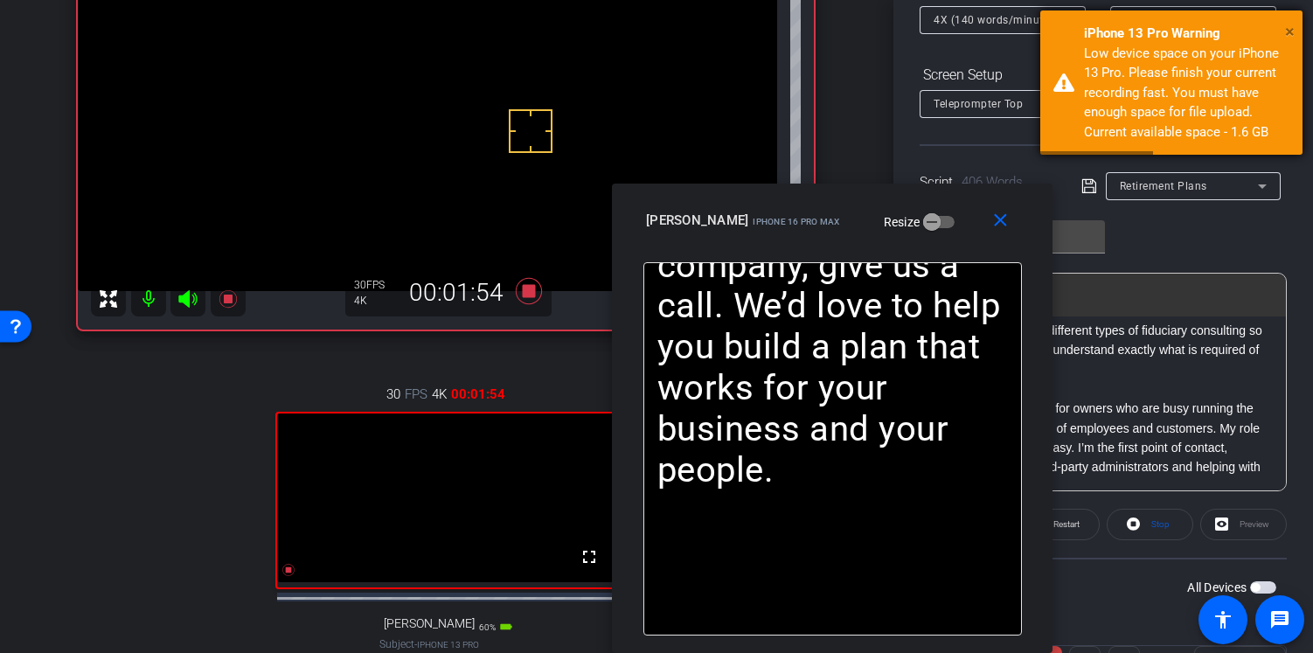
click at [1287, 30] on span "×" at bounding box center [1290, 31] width 10 height 21
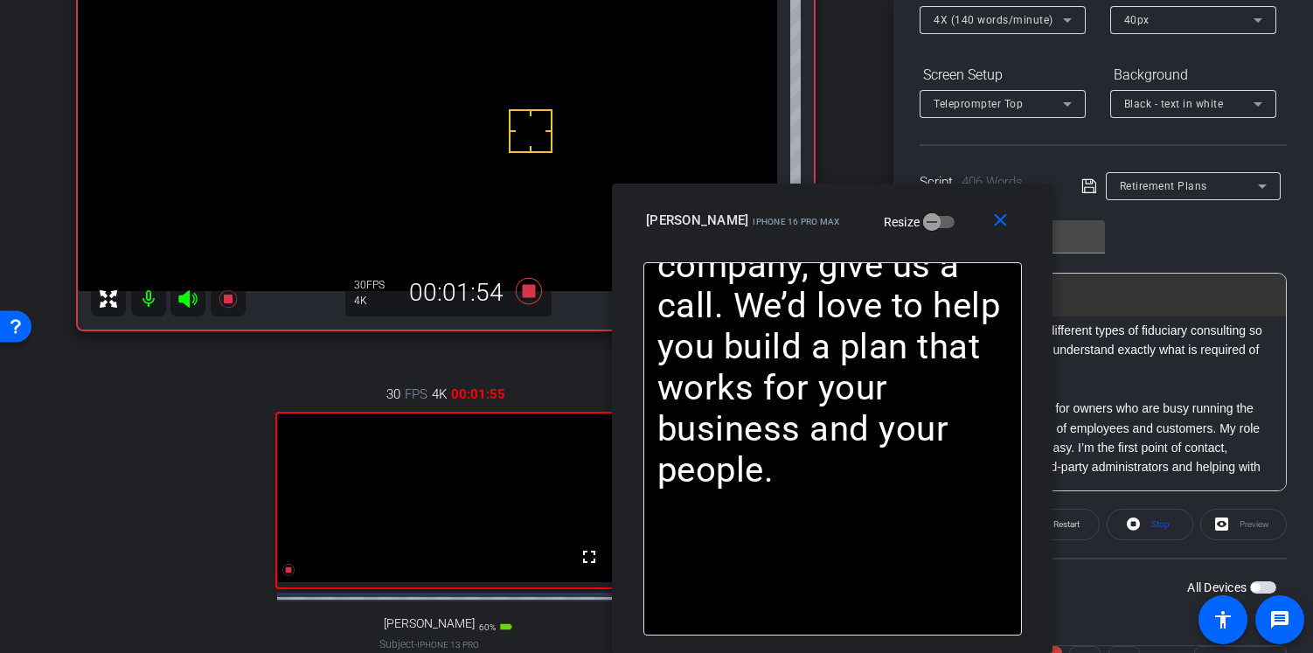
click at [1287, 30] on span "×" at bounding box center [1290, 31] width 10 height 21
click at [530, 301] on icon at bounding box center [529, 291] width 26 height 26
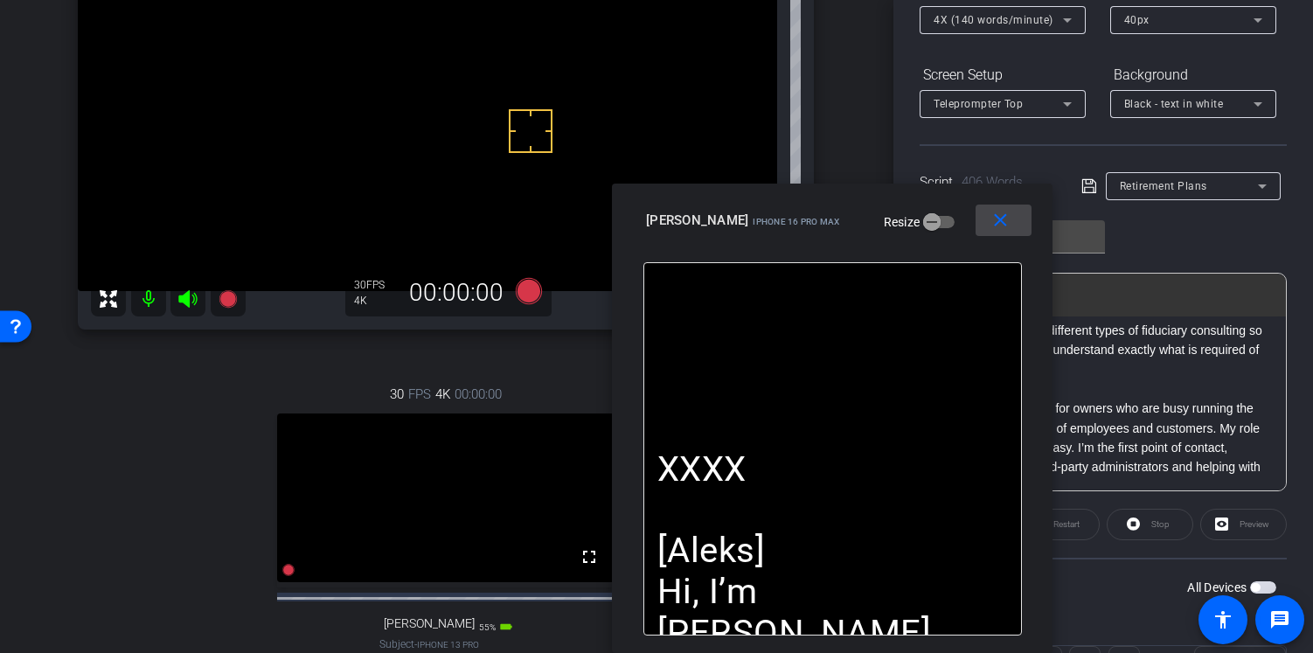
click at [997, 215] on mat-icon "close" at bounding box center [1000, 221] width 22 height 22
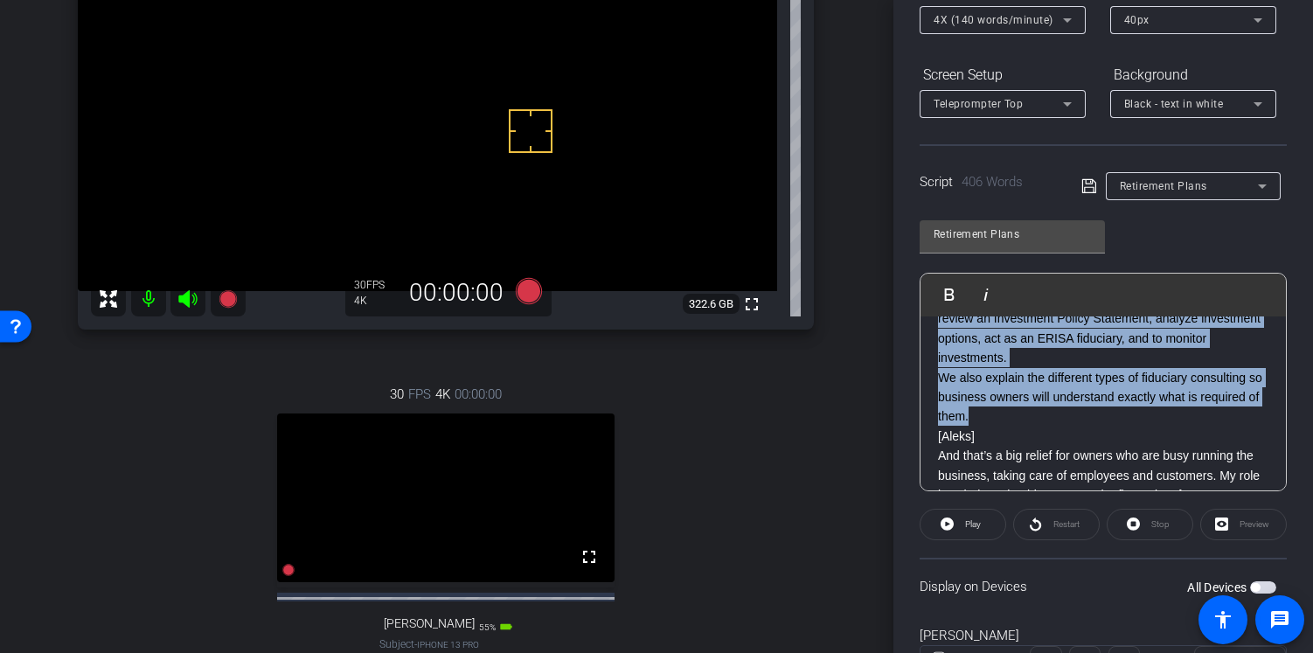
scroll to position [487, 0]
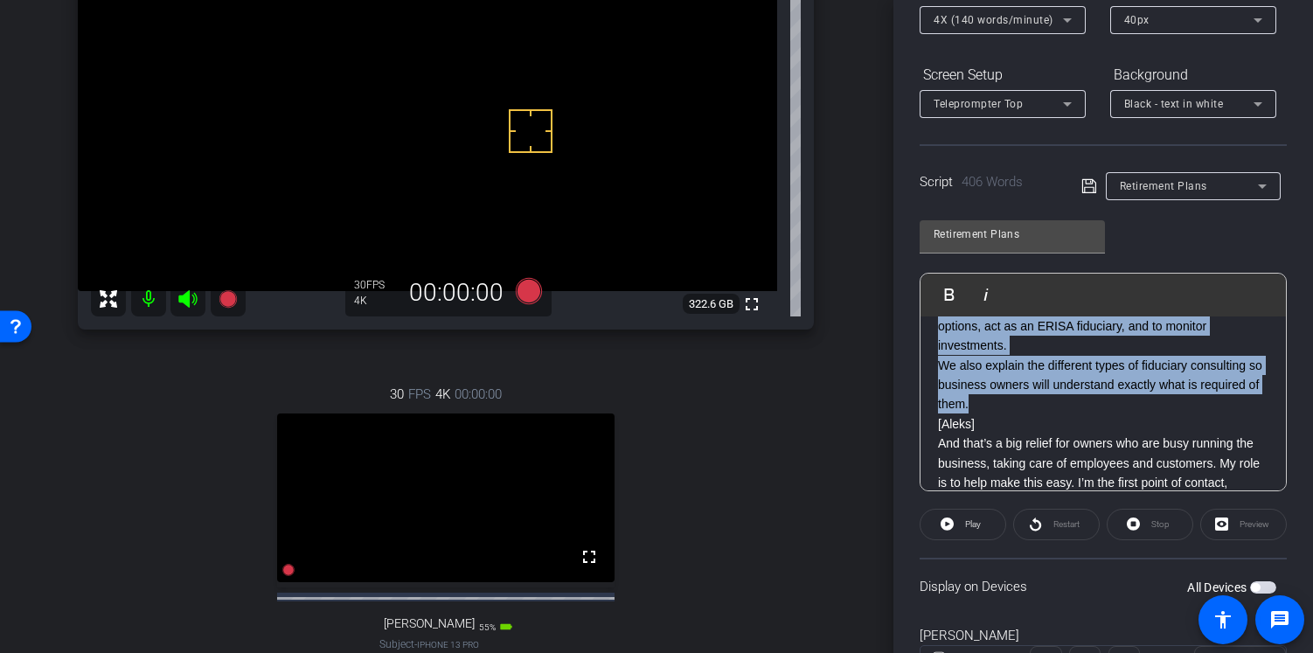
drag, startPoint x: 936, startPoint y: 363, endPoint x: 1073, endPoint y: 426, distance: 151.3
click at [1073, 426] on div "XXXX [Aleks] Hi, I’m Aleksandra Nigro, Senior Wealth Strategy Associate here at…" at bounding box center [1102, 415] width 365 height 1170
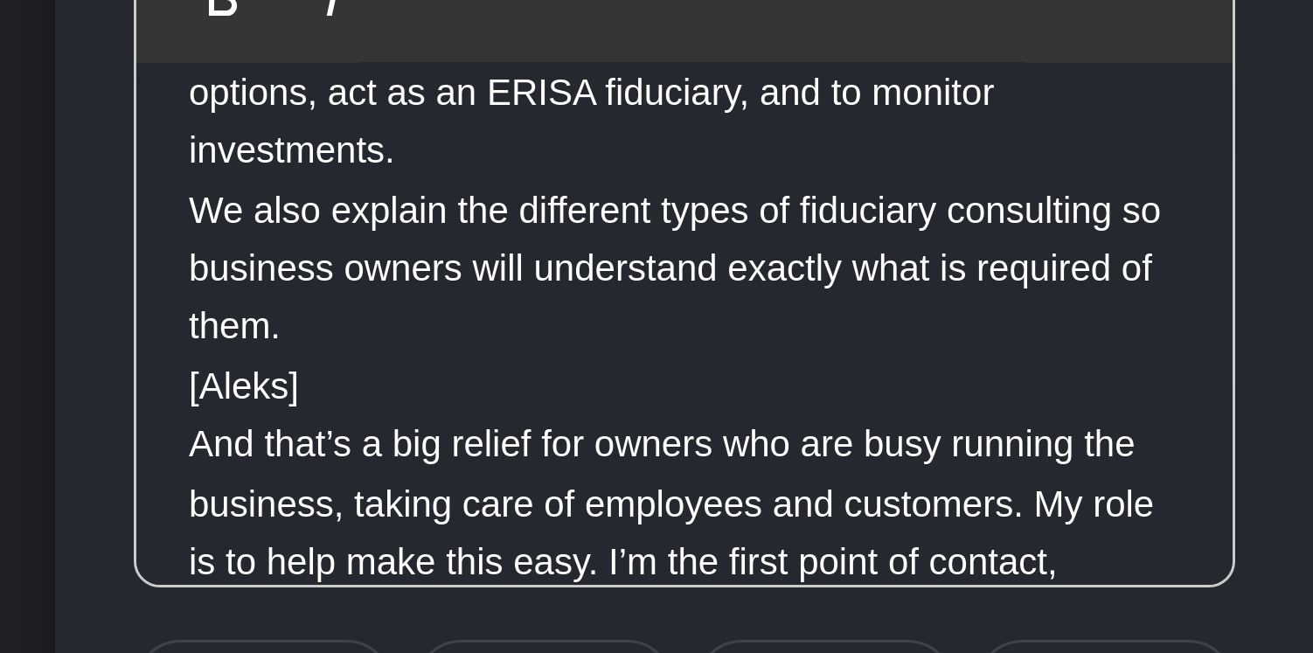
drag, startPoint x: 1099, startPoint y: 435, endPoint x: 1093, endPoint y: 451, distance: 16.6
click at [1094, 449] on p "[Aleks] And that’s a big relief for owners who are busy running the business, t…" at bounding box center [1103, 472] width 330 height 117
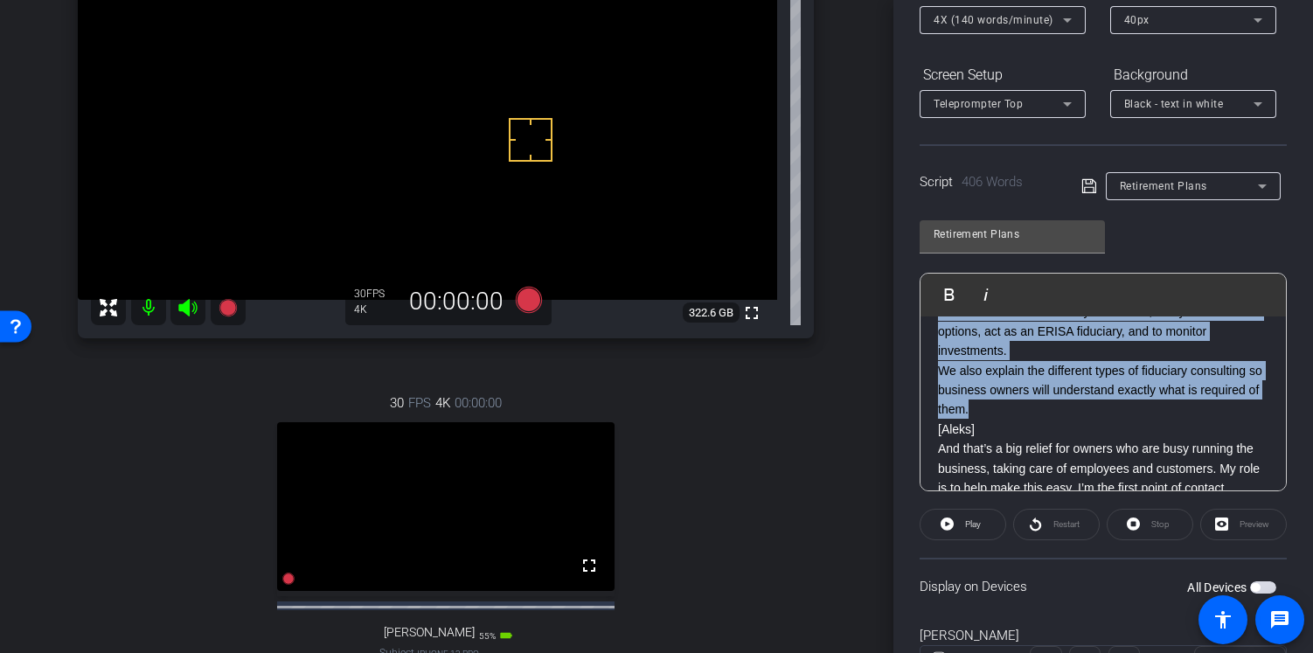
scroll to position [486, 0]
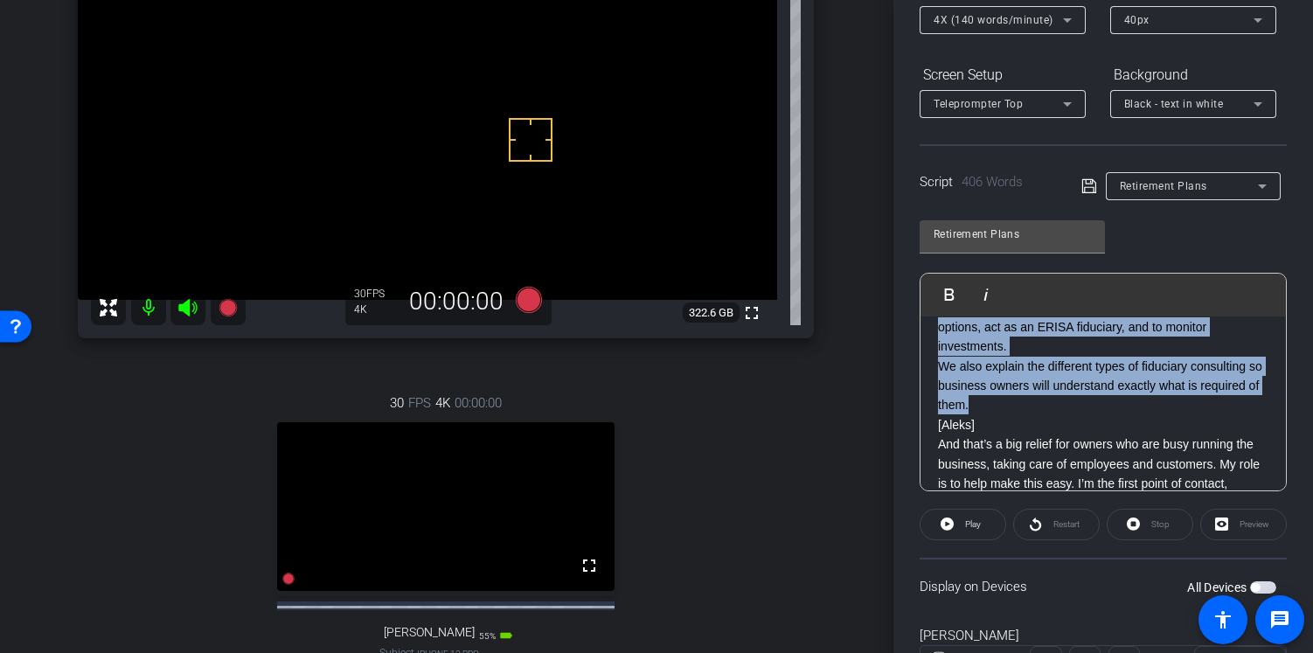
drag, startPoint x: 983, startPoint y: 353, endPoint x: 1082, endPoint y: 420, distance: 119.5
click at [1082, 420] on div "XXXX [Aleks] Hi, I’m Aleksandra Nigro, Senior Wealth Strategy Associate here at…" at bounding box center [1102, 415] width 365 height 1170
copy div "What’s the first thing they should understand about offering a plan? [Paul] The…"
click at [524, 313] on icon at bounding box center [529, 300] width 26 height 26
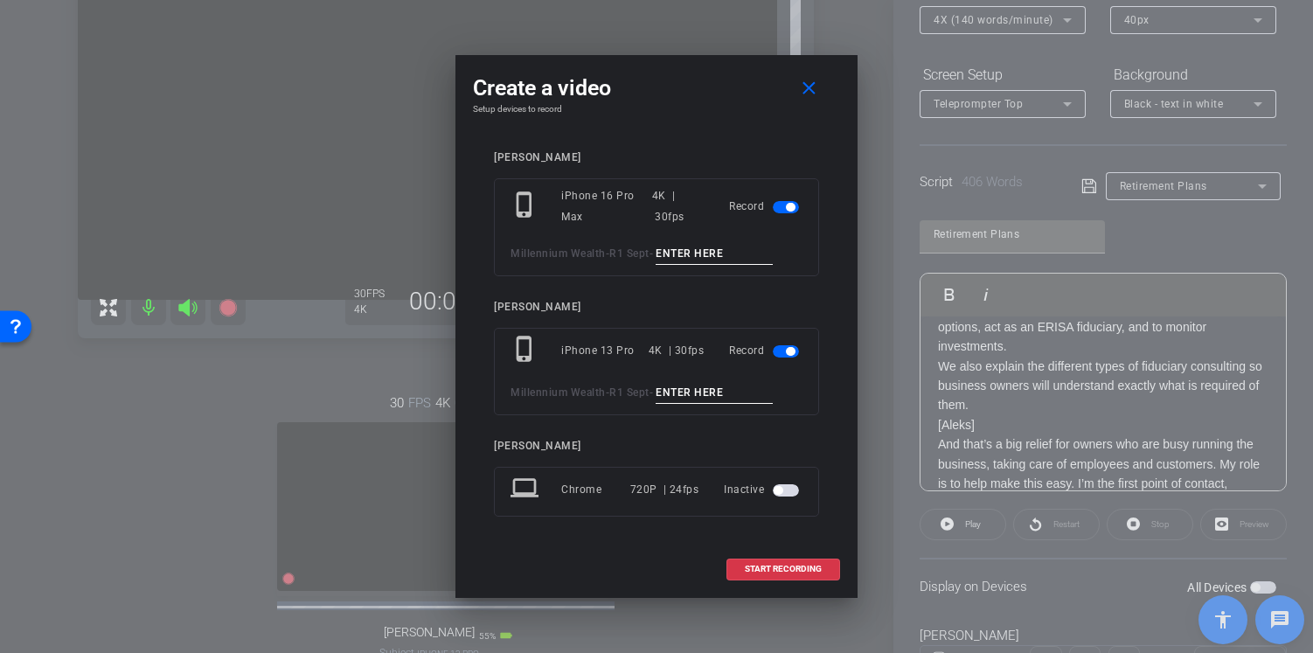
click at [694, 253] on input at bounding box center [713, 254] width 117 height 22
type input "Paul PU"
click at [676, 395] on input at bounding box center [713, 393] width 117 height 22
type input "Paul PU 1"
click at [723, 254] on input "Paul PU" at bounding box center [713, 254] width 117 height 22
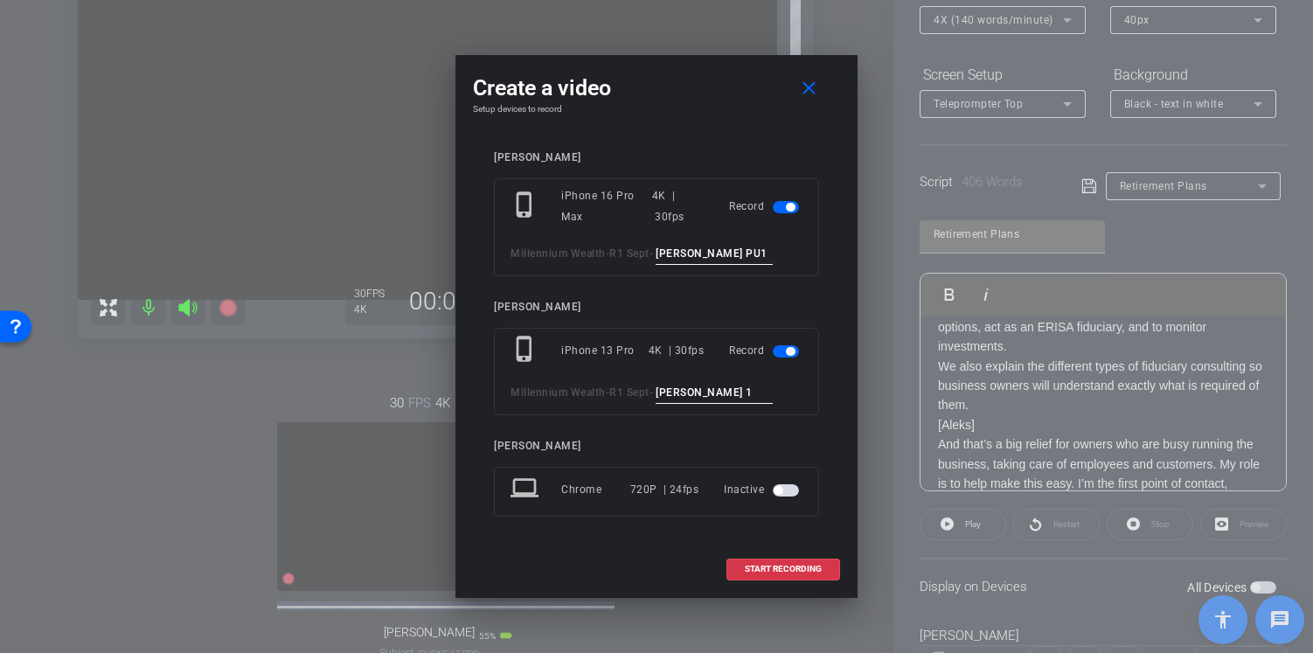
click at [707, 252] on input "Paul PU1" at bounding box center [713, 254] width 117 height 22
type input "Paul PU 1"
click at [800, 566] on span "START RECORDING" at bounding box center [783, 569] width 77 height 9
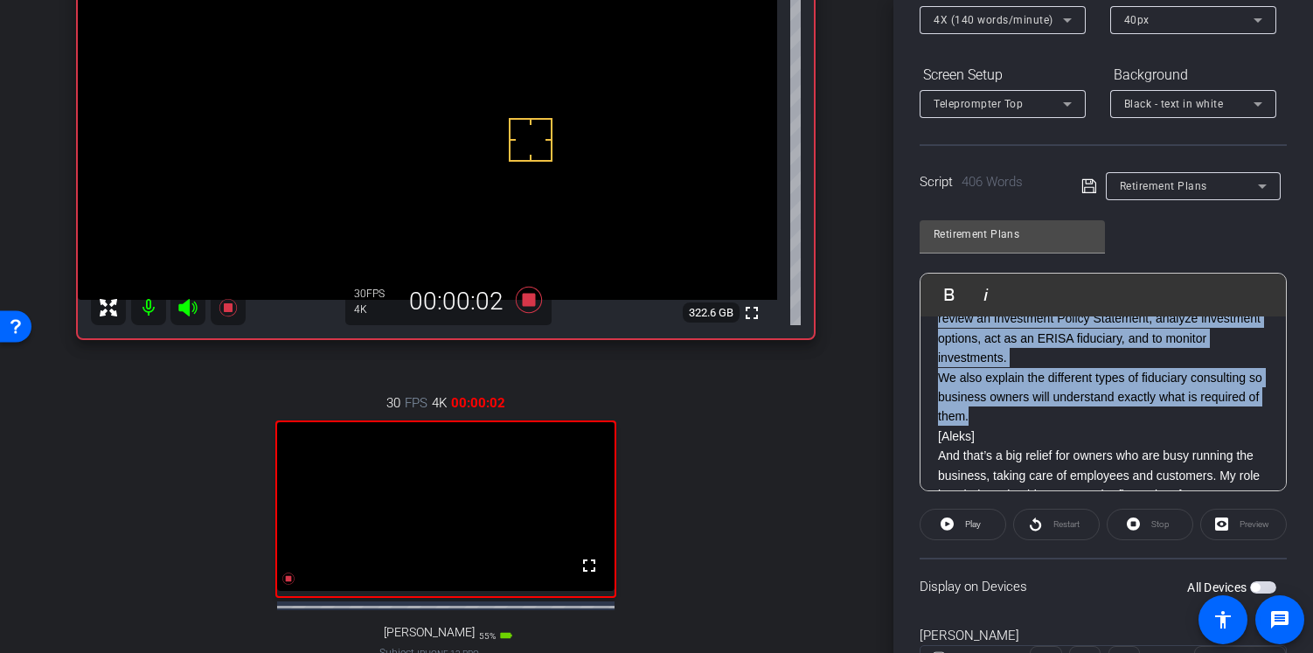
scroll to position [496, 0]
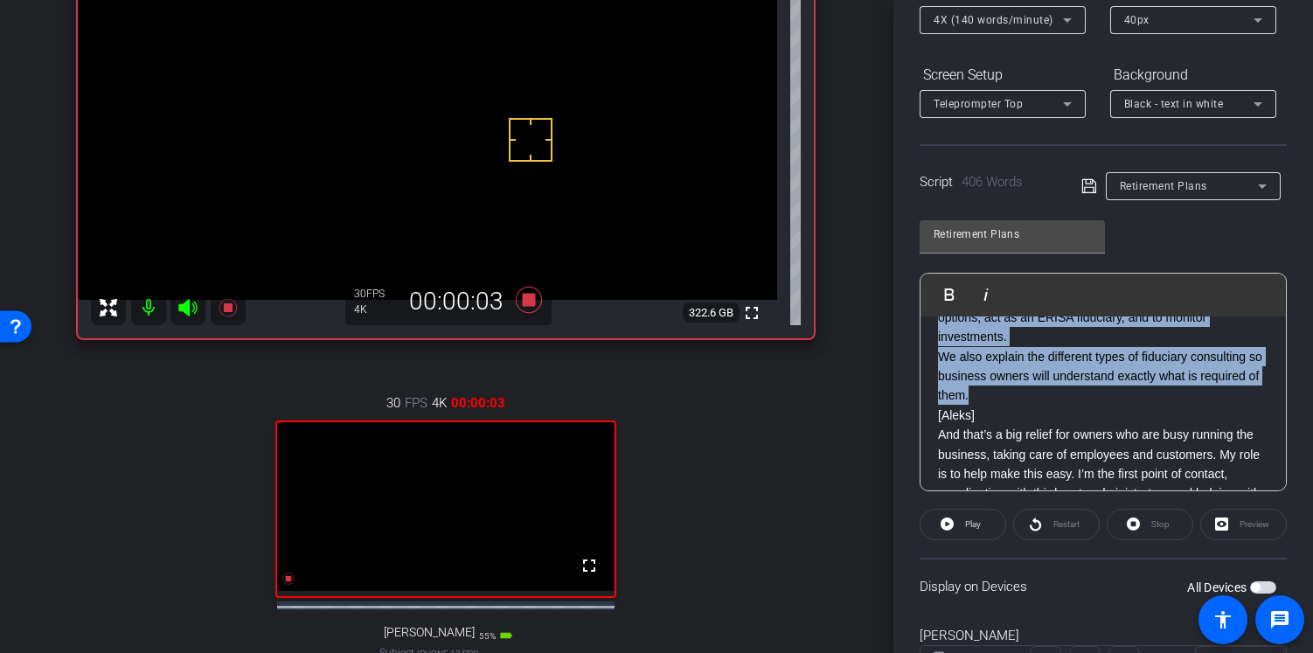
drag, startPoint x: 938, startPoint y: 350, endPoint x: 1031, endPoint y: 424, distance: 118.9
click at [1031, 424] on div "XXXX [Aleks] Hi, I’m Aleksandra Nigro, Senior Wealth Strategy Associate here at…" at bounding box center [1102, 406] width 365 height 1170
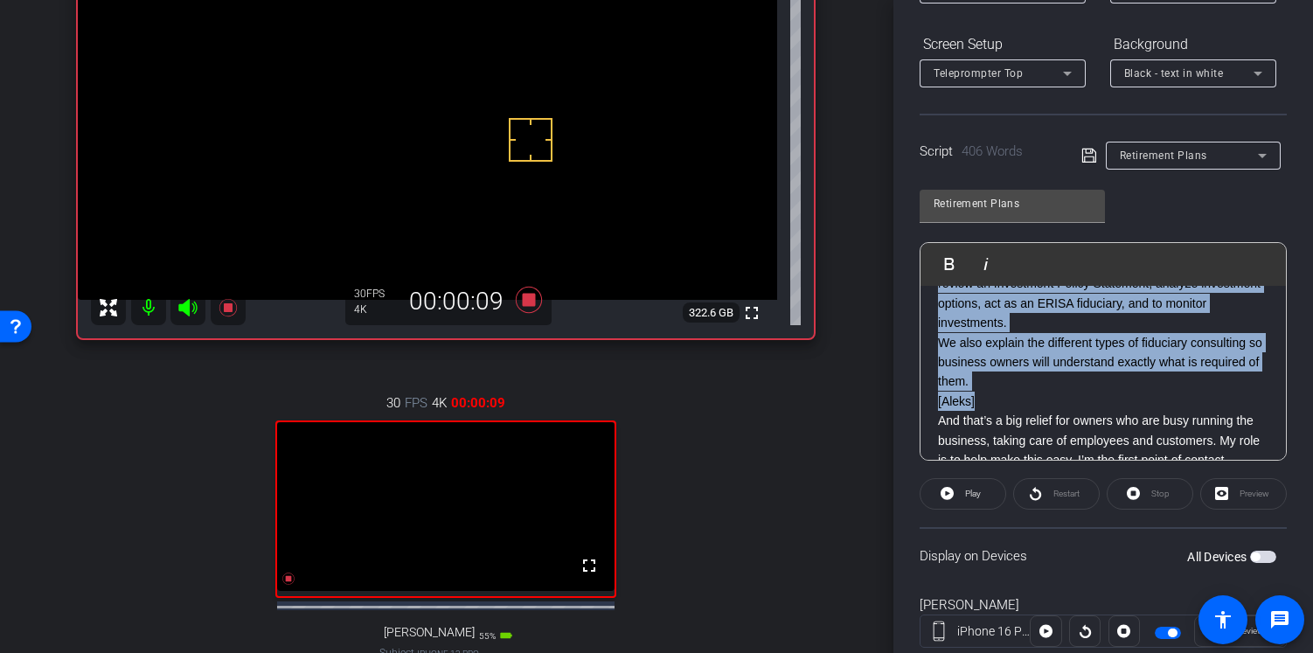
scroll to position [489, 0]
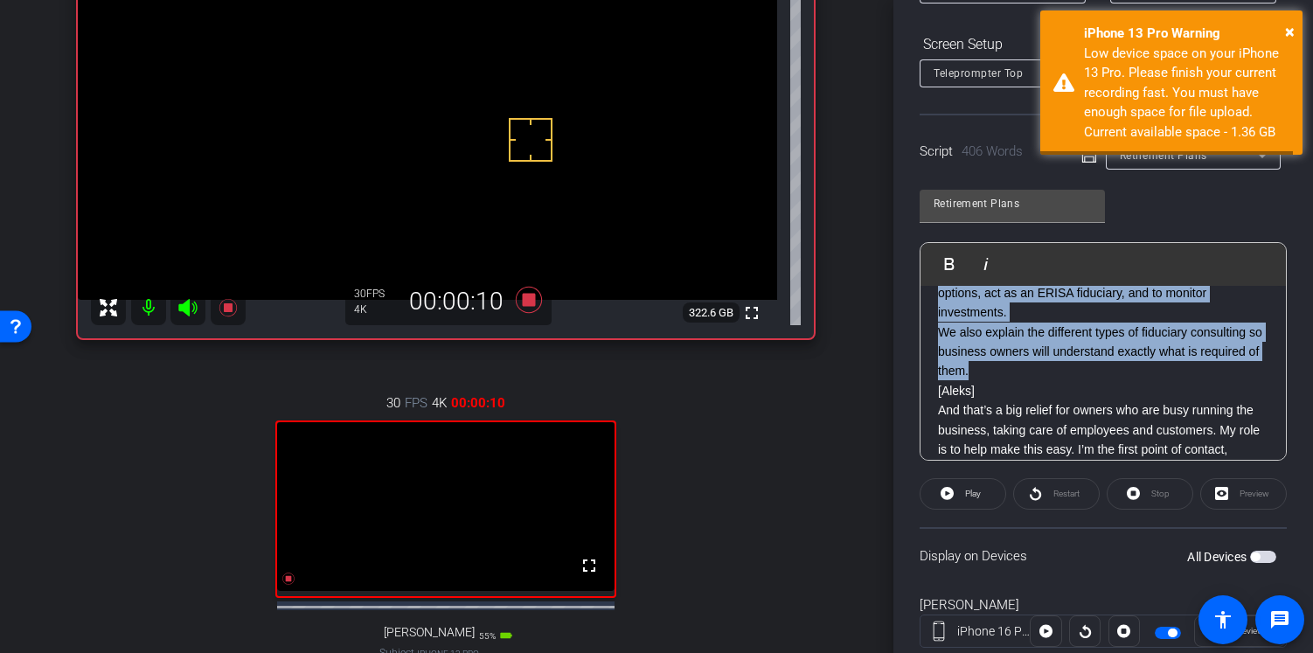
drag, startPoint x: 950, startPoint y: 370, endPoint x: 1039, endPoint y: 391, distance: 91.6
click at [1039, 391] on div "XXXX [Aleks] Hi, I’m Aleksandra Nigro, Senior Wealth Strategy Associate here at…" at bounding box center [1102, 381] width 365 height 1170
click at [981, 494] on span at bounding box center [962, 494] width 85 height 42
click at [1002, 259] on span "Play Selected" at bounding box center [981, 263] width 71 height 15
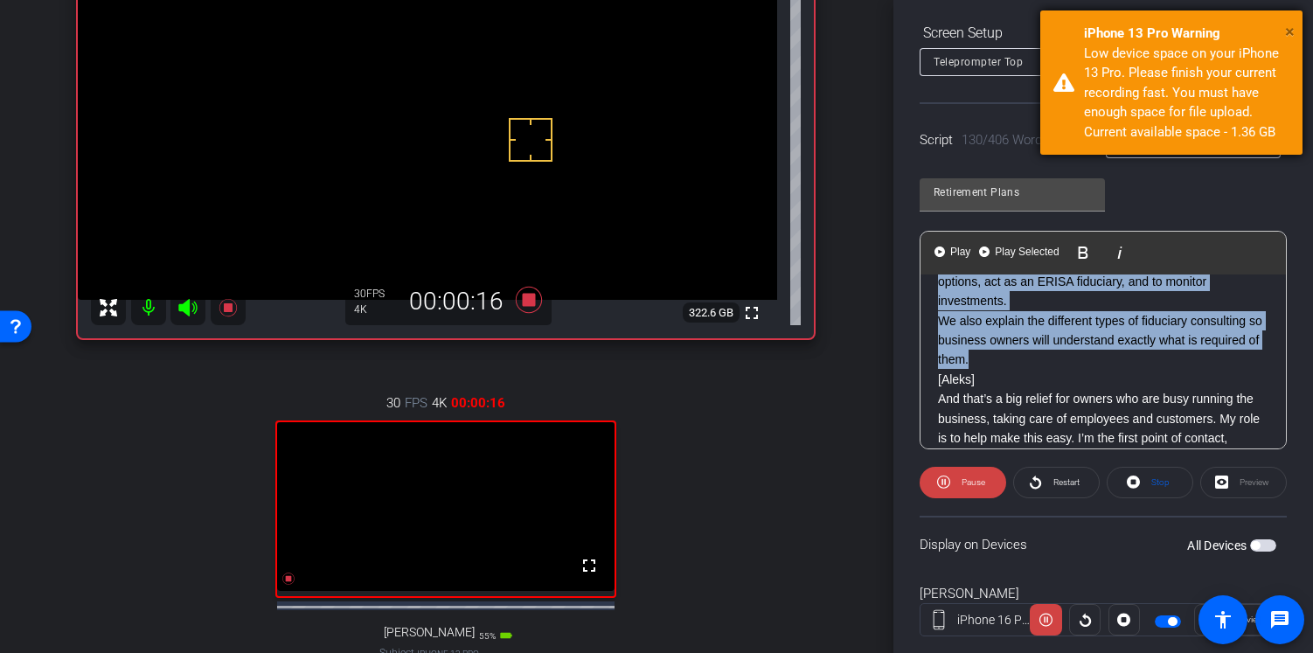
click at [1293, 24] on span "×" at bounding box center [1290, 31] width 10 height 21
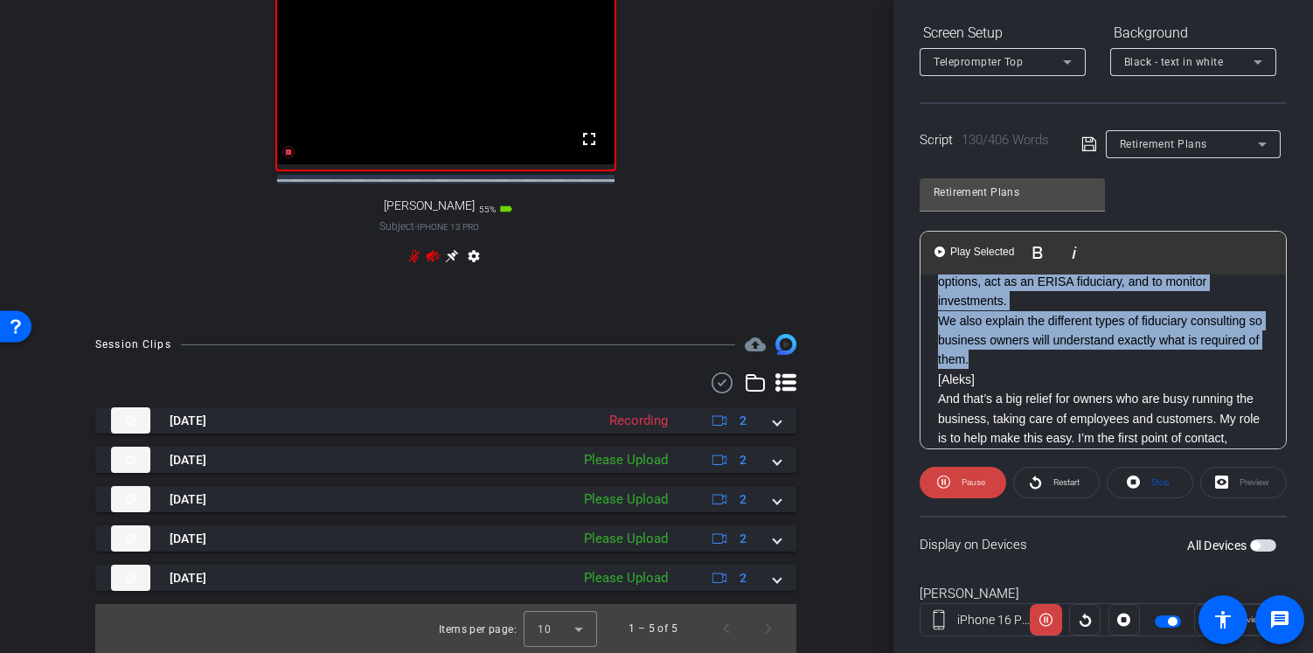
scroll to position [694, 1]
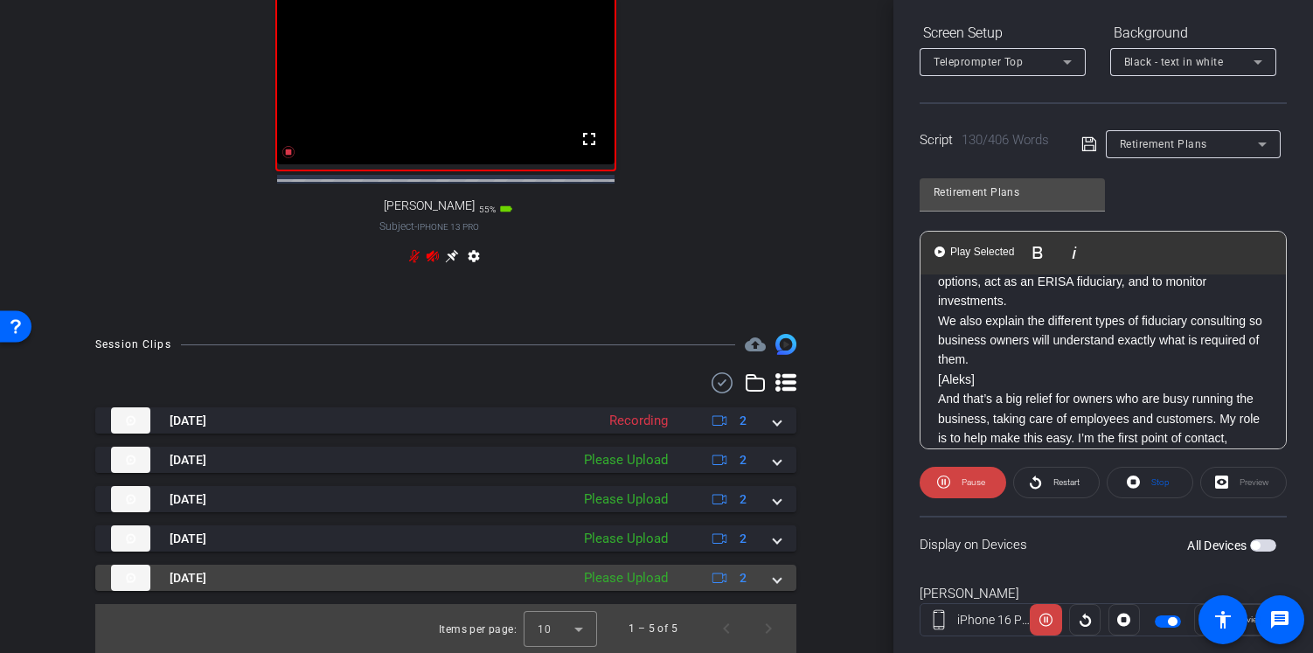
click at [645, 568] on div "Please Upload" at bounding box center [625, 578] width 101 height 20
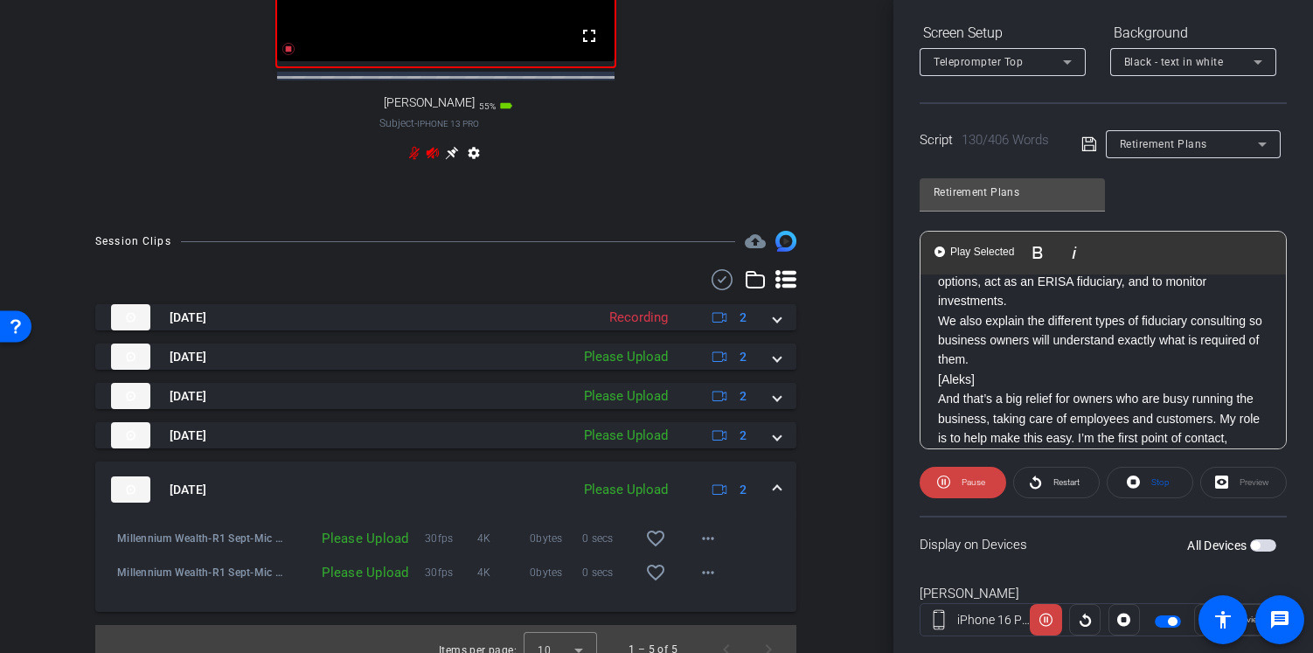
scroll to position [814, 1]
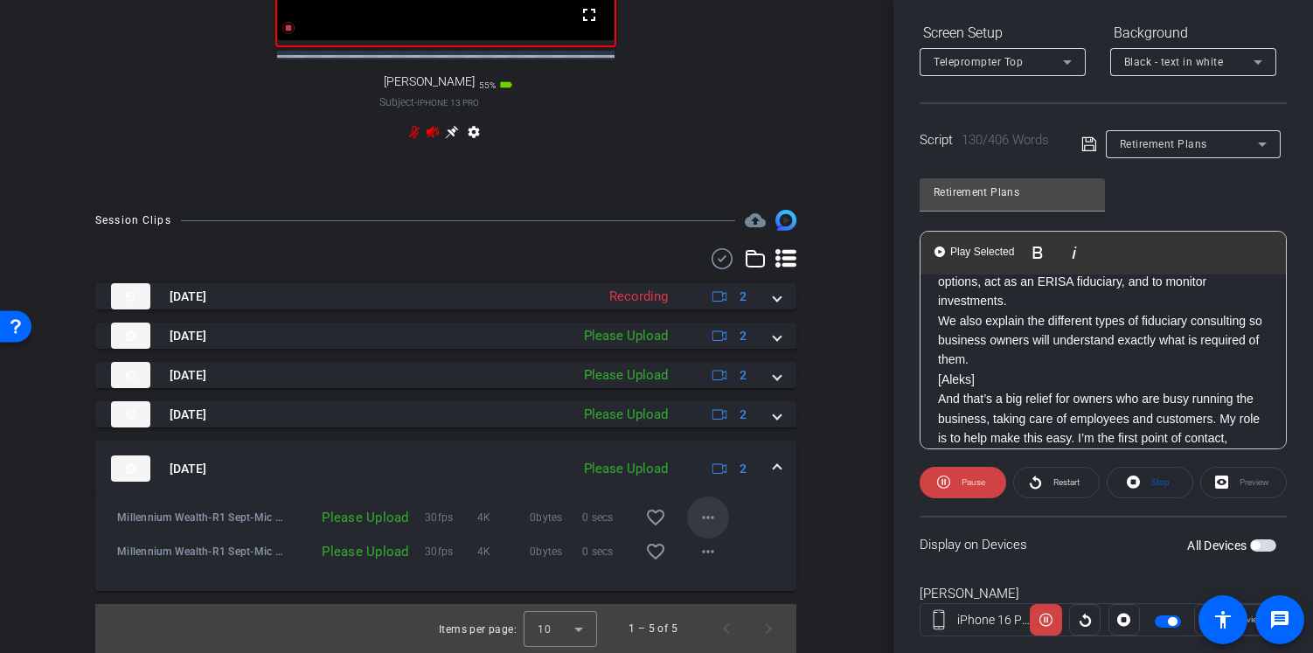
click at [699, 511] on mat-icon "more_horiz" at bounding box center [707, 517] width 21 height 21
click at [704, 544] on span "Upload" at bounding box center [727, 547] width 70 height 21
click at [704, 544] on mat-icon "more_horiz" at bounding box center [707, 551] width 21 height 21
click at [708, 578] on span "Upload" at bounding box center [727, 582] width 70 height 21
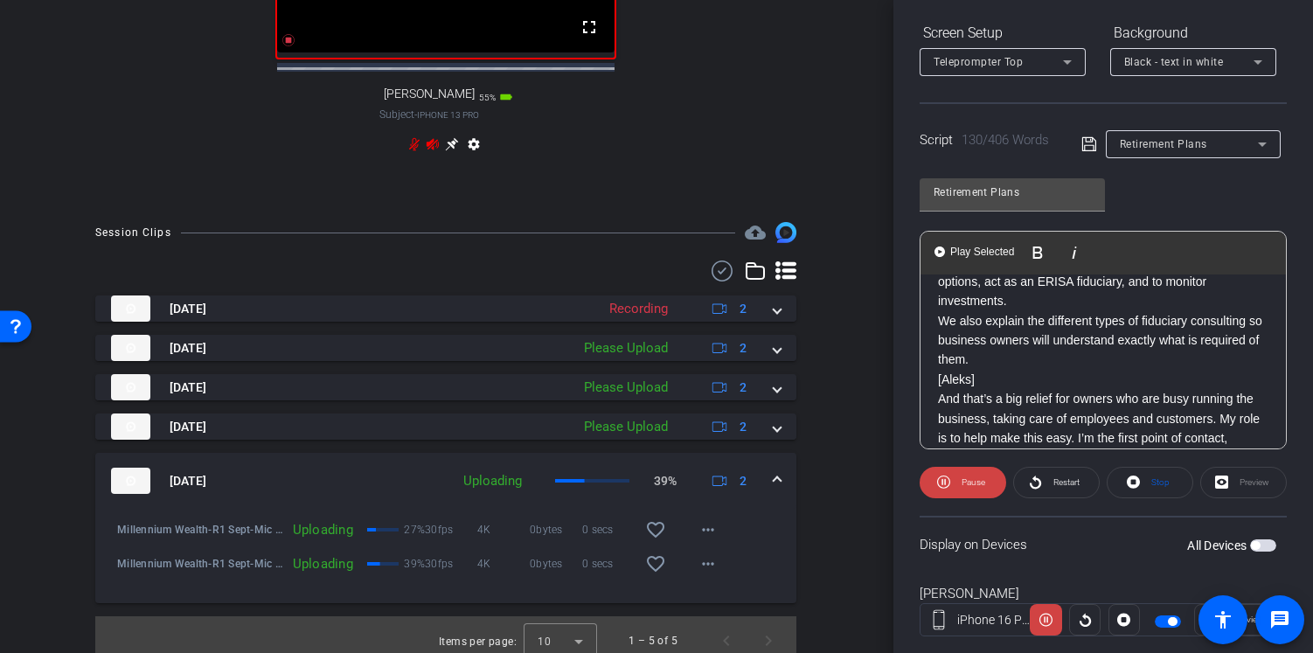
scroll to position [771, 1]
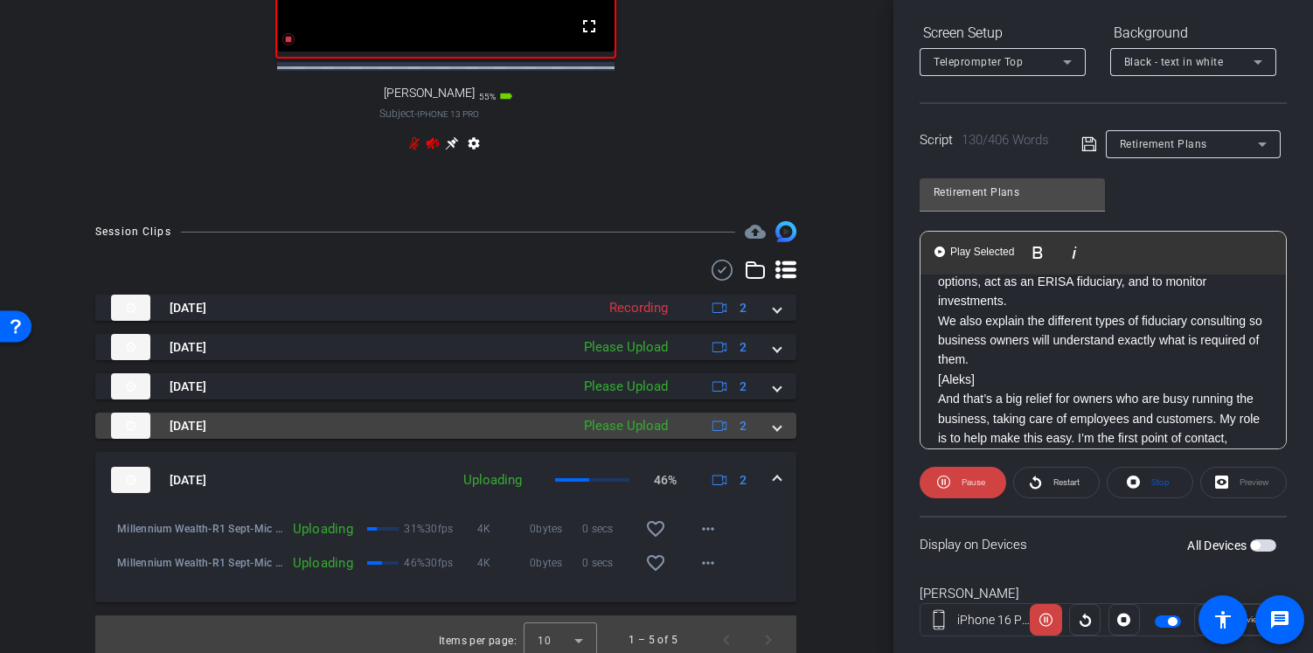
click at [773, 435] on span at bounding box center [776, 426] width 7 height 18
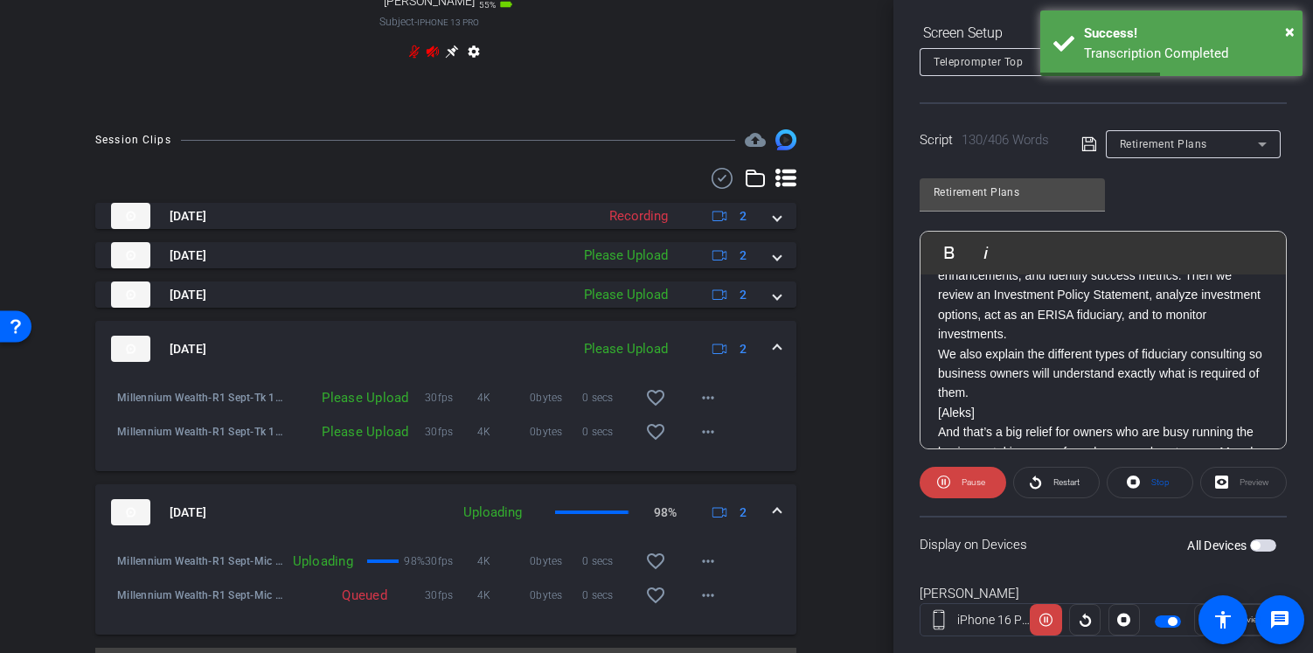
scroll to position [942, 1]
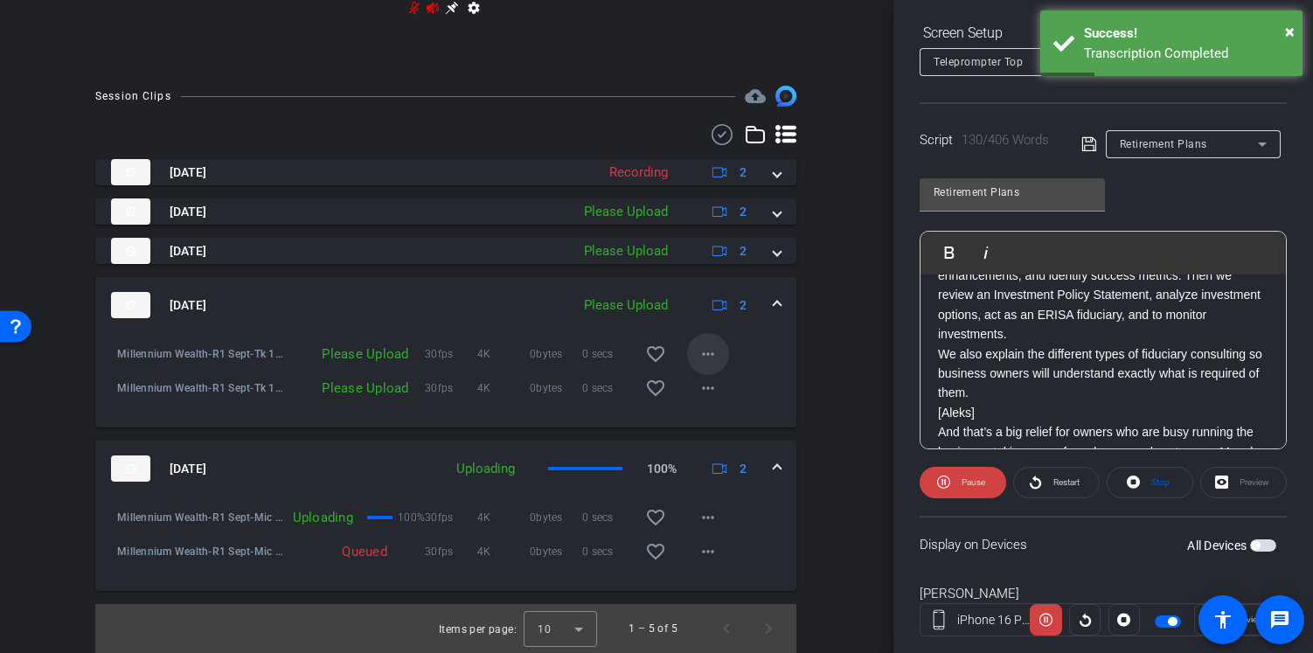
click at [699, 343] on mat-icon "more_horiz" at bounding box center [707, 353] width 21 height 21
click at [701, 371] on span "Upload" at bounding box center [727, 381] width 70 height 21
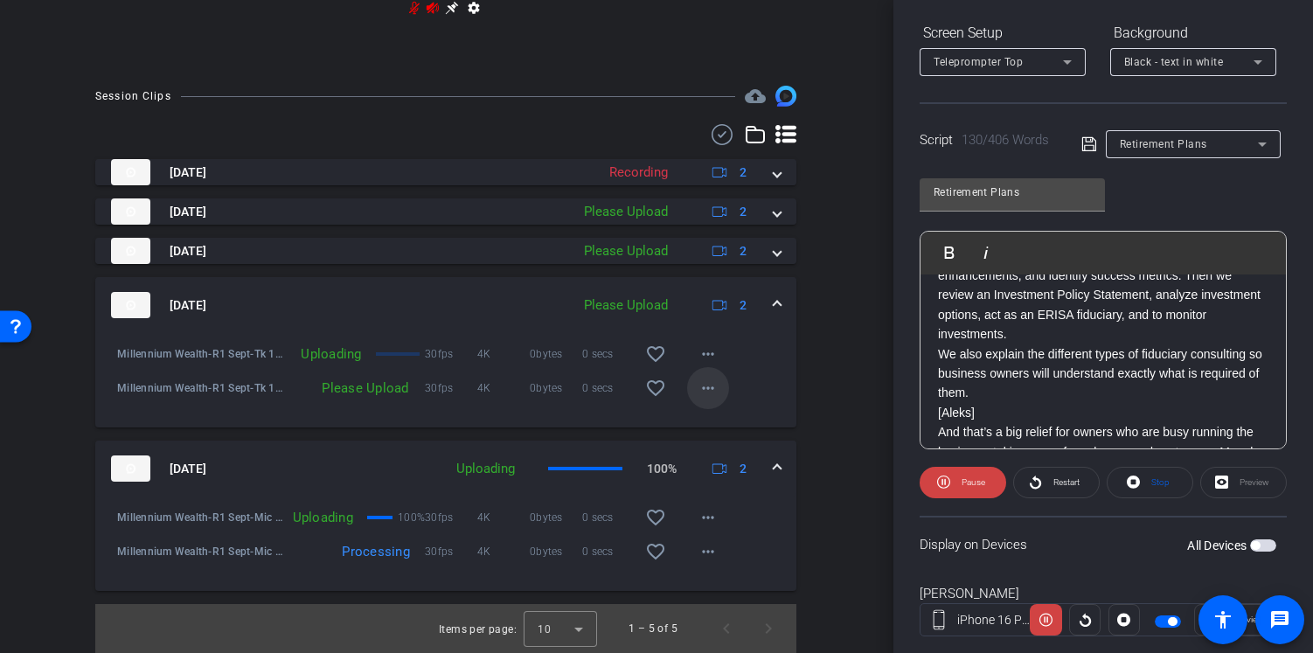
click at [701, 378] on mat-icon "more_horiz" at bounding box center [707, 388] width 21 height 21
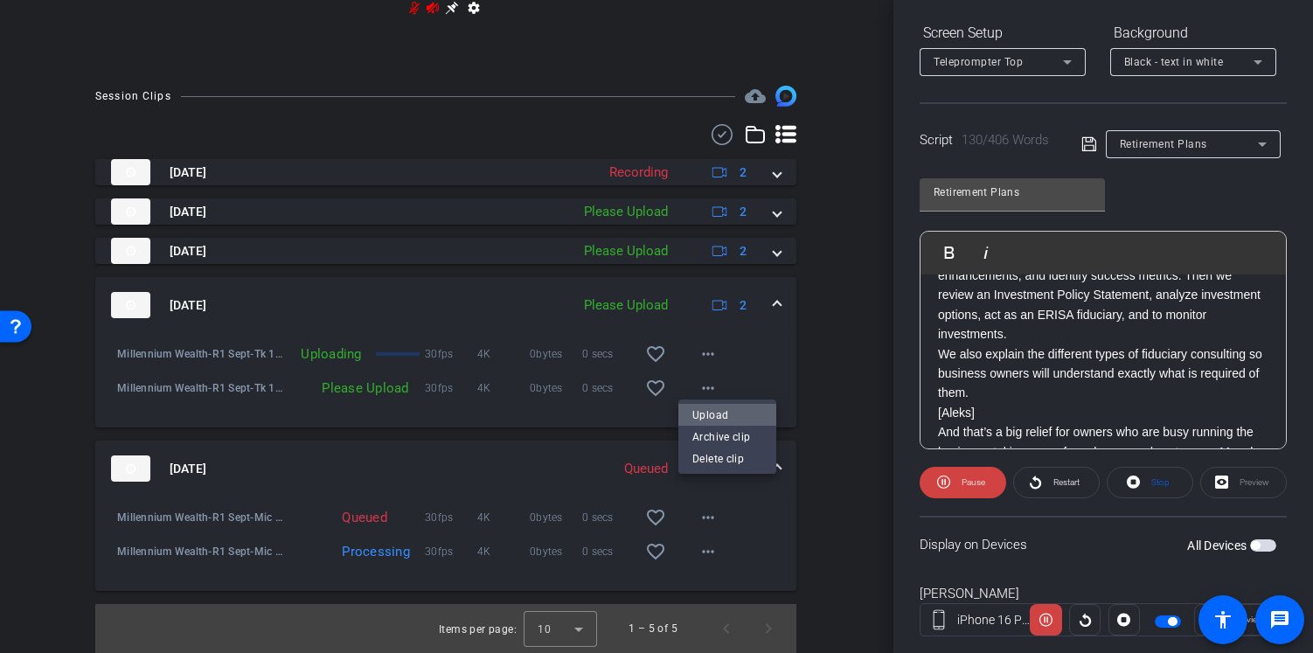
click at [705, 406] on span "Upload" at bounding box center [727, 415] width 70 height 21
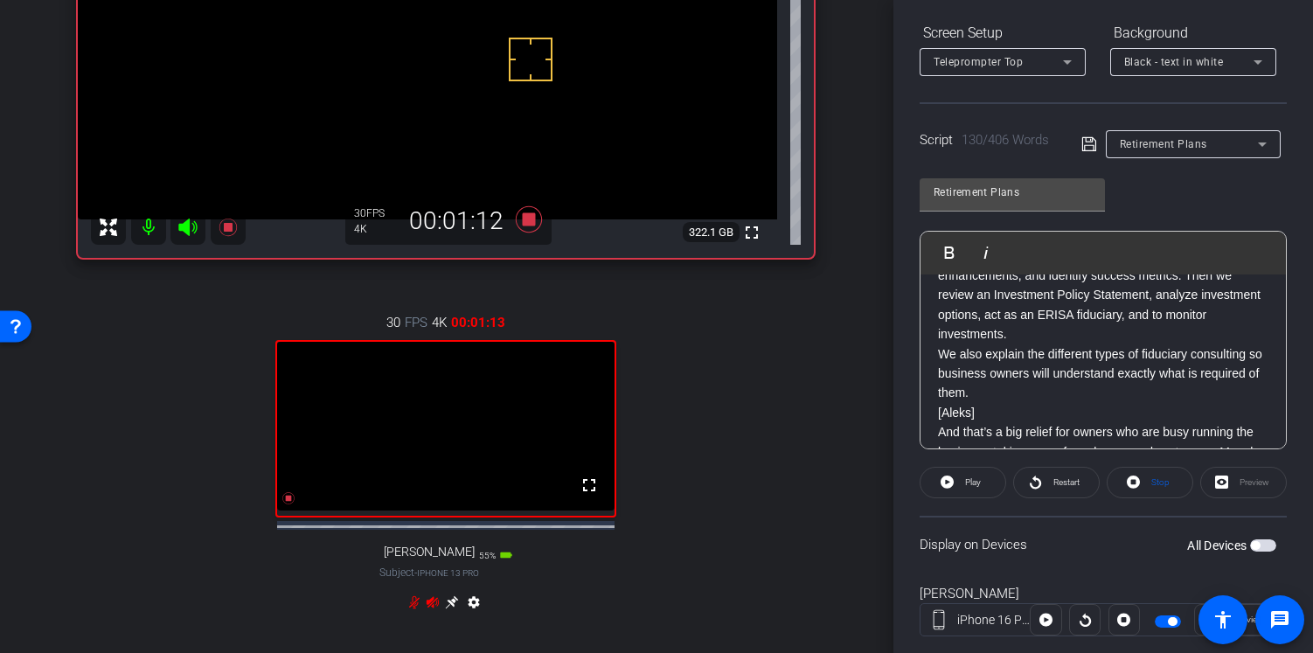
scroll to position [287, 1]
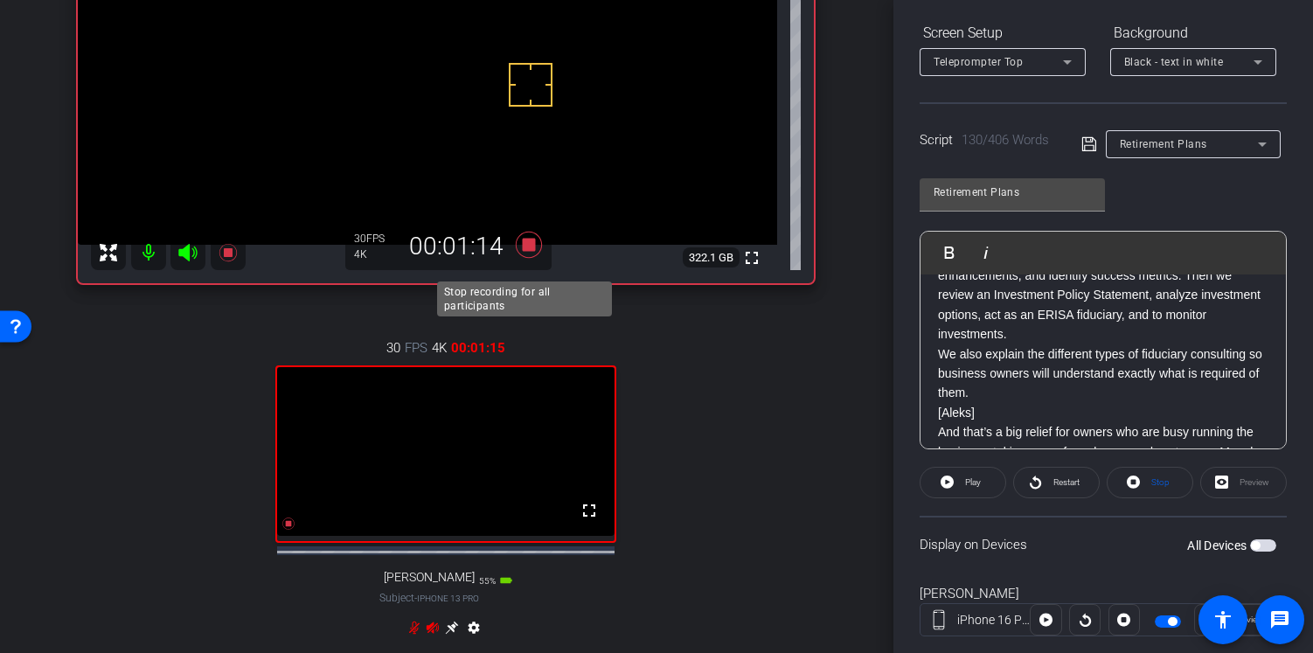
click at [528, 255] on icon at bounding box center [529, 245] width 26 height 26
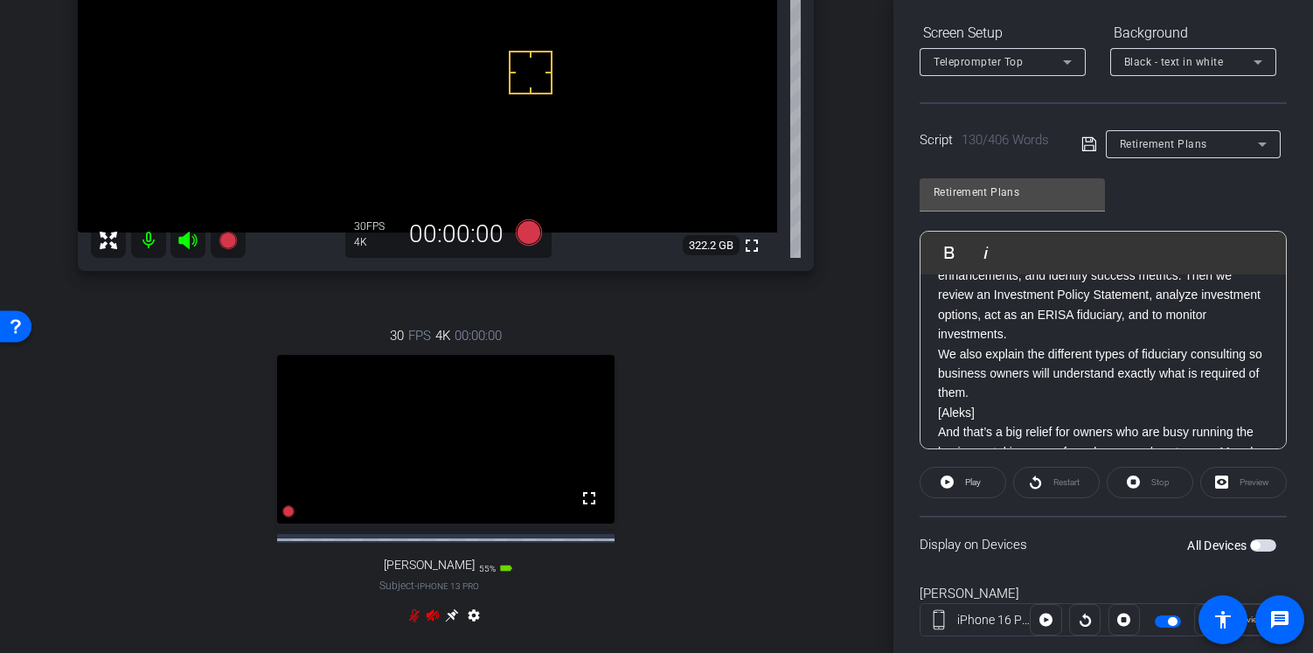
scroll to position [279, 1]
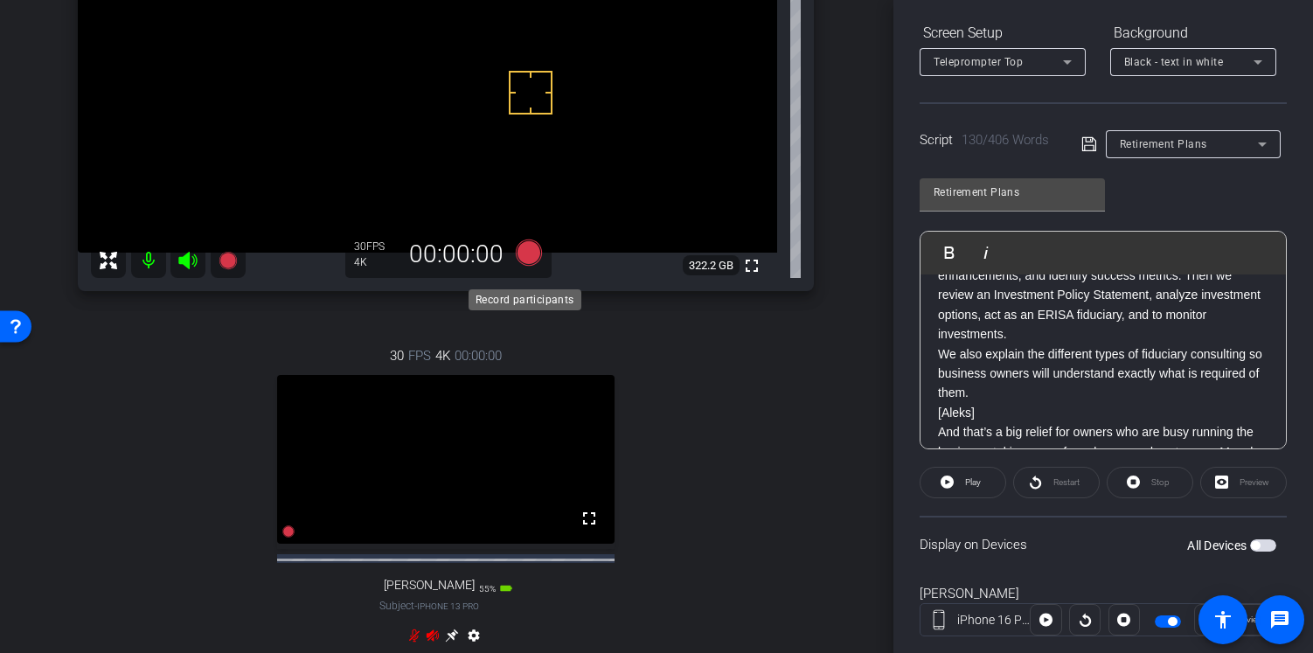
click at [527, 264] on icon at bounding box center [529, 252] width 26 height 26
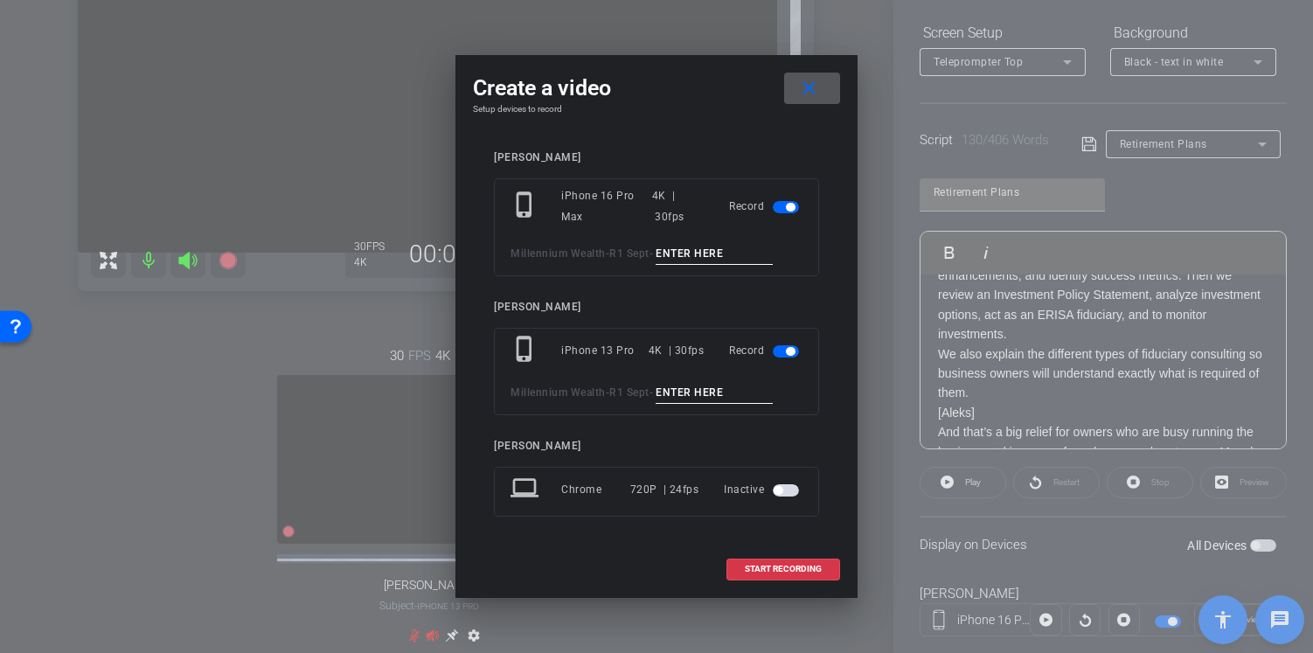
click at [686, 251] on input at bounding box center [713, 254] width 117 height 22
click at [687, 254] on input "Paul PU 2" at bounding box center [713, 254] width 117 height 22
type input "Paul PU 2"
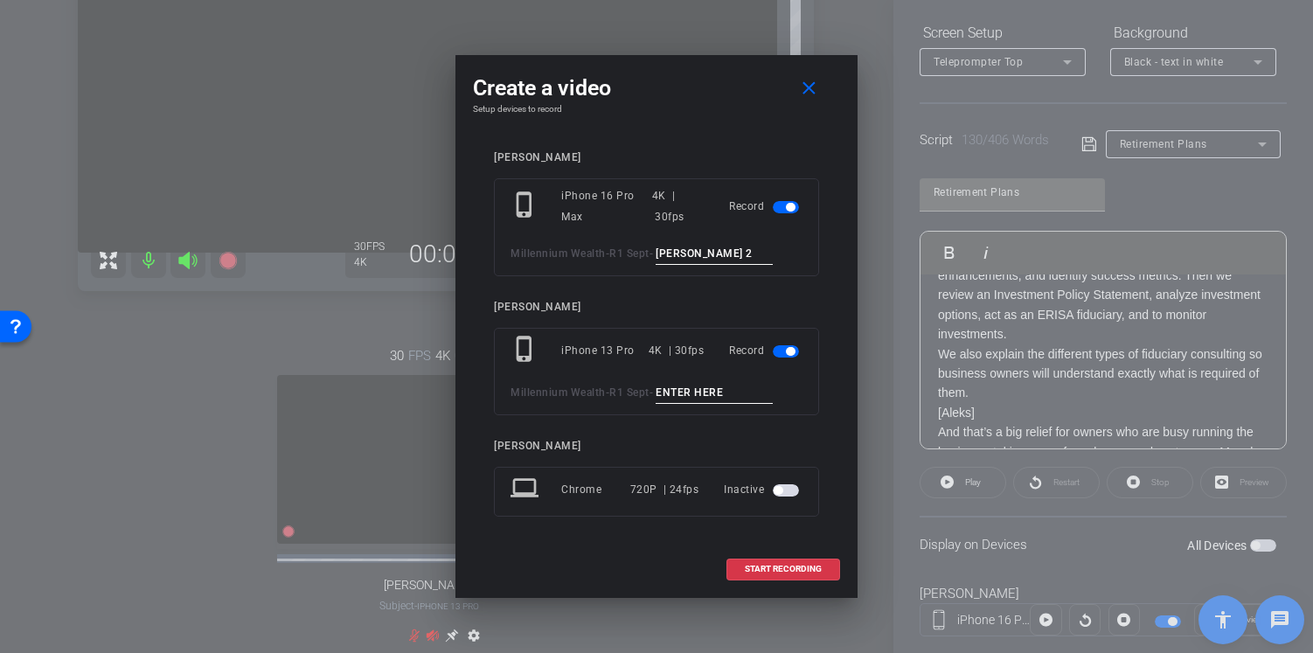
click at [689, 388] on input at bounding box center [713, 393] width 117 height 22
paste input "Paul PU 2"
type input "Paul PU 2"
click at [790, 565] on span "START RECORDING" at bounding box center [783, 569] width 77 height 9
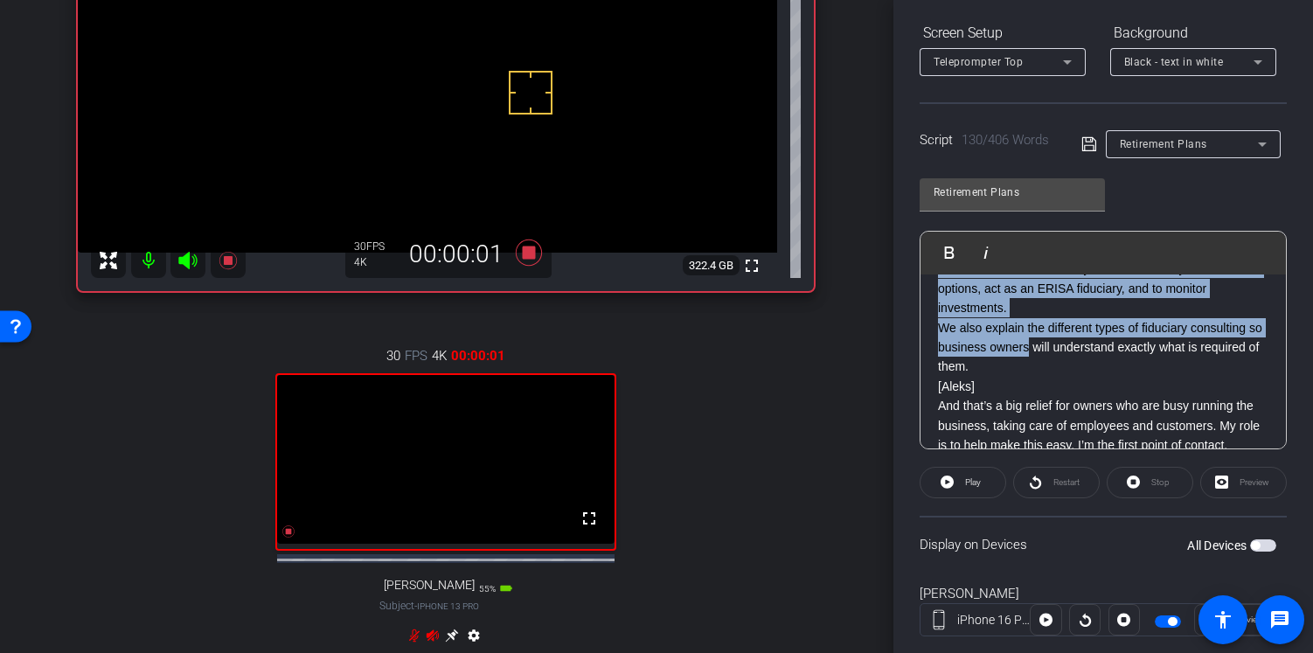
scroll to position [510, 0]
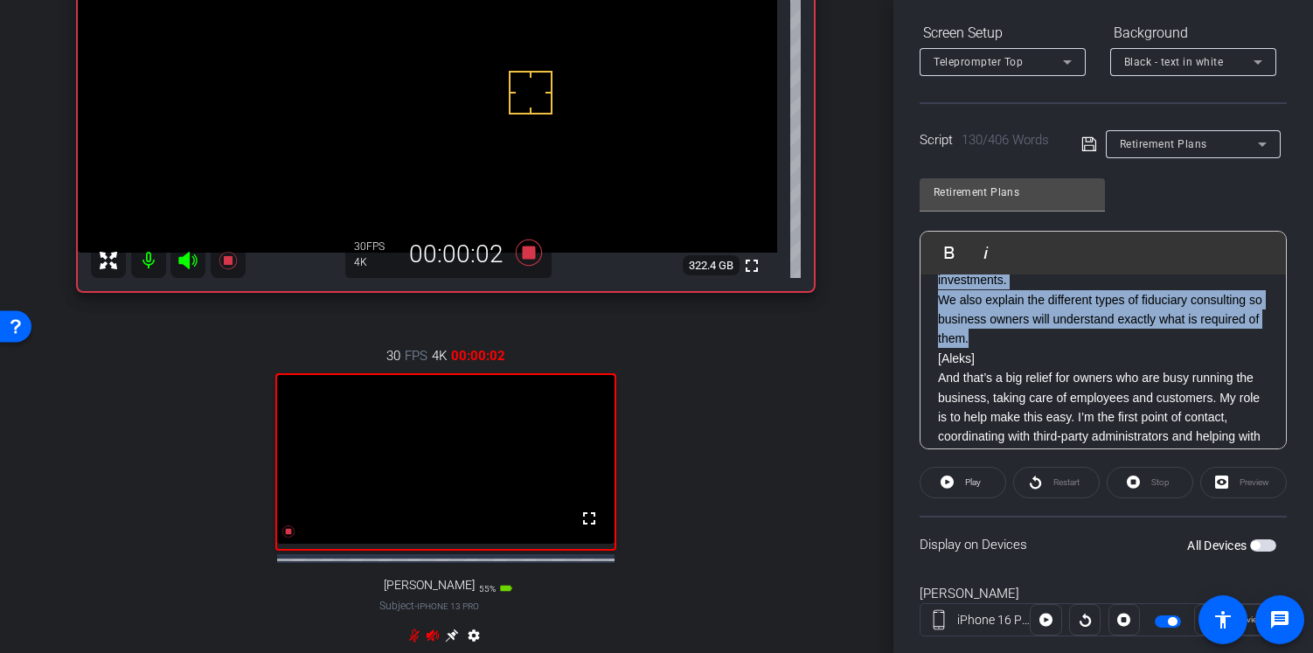
drag, startPoint x: 984, startPoint y: 364, endPoint x: 1043, endPoint y: 363, distance: 59.4
click at [1043, 363] on div "XXXX [Aleks] Hi, I’m Aleksandra Nigro, Senior Wealth Strategy Associate here at…" at bounding box center [1102, 349] width 365 height 1170
click at [958, 494] on span at bounding box center [962, 482] width 85 height 42
click at [968, 252] on span "Play Selected" at bounding box center [981, 252] width 71 height 15
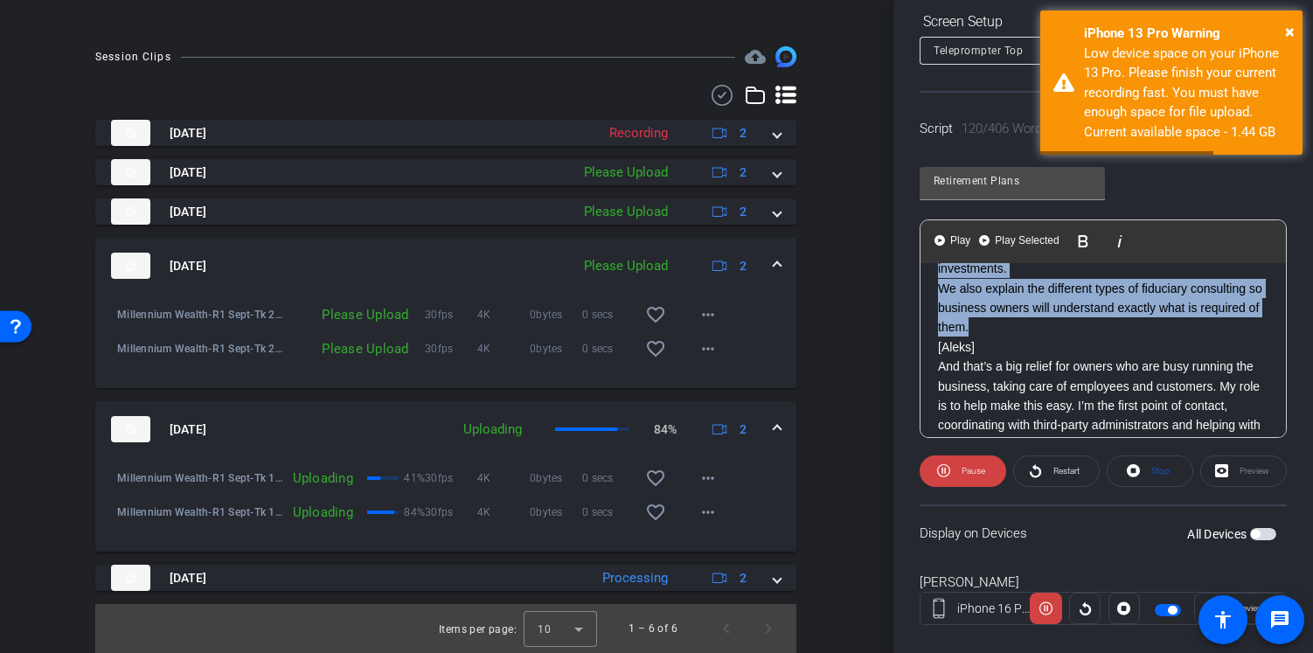
scroll to position [981, 1]
click at [708, 306] on mat-icon "more_horiz" at bounding box center [707, 314] width 21 height 21
click at [712, 337] on span "Upload" at bounding box center [727, 341] width 70 height 21
click at [701, 338] on mat-icon "more_horiz" at bounding box center [707, 348] width 21 height 21
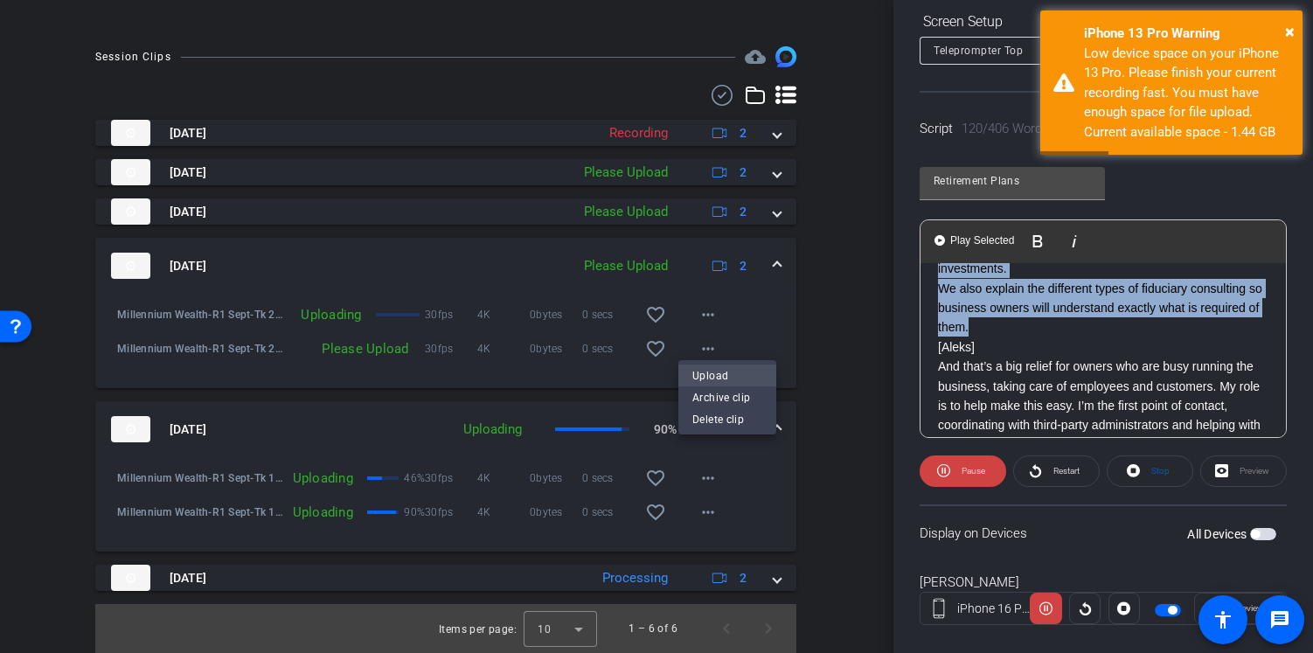
click at [707, 367] on span "Upload" at bounding box center [727, 375] width 70 height 21
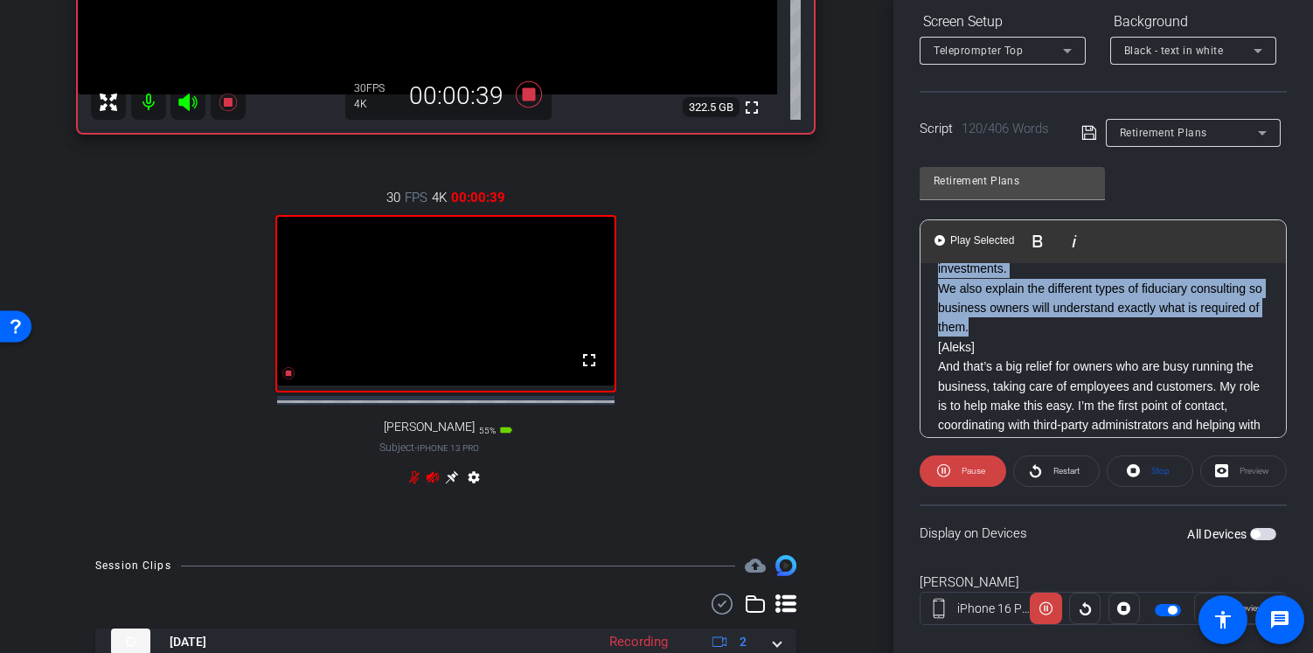
scroll to position [439, 1]
click at [149, 118] on mat-icon at bounding box center [148, 100] width 35 height 35
click at [190, 111] on icon at bounding box center [187, 100] width 21 height 21
click at [428, 481] on icon at bounding box center [432, 474] width 12 height 11
click at [412, 482] on icon at bounding box center [414, 475] width 14 height 14
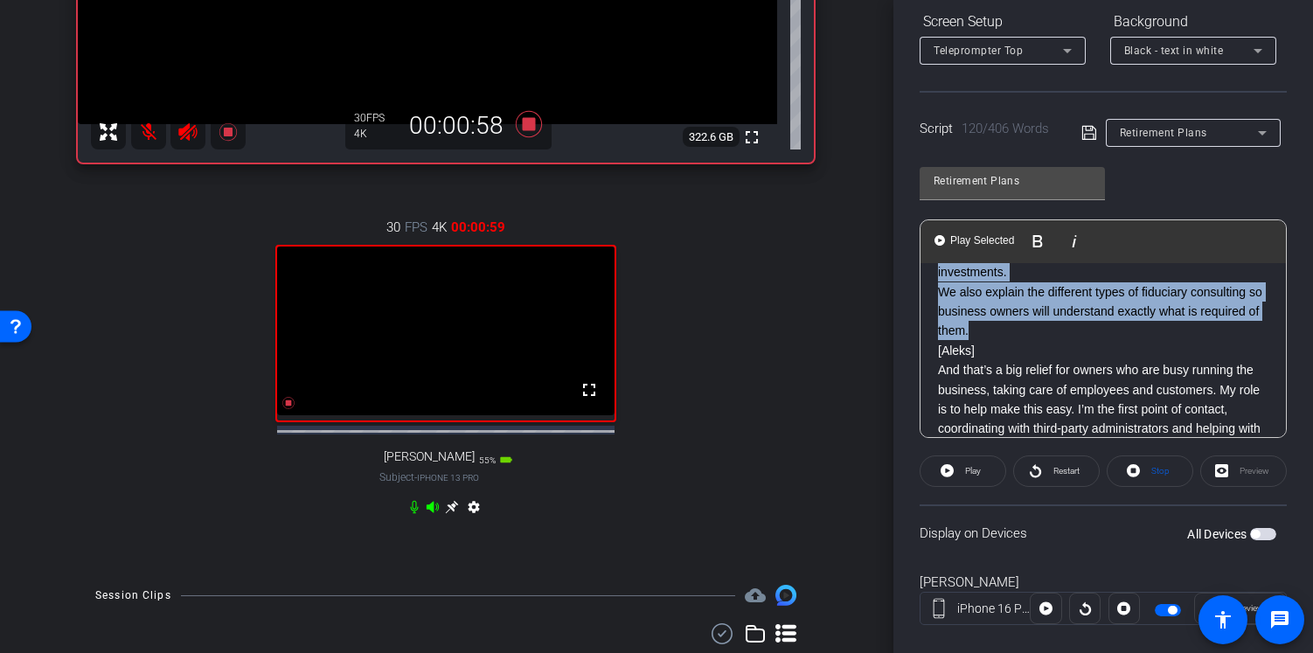
scroll to position [344, 1]
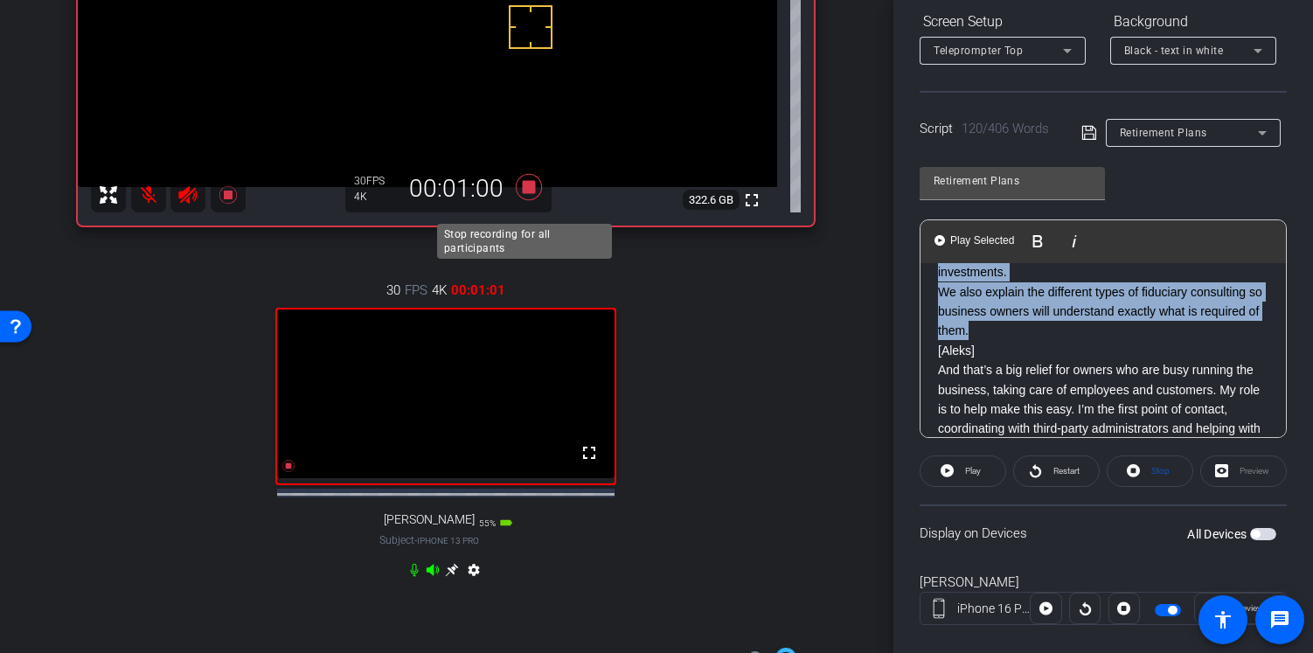
click at [530, 198] on icon at bounding box center [529, 186] width 42 height 31
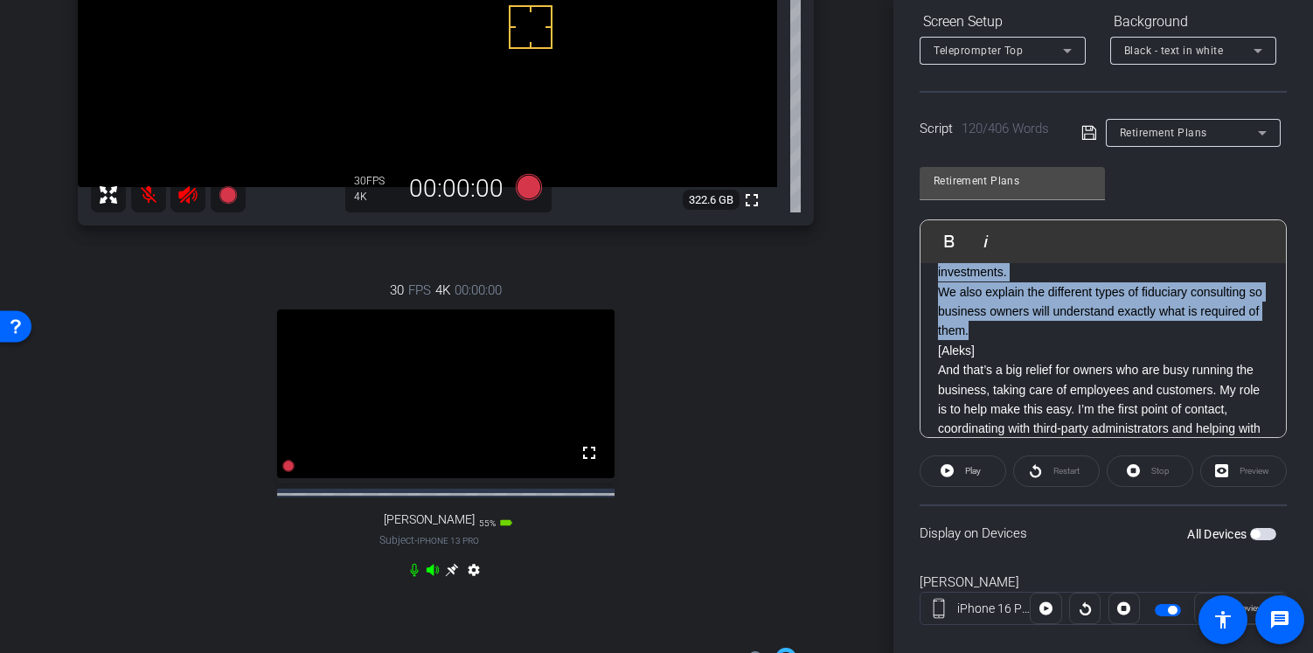
click at [149, 208] on mat-icon at bounding box center [148, 194] width 35 height 35
click at [177, 205] on icon at bounding box center [187, 194] width 21 height 21
click at [407, 577] on icon at bounding box center [414, 570] width 14 height 14
click at [429, 577] on icon at bounding box center [433, 570] width 14 height 14
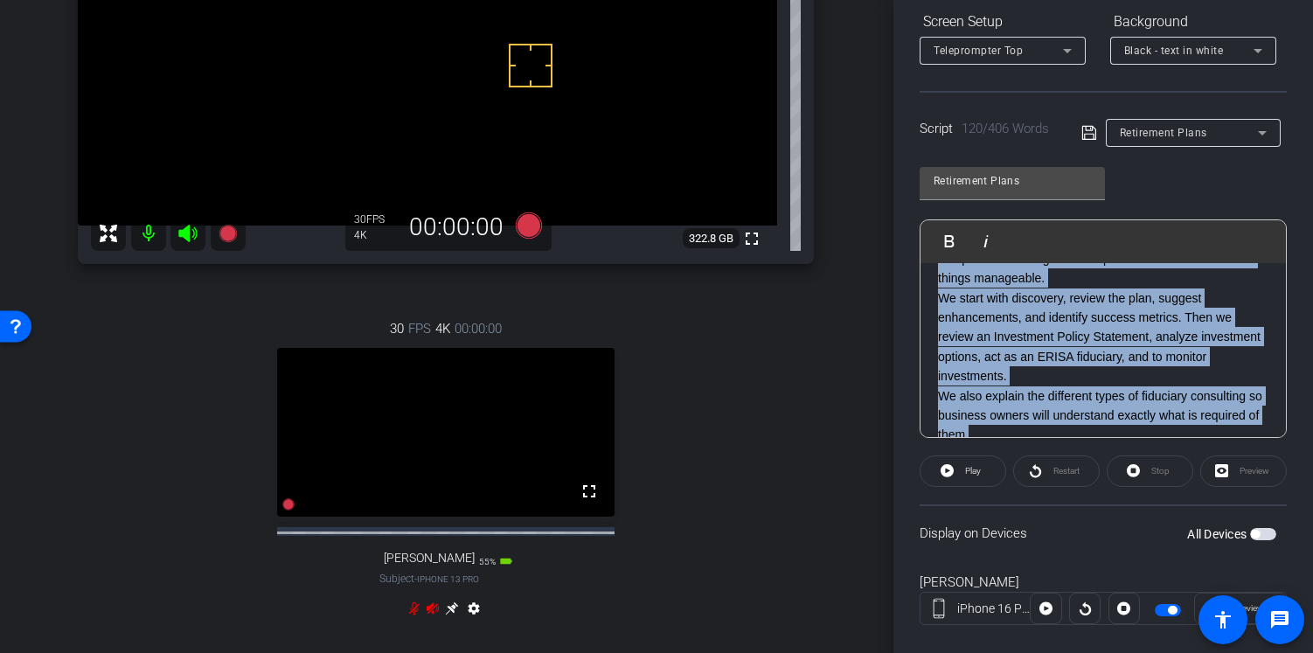
scroll to position [419, 0]
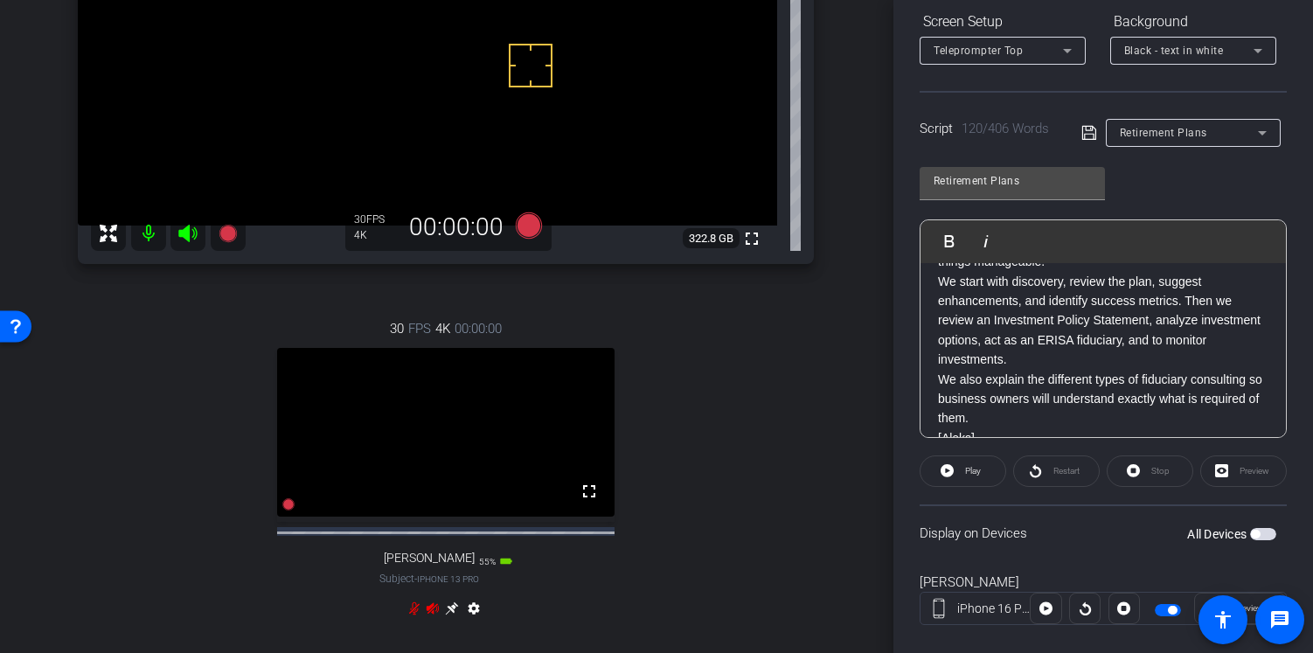
click at [1159, 370] on p "We start with discovery, review the plan, suggest enhancements, and identify su…" at bounding box center [1103, 321] width 330 height 98
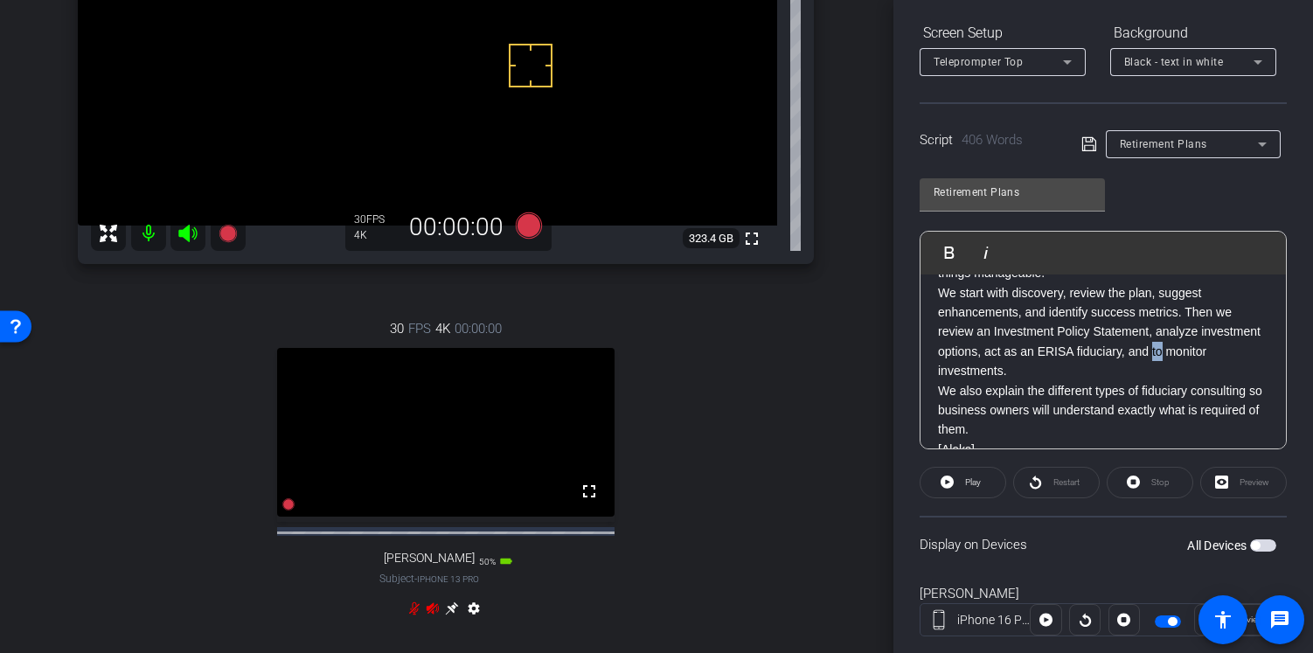
drag, startPoint x: 1216, startPoint y: 373, endPoint x: 1233, endPoint y: 373, distance: 16.6
click at [1233, 373] on p "We start with discovery, review the plan, suggest enhancements, and identify su…" at bounding box center [1103, 332] width 330 height 98
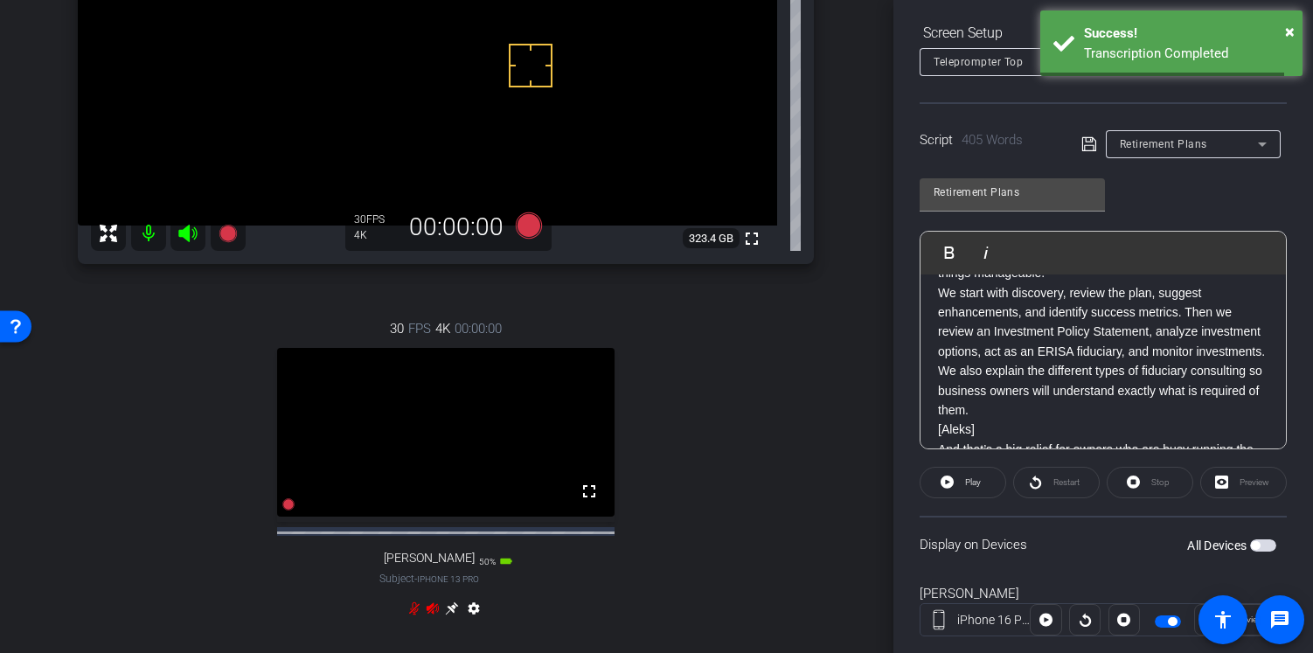
click at [1083, 148] on icon at bounding box center [1089, 144] width 16 height 21
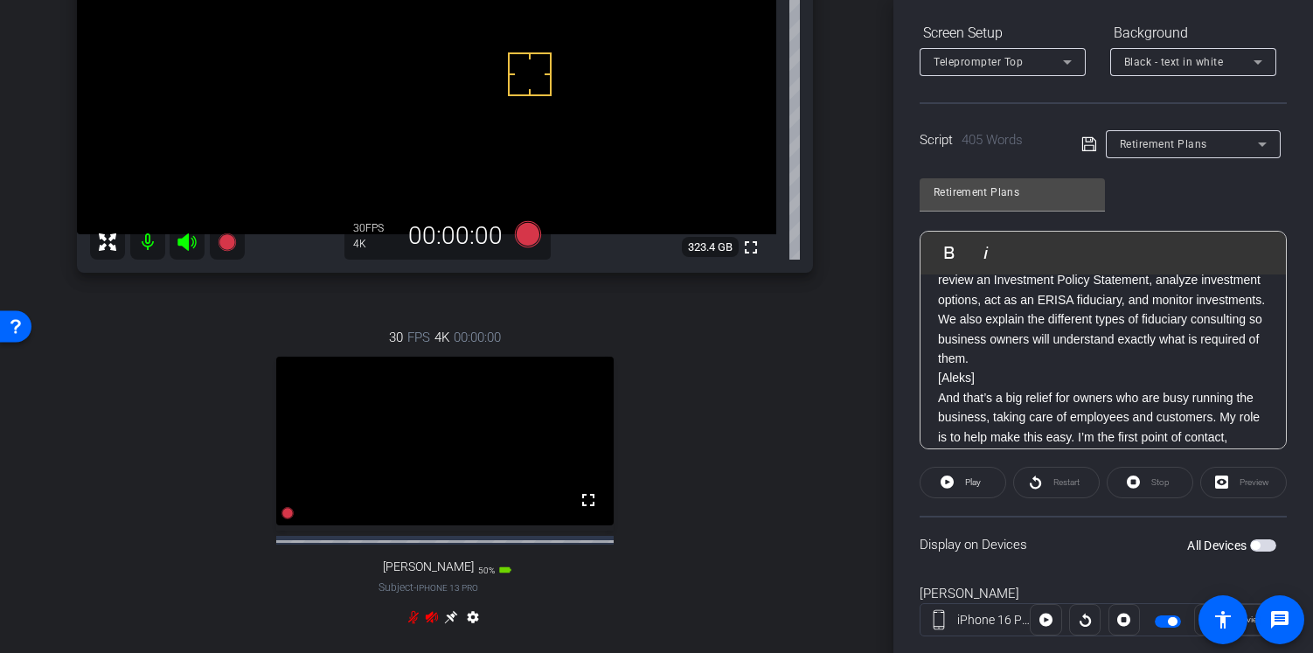
scroll to position [291, 2]
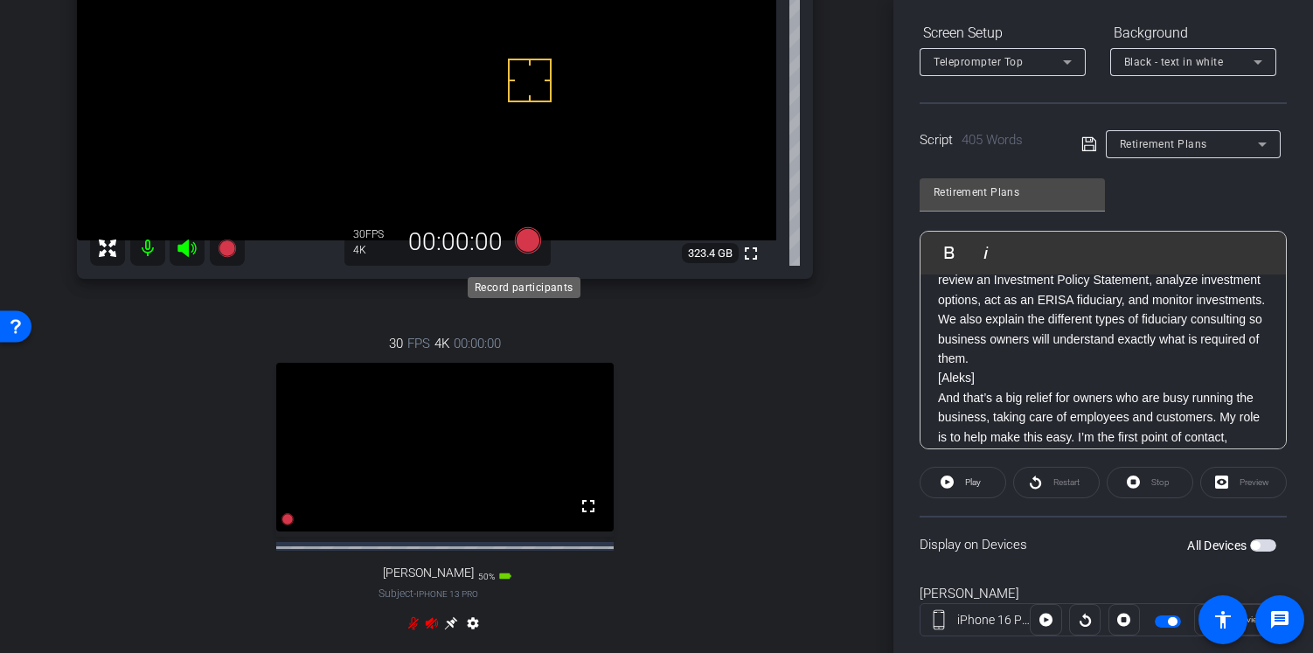
click at [522, 250] on icon at bounding box center [528, 240] width 26 height 26
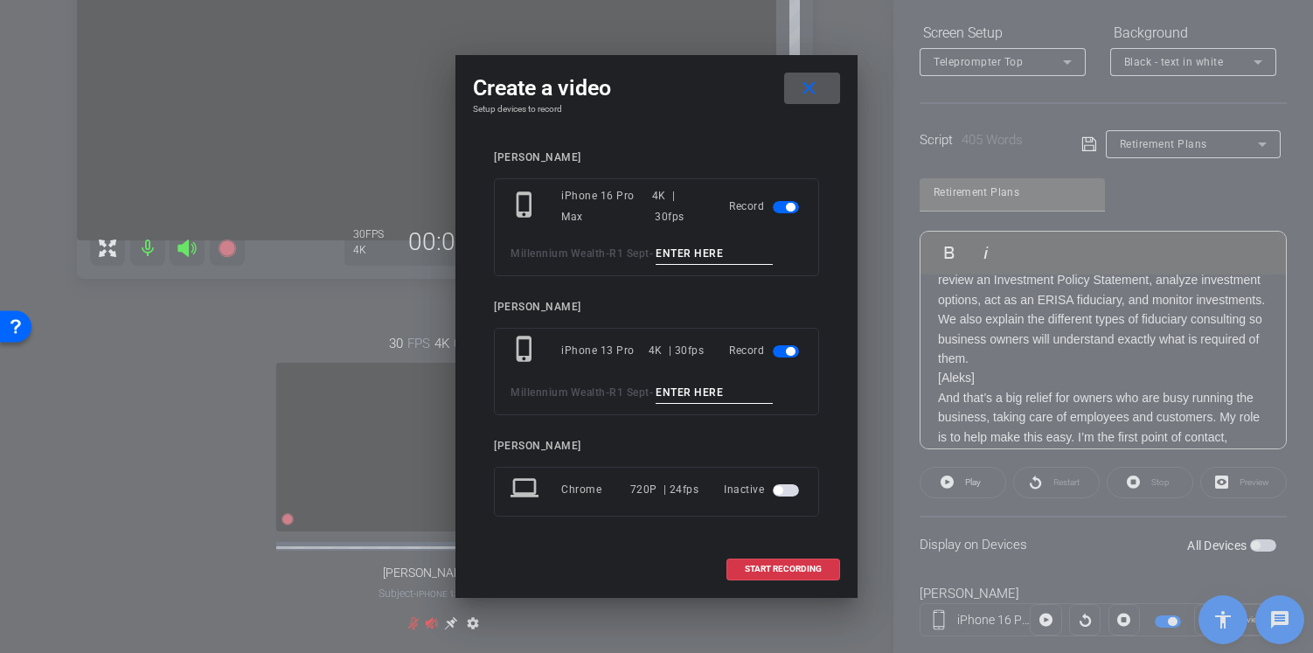
click at [679, 246] on input at bounding box center [713, 254] width 117 height 22
type input "paul PU 3"
click at [690, 391] on input at bounding box center [713, 393] width 117 height 22
type input "paul PU 3"
click at [786, 561] on span at bounding box center [783, 569] width 112 height 42
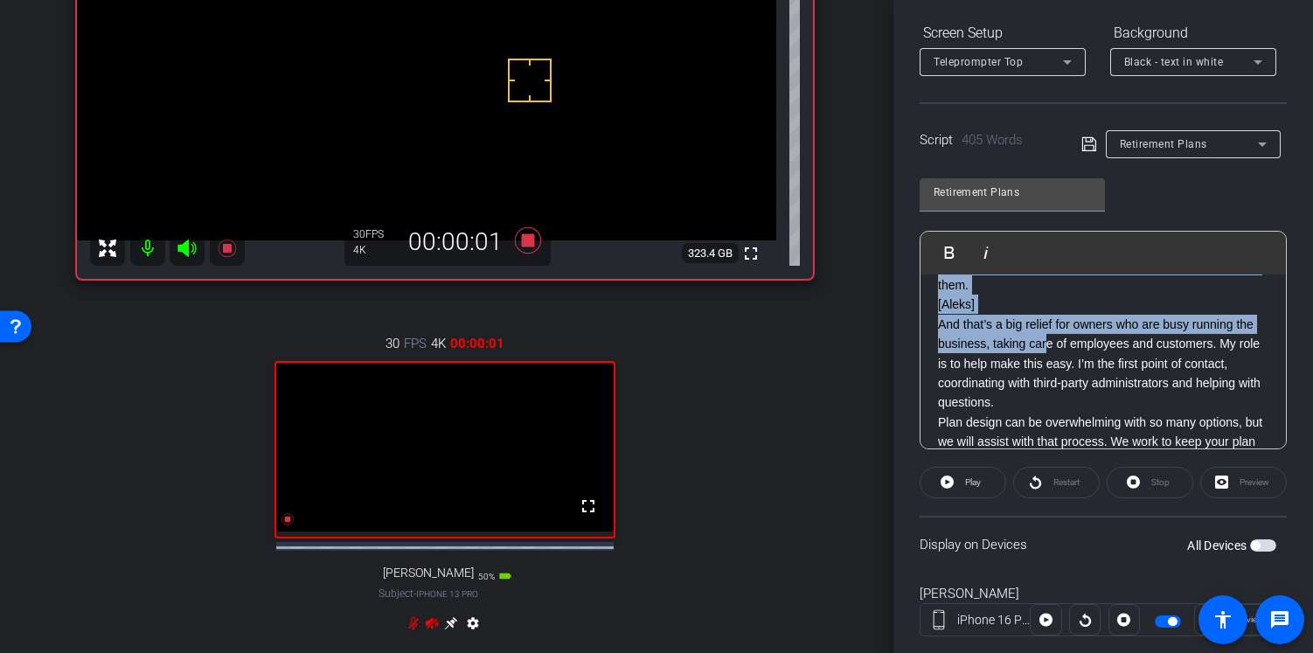
scroll to position [548, 0]
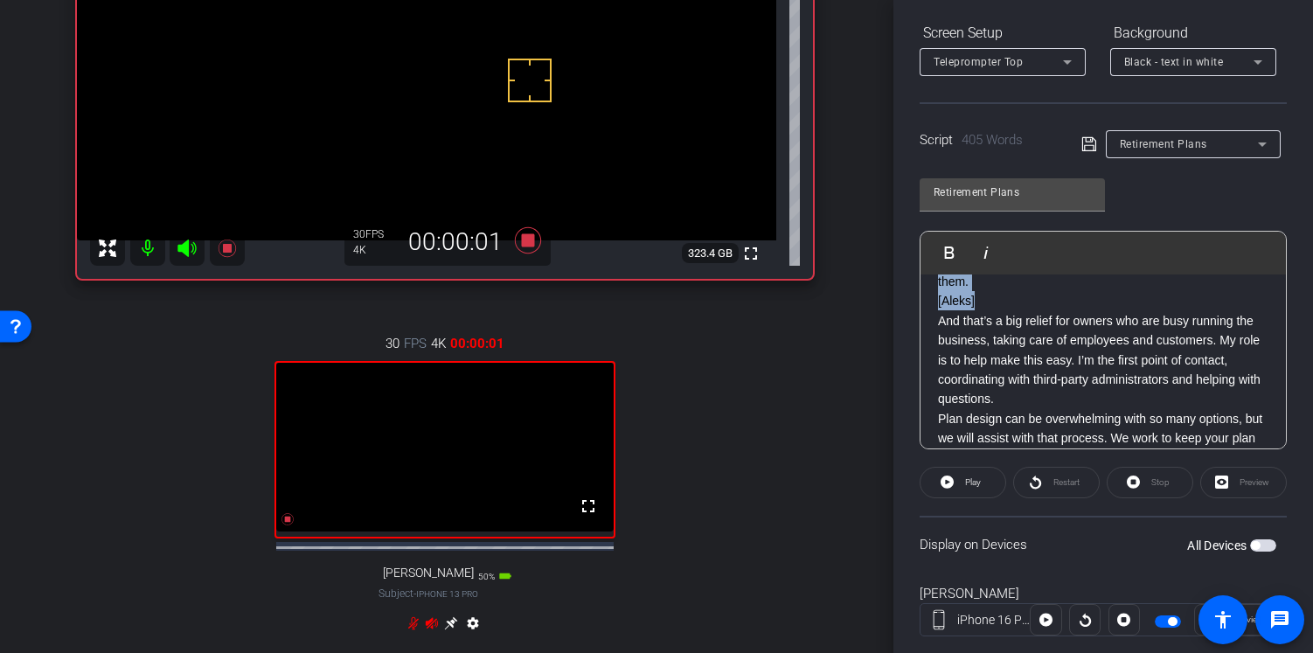
drag, startPoint x: 982, startPoint y: 363, endPoint x: 1065, endPoint y: 332, distance: 88.5
click at [1065, 332] on div "XXXX [Aleks] Hi, I’m Aleksandra Nigro, Senior Wealth Strategy Associate here at…" at bounding box center [1102, 301] width 365 height 1150
click at [965, 479] on span "Play" at bounding box center [973, 482] width 16 height 10
click at [968, 255] on span "Play Selected" at bounding box center [981, 252] width 71 height 15
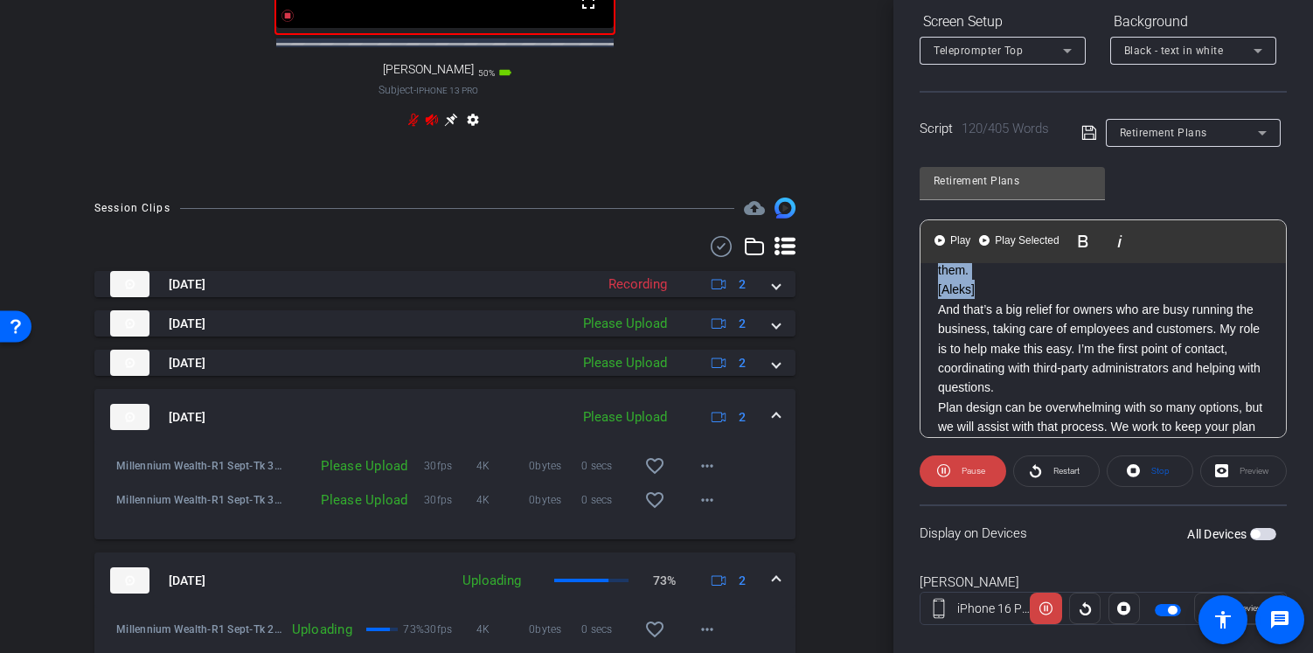
scroll to position [799, 2]
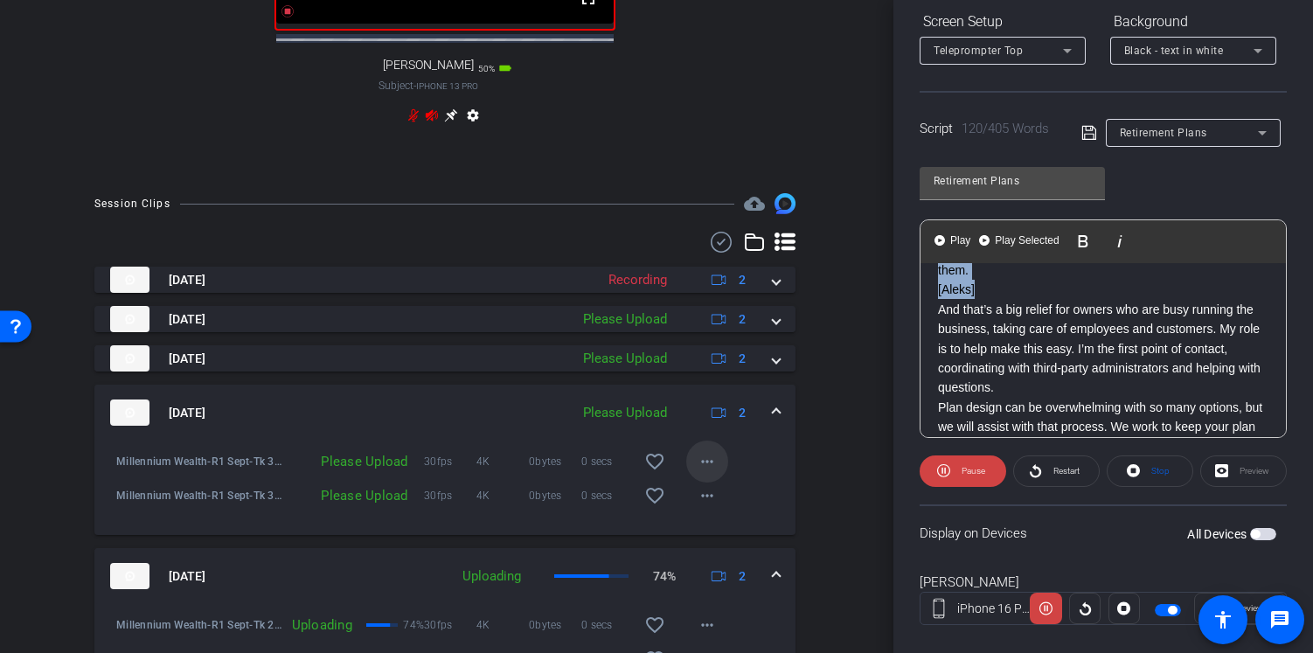
click at [703, 472] on mat-icon "more_horiz" at bounding box center [707, 461] width 21 height 21
click at [707, 521] on span "Upload" at bounding box center [726, 524] width 70 height 21
click at [705, 506] on mat-icon "more_horiz" at bounding box center [707, 495] width 21 height 21
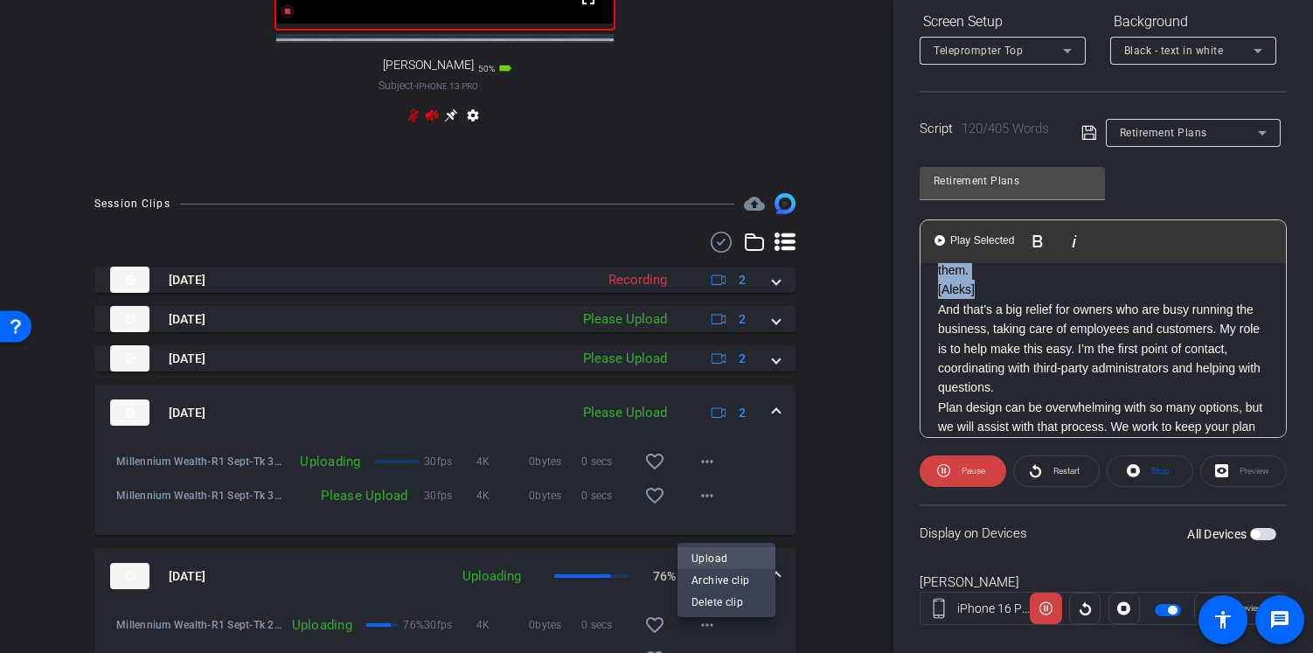
click at [708, 560] on span "Upload" at bounding box center [726, 558] width 70 height 21
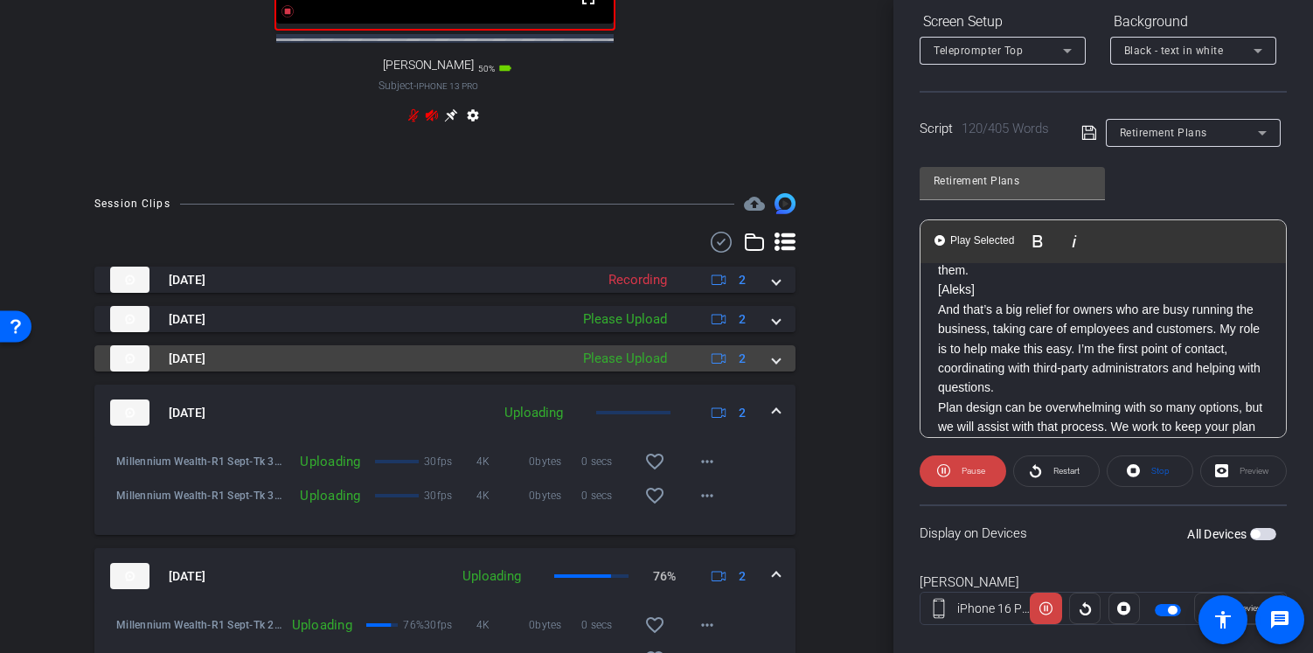
click at [773, 368] on span at bounding box center [776, 359] width 7 height 18
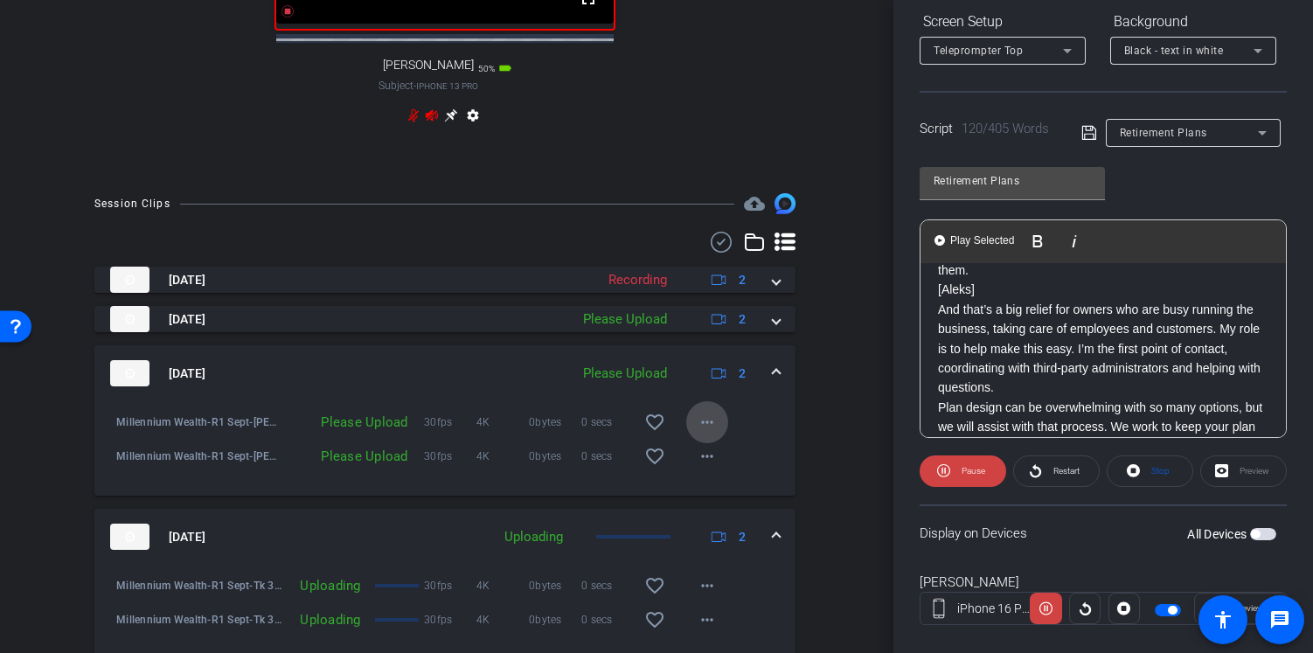
click at [697, 433] on mat-icon "more_horiz" at bounding box center [707, 422] width 21 height 21
click at [697, 471] on div "Upload Archive clip Delete clip" at bounding box center [726, 506] width 98 height 74
click at [699, 433] on mat-icon "more_horiz" at bounding box center [707, 422] width 21 height 21
click at [697, 477] on span "Upload" at bounding box center [726, 485] width 70 height 21
click at [700, 467] on mat-icon "more_horiz" at bounding box center [707, 456] width 21 height 21
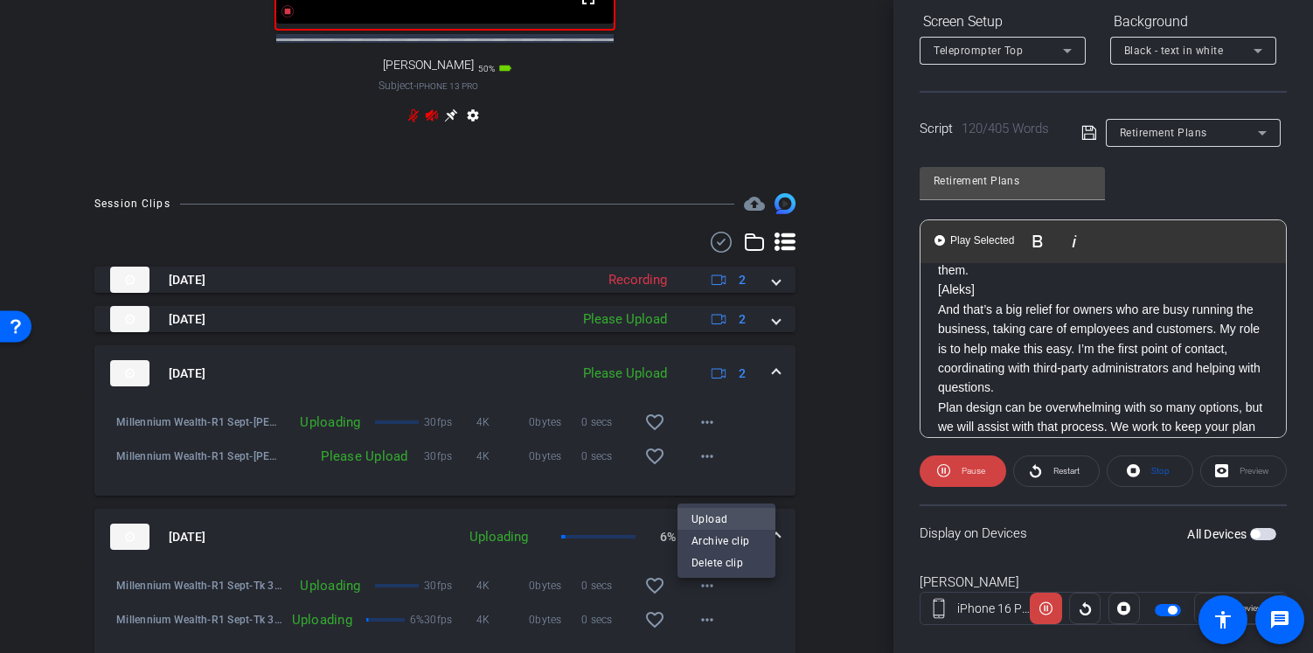
click at [704, 518] on span "Upload" at bounding box center [726, 519] width 70 height 21
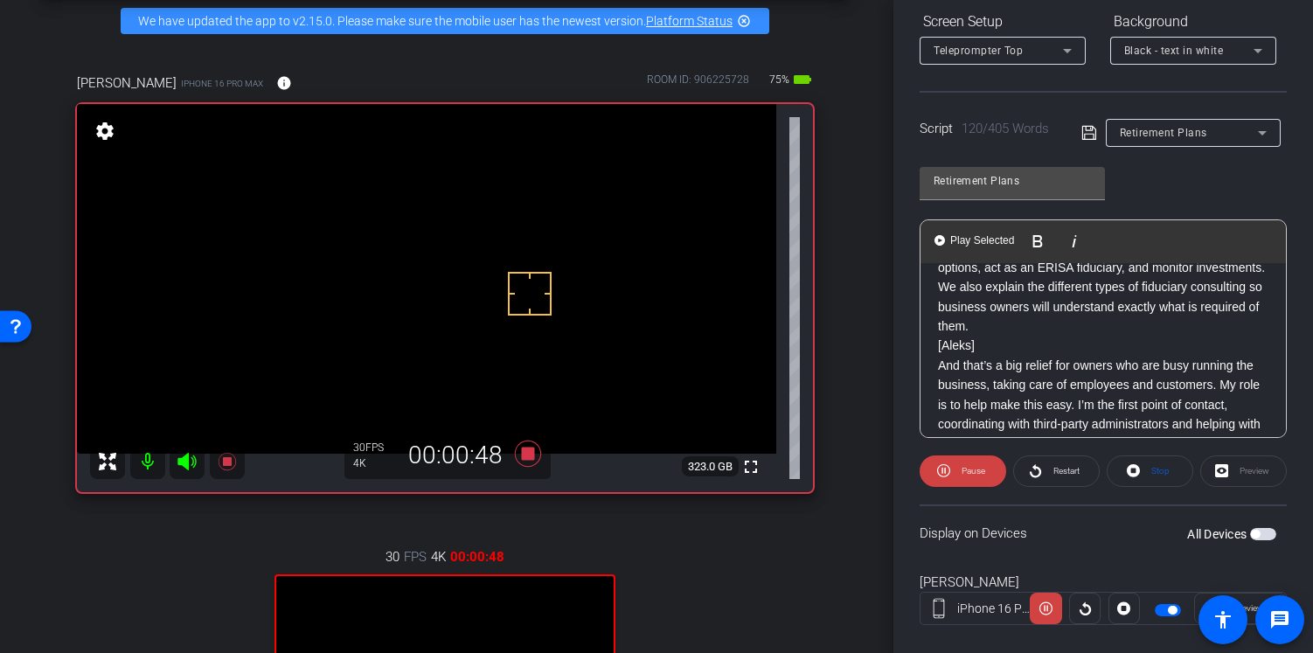
scroll to position [494, 0]
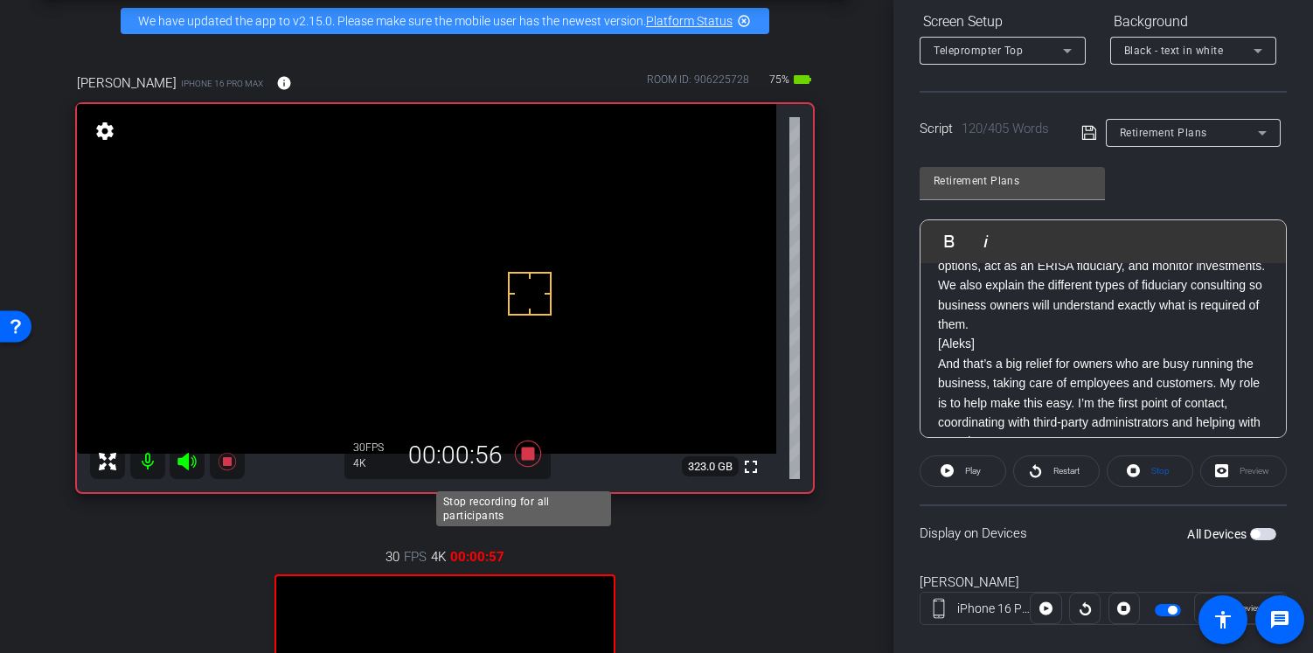
click at [526, 466] on icon at bounding box center [528, 453] width 26 height 26
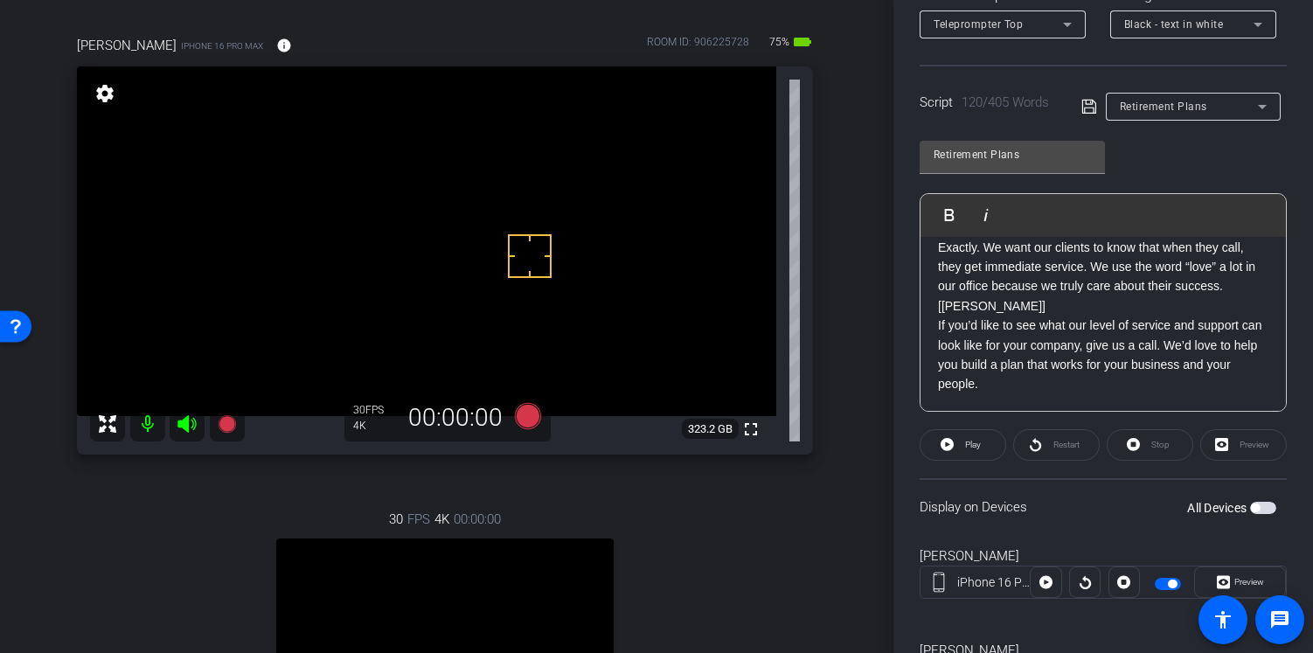
scroll to position [100, 2]
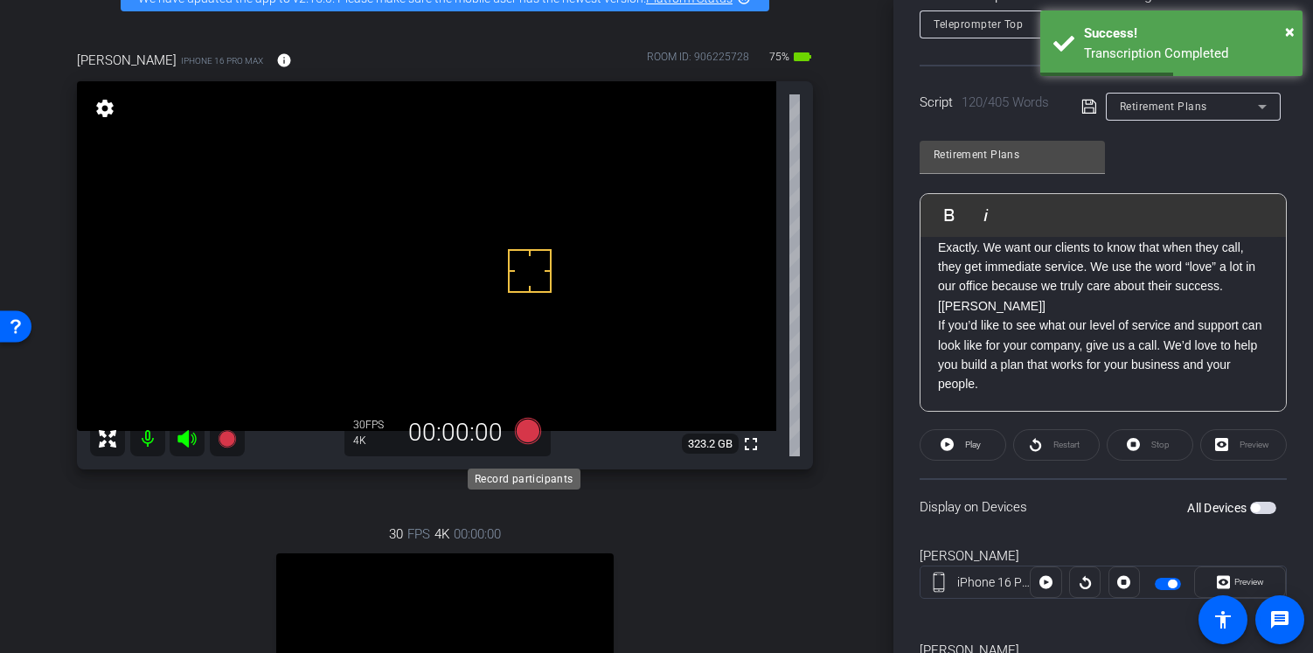
click at [526, 444] on icon at bounding box center [528, 431] width 26 height 26
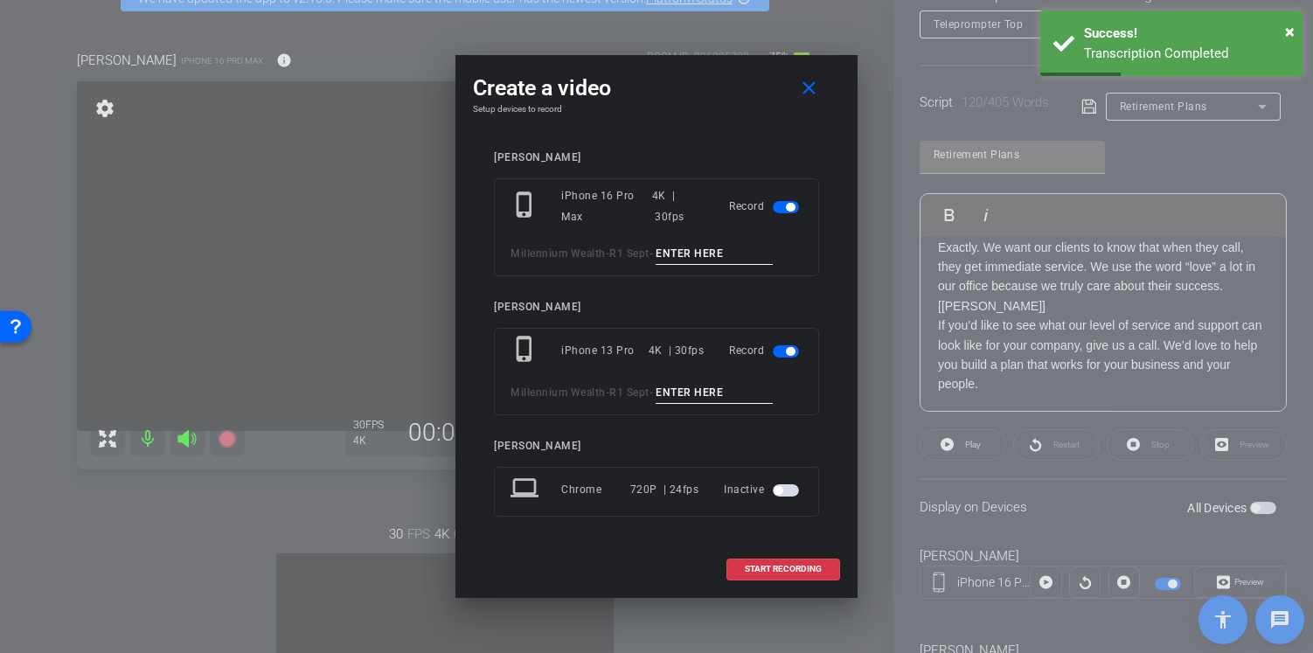
click at [674, 257] on input at bounding box center [713, 254] width 117 height 22
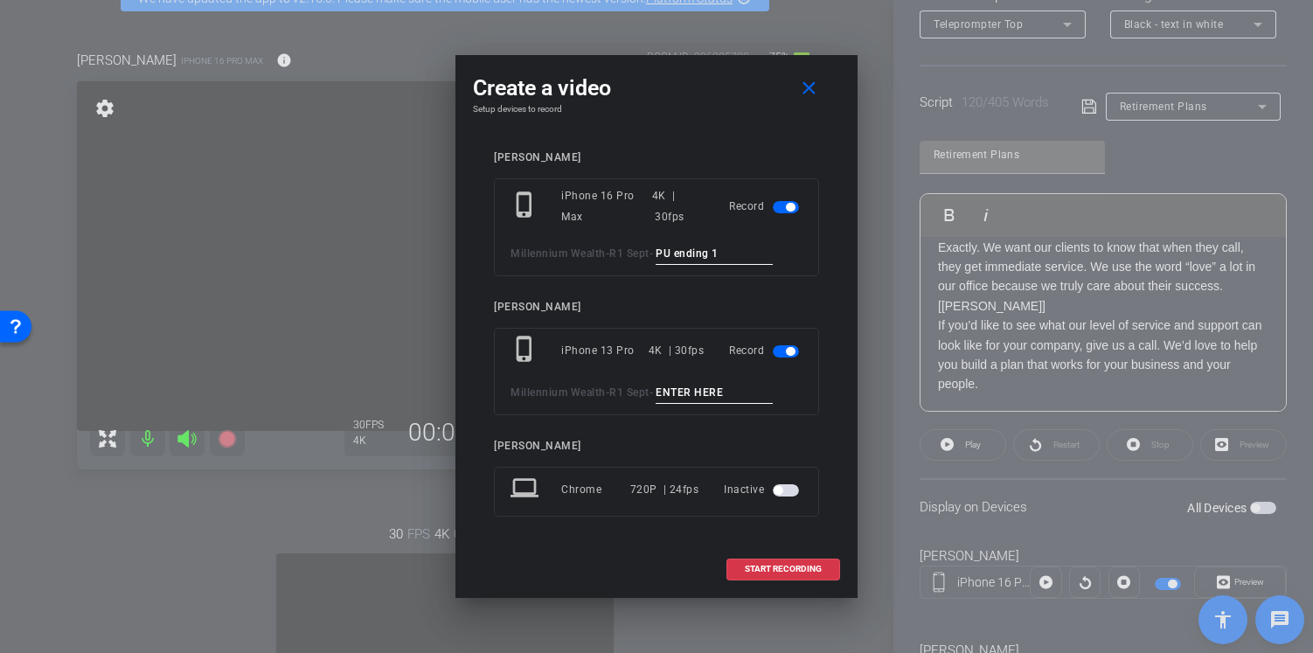
click at [693, 249] on input "PU ending 1" at bounding box center [713, 254] width 117 height 22
type input "PU ending 1"
click at [690, 389] on input at bounding box center [713, 393] width 117 height 22
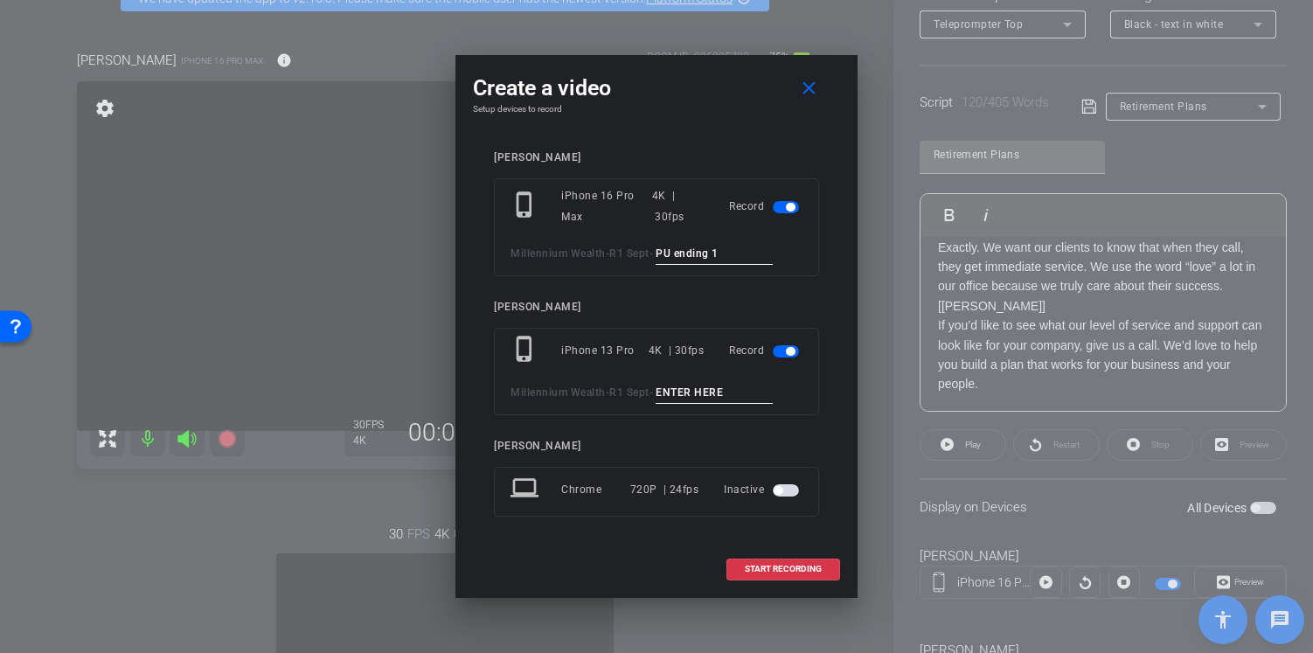
paste input "PU ending 1"
type input "PU ending 1"
click at [784, 565] on span "START RECORDING" at bounding box center [783, 569] width 77 height 9
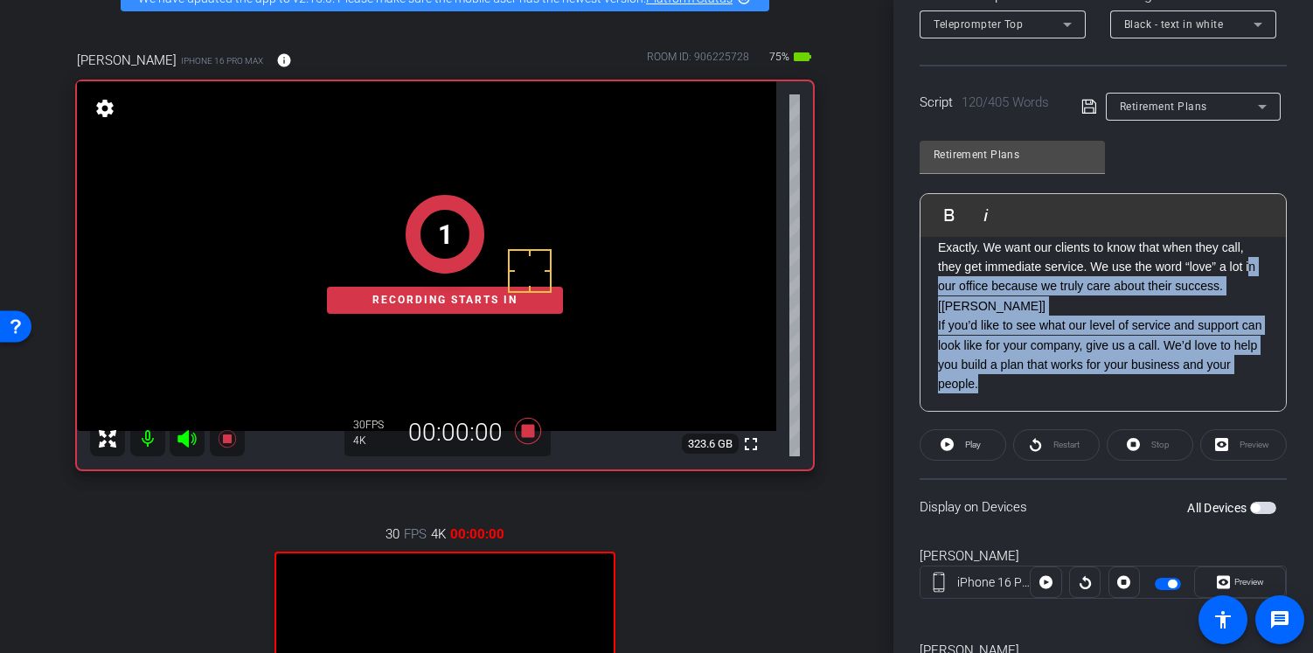
drag, startPoint x: 939, startPoint y: 294, endPoint x: 1060, endPoint y: 395, distance: 157.5
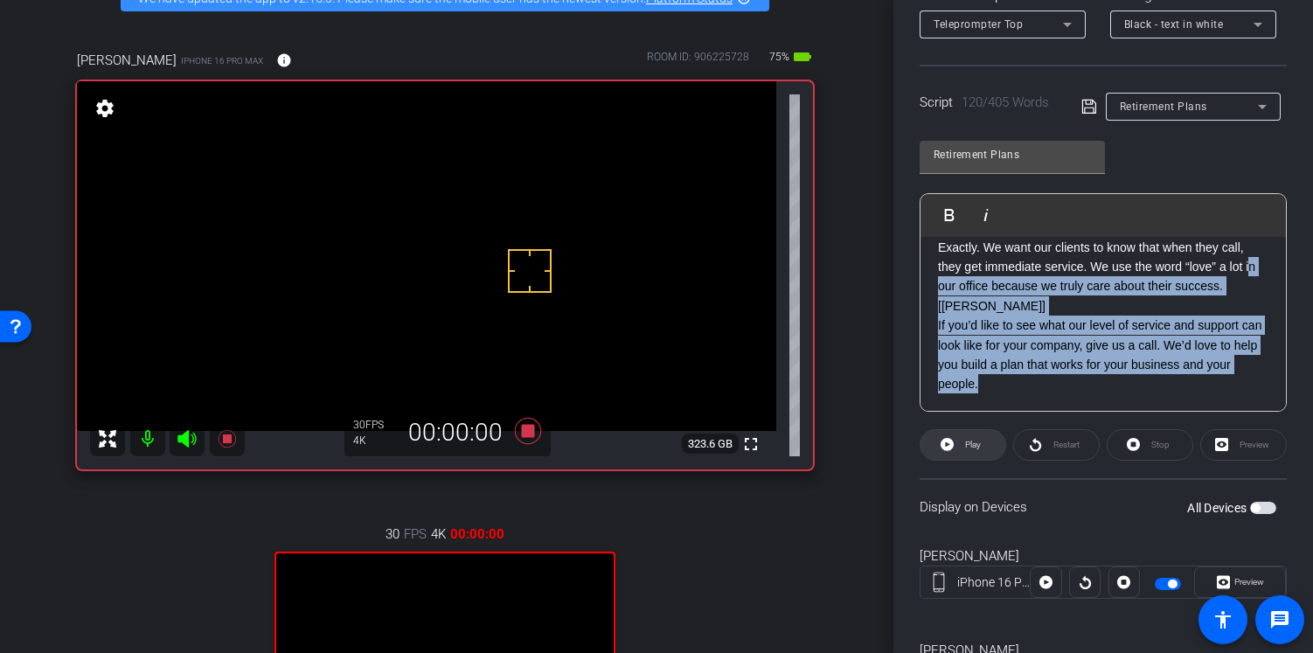
click at [974, 449] on span "Play" at bounding box center [973, 445] width 16 height 10
click at [978, 217] on span "Play Selected" at bounding box center [981, 214] width 71 height 15
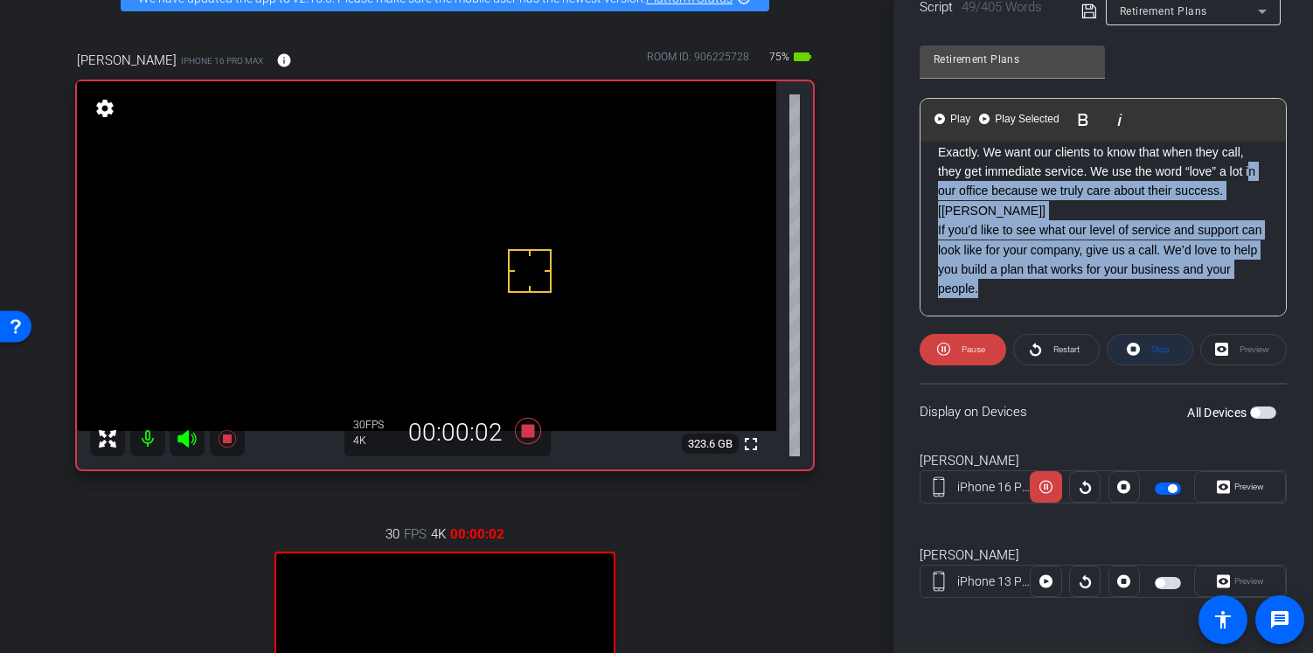
scroll to position [397, 0]
click at [1235, 484] on span "Preview" at bounding box center [1249, 486] width 30 height 10
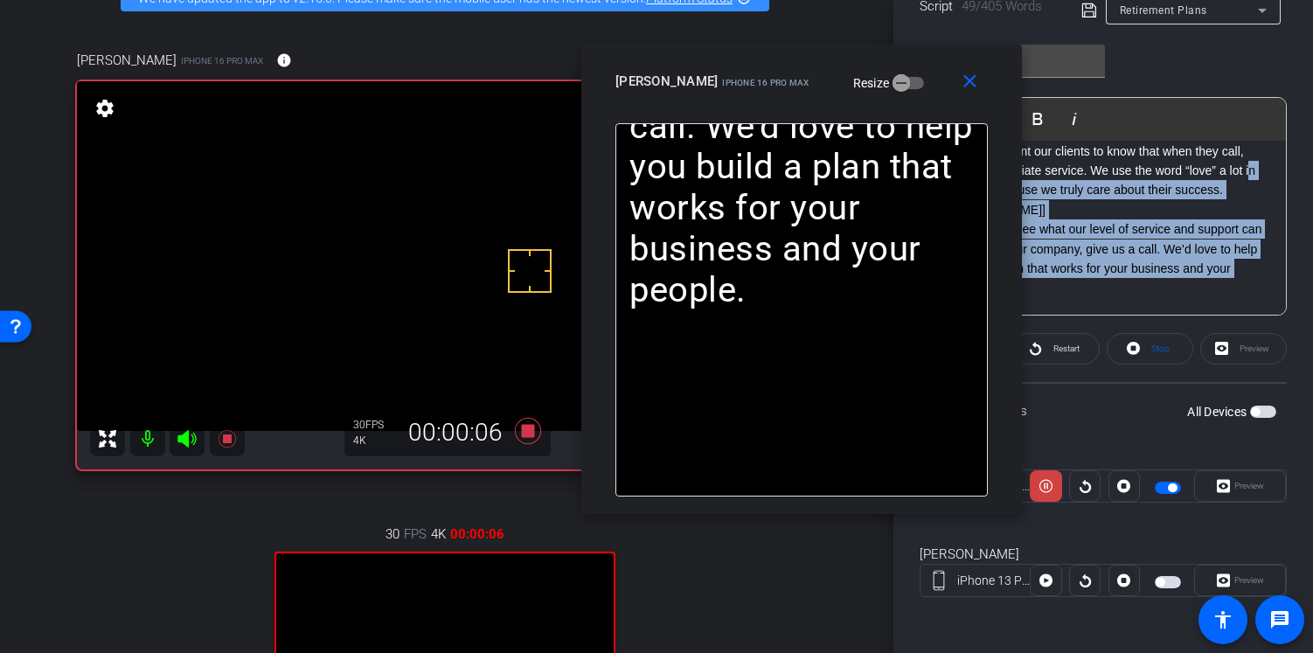
drag, startPoint x: 710, startPoint y: 100, endPoint x: 902, endPoint y: 35, distance: 202.3
click at [895, 45] on div "close Aleks Nigro iPhone 16 Pro Max Resize" at bounding box center [801, 84] width 440 height 79
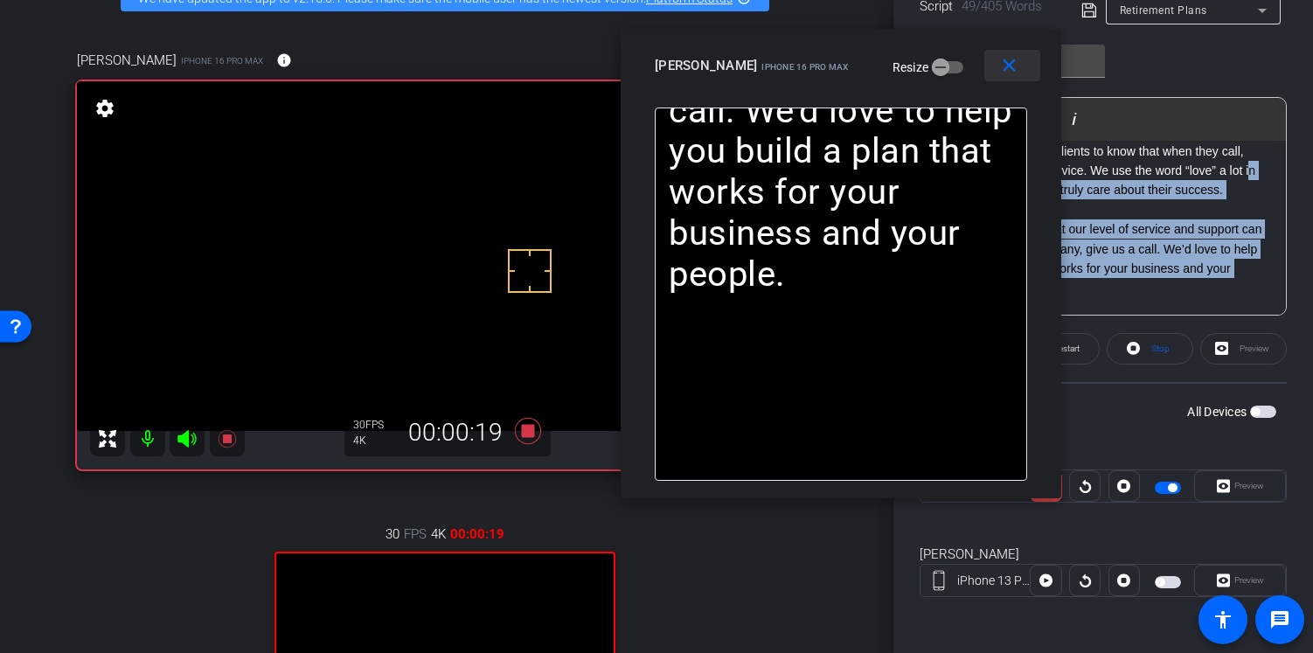
click at [1010, 64] on mat-icon "close" at bounding box center [1009, 66] width 22 height 22
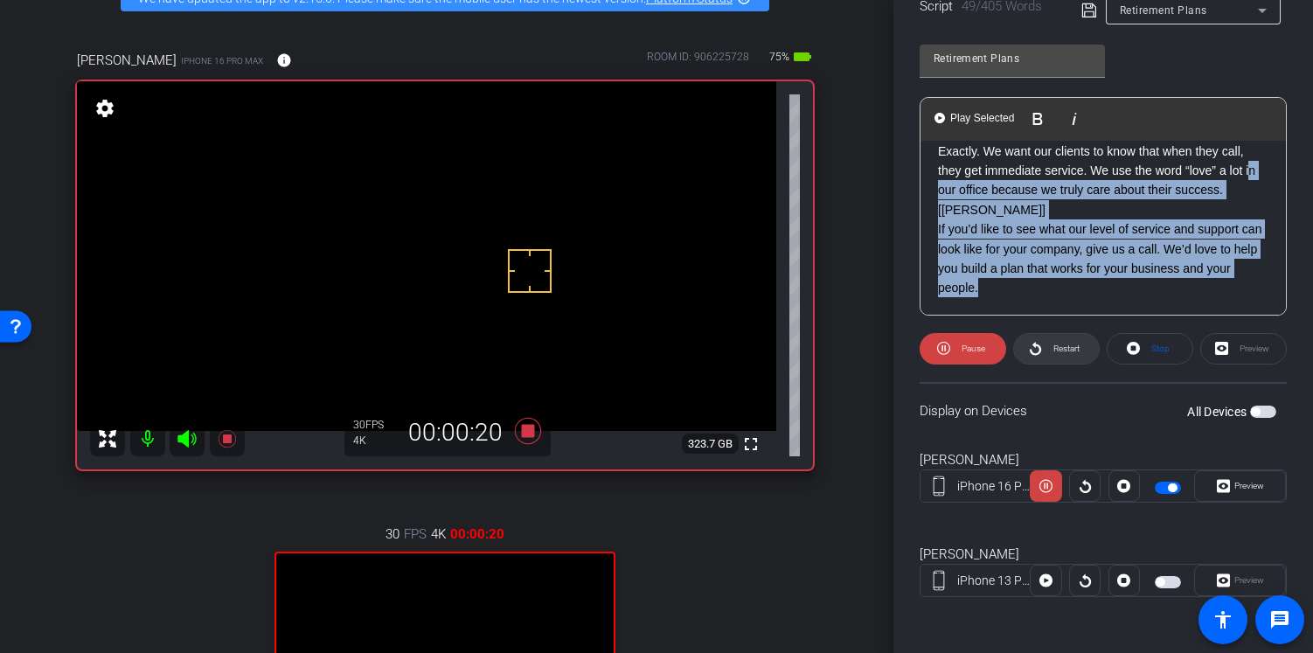
click at [1063, 343] on span "Restart" at bounding box center [1066, 348] width 26 height 10
click at [1241, 485] on span "Preview" at bounding box center [1249, 486] width 30 height 10
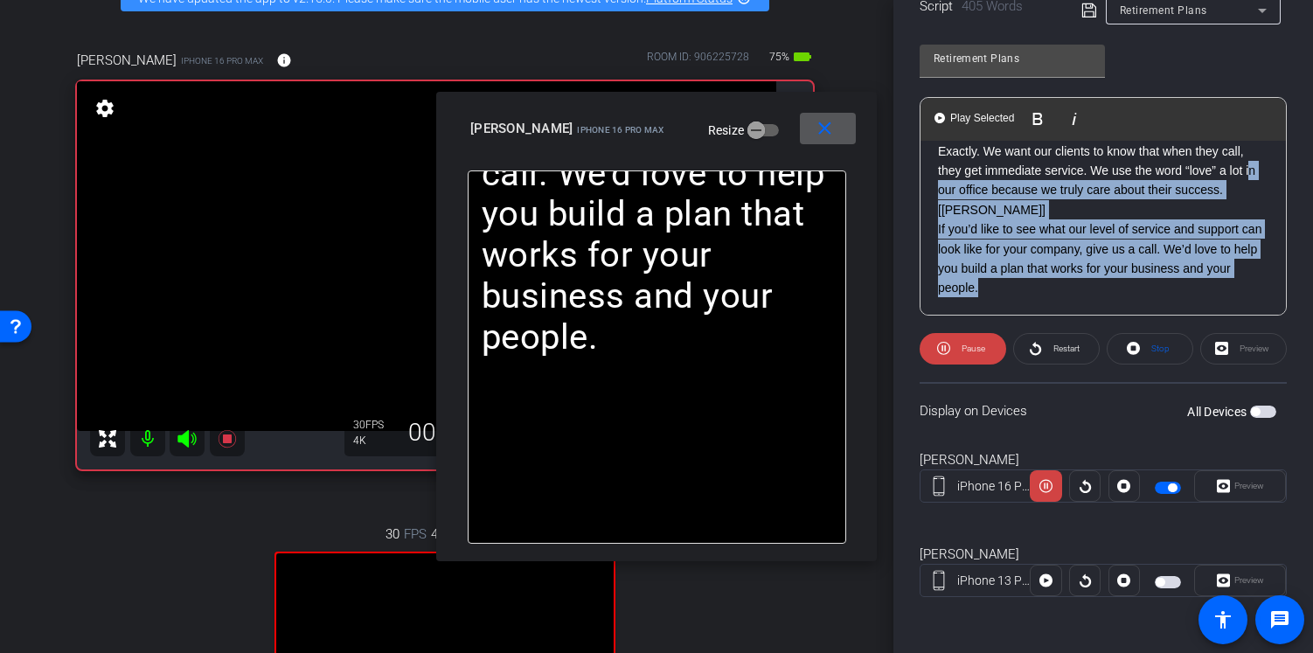
click at [824, 124] on mat-icon "close" at bounding box center [825, 129] width 22 height 22
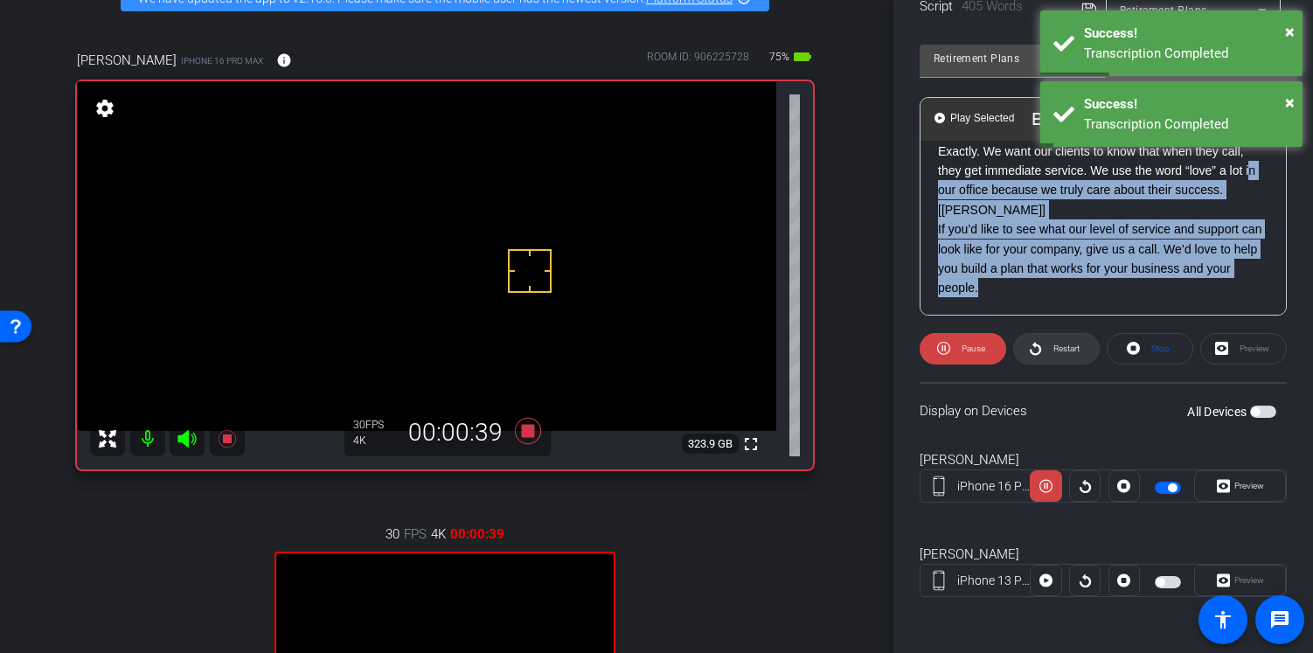
click at [1049, 341] on span "Restart" at bounding box center [1064, 348] width 31 height 24
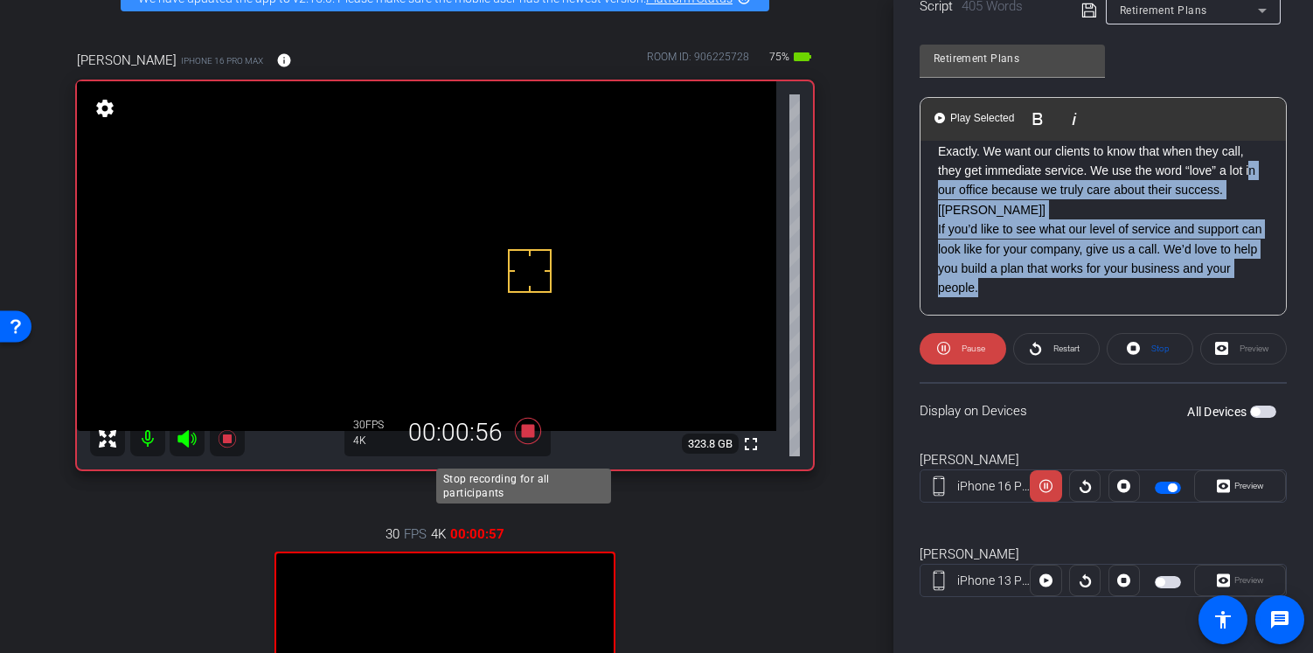
click at [533, 447] on icon at bounding box center [528, 430] width 42 height 31
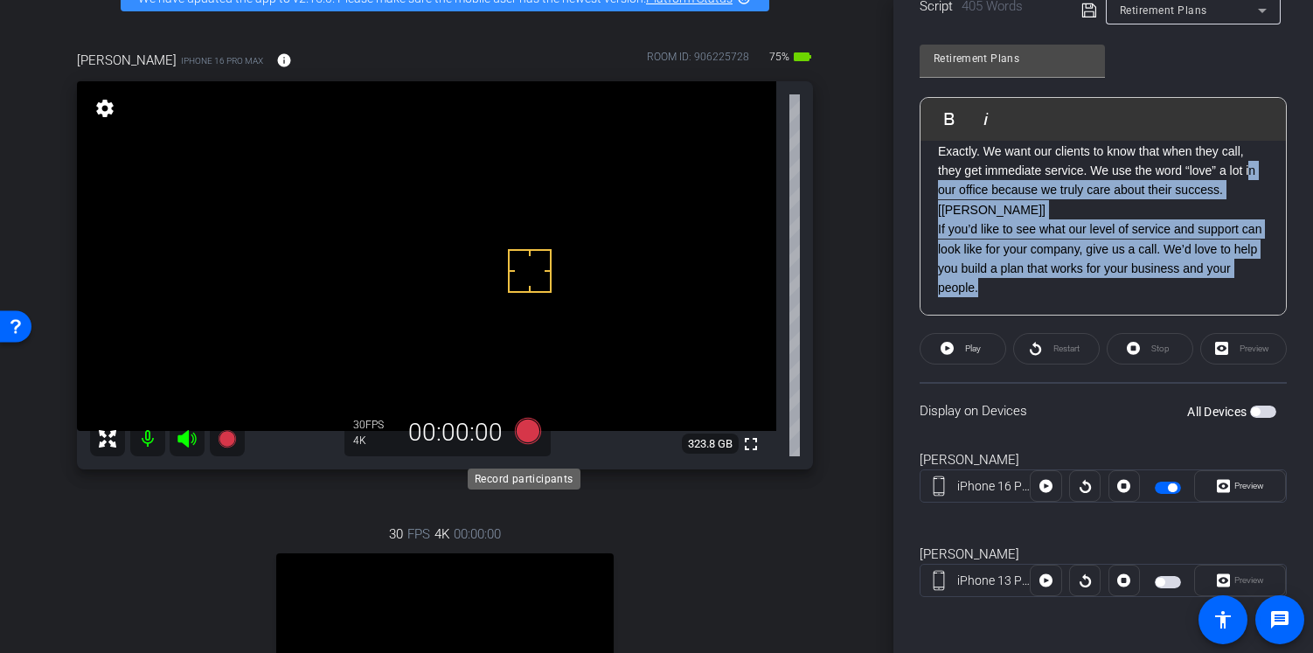
click at [523, 436] on icon at bounding box center [528, 431] width 26 height 26
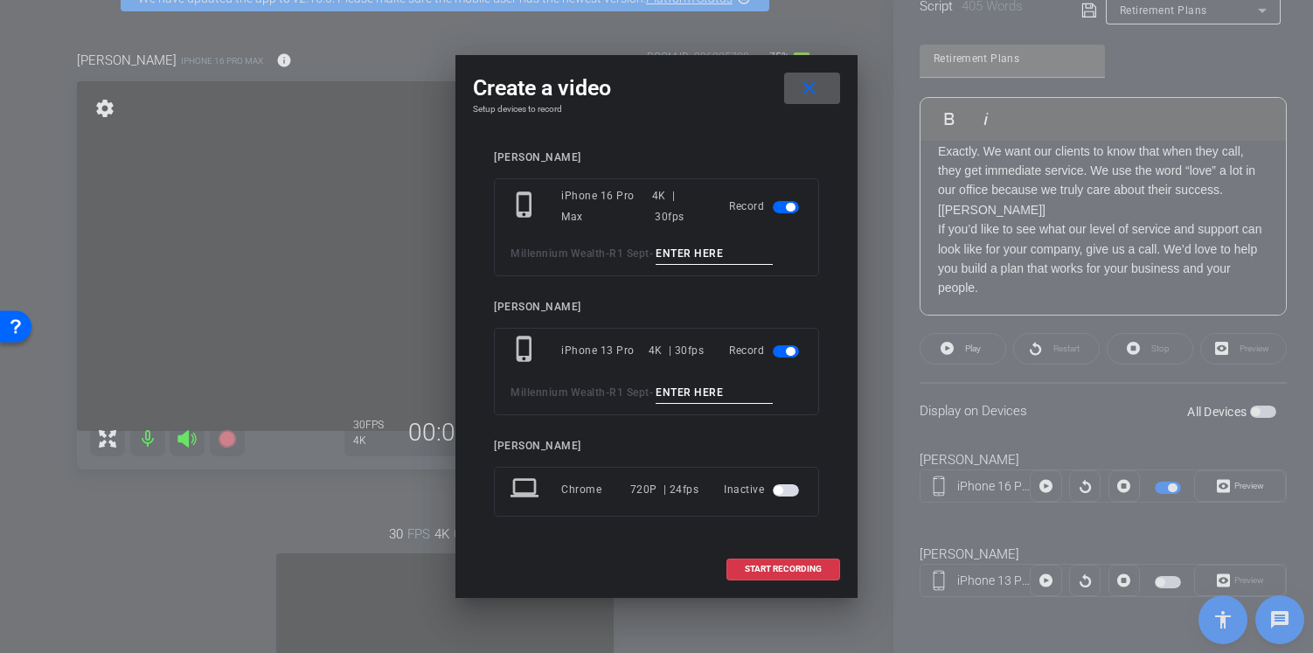
click at [690, 260] on input at bounding box center [713, 254] width 117 height 22
click at [697, 258] on input "Ending tk 3" at bounding box center [713, 254] width 117 height 22
type input "Ending tk 3"
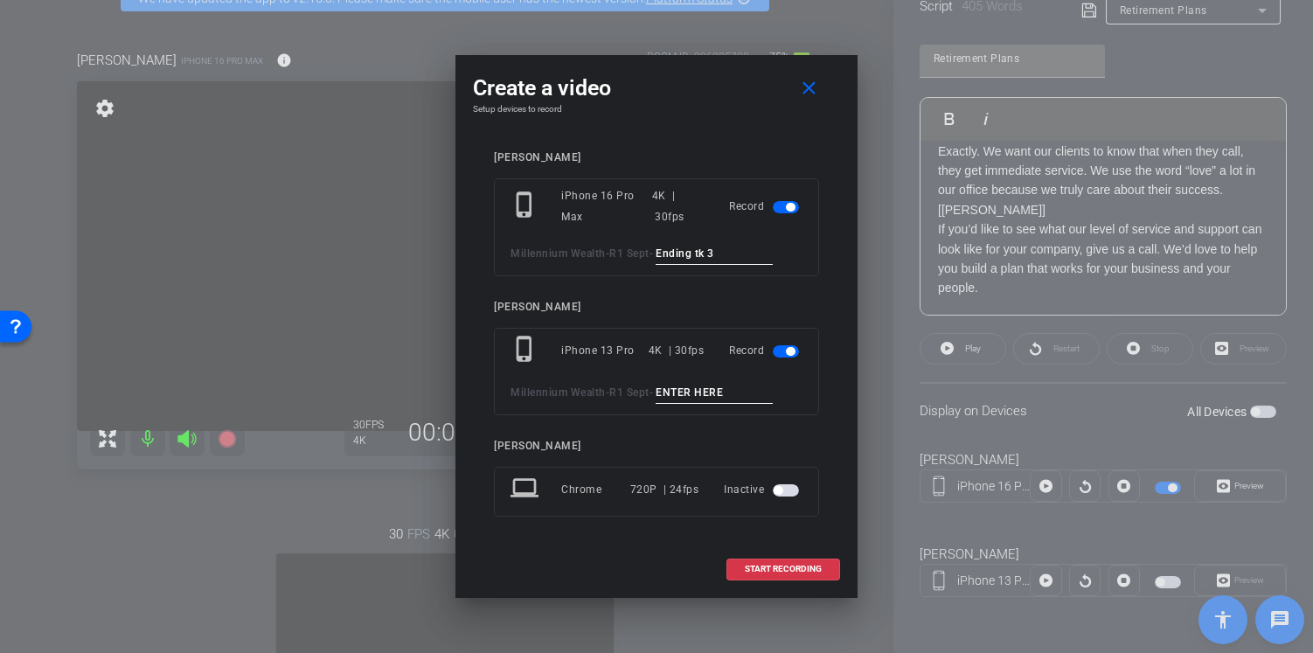
click at [690, 398] on input at bounding box center [713, 393] width 117 height 22
paste input "Ending tk 3"
type input "Ending tk 3"
click at [789, 570] on span "START RECORDING" at bounding box center [783, 569] width 77 height 9
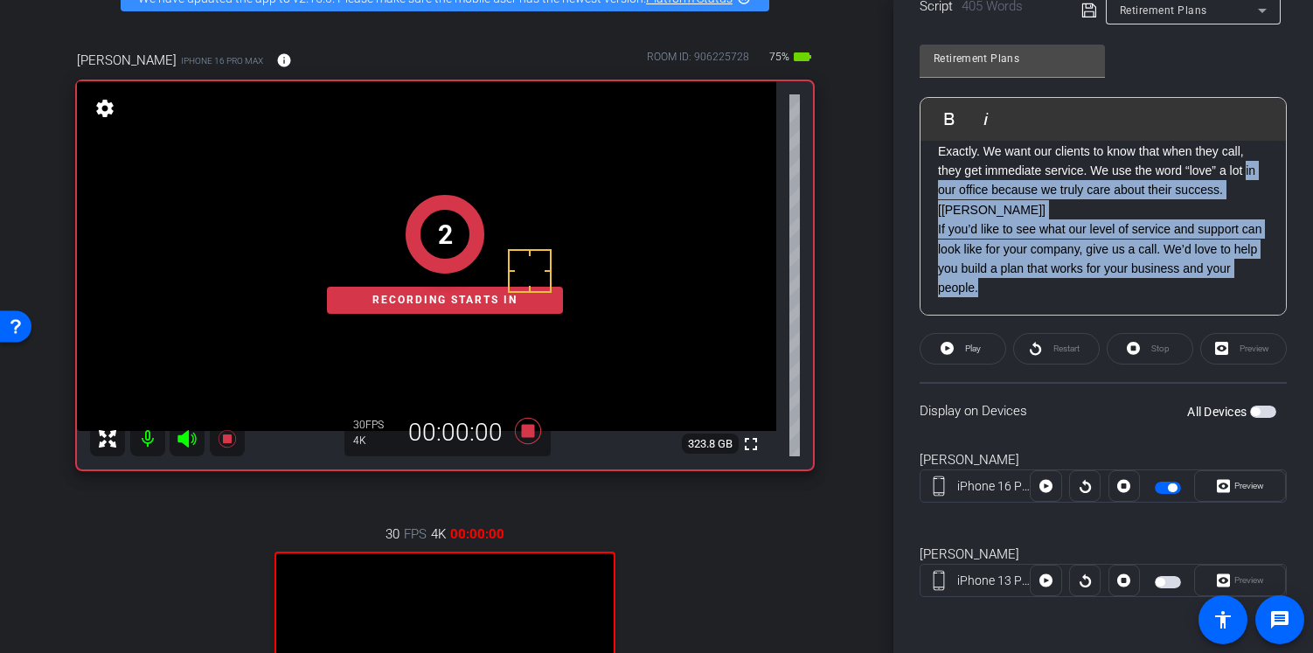
drag, startPoint x: 936, startPoint y: 191, endPoint x: 1016, endPoint y: 295, distance: 132.1
click at [1015, 218] on p "[Paul] If you’d like to see what our level of service and support can look like…" at bounding box center [1103, 249] width 330 height 98
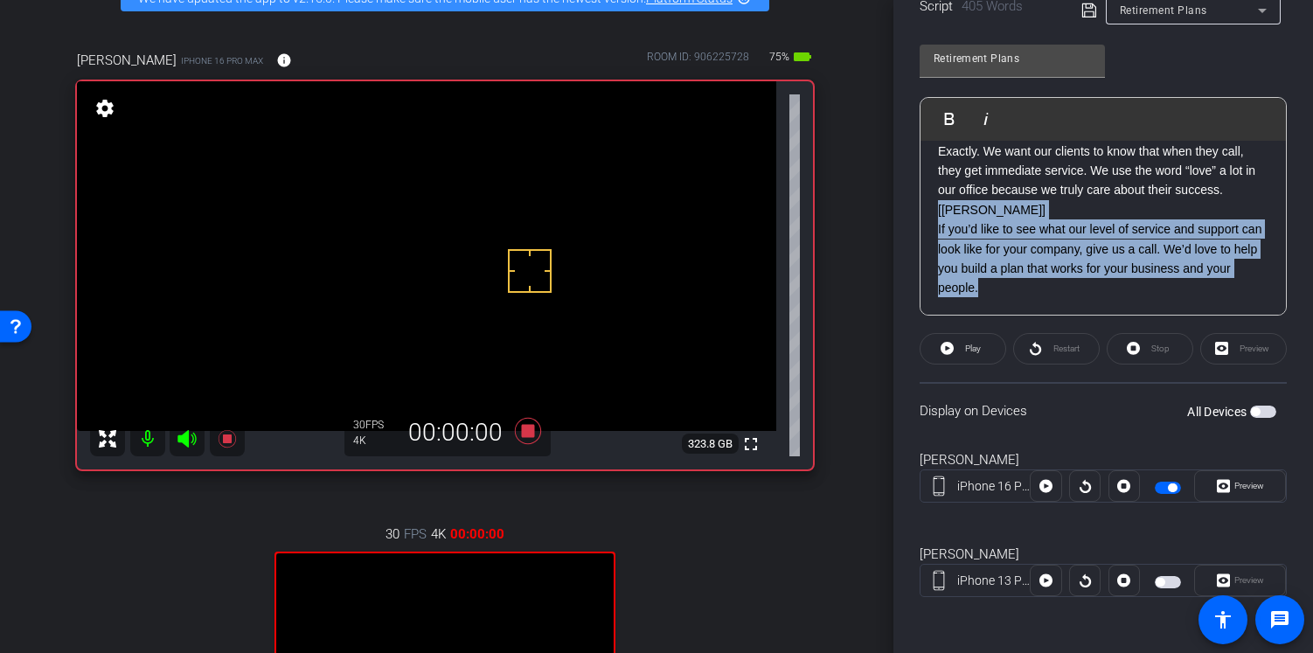
drag, startPoint x: 935, startPoint y: 208, endPoint x: 1037, endPoint y: 281, distance: 125.4
click at [983, 350] on span at bounding box center [962, 349] width 85 height 42
click at [979, 117] on span "Play Selected" at bounding box center [981, 118] width 71 height 15
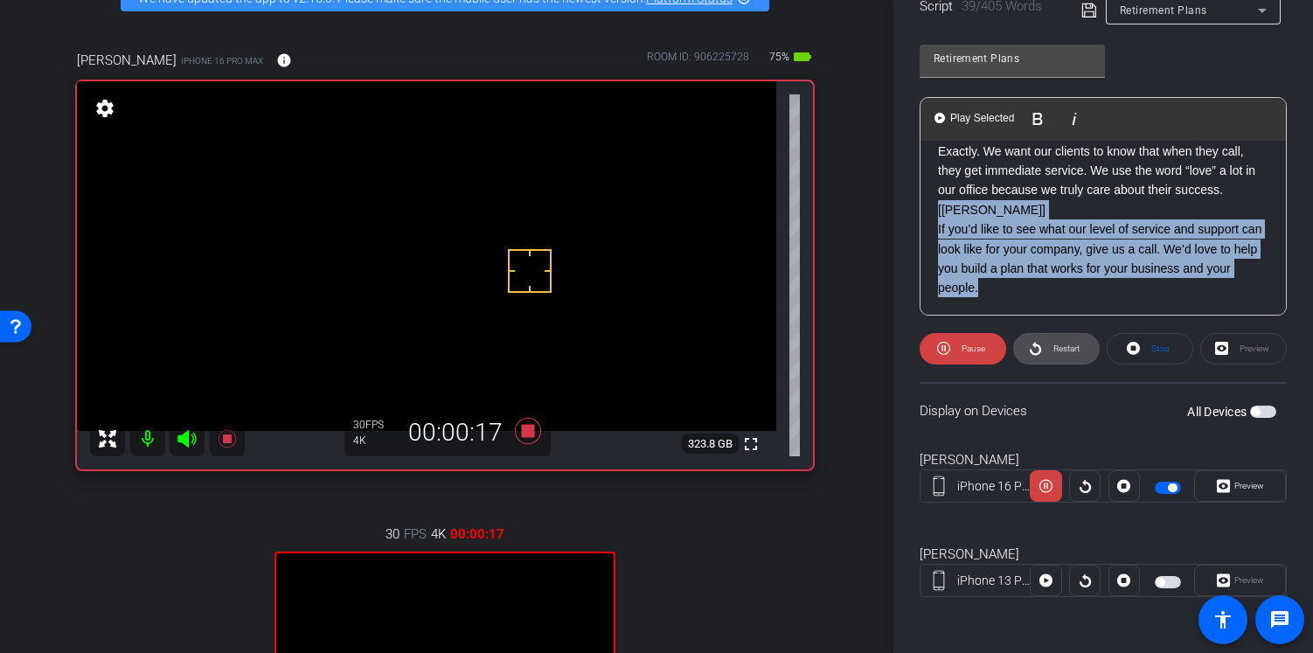
click at [1061, 339] on span "Restart" at bounding box center [1064, 348] width 31 height 24
click at [1061, 345] on span "Restart" at bounding box center [1066, 348] width 26 height 10
click at [1049, 355] on span "Restart" at bounding box center [1064, 348] width 31 height 24
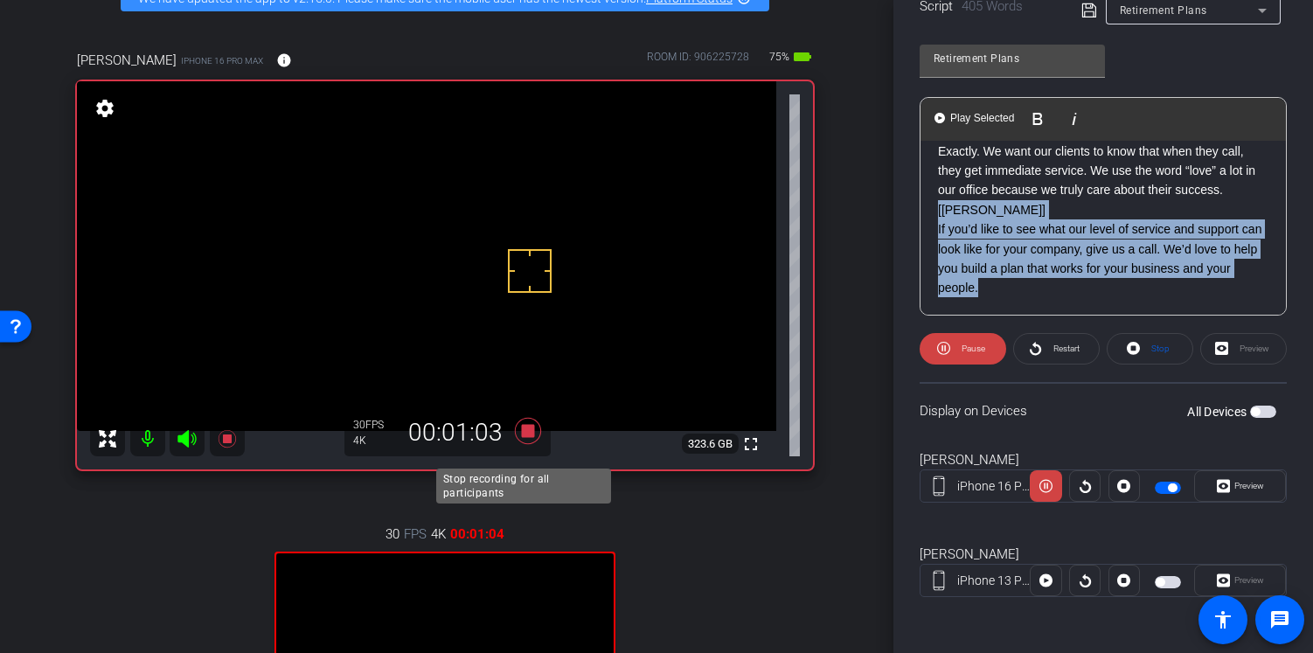
click at [524, 436] on icon at bounding box center [528, 430] width 42 height 31
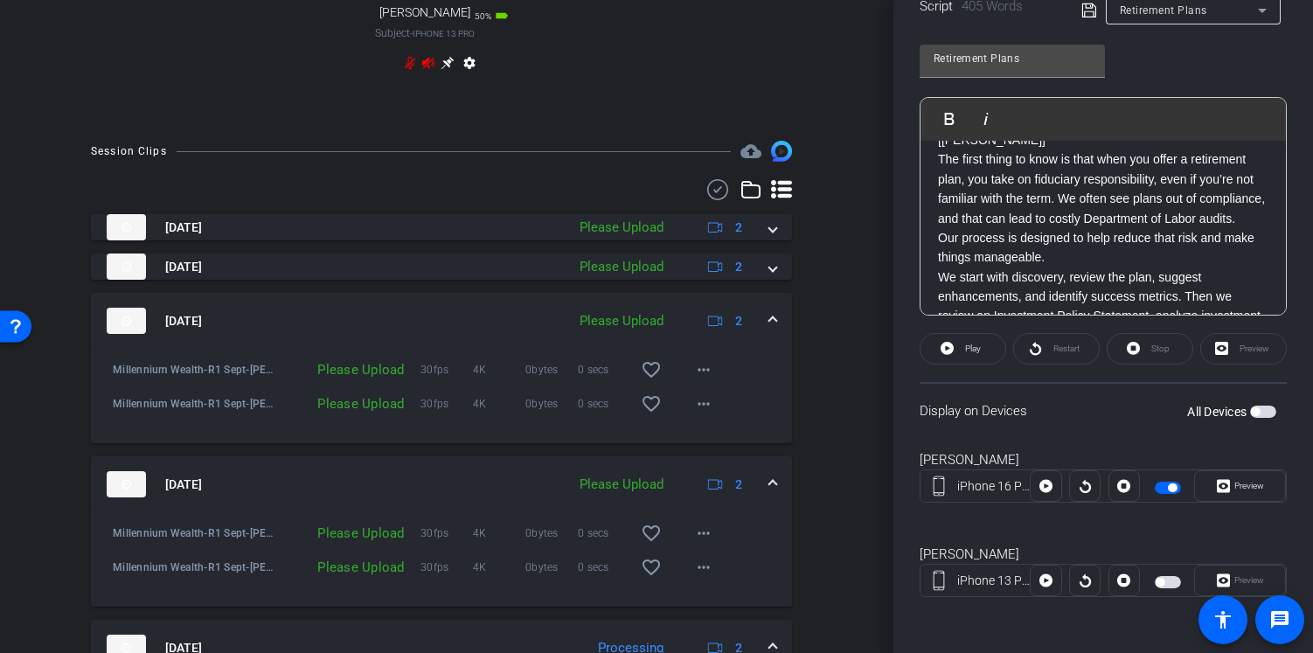
scroll to position [867, 5]
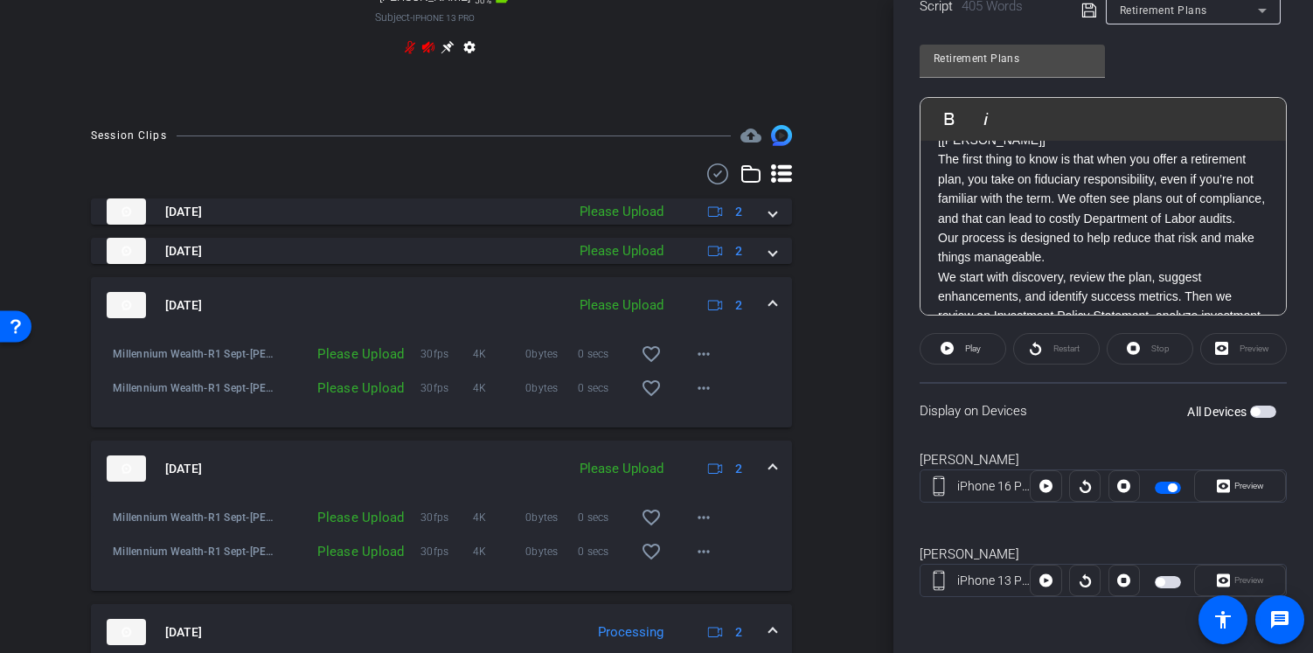
click at [707, 184] on icon at bounding box center [717, 173] width 26 height 21
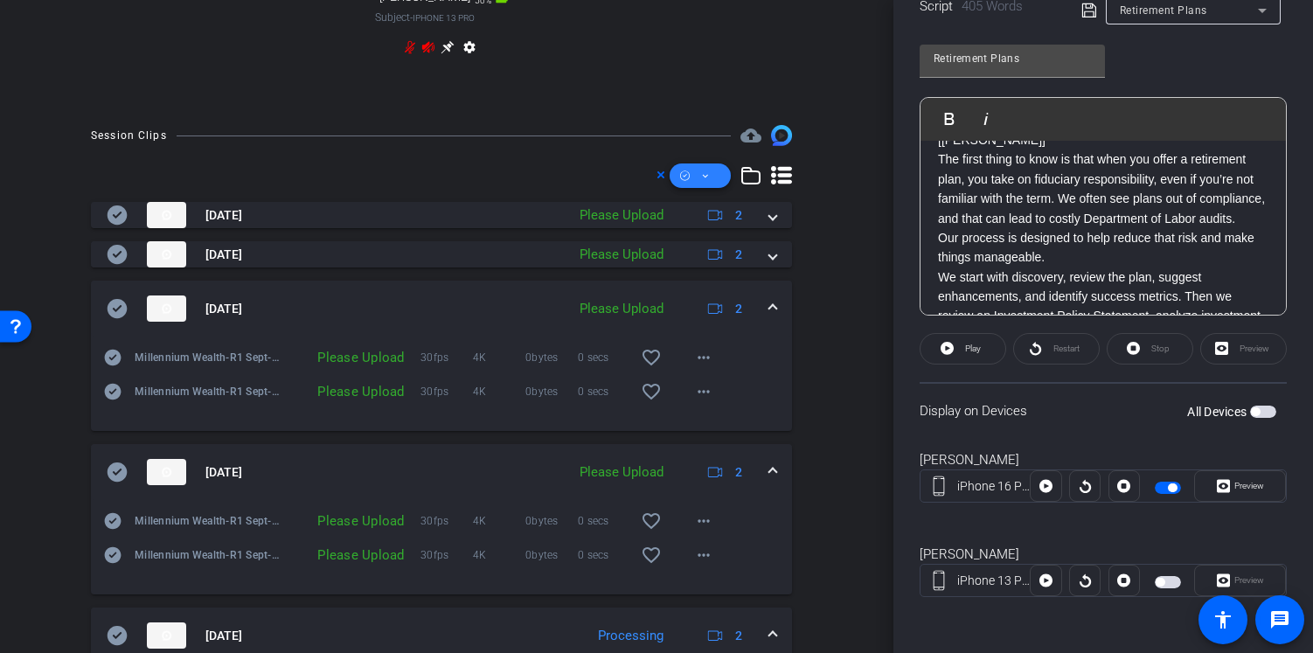
click at [701, 187] on icon at bounding box center [705, 176] width 9 height 22
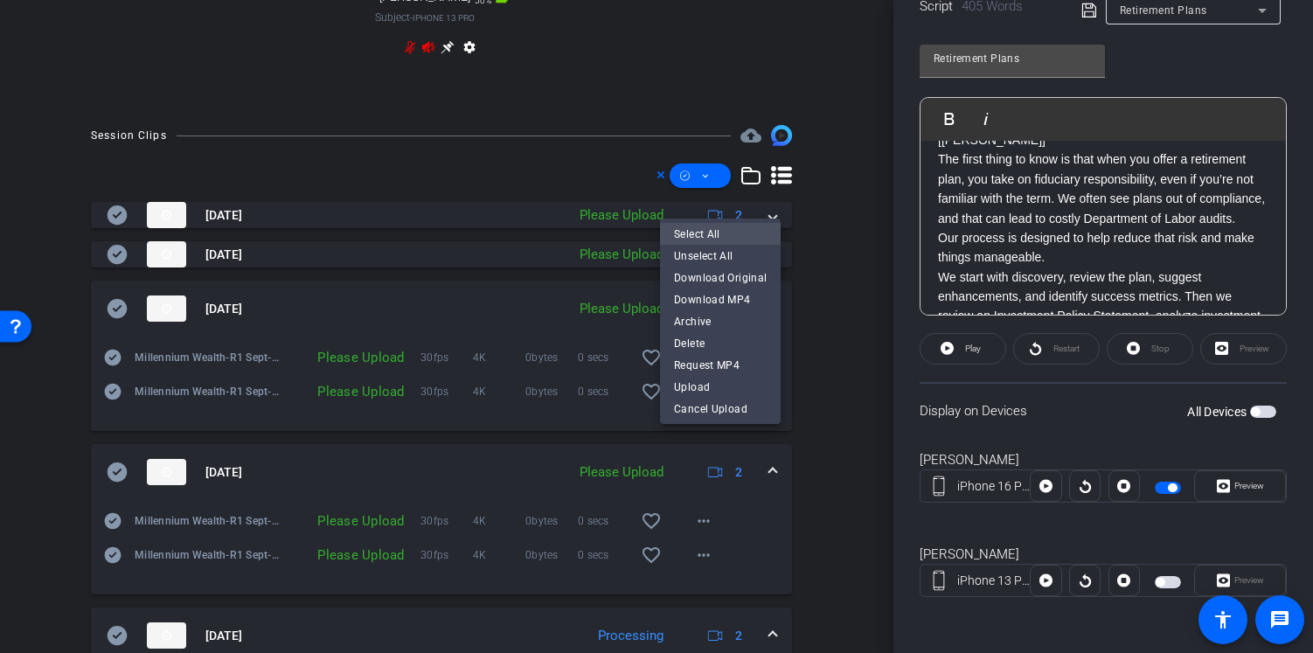
click at [697, 232] on span "Select All" at bounding box center [720, 233] width 93 height 21
click at [703, 383] on span "Upload" at bounding box center [720, 386] width 93 height 21
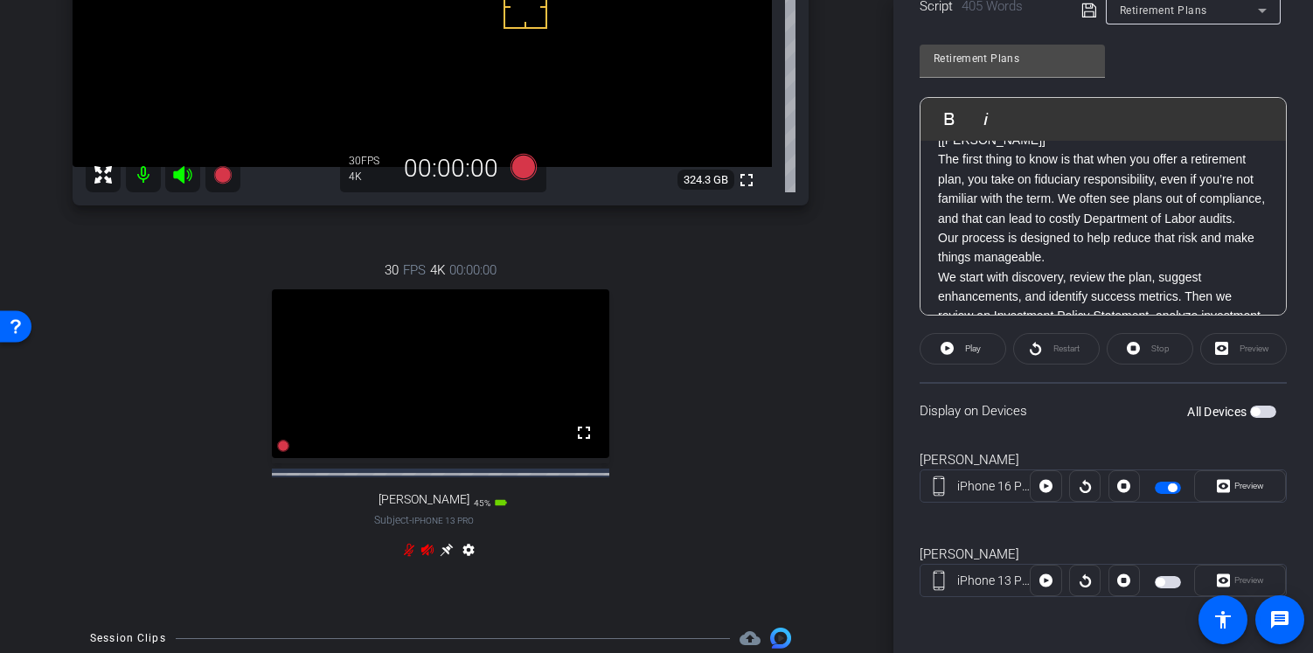
scroll to position [364, 6]
click at [1154, 482] on span "button" at bounding box center [1167, 488] width 26 height 12
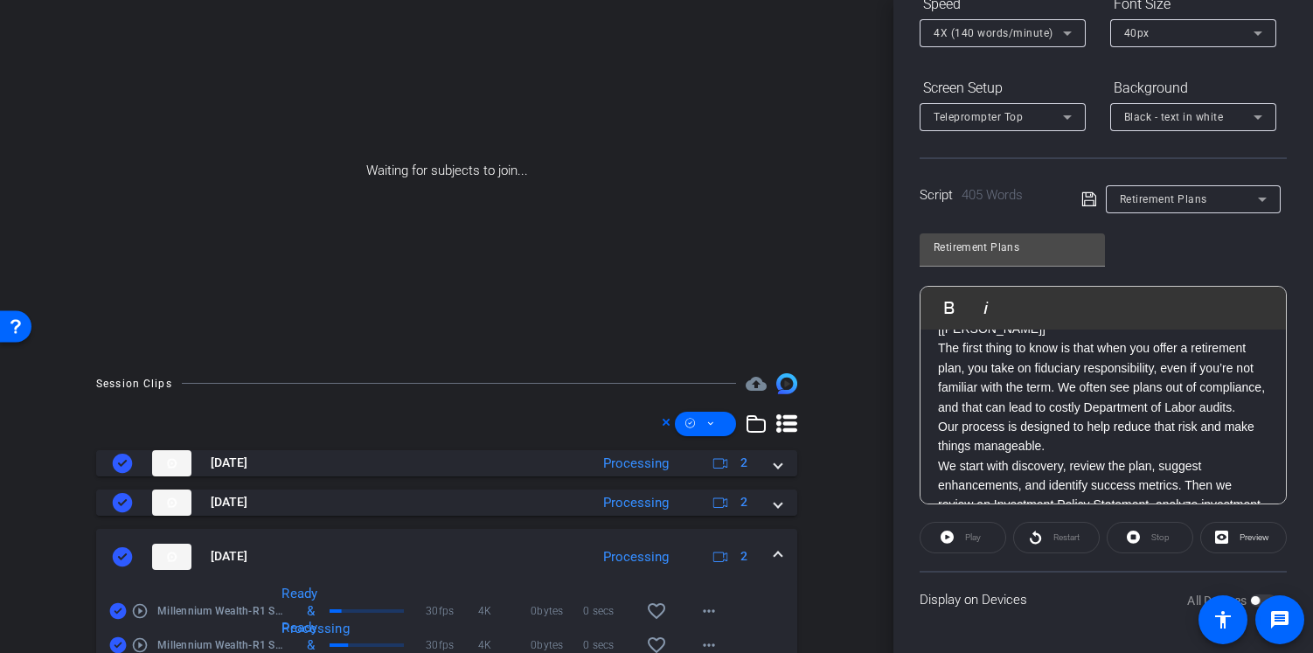
scroll to position [84, 0]
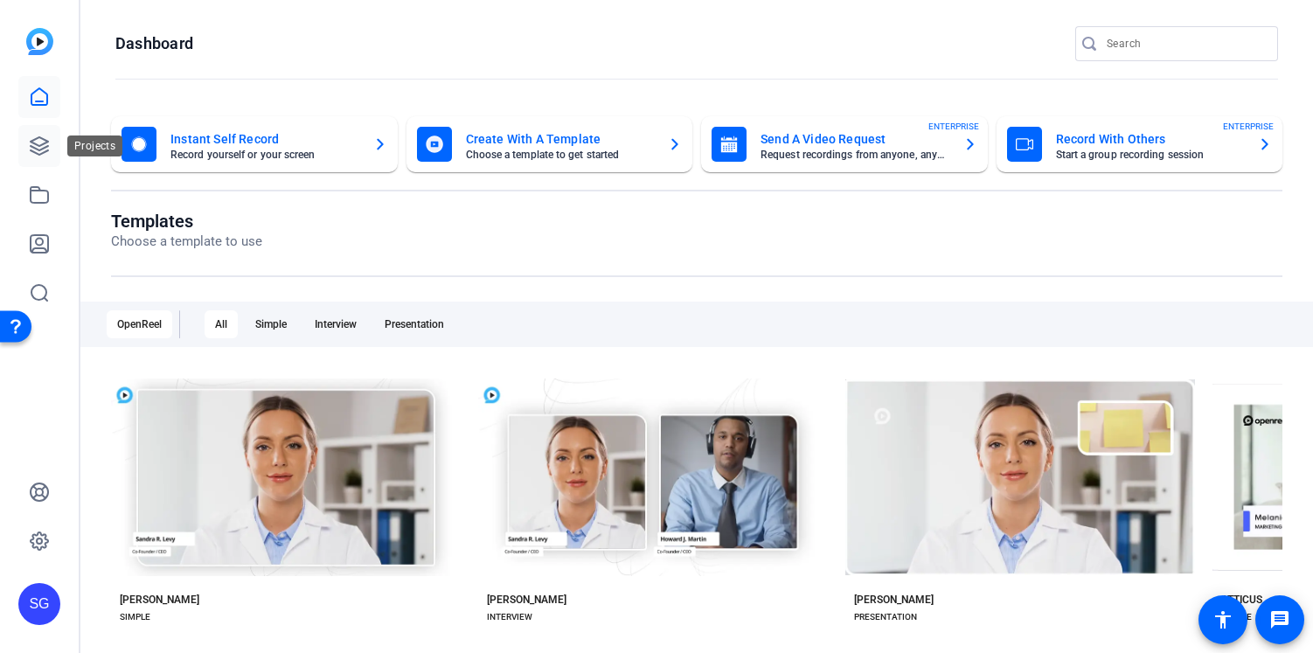
click at [48, 142] on icon at bounding box center [39, 145] width 21 height 21
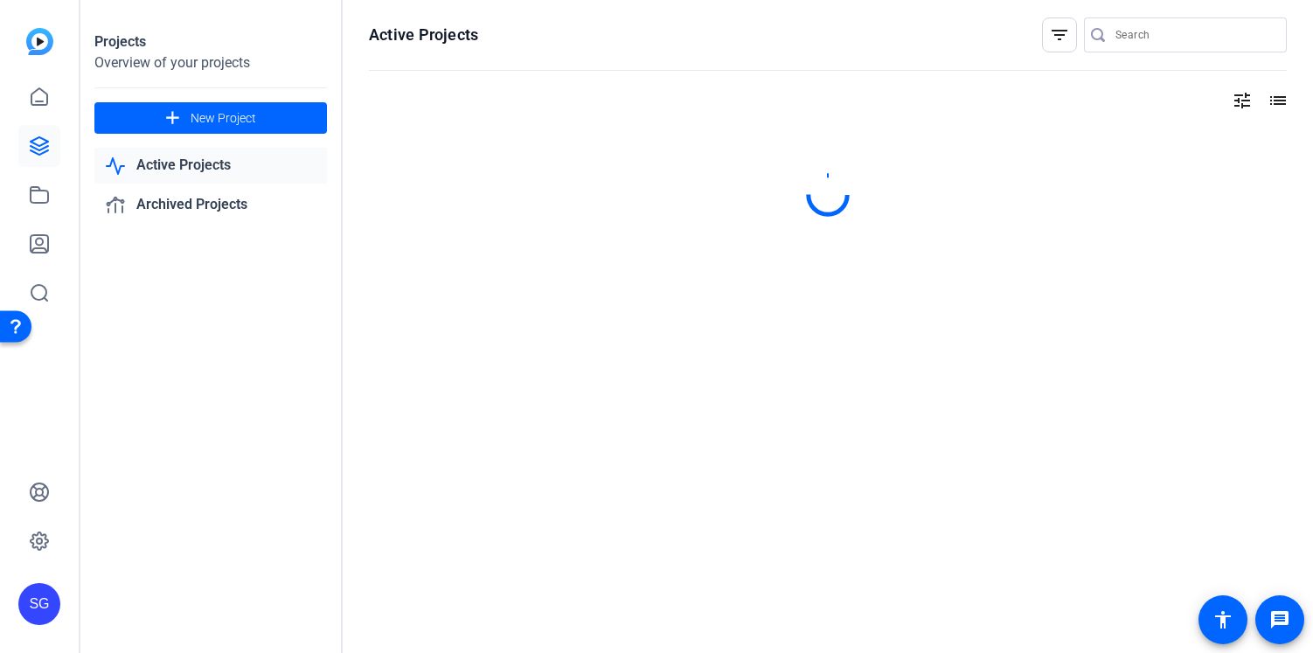
click at [1132, 33] on input "Search" at bounding box center [1193, 34] width 157 height 21
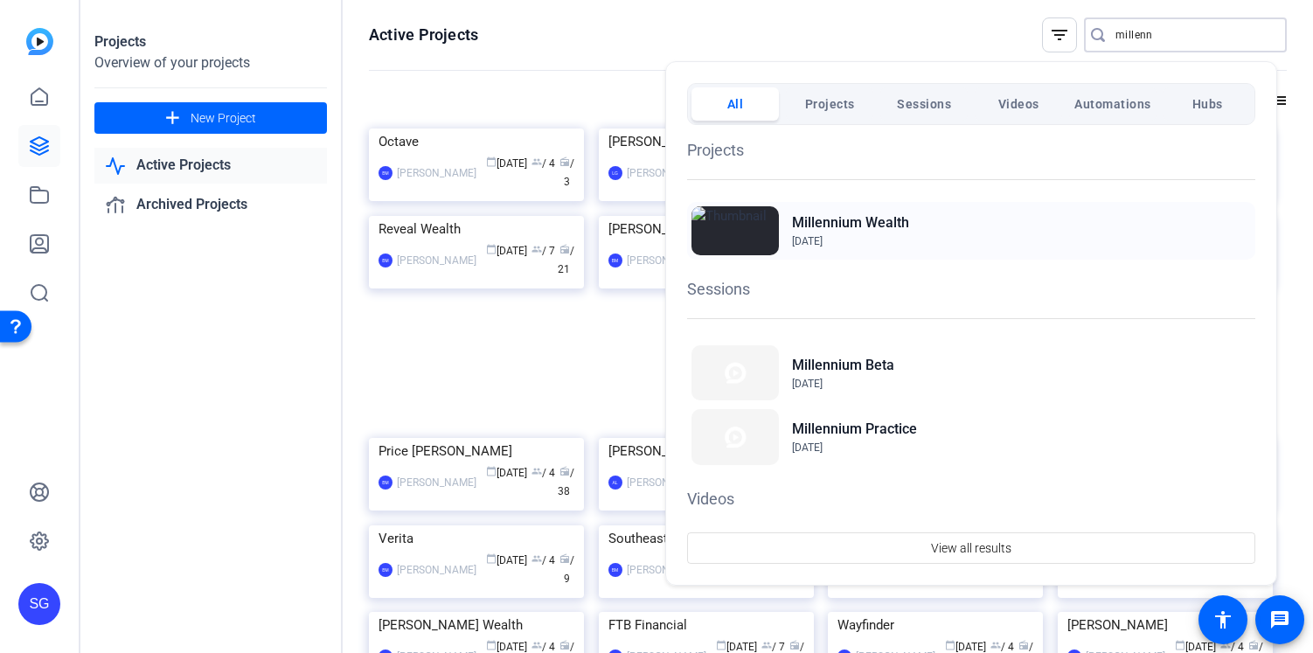
type input "millenn"
click at [899, 224] on h2 "Millennium Wealth" at bounding box center [850, 222] width 117 height 21
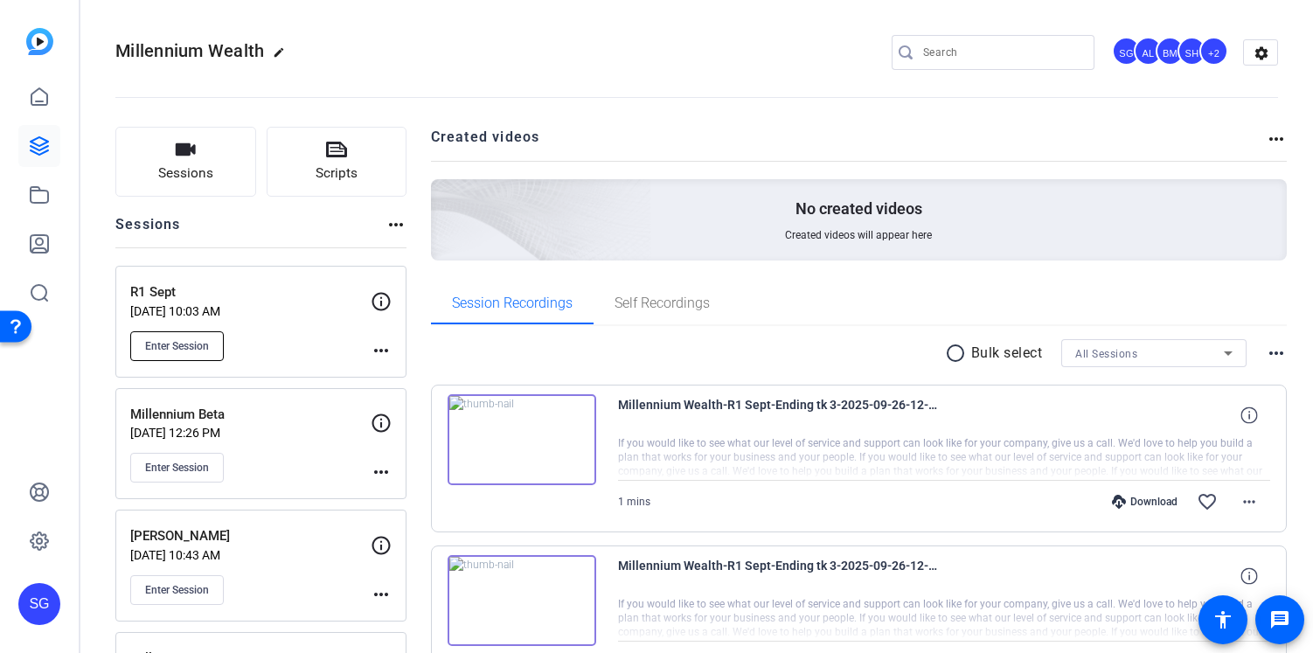
click at [180, 336] on button "Enter Session" at bounding box center [177, 346] width 94 height 30
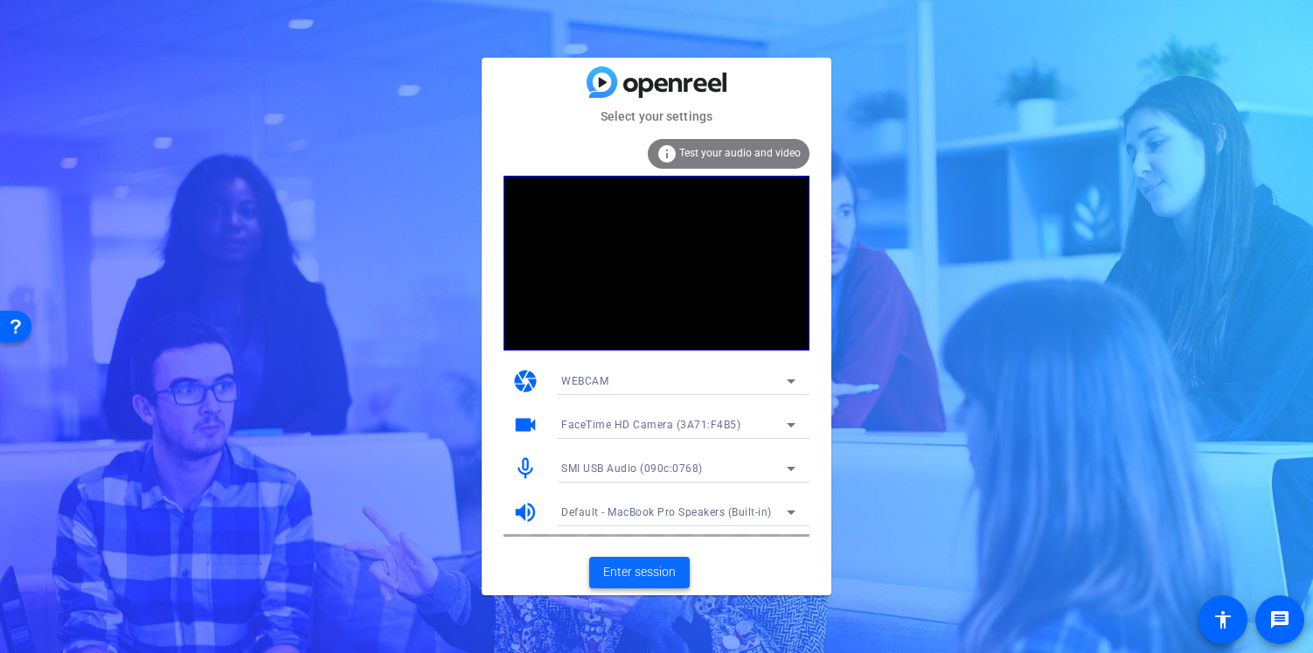
click at [655, 569] on span "Enter session" at bounding box center [639, 572] width 73 height 18
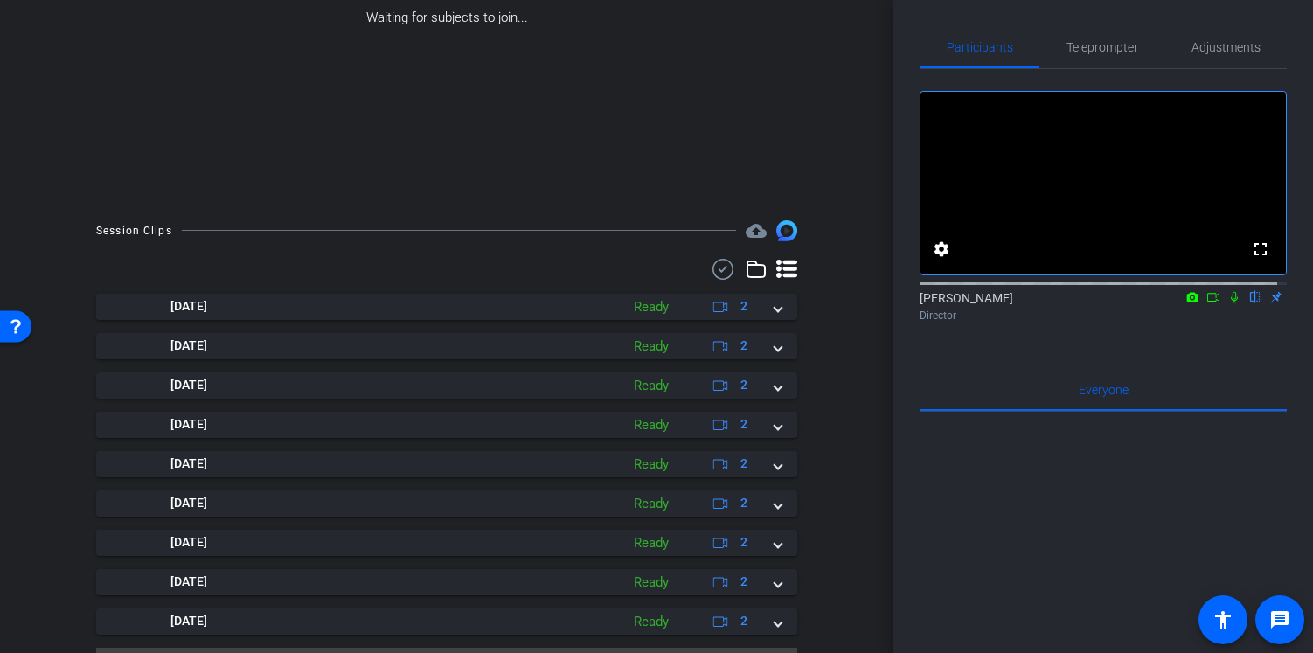
scroll to position [296, 0]
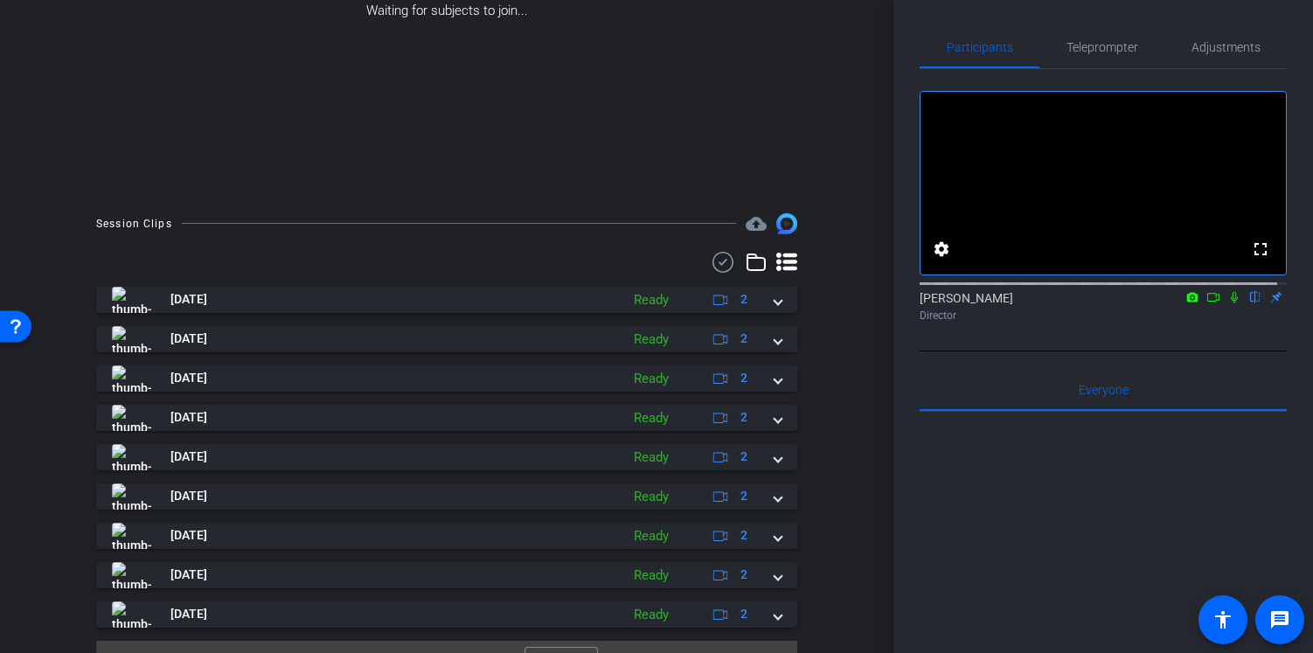
click at [715, 273] on icon at bounding box center [723, 262] width 26 height 21
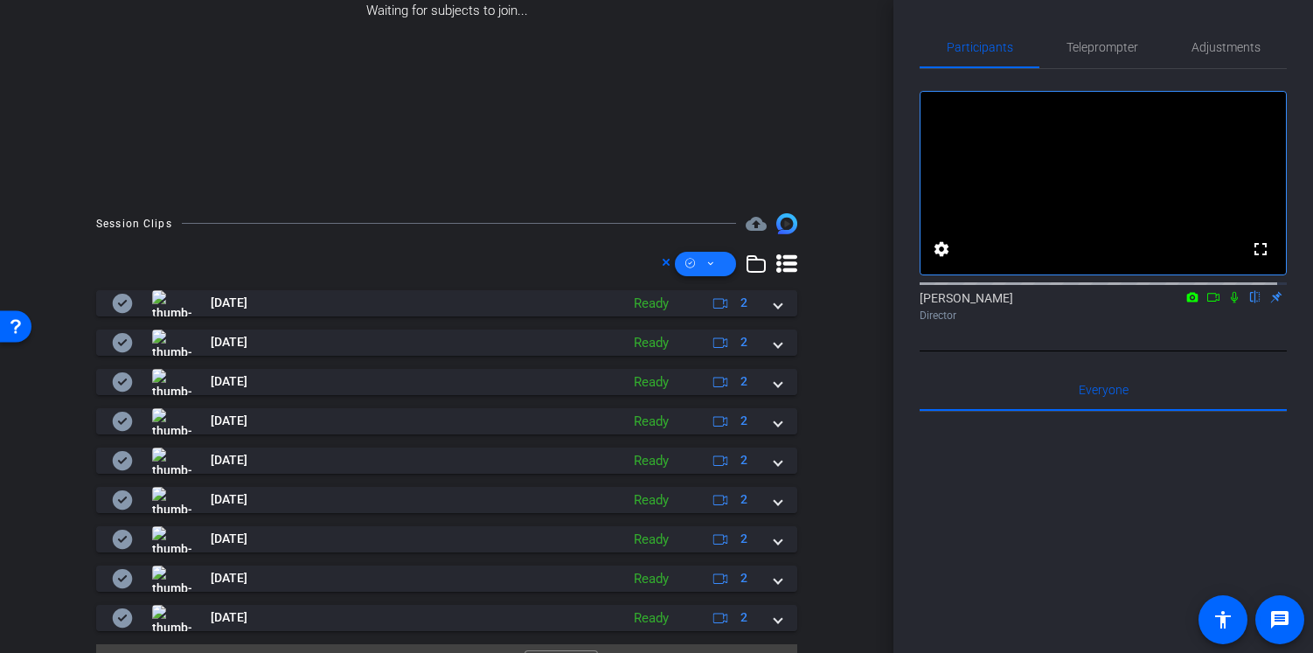
click at [714, 278] on span at bounding box center [705, 264] width 61 height 42
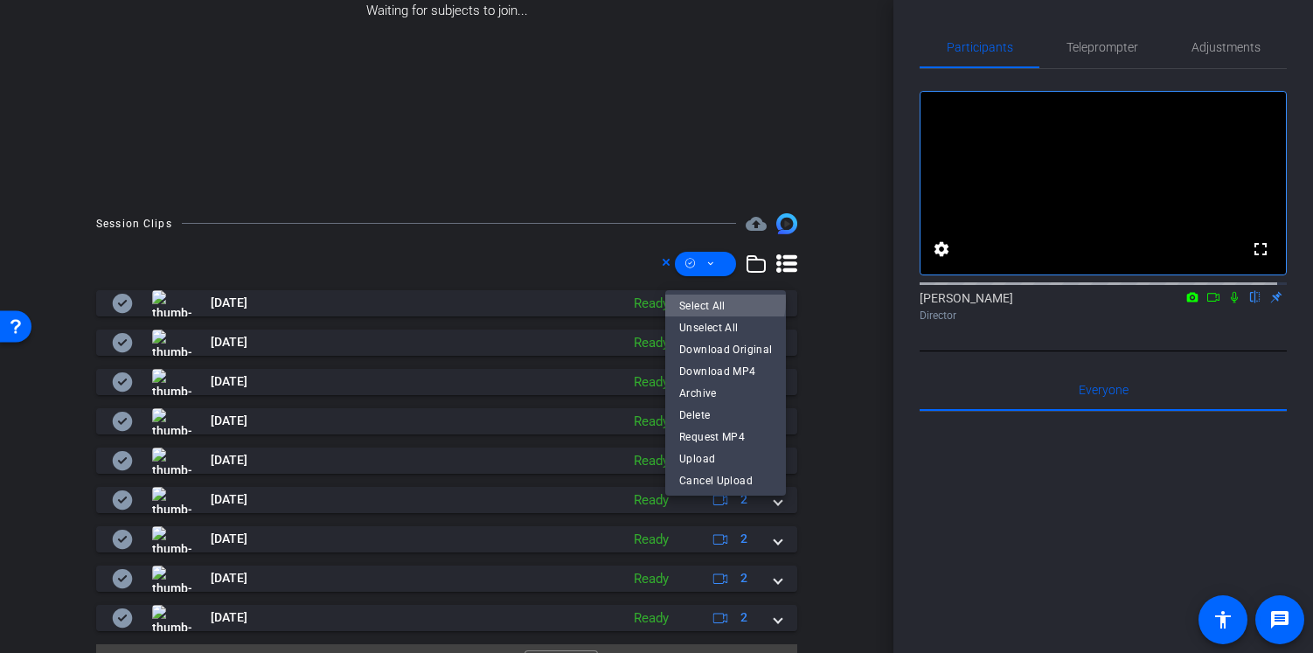
click at [713, 301] on span "Select All" at bounding box center [725, 305] width 93 height 21
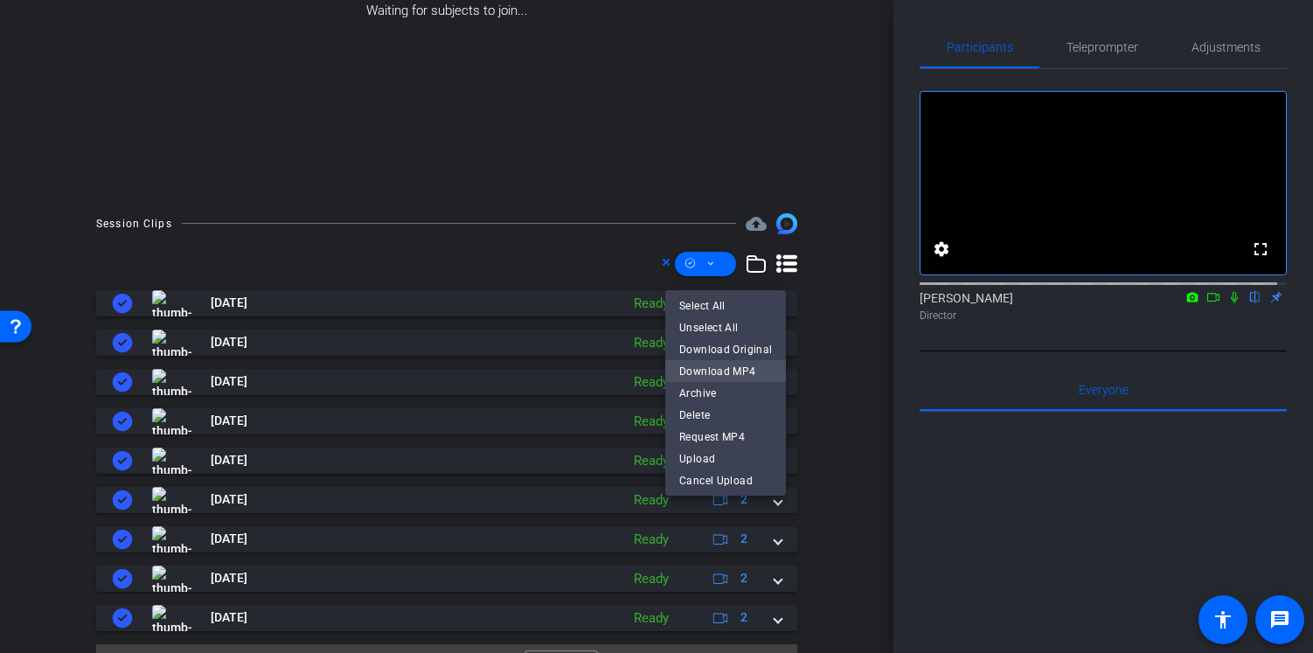
click at [700, 368] on span "Download MP4" at bounding box center [725, 371] width 93 height 21
